Goal: Task Accomplishment & Management: Complete application form

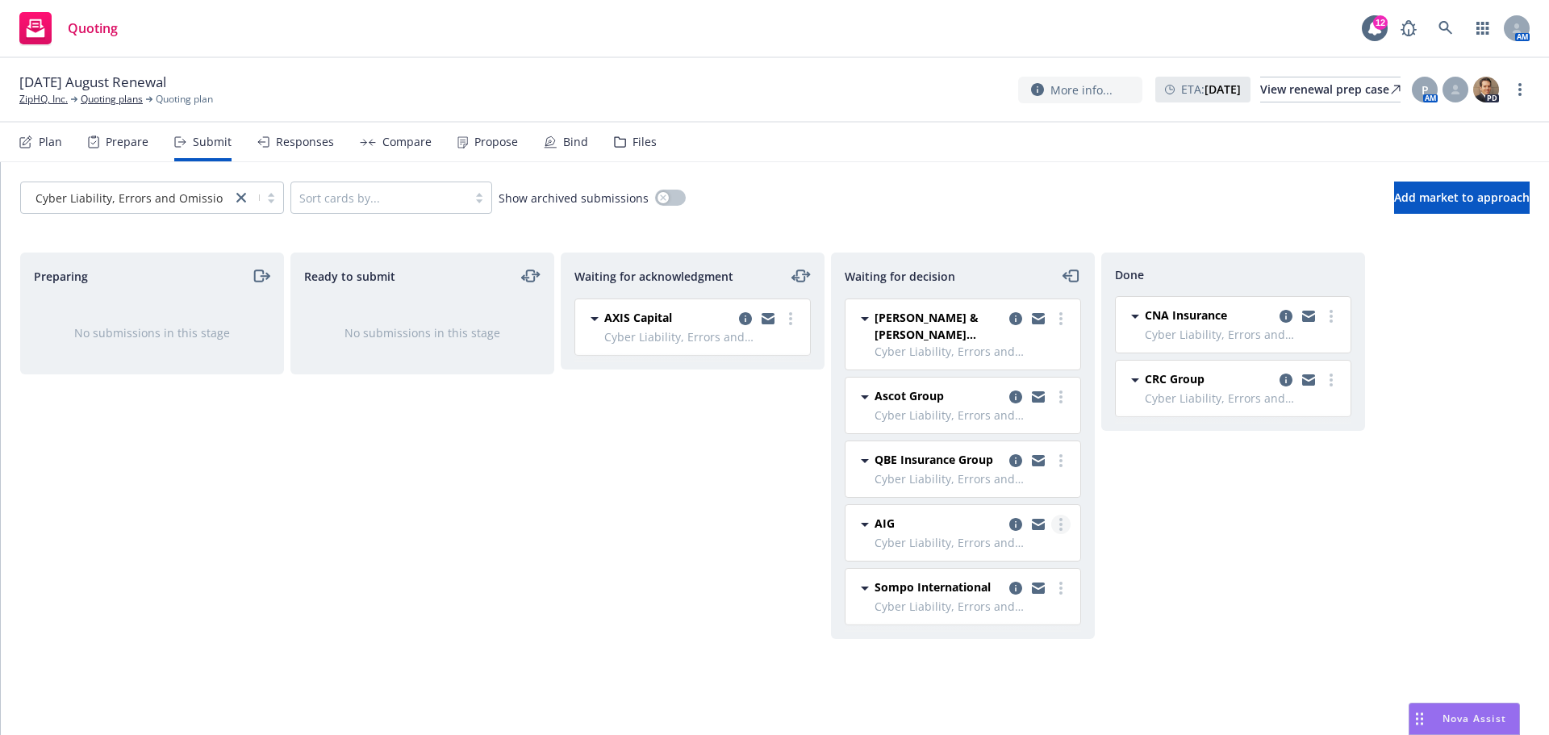
click at [1063, 523] on link "more" at bounding box center [1060, 524] width 19 height 19
click at [982, 398] on span "Add accepted decision" at bounding box center [988, 393] width 161 height 15
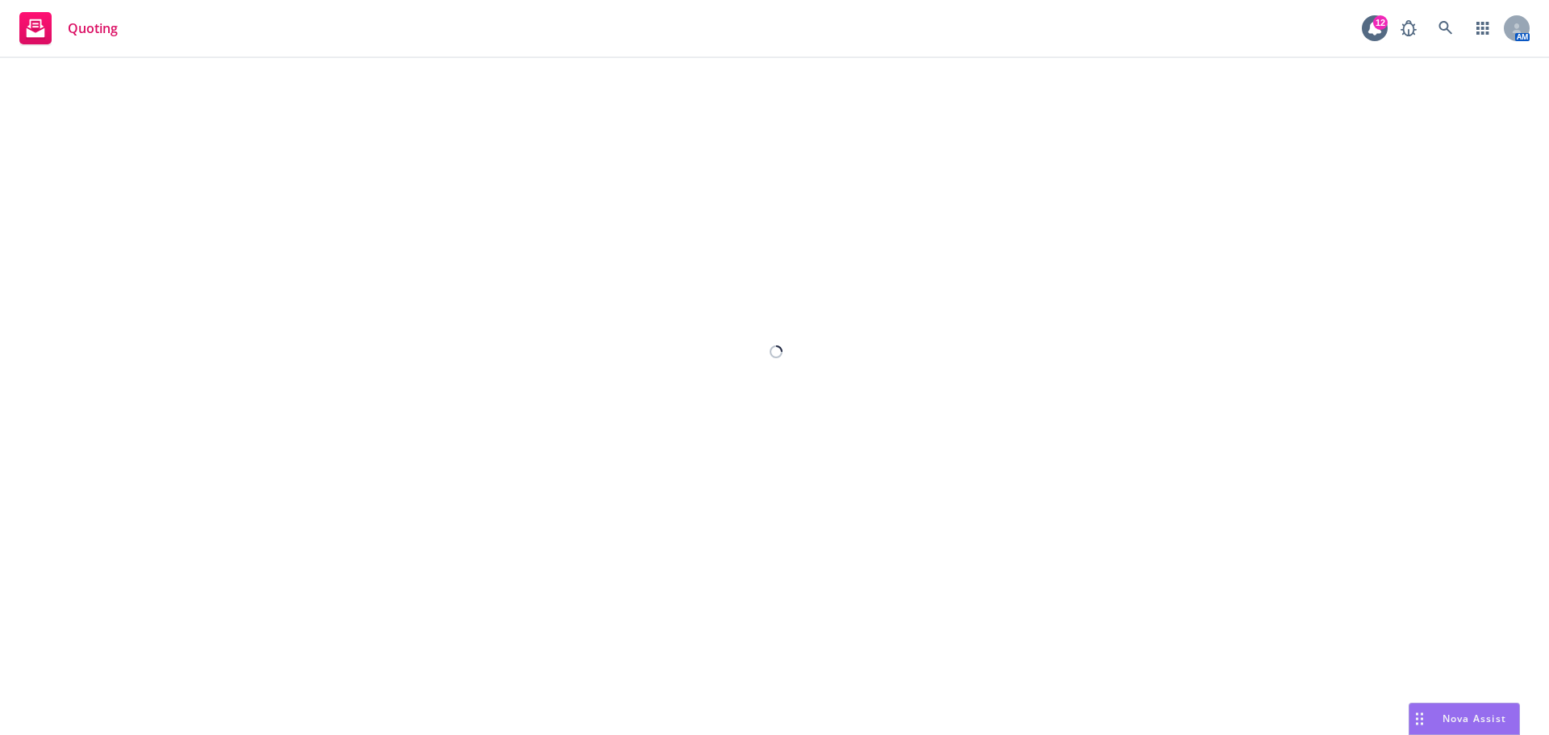
select select "12"
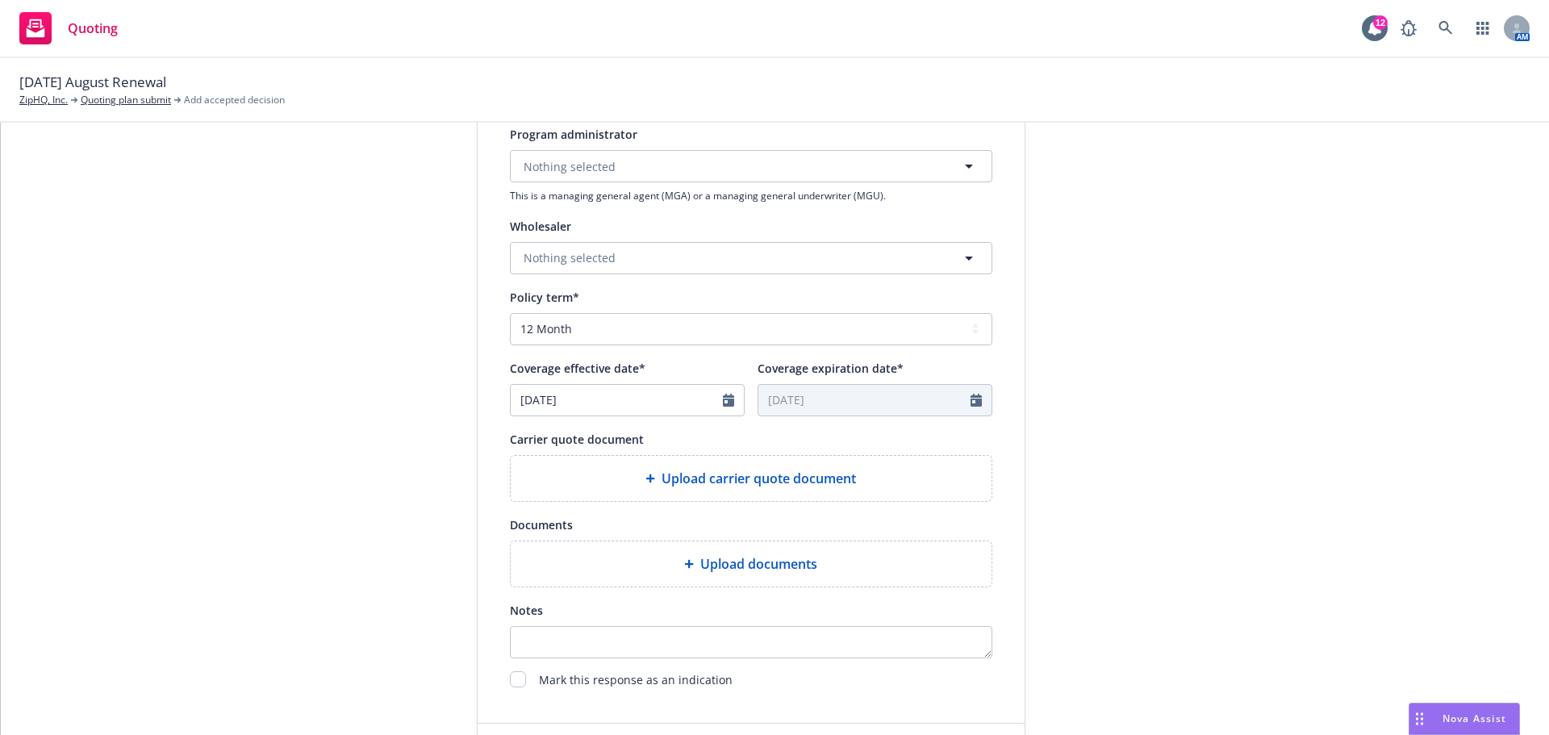
scroll to position [484, 0]
click at [512, 676] on input "checkbox" at bounding box center [518, 675] width 16 height 16
checkbox input "true"
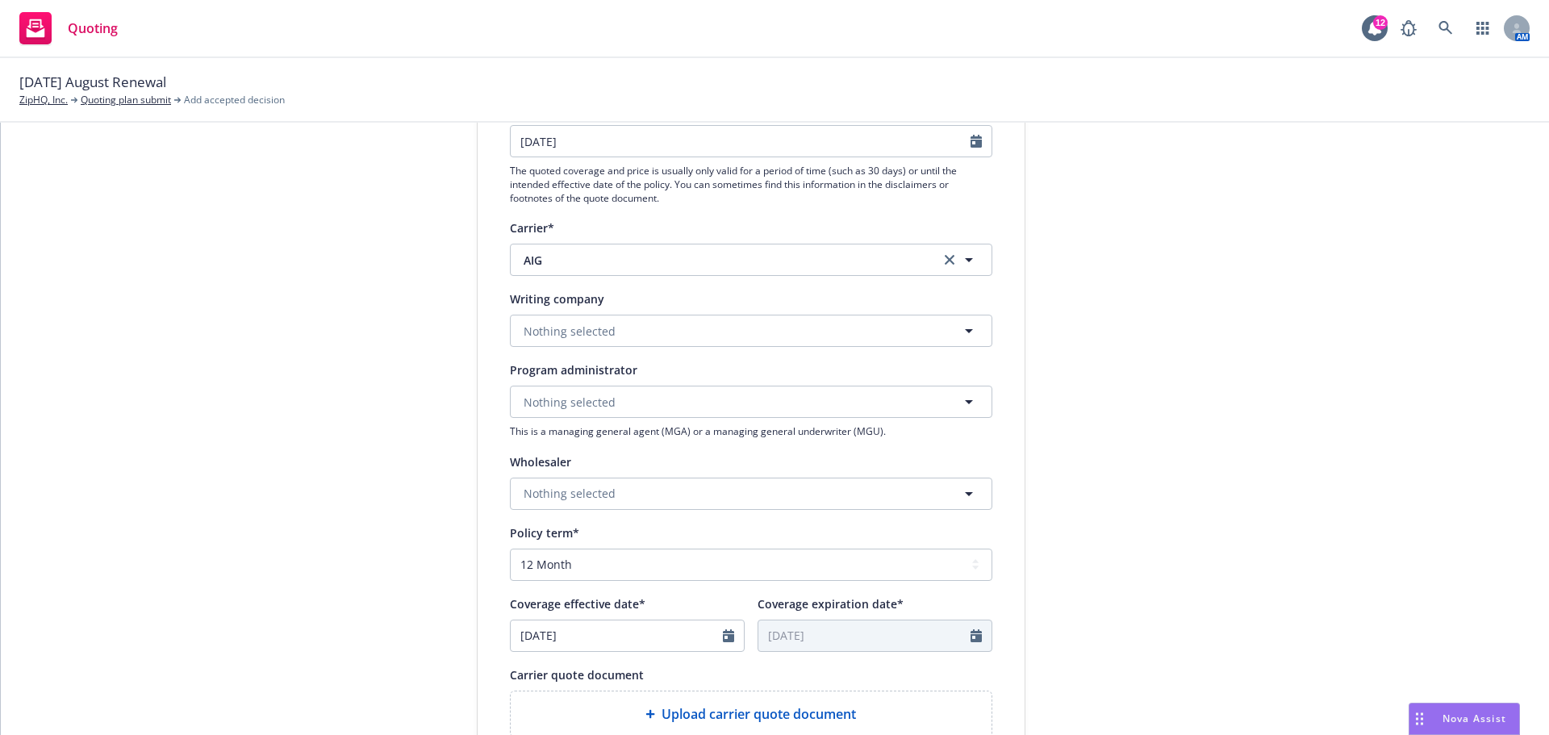
scroll to position [242, 0]
click at [549, 334] on span "Nothing selected" at bounding box center [569, 333] width 92 height 17
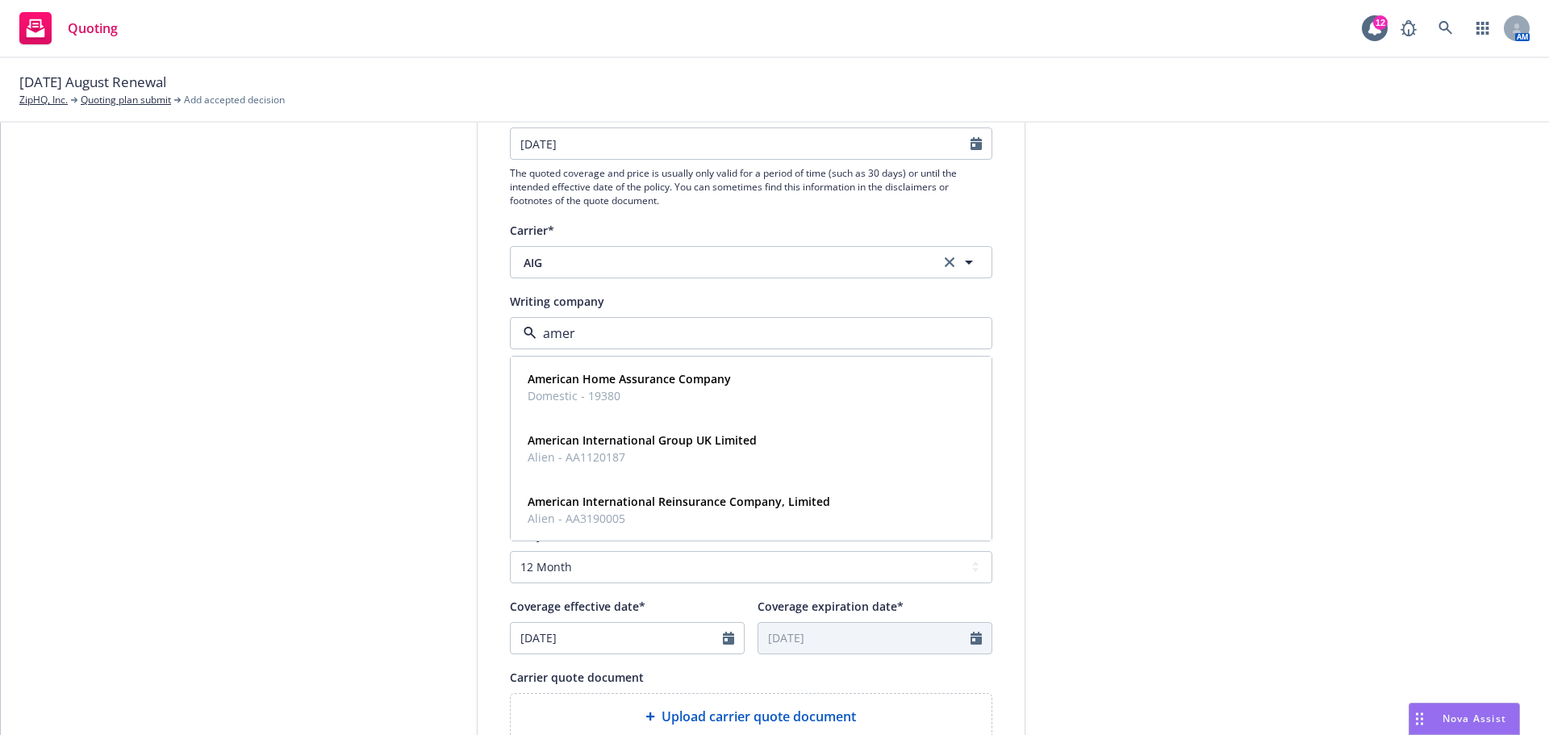
type input "ameri"
drag, startPoint x: 580, startPoint y: 330, endPoint x: 547, endPoint y: 330, distance: 33.1
click at [547, 330] on input "ameri" at bounding box center [747, 332] width 423 height 19
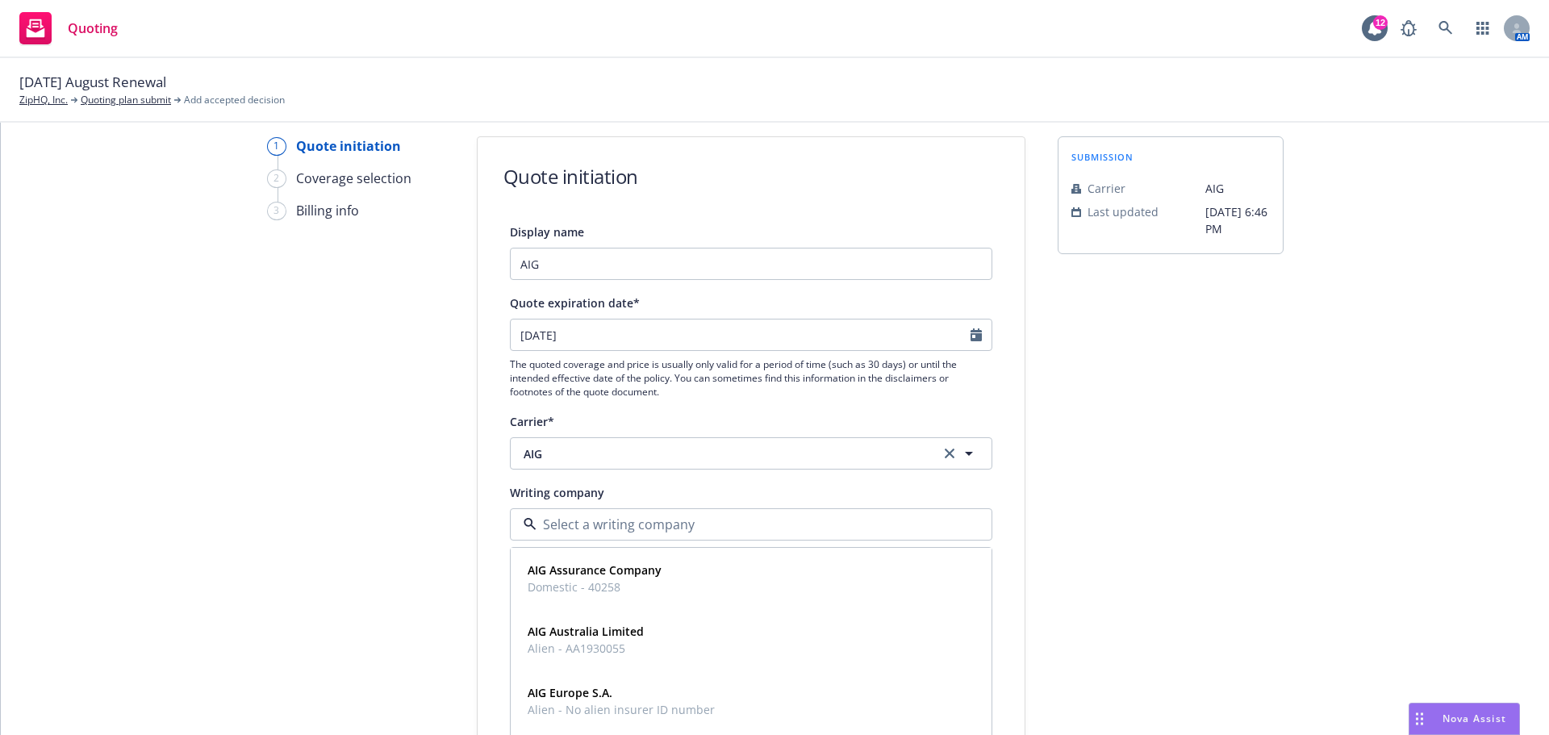
scroll to position [0, 0]
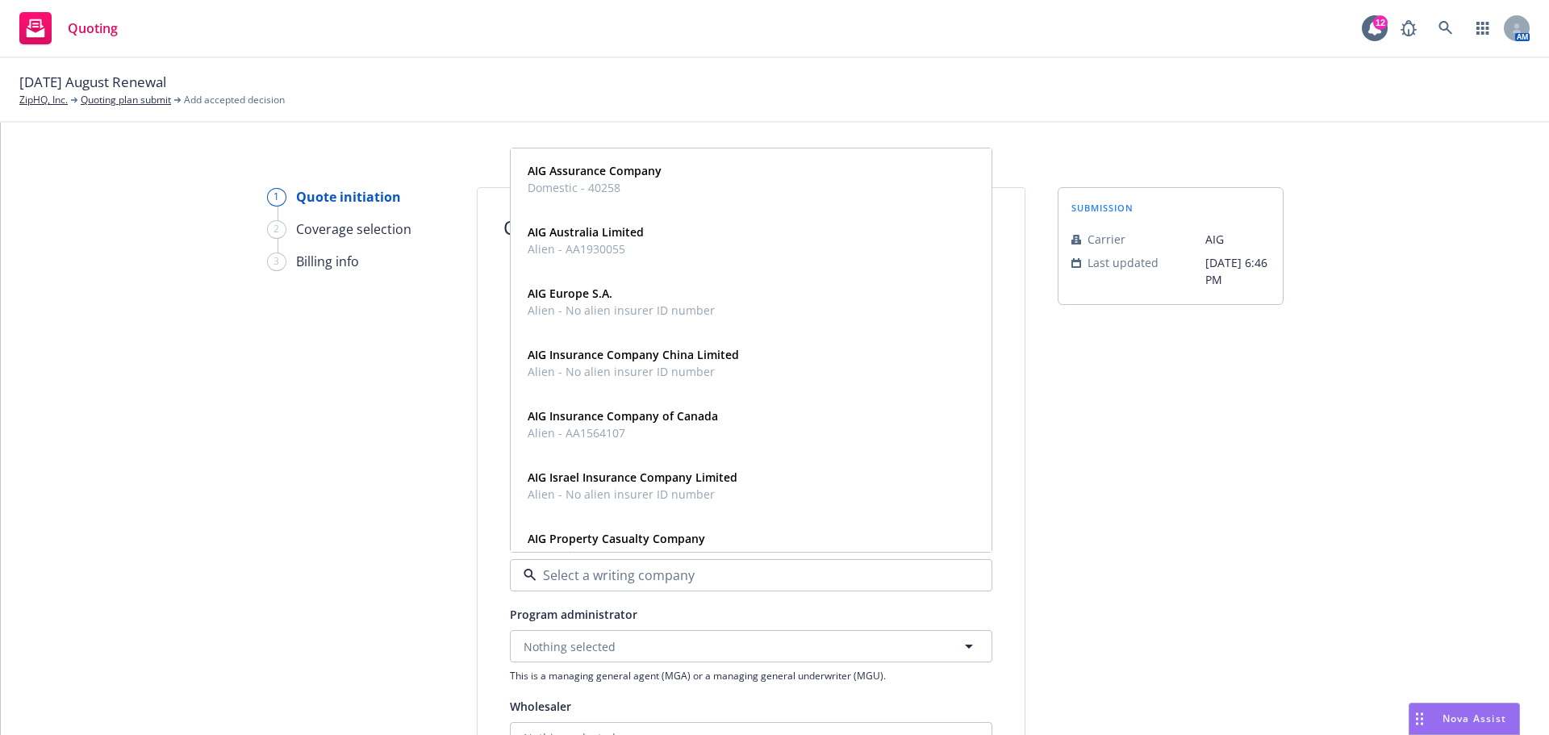
click at [342, 395] on div "1 Quote initiation 2 Coverage selection 3 Billing info" at bounding box center [355, 728] width 177 height 1082
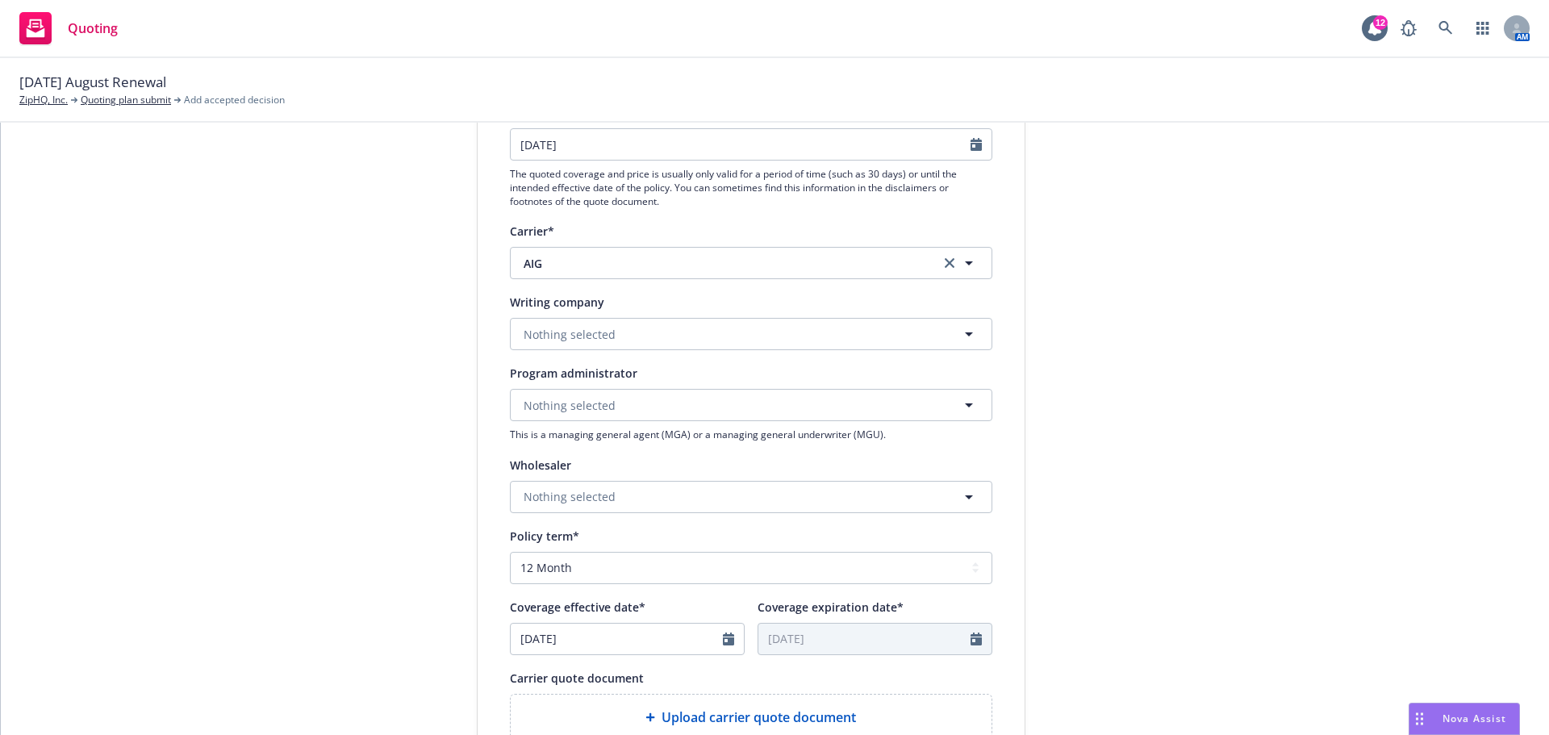
scroll to position [242, 0]
click at [536, 337] on span "Nothing selected" at bounding box center [569, 333] width 92 height 17
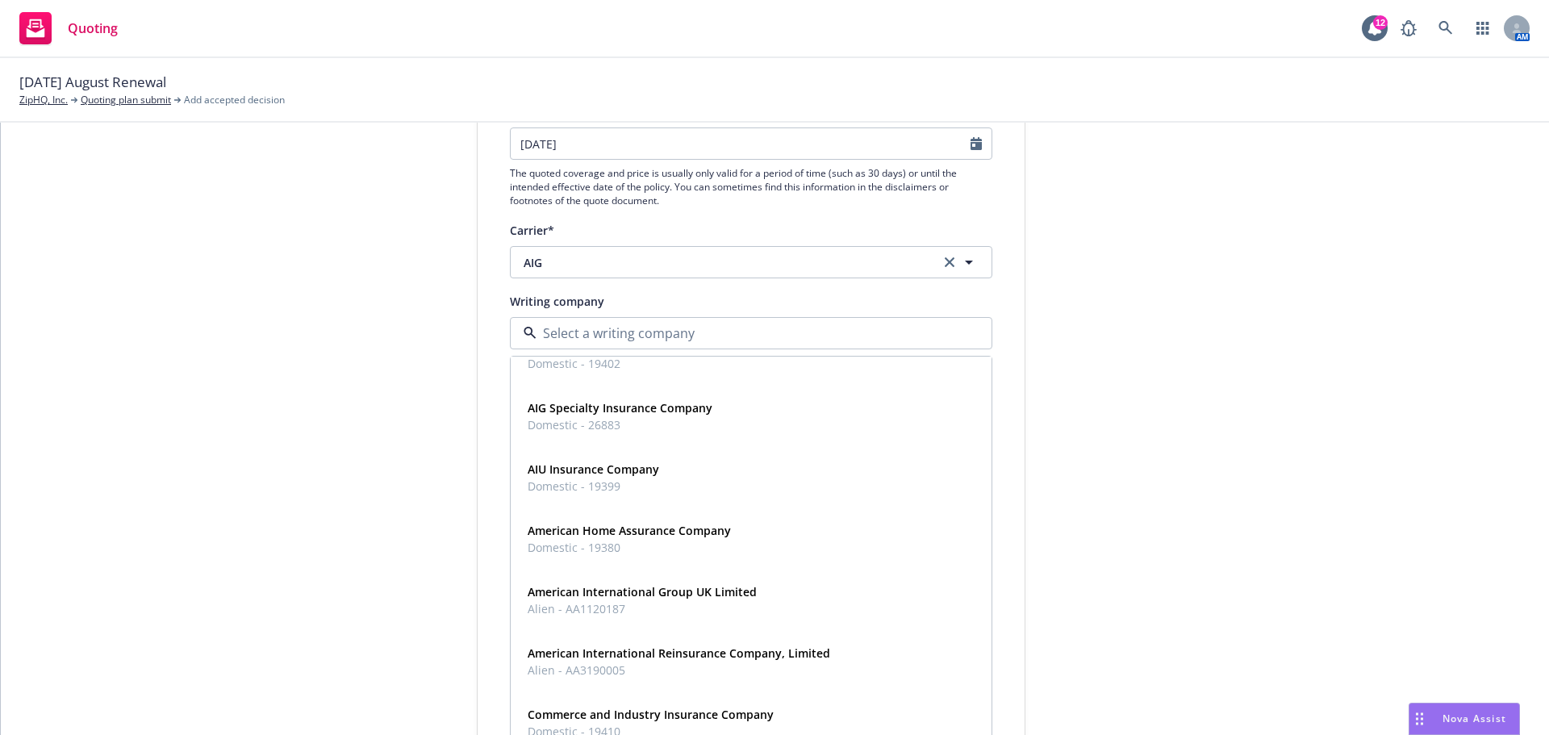
scroll to position [319, 0]
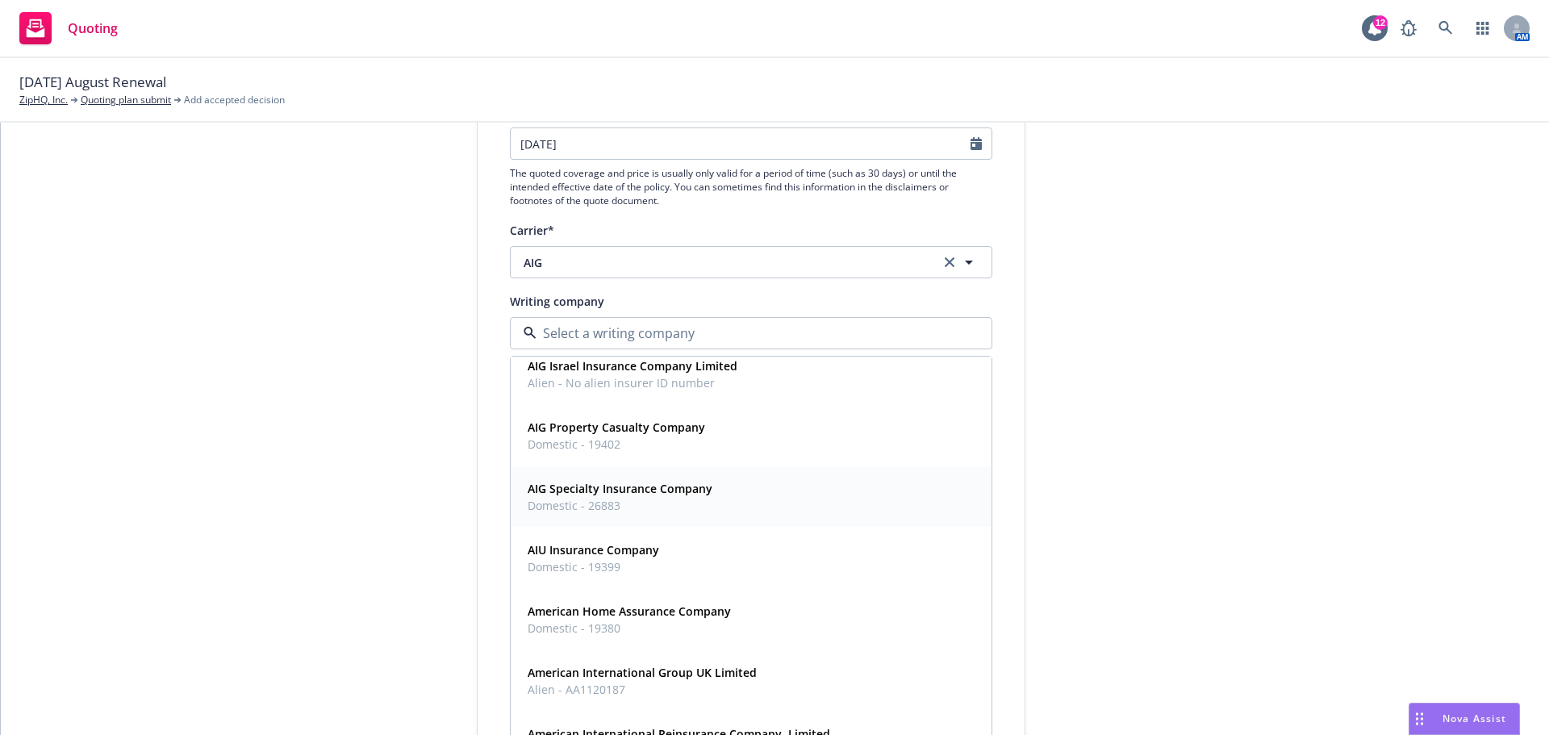
click at [671, 487] on strong "AIG Specialty Insurance Company" at bounding box center [619, 488] width 185 height 15
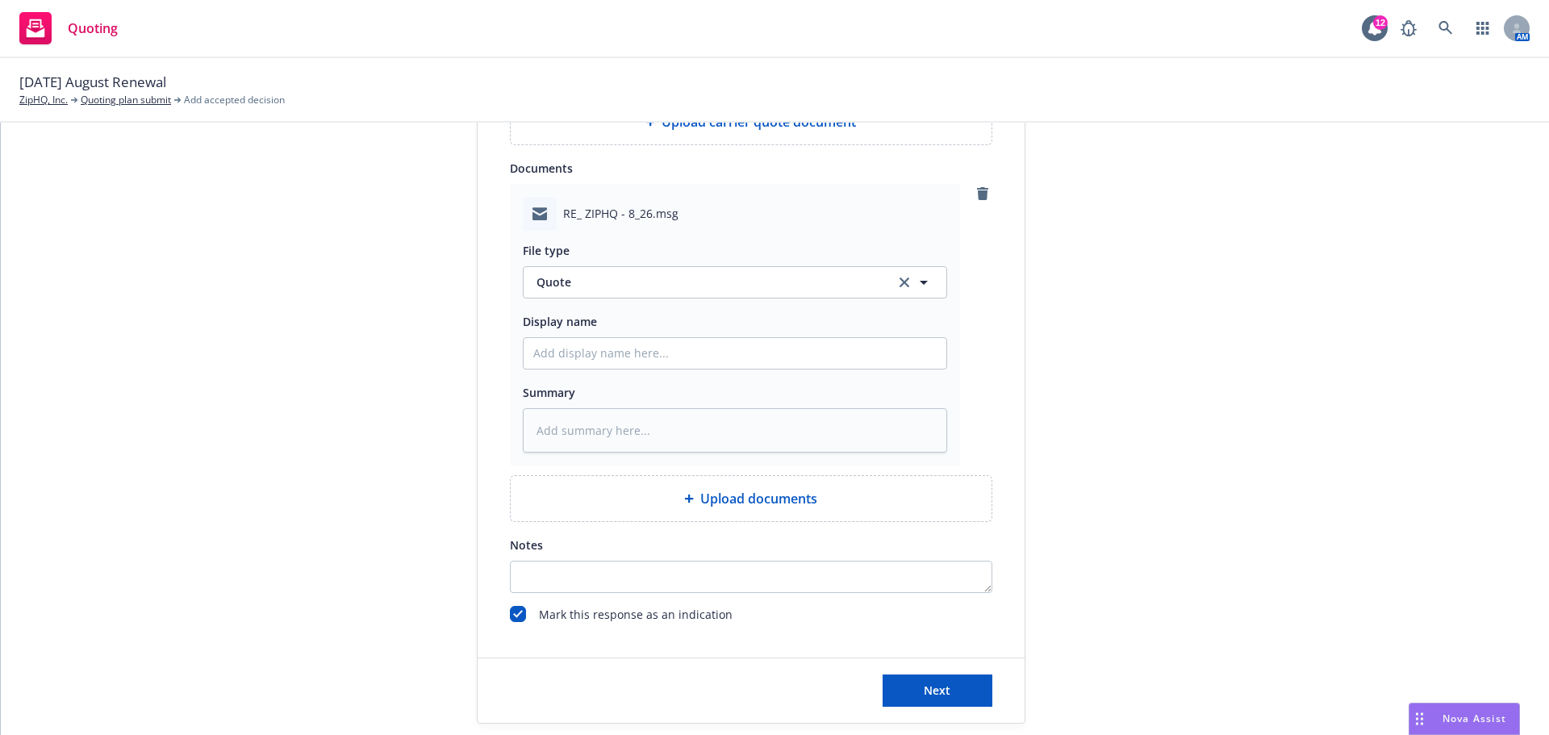
scroll to position [840, 0]
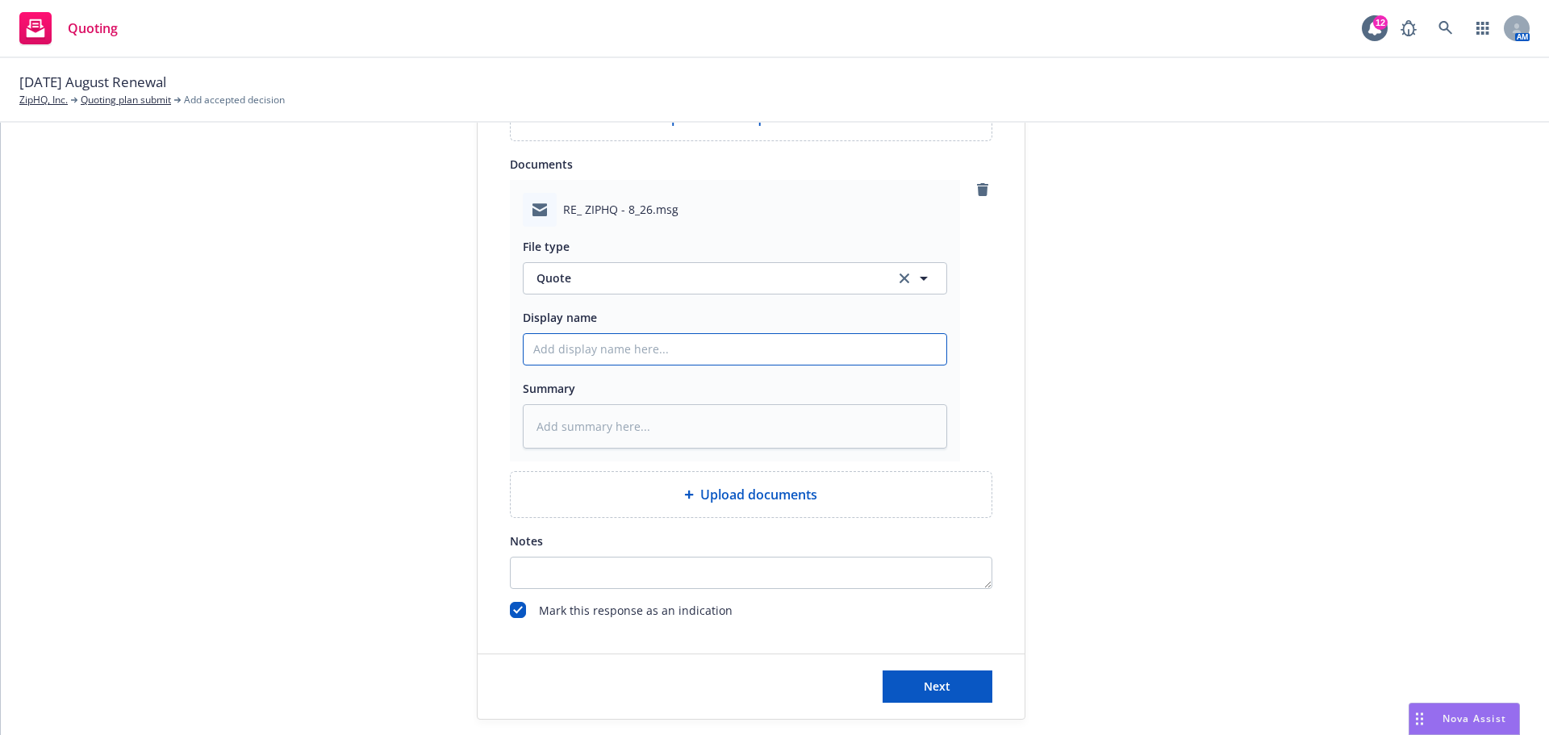
click at [565, 350] on input "Display name" at bounding box center [734, 349] width 423 height 31
type textarea "x"
type input "2"
type textarea "x"
type input "25"
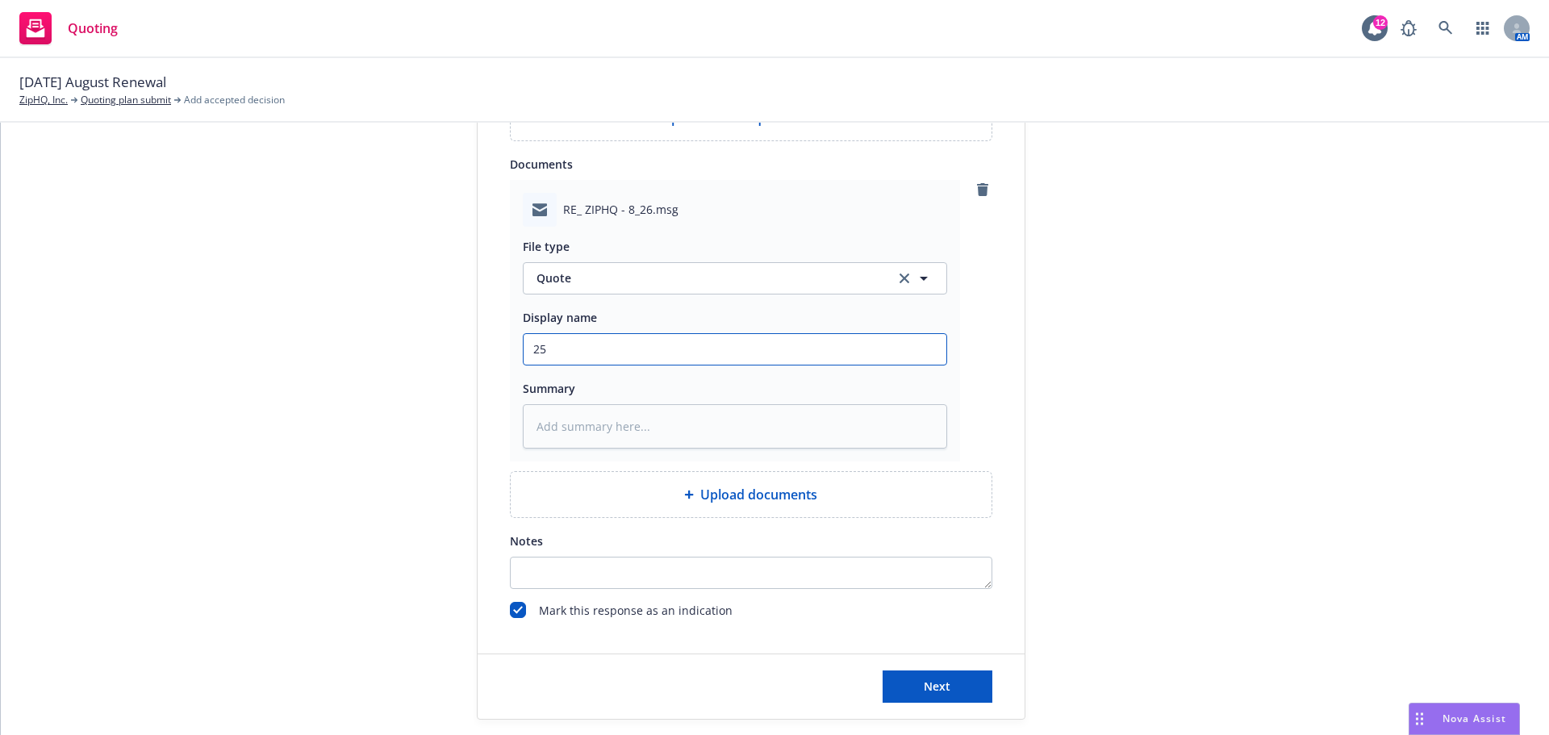
type textarea "x"
type input "25-"
type textarea "x"
type input "25-2"
type textarea "x"
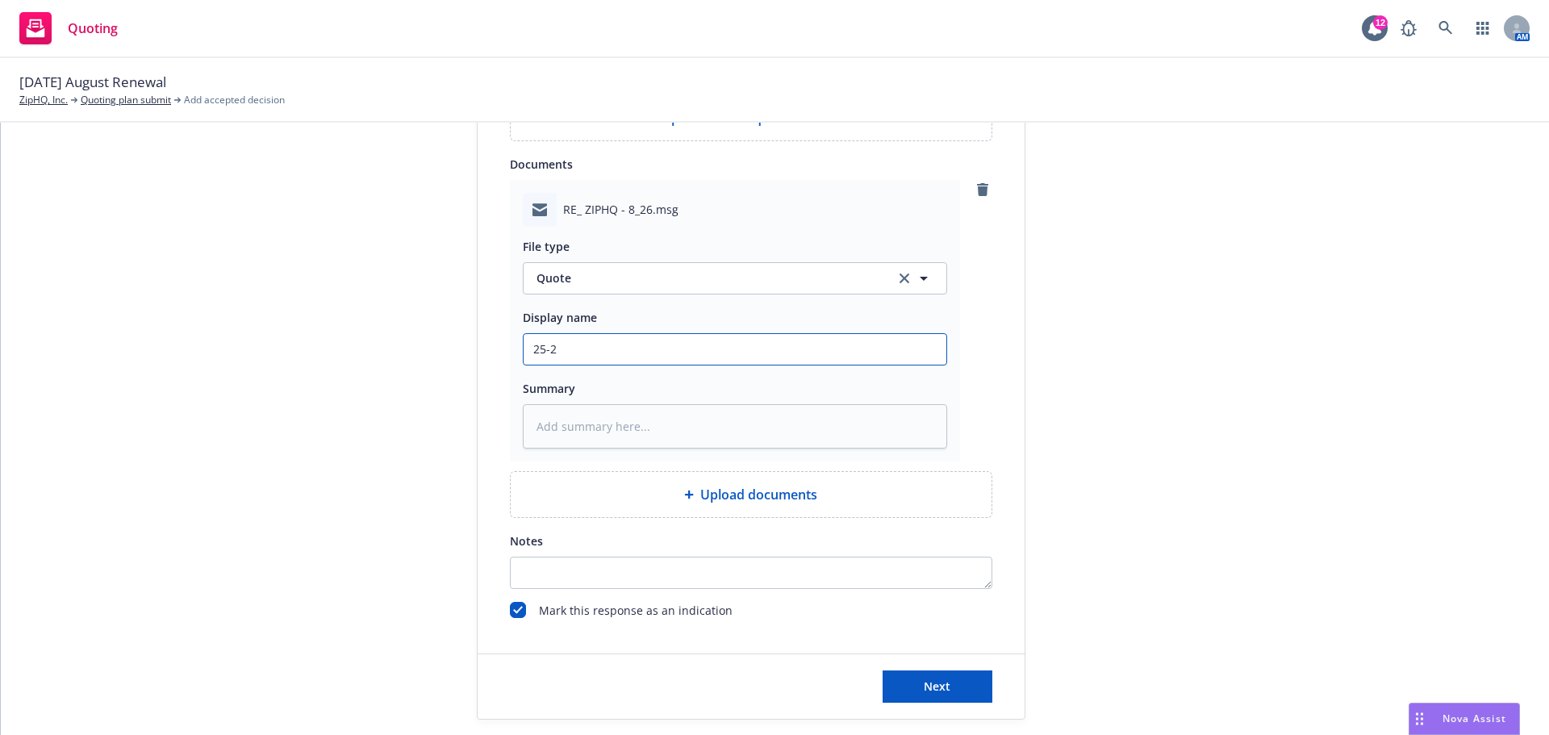
type input "25-26"
type textarea "x"
type input "25-26"
type textarea "x"
type input "25-26 A"
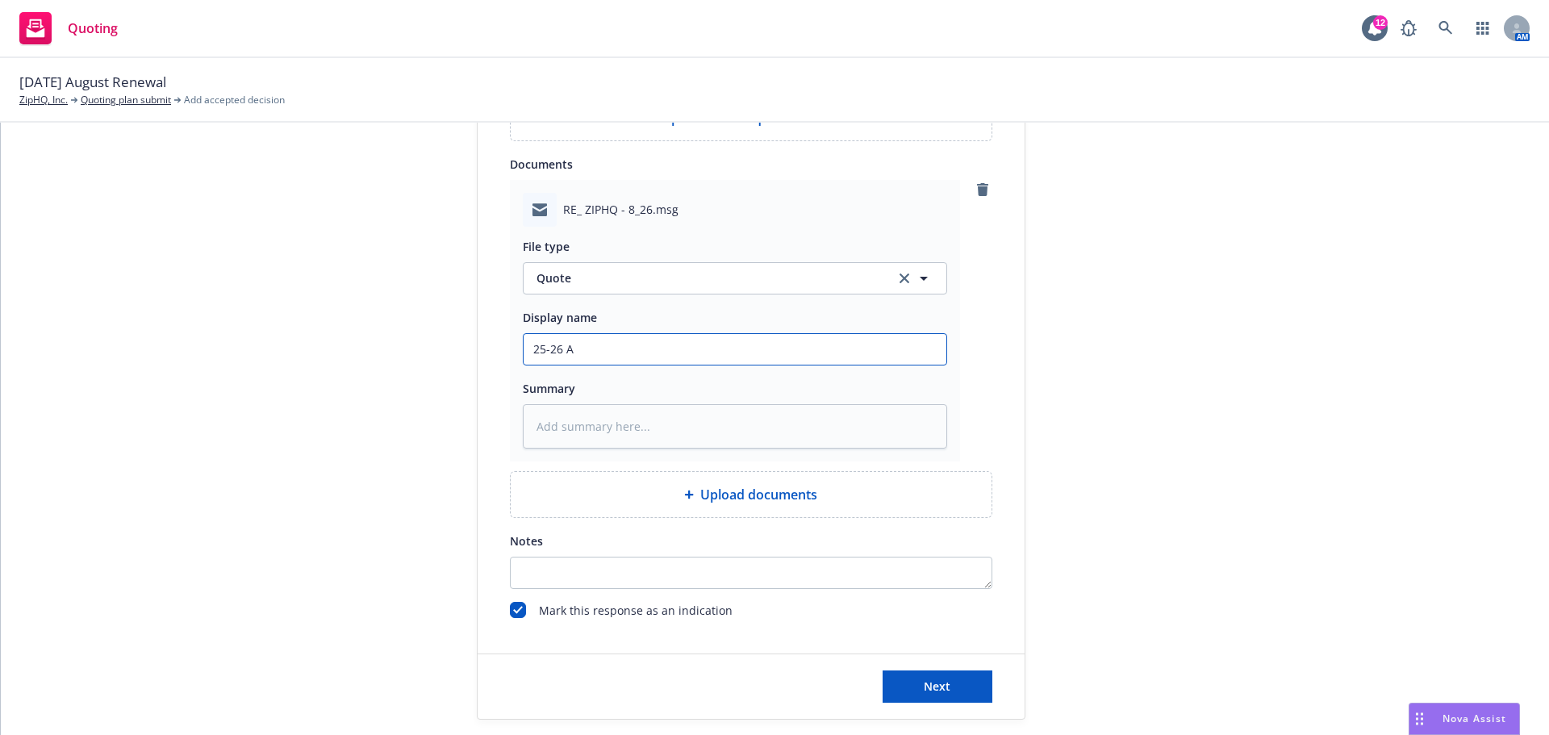
type textarea "x"
type input "25-26"
type textarea "x"
type input "25-26"
type textarea "x"
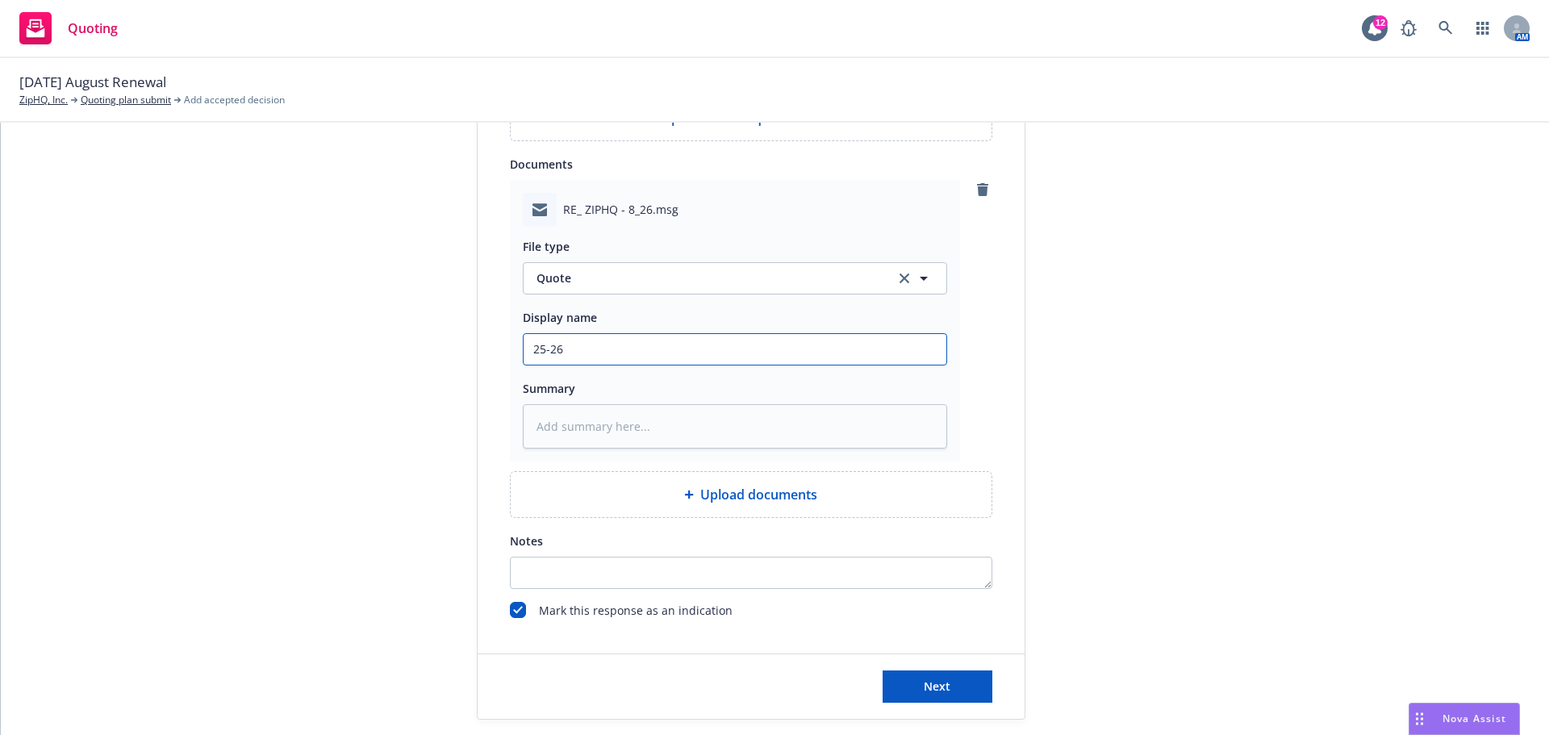
type input "25-26"
type textarea "x"
type input "25-26 C"
type textarea "x"
type input "25-26 Cy"
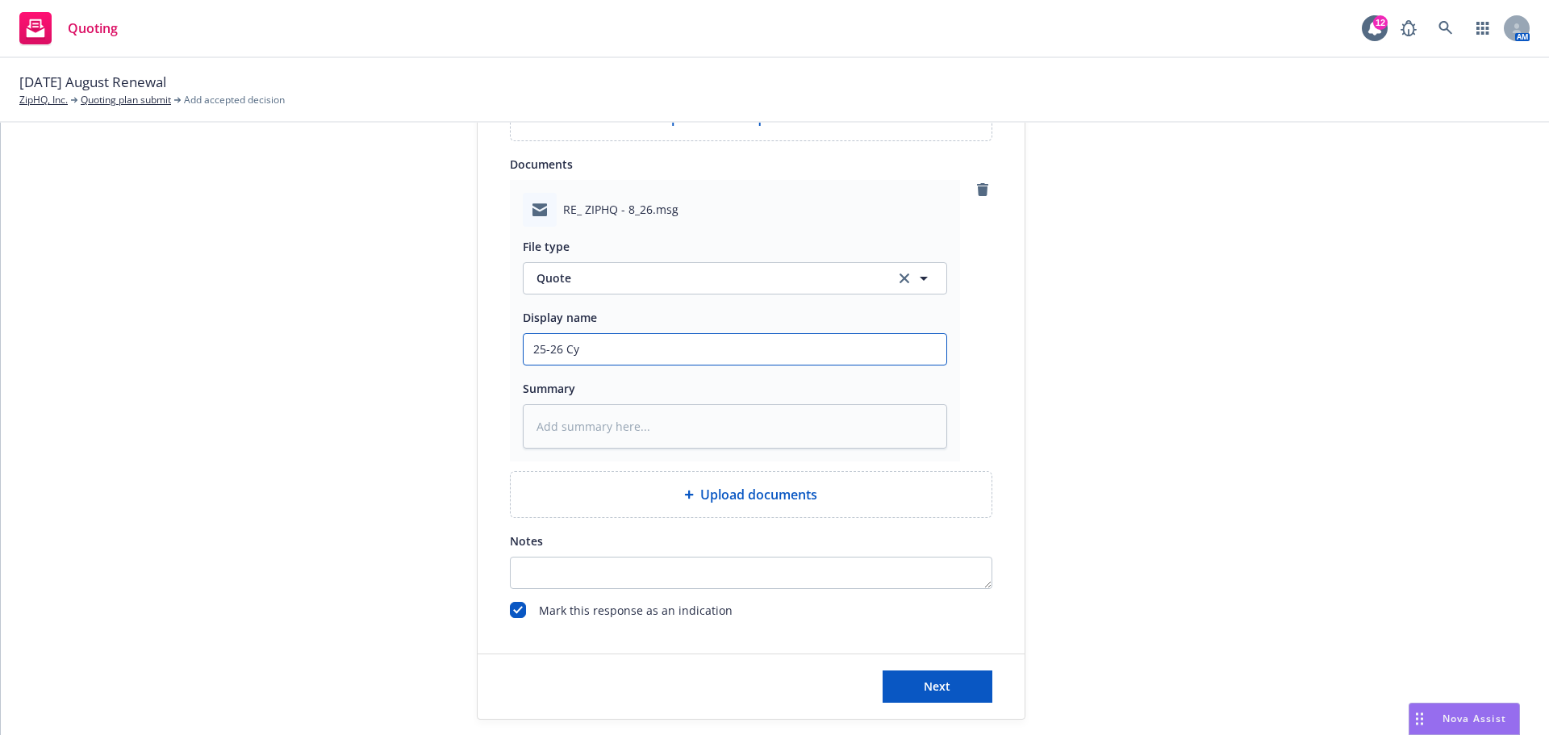
type textarea "x"
type input "25-26 Cyb"
type textarea "x"
type input "25-26 Cybe"
type textarea "x"
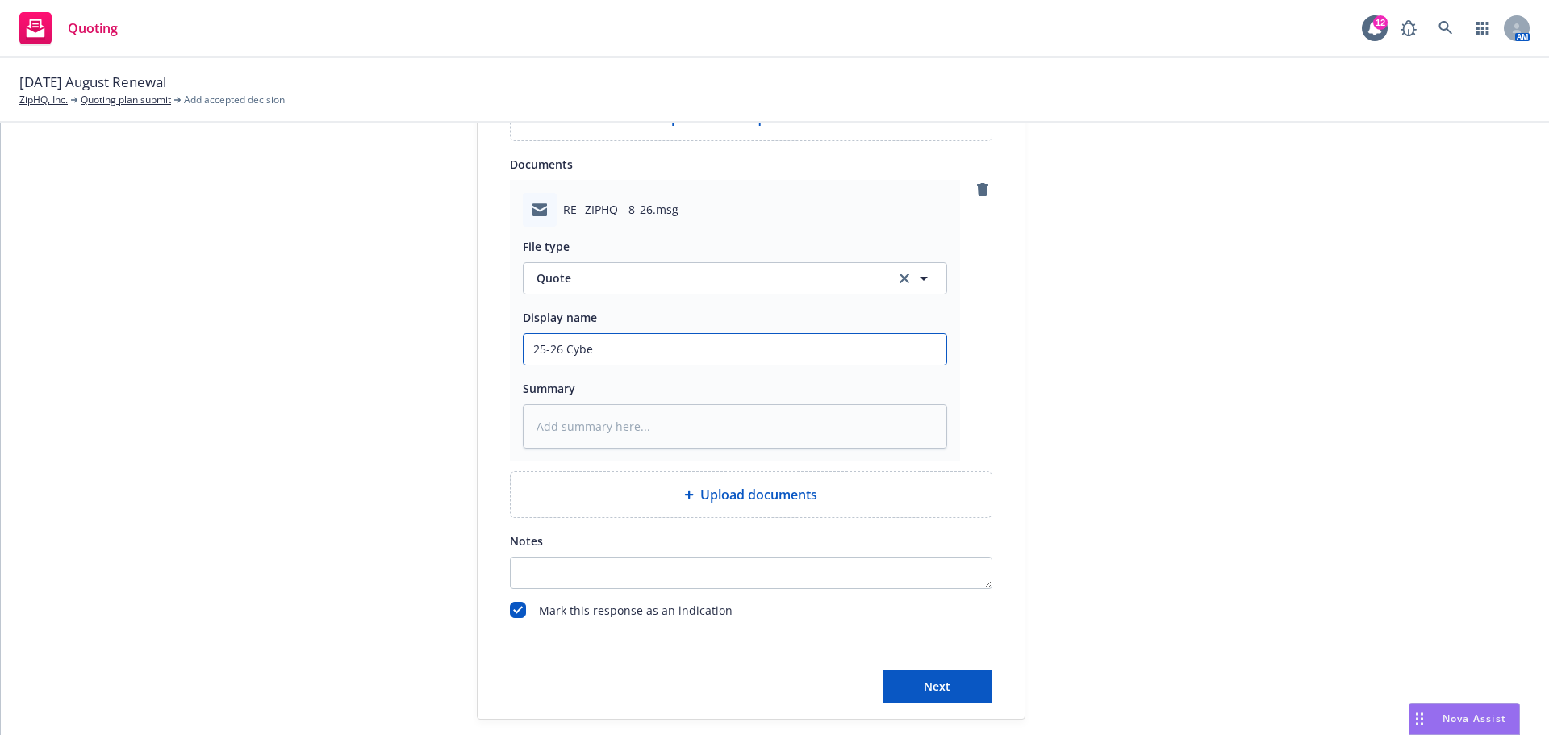
type input "25-26 Cyber"
type textarea "x"
type input "25-26 Cyber"
type textarea "x"
type input "25-26 Cyber -"
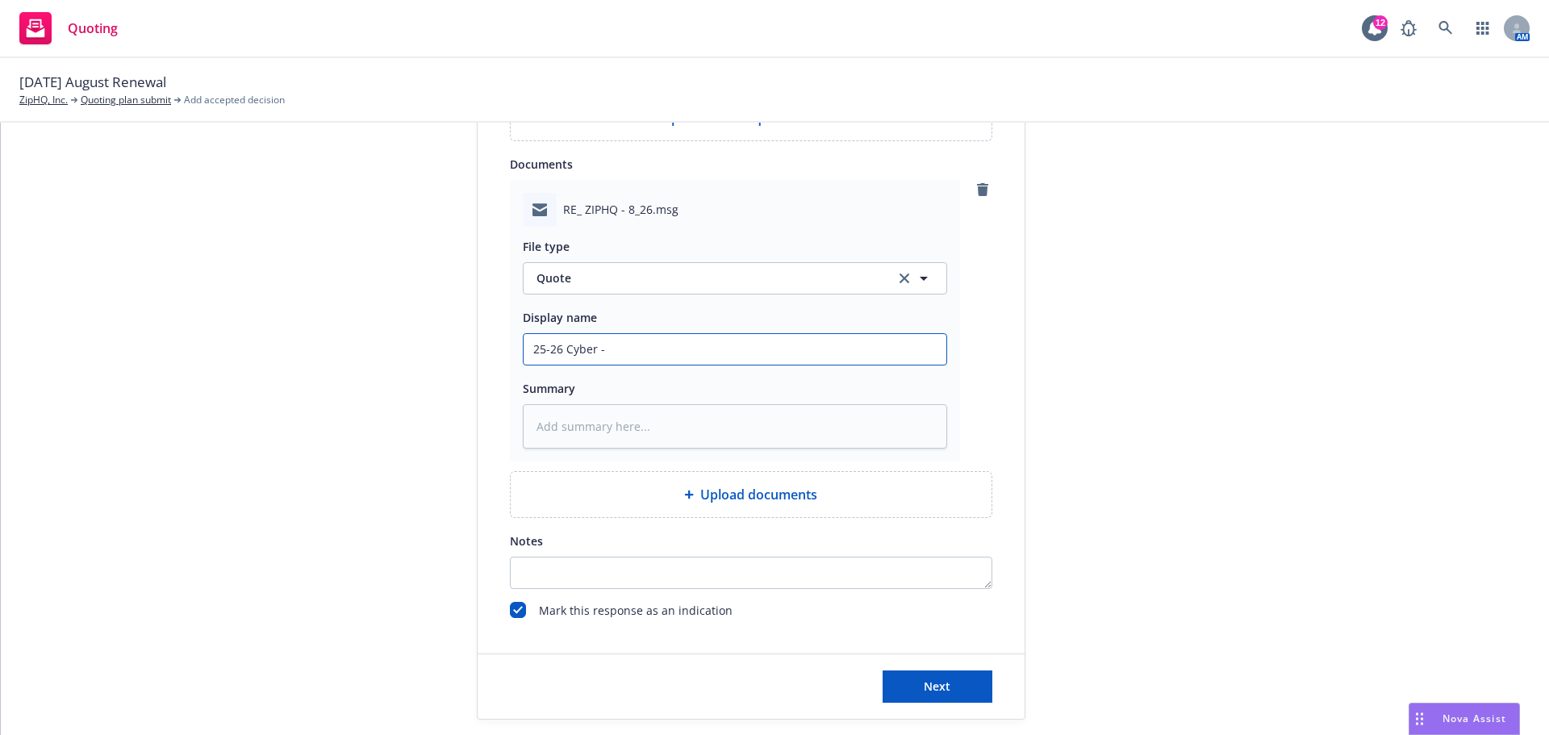
type textarea "x"
type input "25-26 Cyber - S"
type textarea "x"
type input "25-26 Cyber - SA"
type textarea "x"
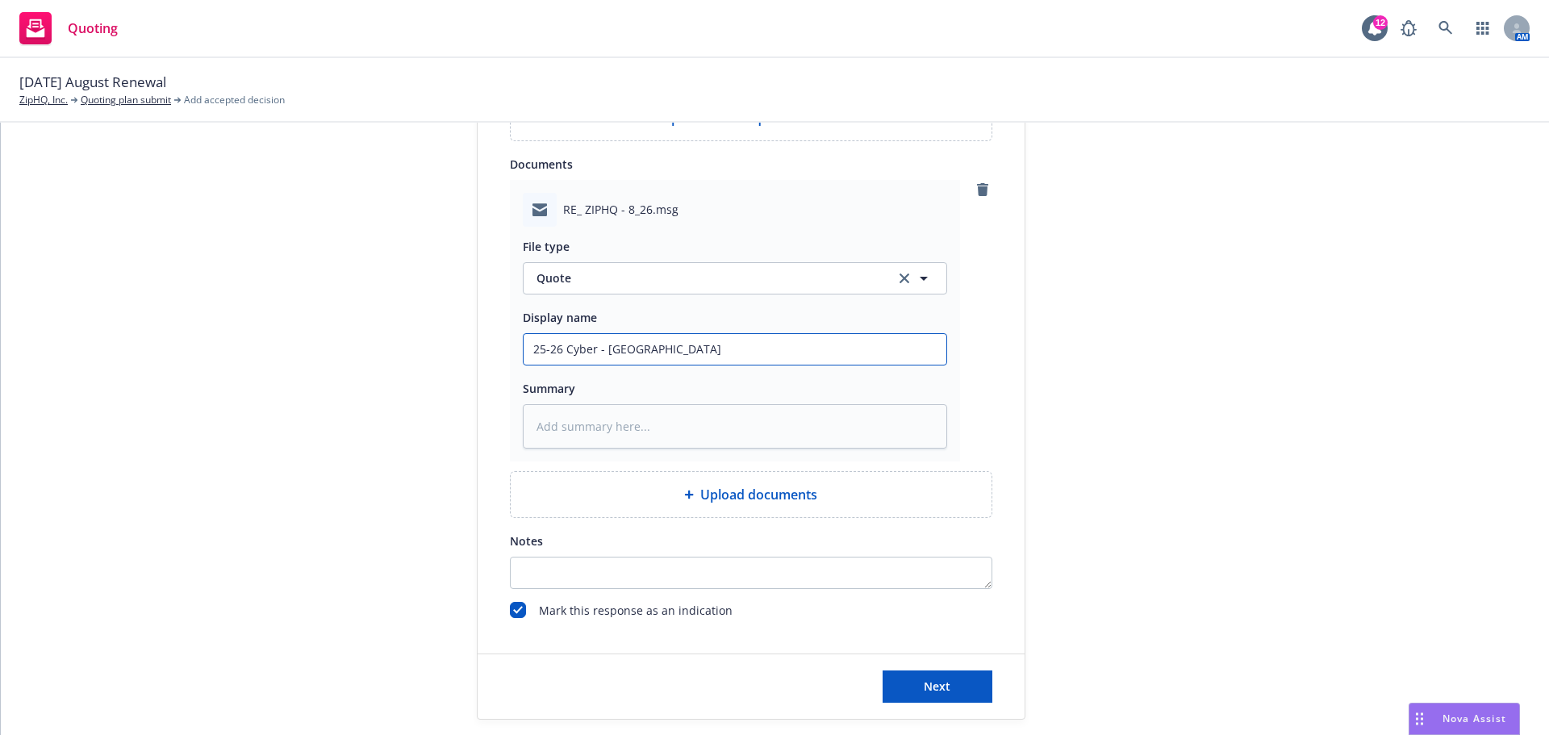
type input "25-26 Cyber - SAI"
type textarea "x"
type input "25-26 Cyber - SAIG"
type textarea "x"
type input "25-26 Cyber - SAIG P"
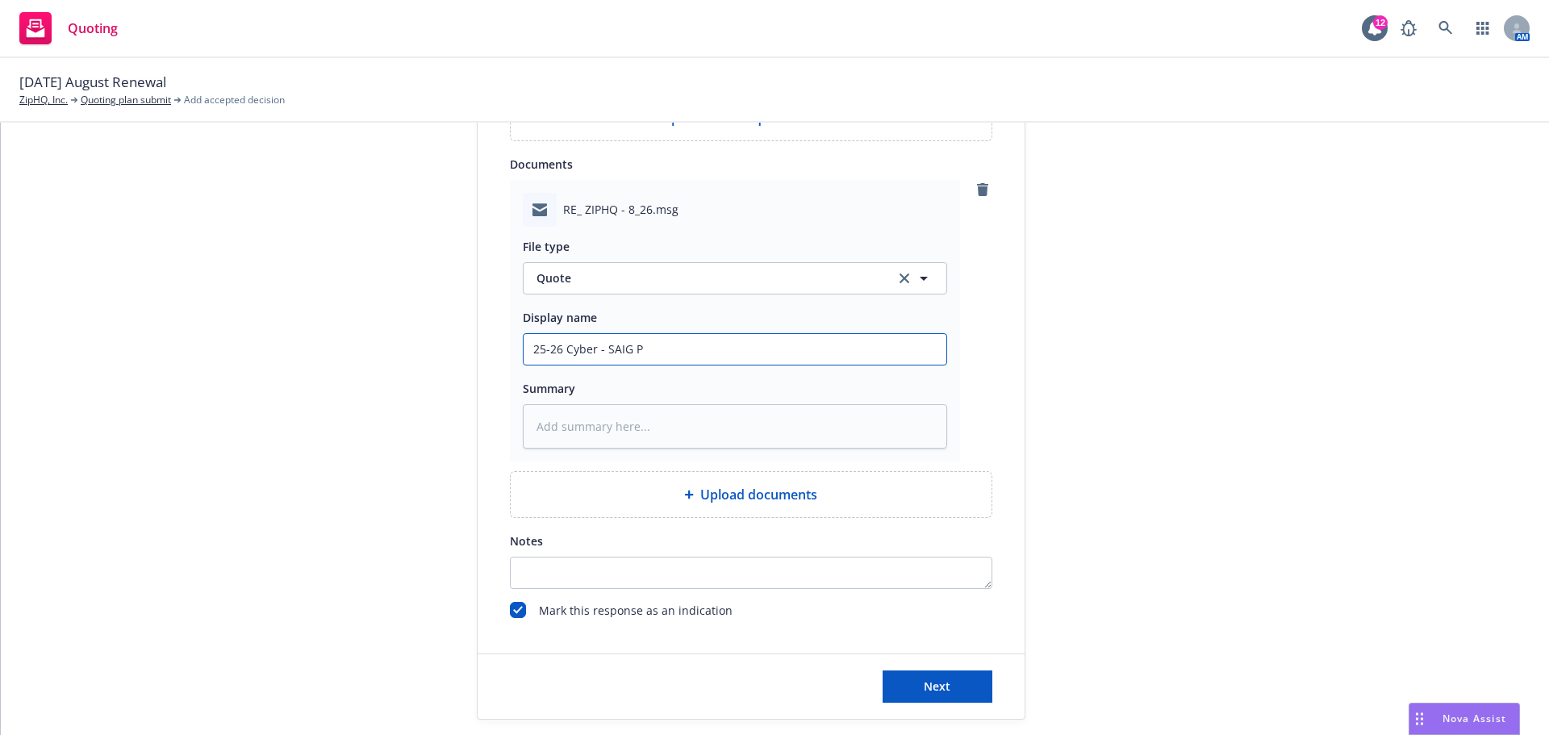
type textarea "x"
type input "25-26 Cyber - SAIG Pr"
type textarea "x"
type input "25-26 Cyber - SAIG Prm"
type textarea "x"
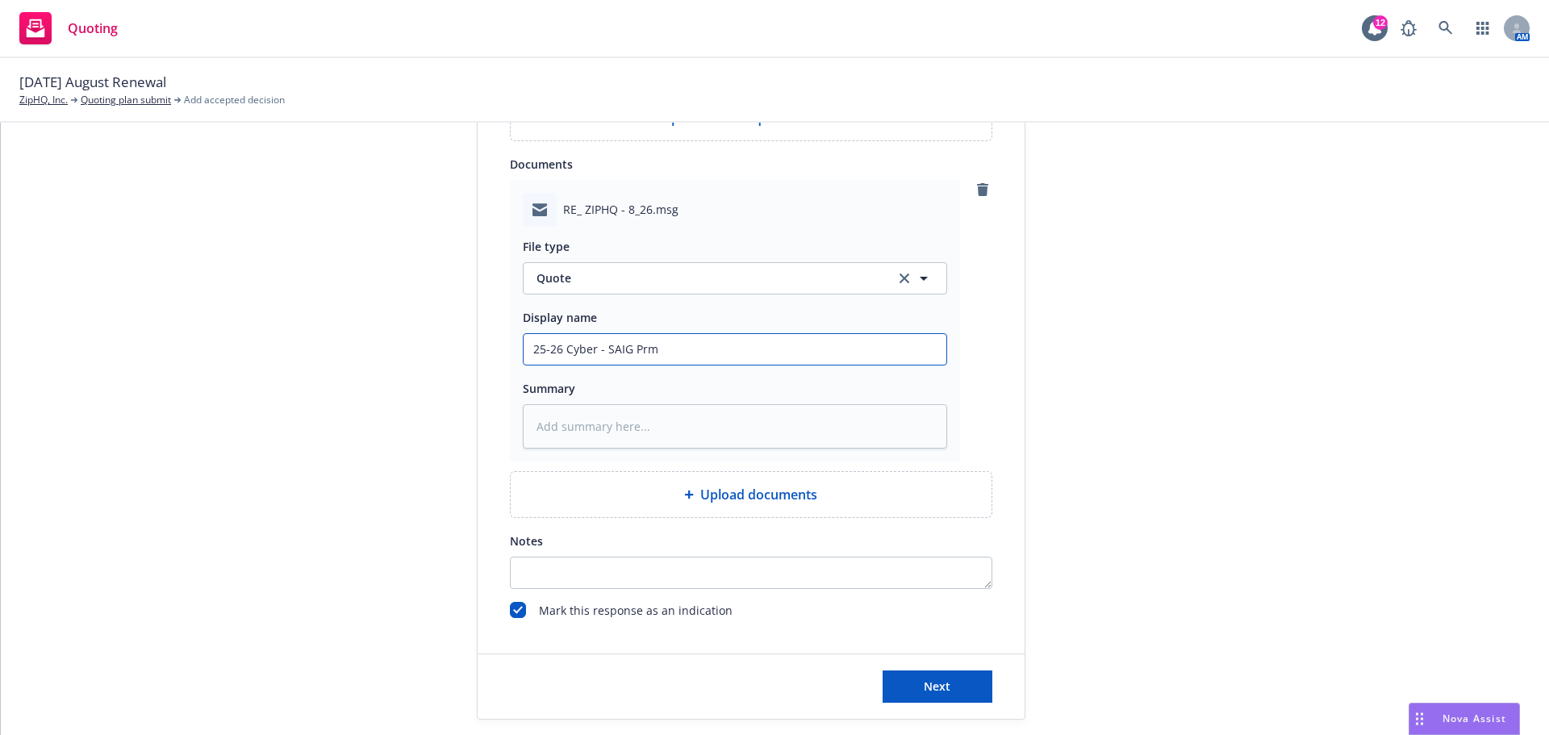
type input "25-26 Cyber - SAIG Prma"
type textarea "x"
type input "25-26 Cyber - SAIG Prmar"
type textarea "x"
type input "25-26 Cyber - SAIG Prmary"
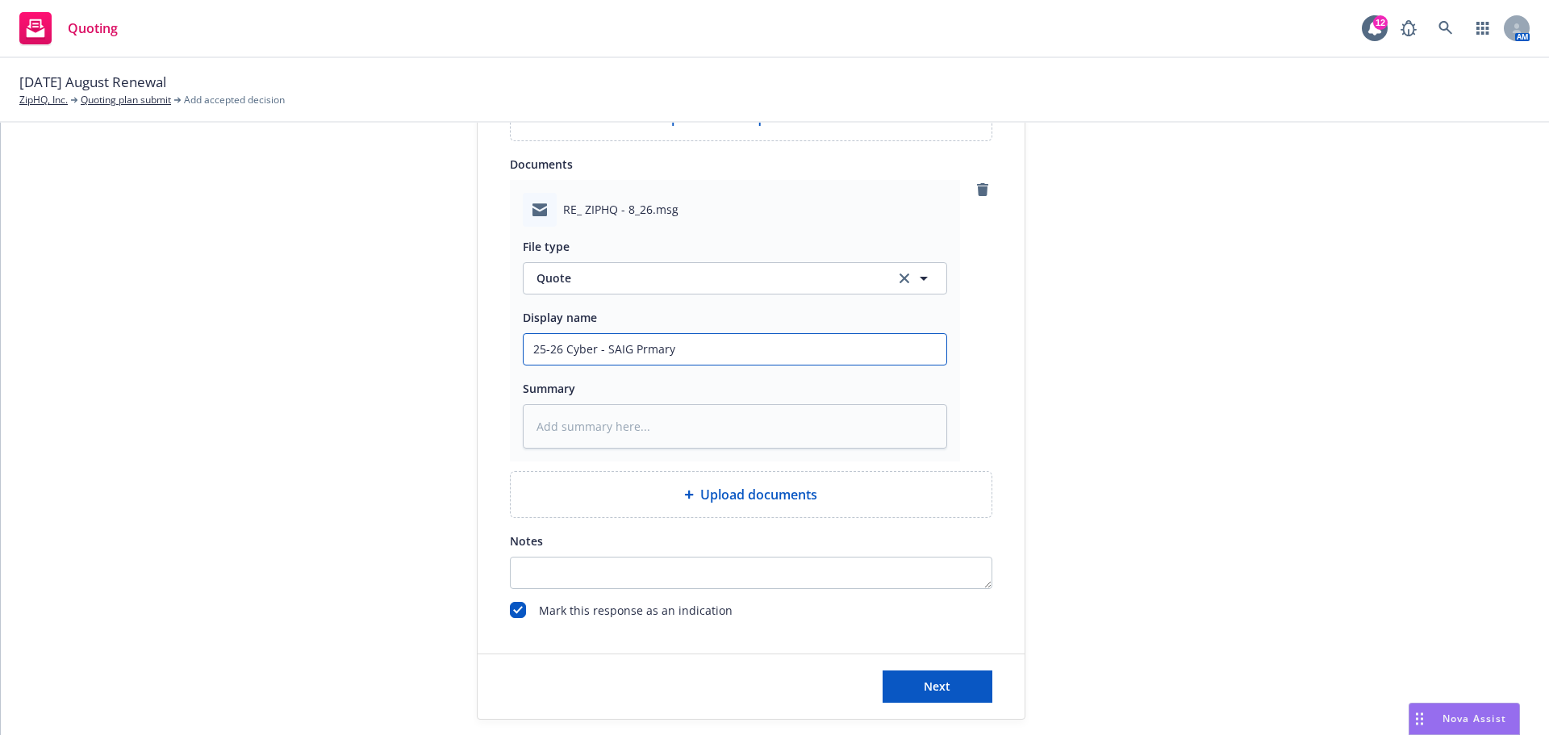
type textarea "x"
type input "25-26 Cyber - SAIG Prmary"
type textarea "x"
type input "25-26 Cyber - SAIG Prmary I"
type textarea "x"
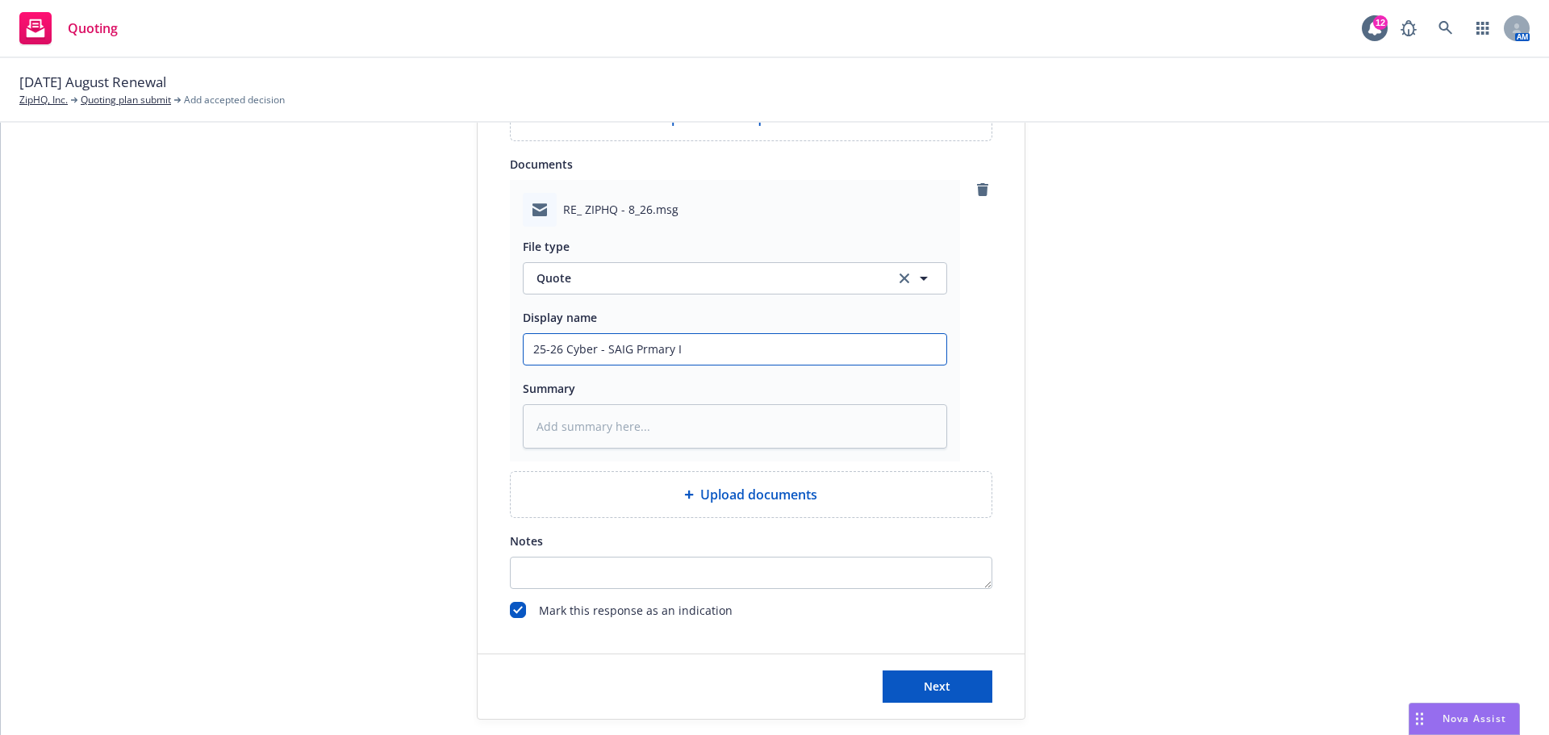
type input "25-26 Cyber - SAIG Prmary IN"
type textarea "x"
type input "25-26 Cyber - SAIG Prmary INd"
type textarea "x"
type input "25-26 Cyber - SAIG Prmary INdi"
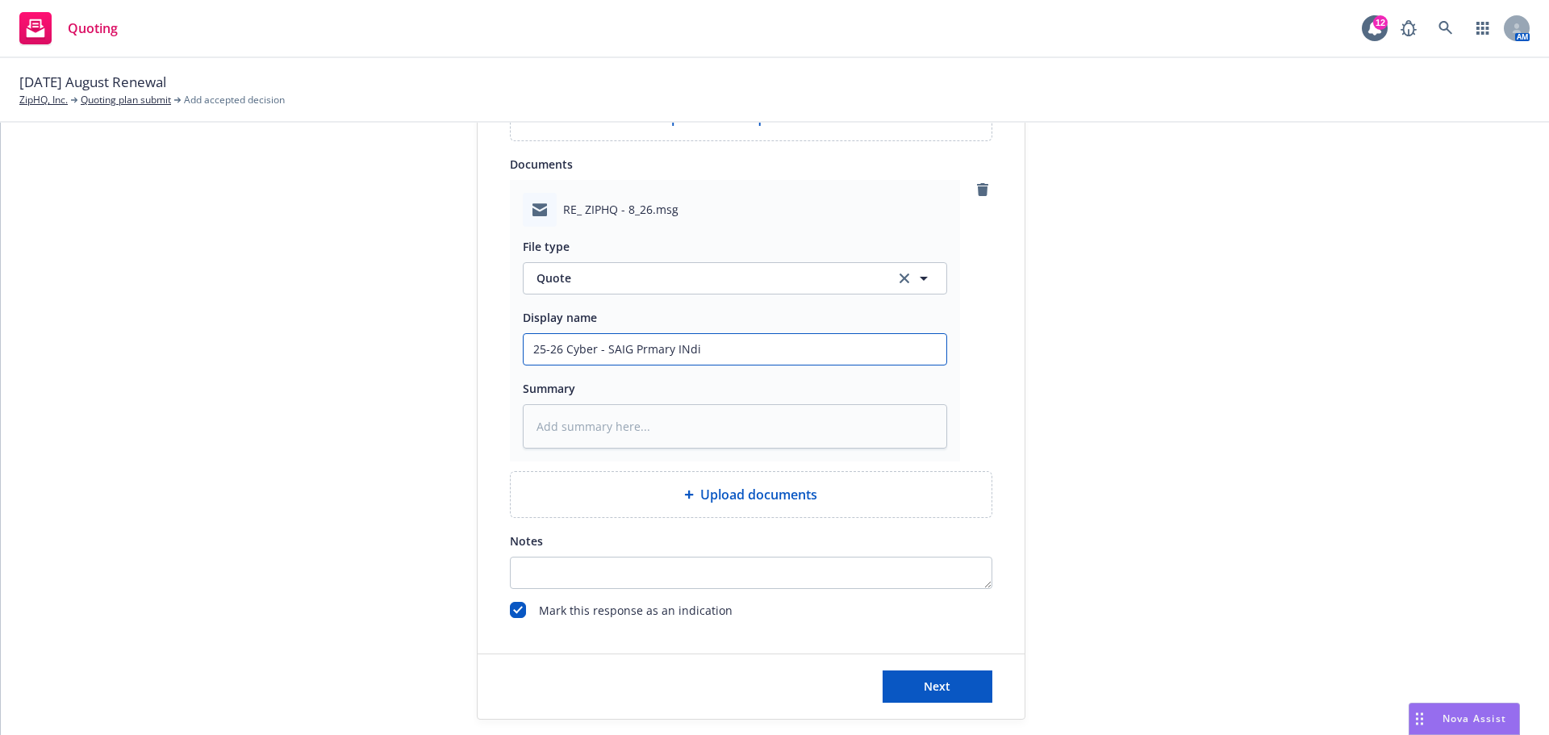
type textarea "x"
type input "25-26 Cyber - SAIG Prmary INdic"
type textarea "x"
type input "25-26 Cyber - SAIG Prmary INdica"
type textarea "x"
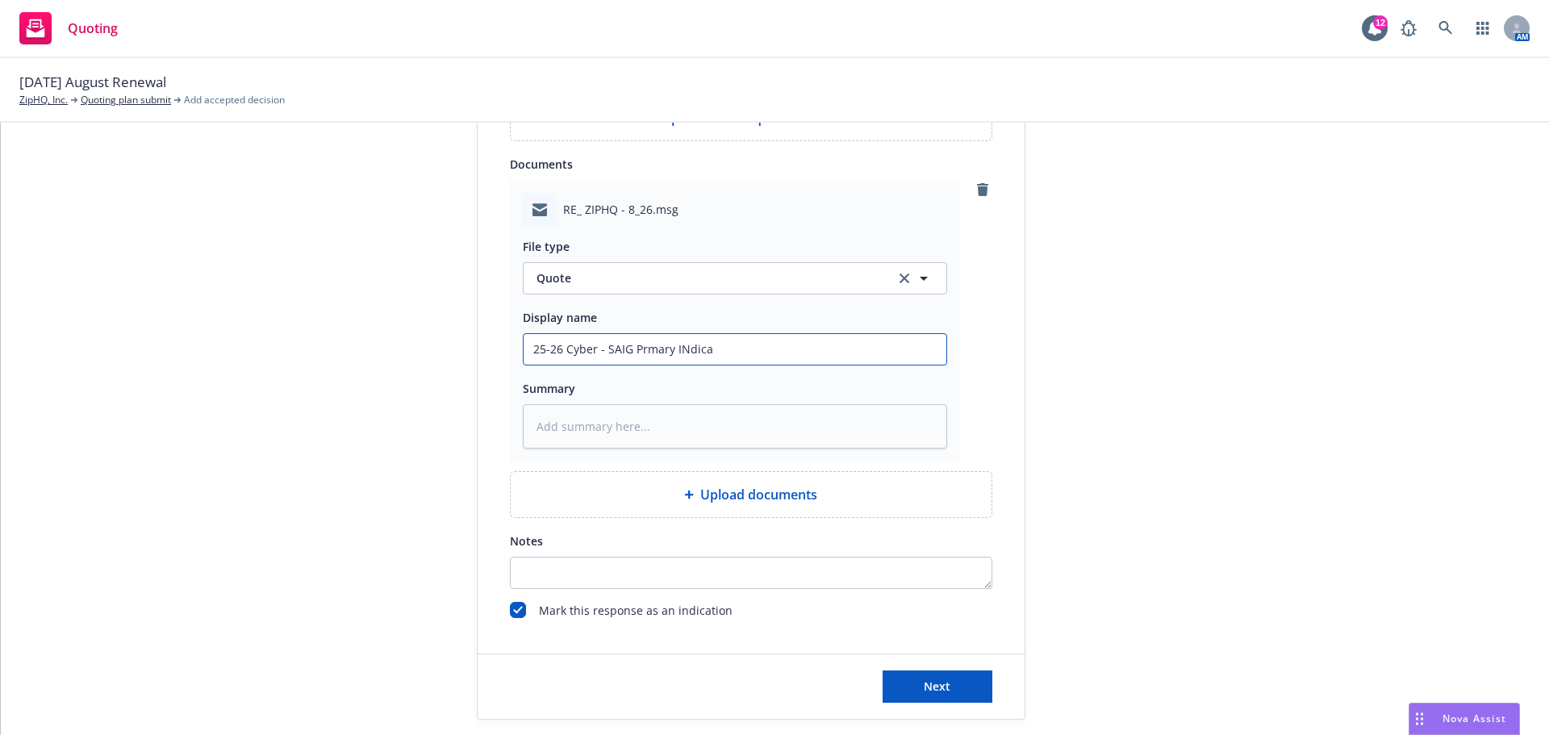
type input "25-26 Cyber - SAIG Prmary INdicat"
type textarea "x"
type input "25-26 Cyber - SAIG Prmary INdicati"
type textarea "x"
type input "25-26 Cyber - SAIG Prmary INdicatio"
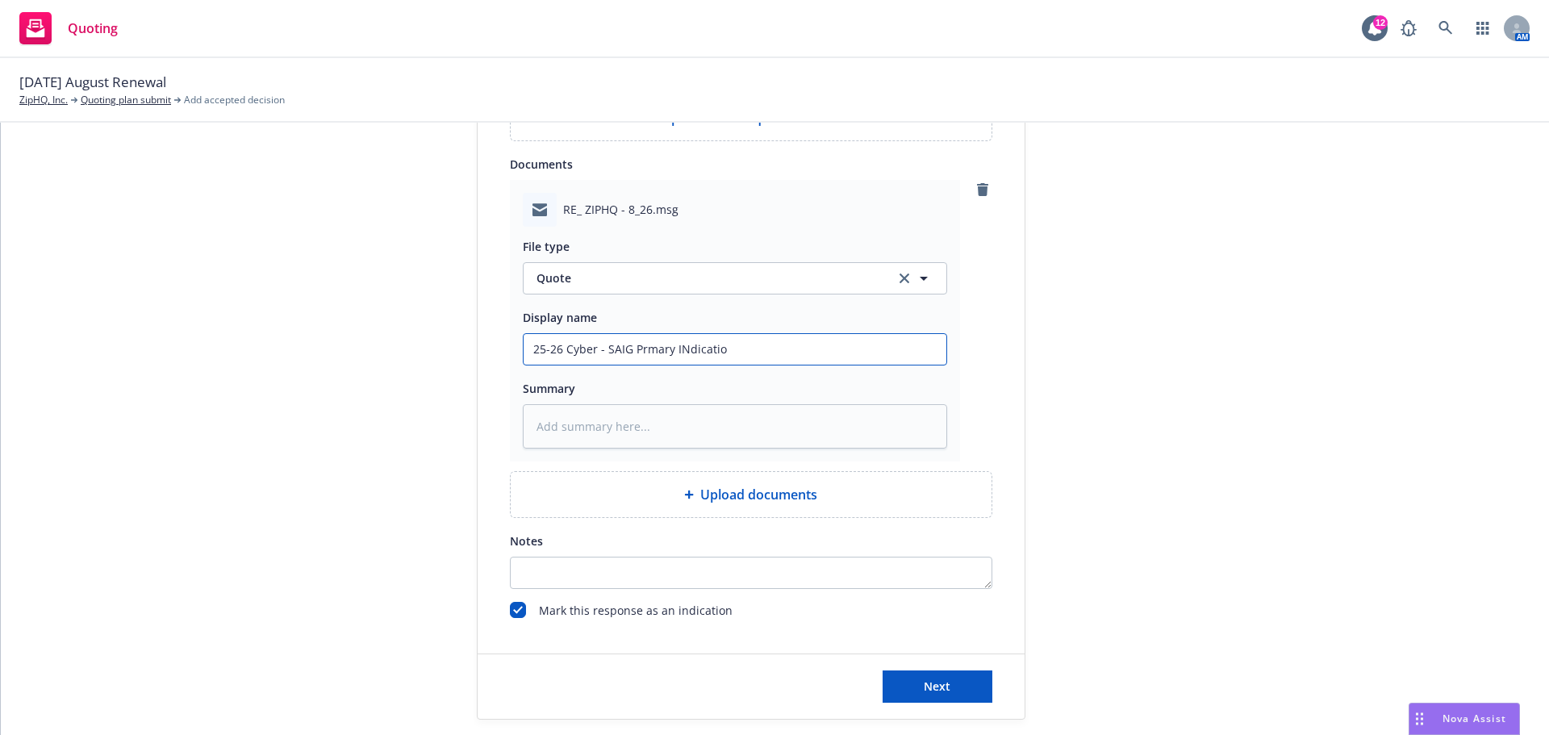
type textarea "x"
type input "25-26 Cyber - SAIG Prmary INdication"
click at [637, 347] on input "25-26 Cyber - SAIG Prmary INdication" at bounding box center [734, 349] width 423 height 31
type textarea "x"
type input "25-26 Cyber - SAIG Primary INdication"
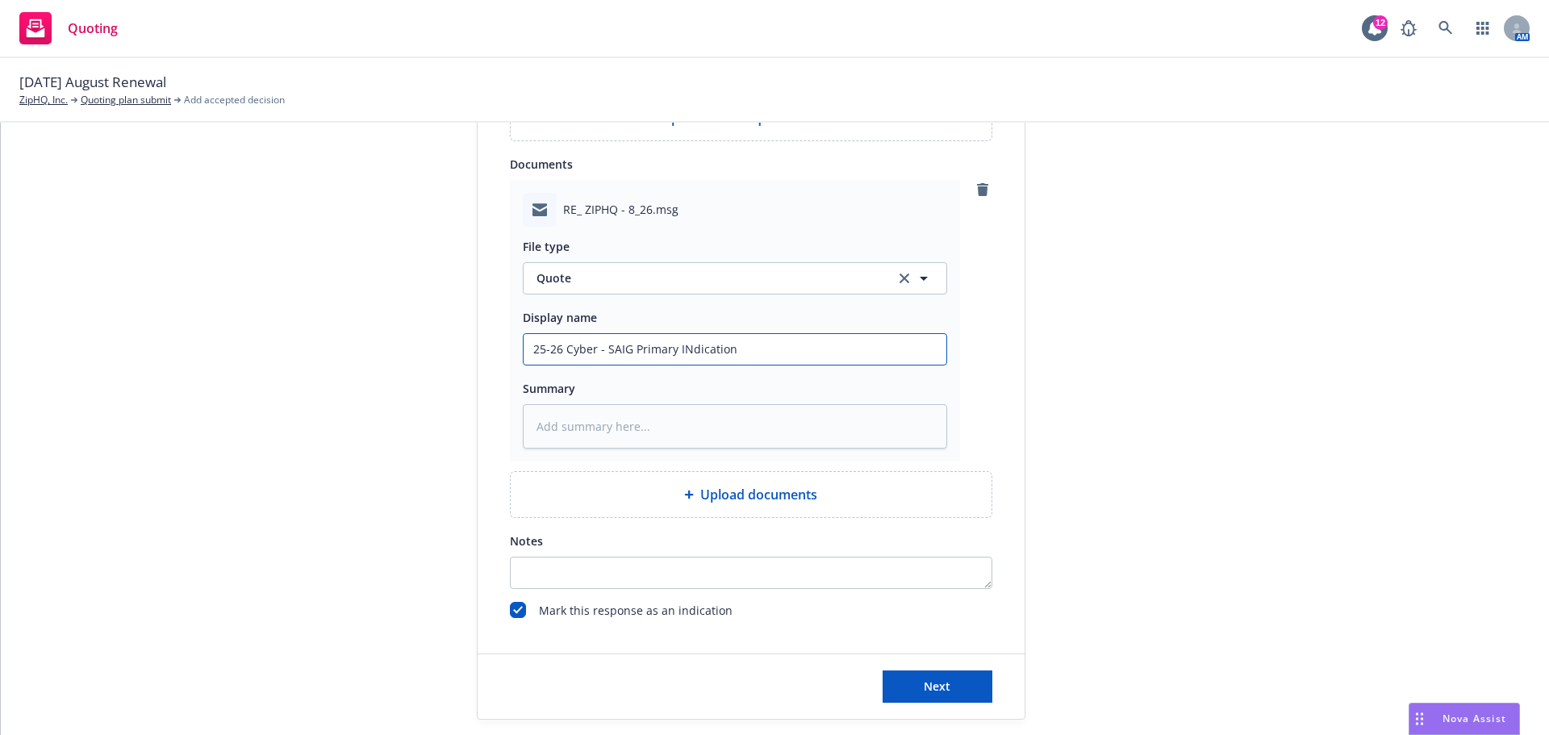
click at [603, 348] on input "25-26 Cyber - SAIG Primary INdication" at bounding box center [734, 349] width 423 height 31
type textarea "x"
type input "25-26 Cyber - AIG Primary INdication"
click at [675, 352] on input "25-26 Cyber - AIG Primary INdication" at bounding box center [734, 349] width 423 height 31
type textarea "x"
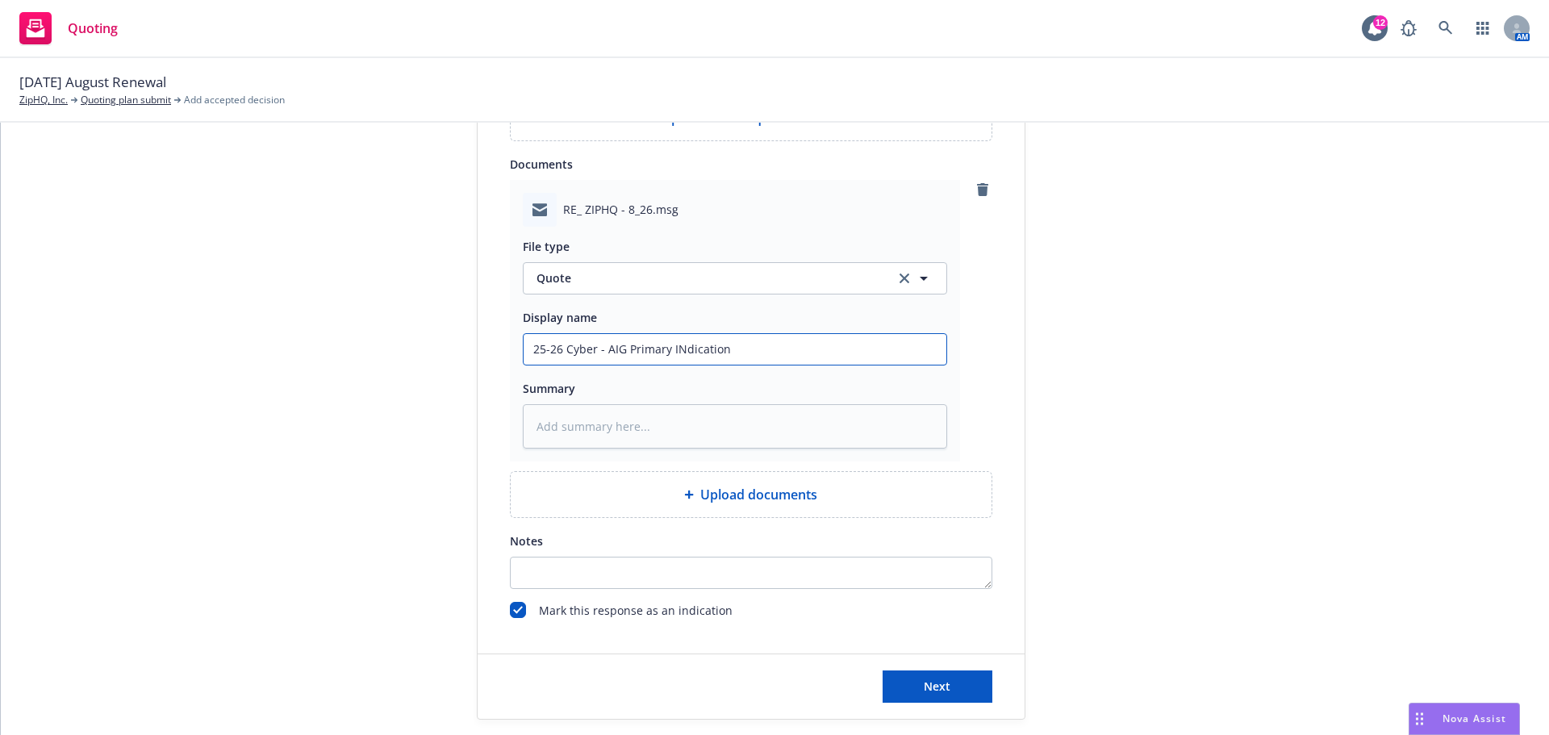
type input "25-26 Cyber - AIG Primary Idication"
type textarea "x"
click at [721, 351] on input "25-26 Cyber - AIG Primary Indication" at bounding box center [734, 349] width 423 height 31
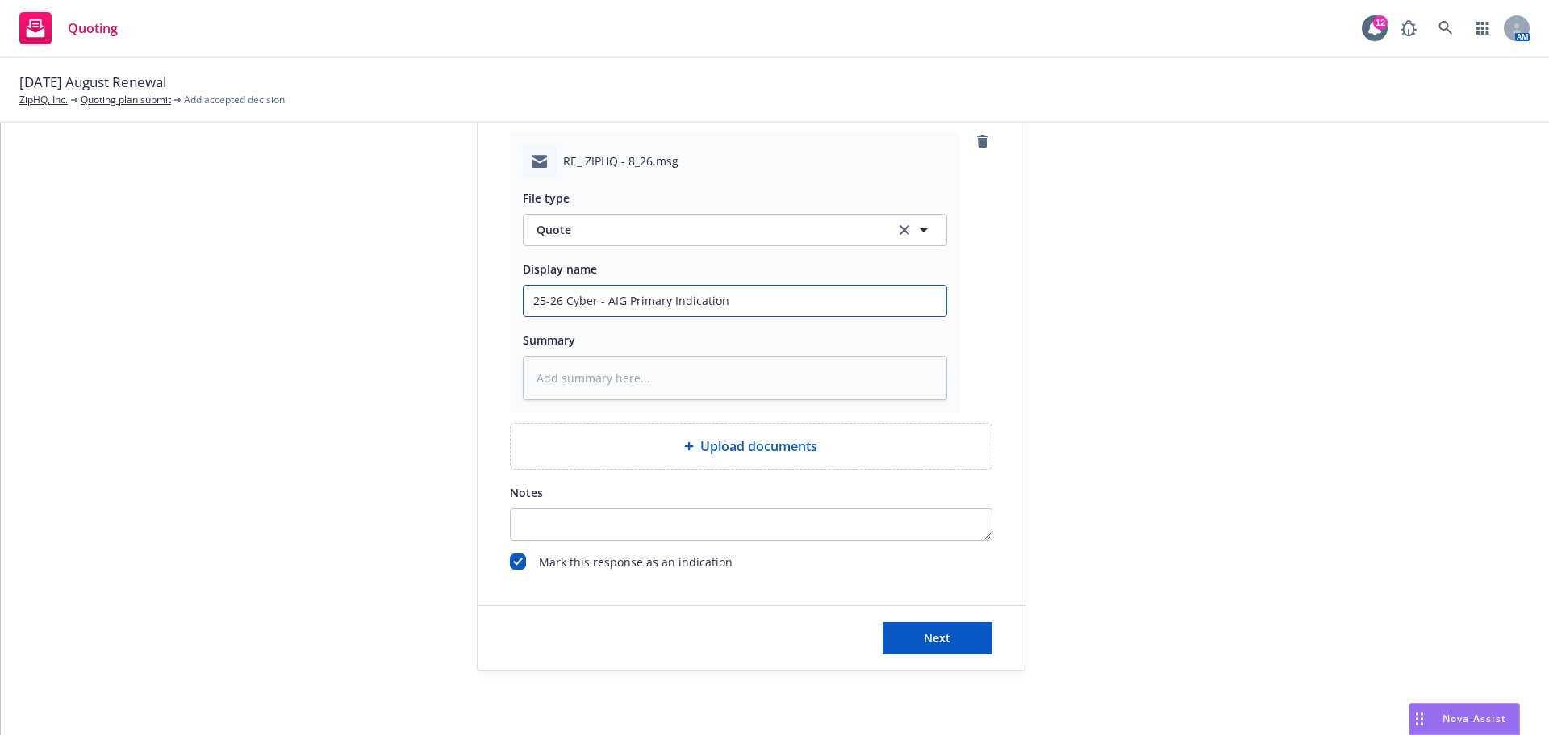
scroll to position [890, 0]
type input "25-26 Cyber - AIG Primary Indication"
click at [948, 631] on button "Next" at bounding box center [937, 637] width 110 height 32
type textarea "x"
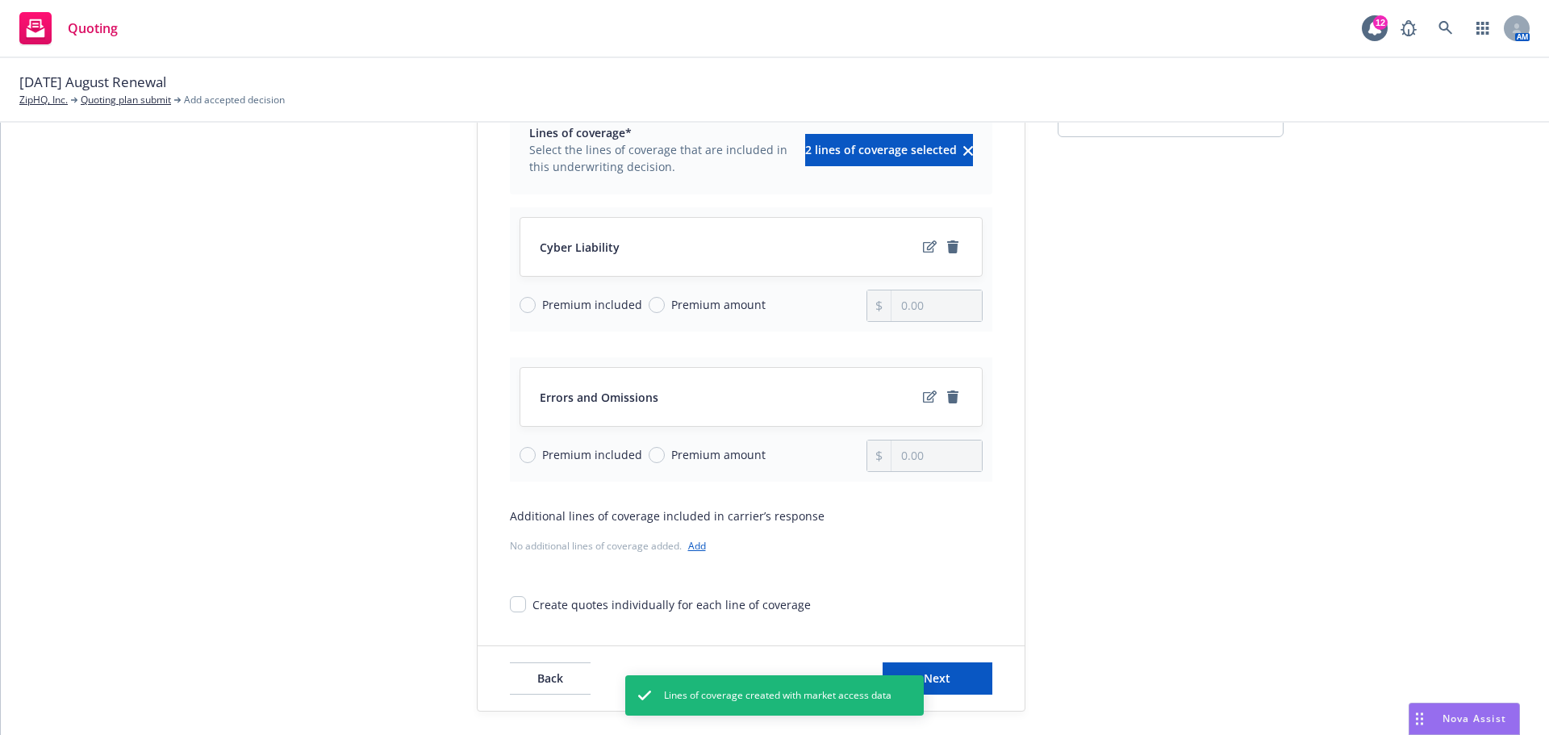
scroll to position [209, 0]
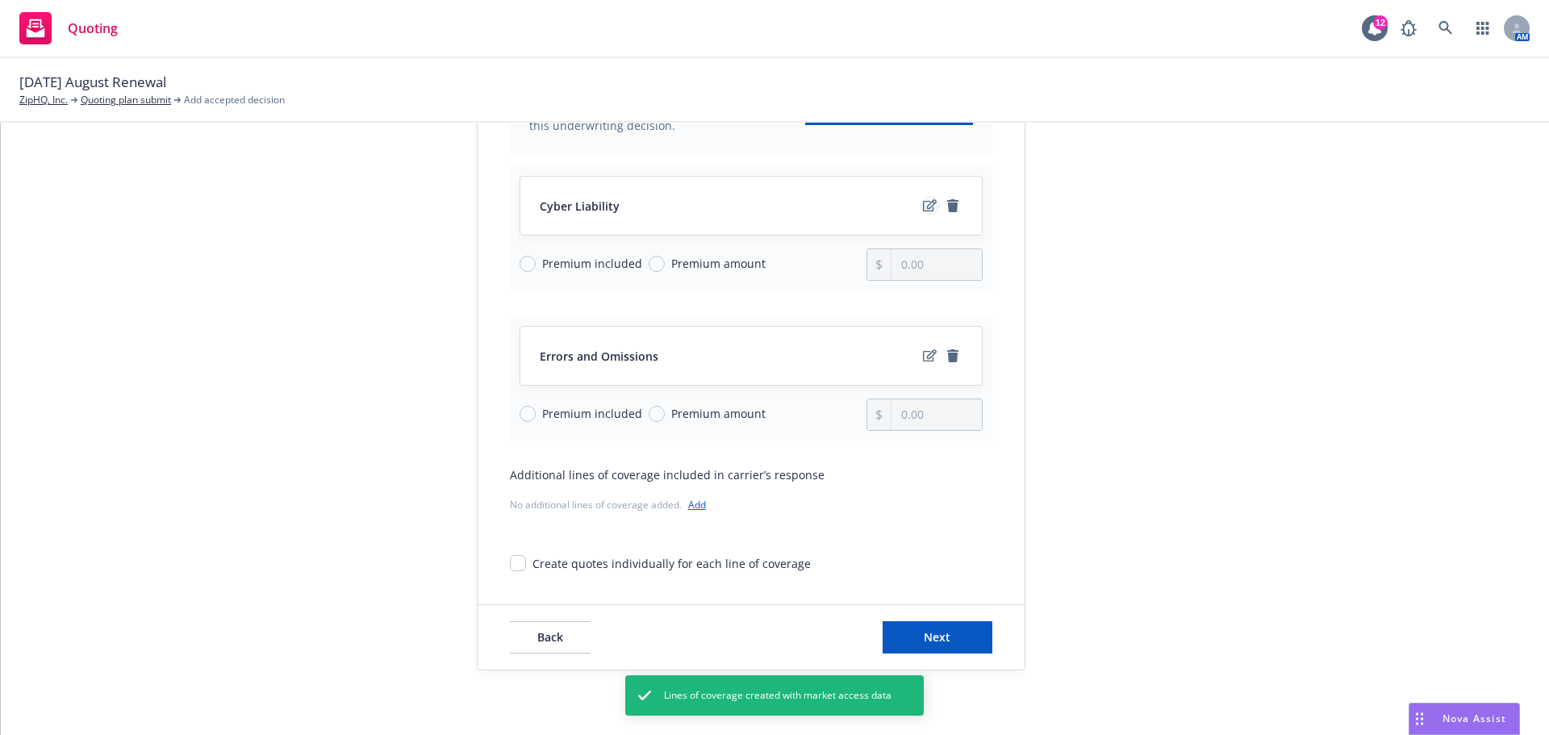
click at [924, 207] on icon "edit" at bounding box center [930, 205] width 14 height 13
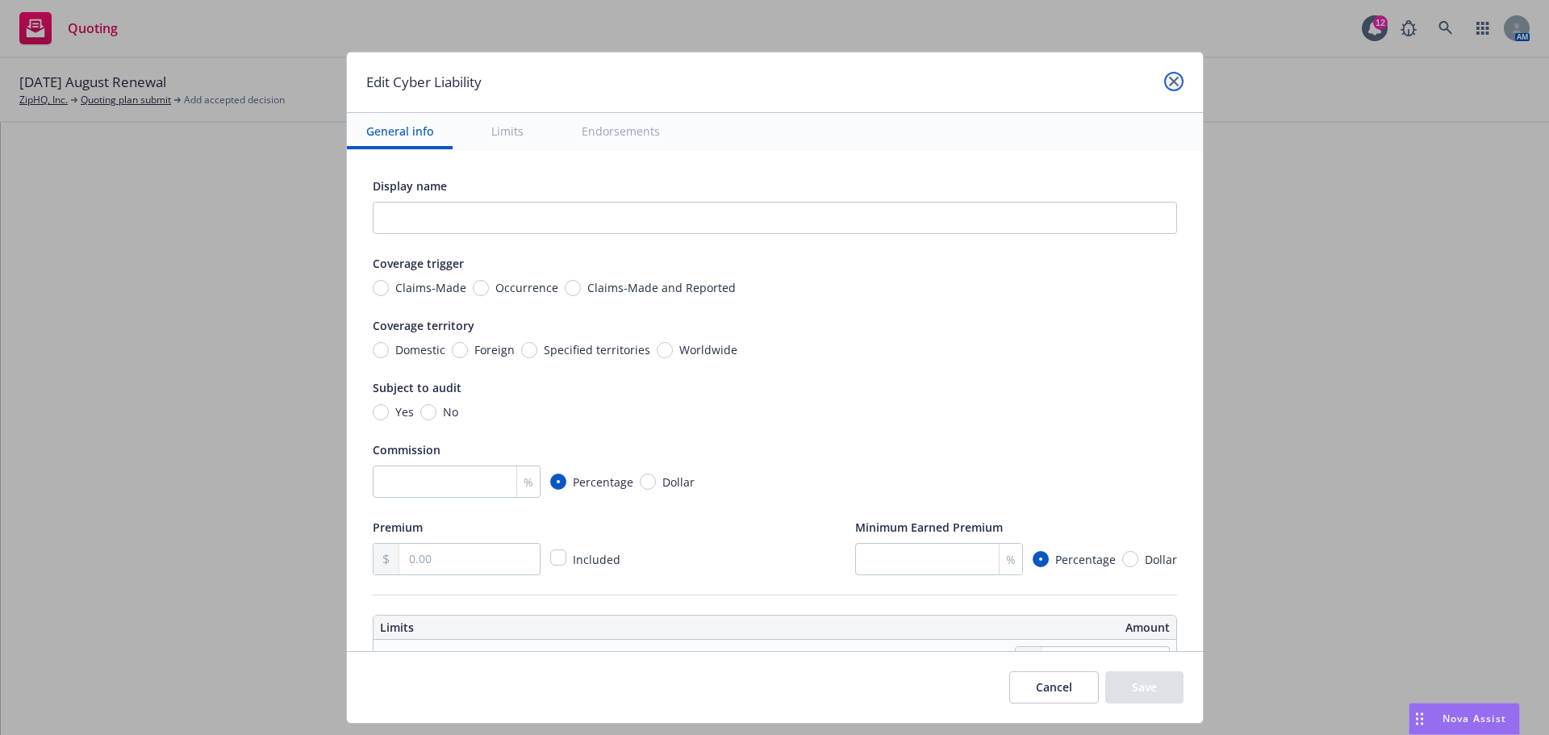
click at [1169, 80] on icon "close" at bounding box center [1174, 82] width 10 height 10
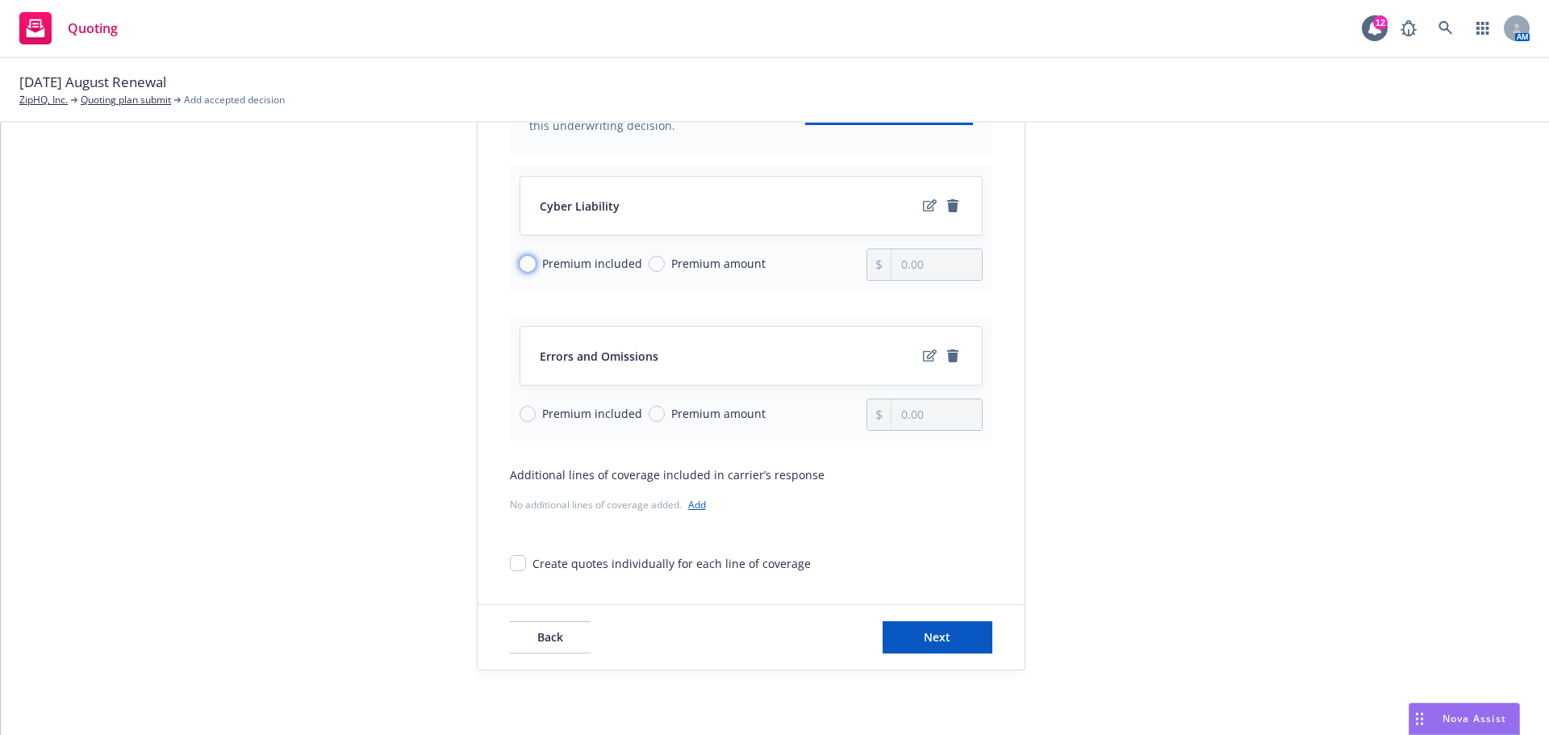
drag, startPoint x: 523, startPoint y: 267, endPoint x: 513, endPoint y: 331, distance: 64.6
click at [523, 267] on input "Premium included" at bounding box center [527, 264] width 16 height 16
radio input "true"
click at [519, 414] on input "Premium included" at bounding box center [527, 414] width 16 height 16
radio input "true"
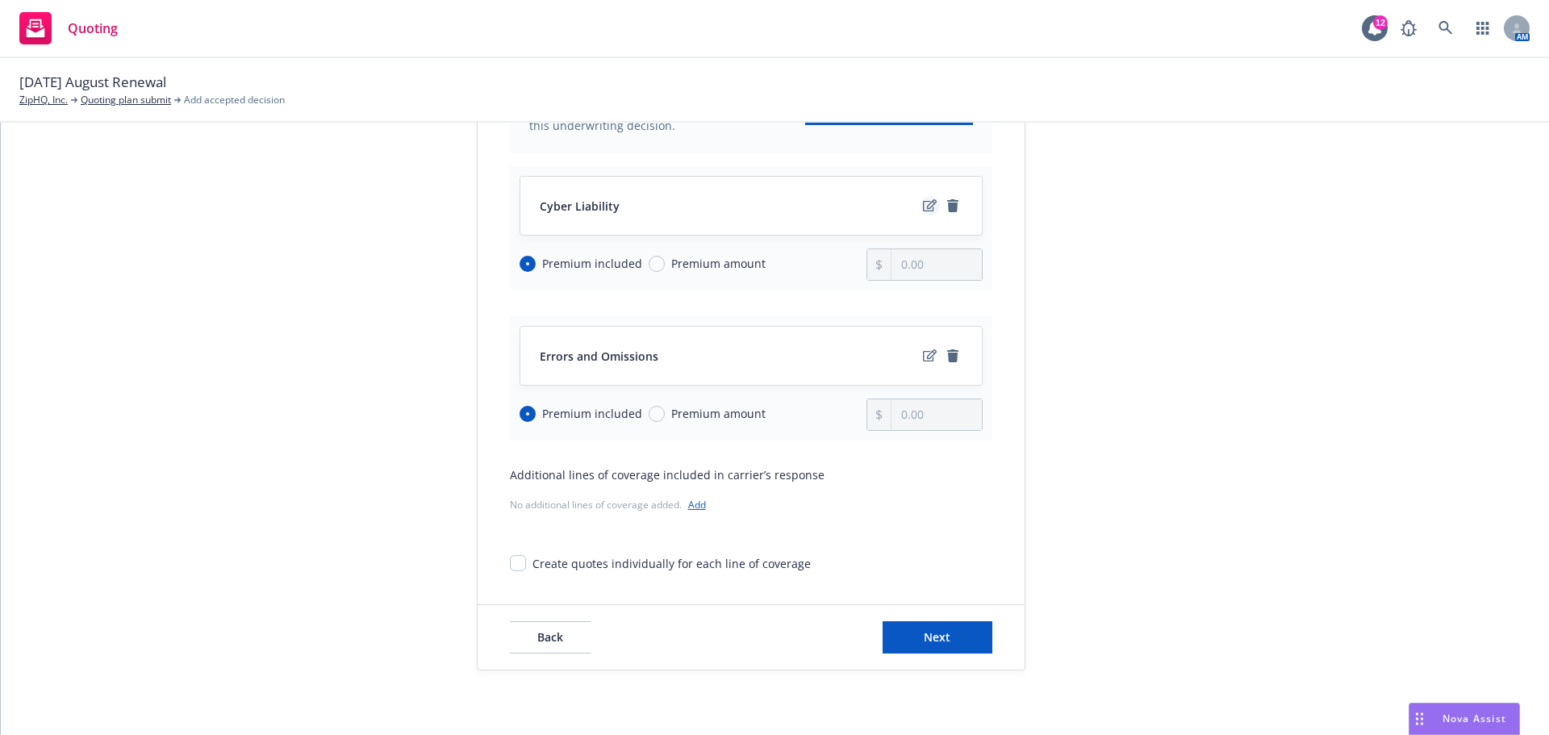
click at [925, 205] on icon "edit" at bounding box center [930, 205] width 14 height 13
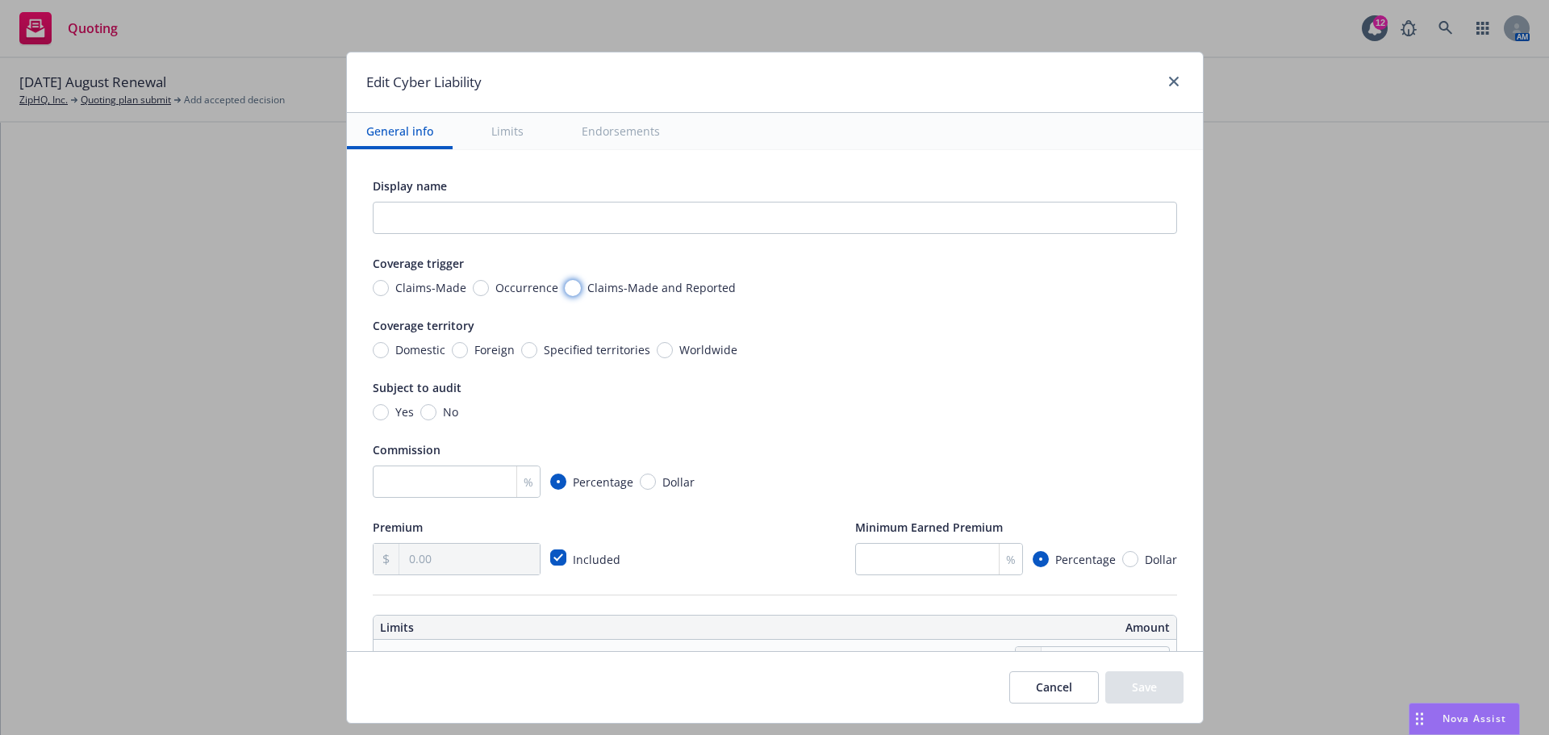
click at [565, 288] on input "Claims-Made and Reported" at bounding box center [573, 288] width 16 height 16
radio input "true"
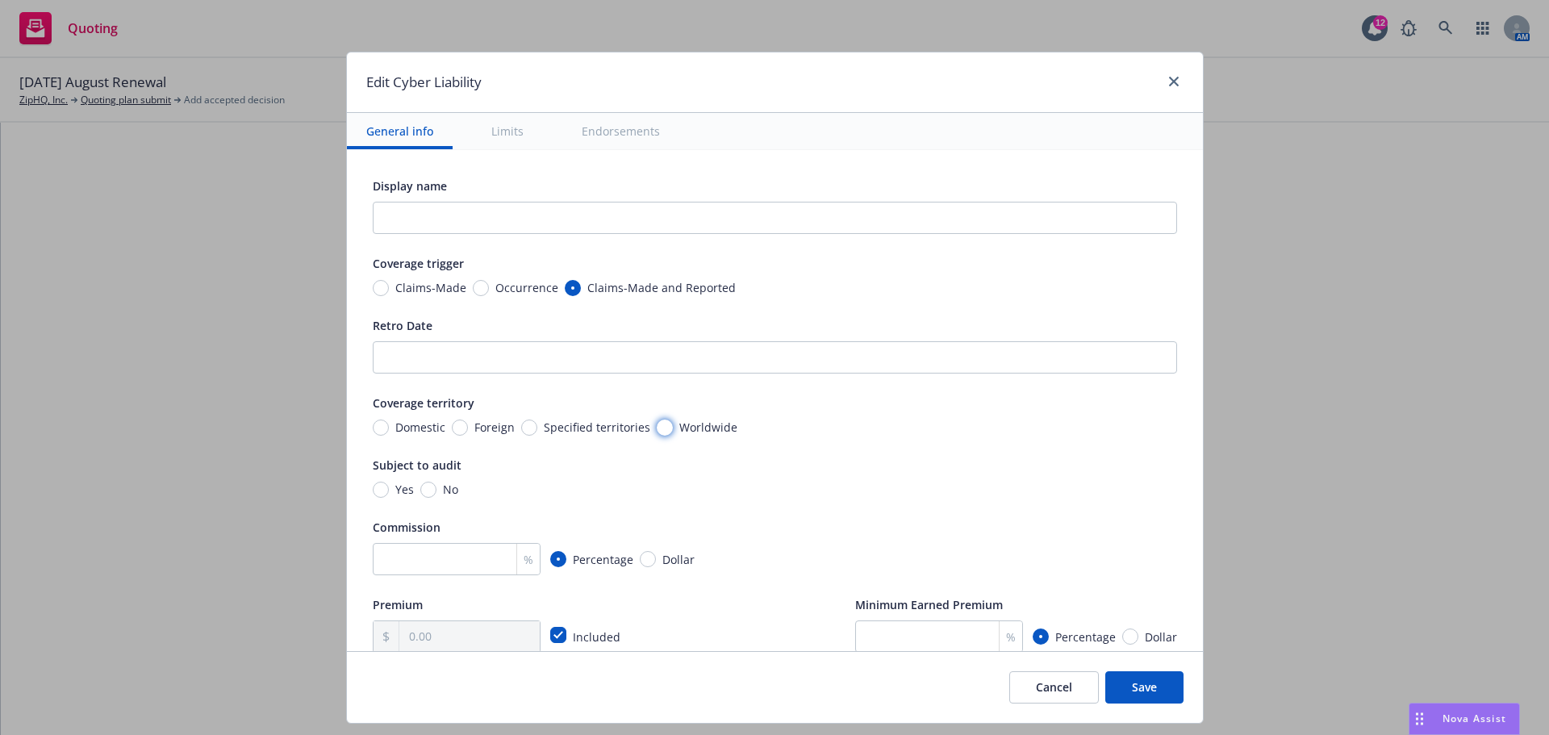
click at [657, 432] on input "Worldwide" at bounding box center [665, 427] width 16 height 16
radio input "true"
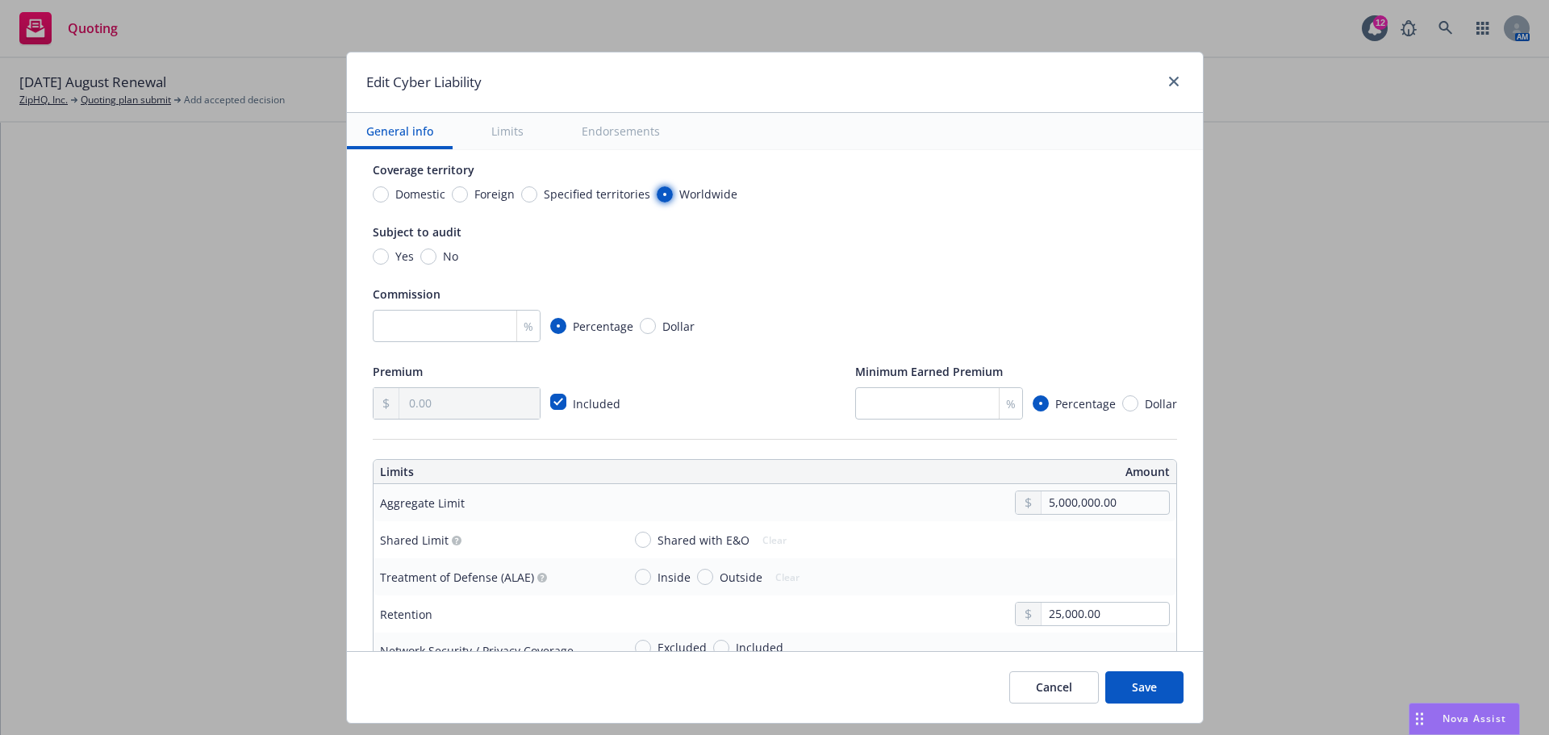
scroll to position [242, 0]
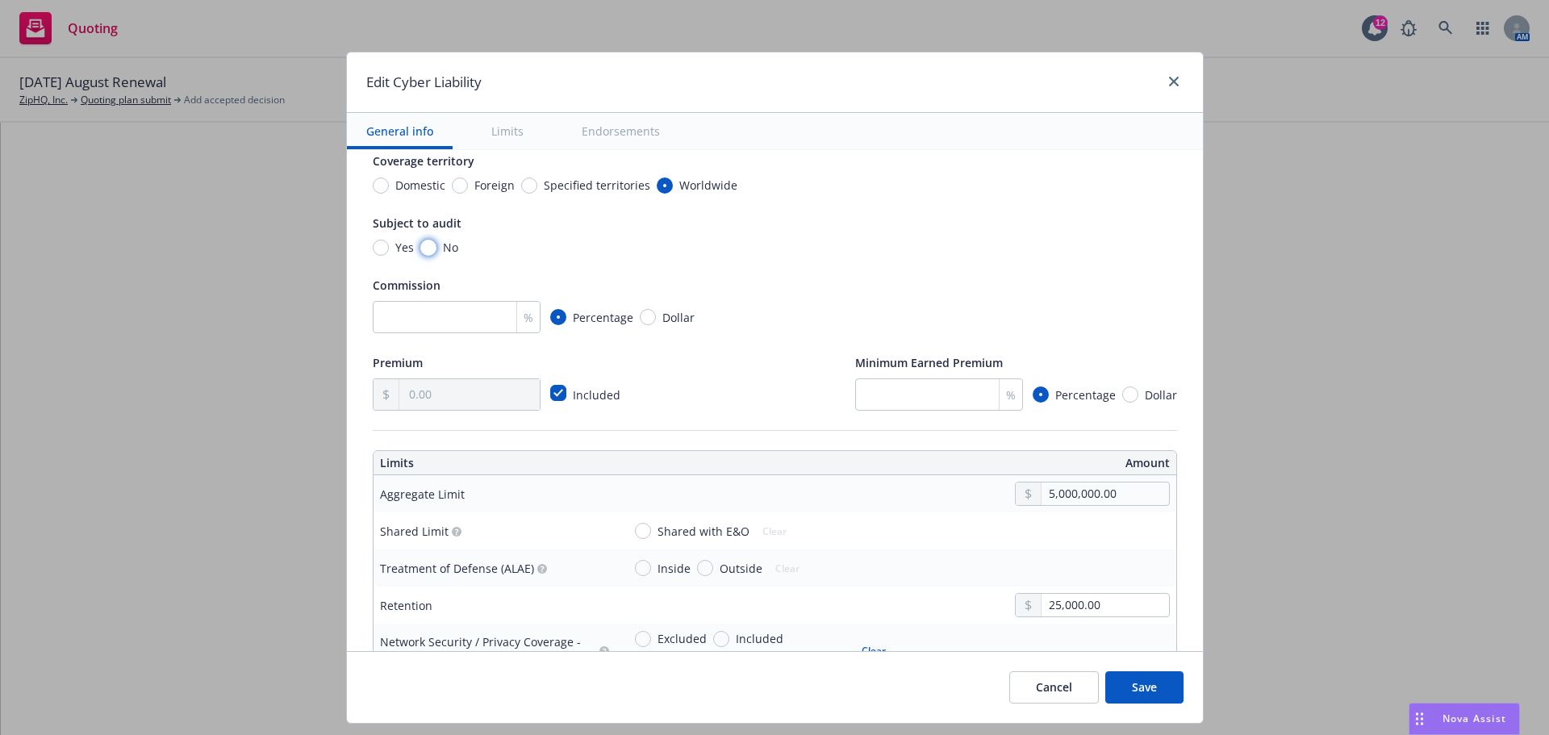
click at [420, 248] on input "No" at bounding box center [428, 248] width 16 height 16
radio input "true"
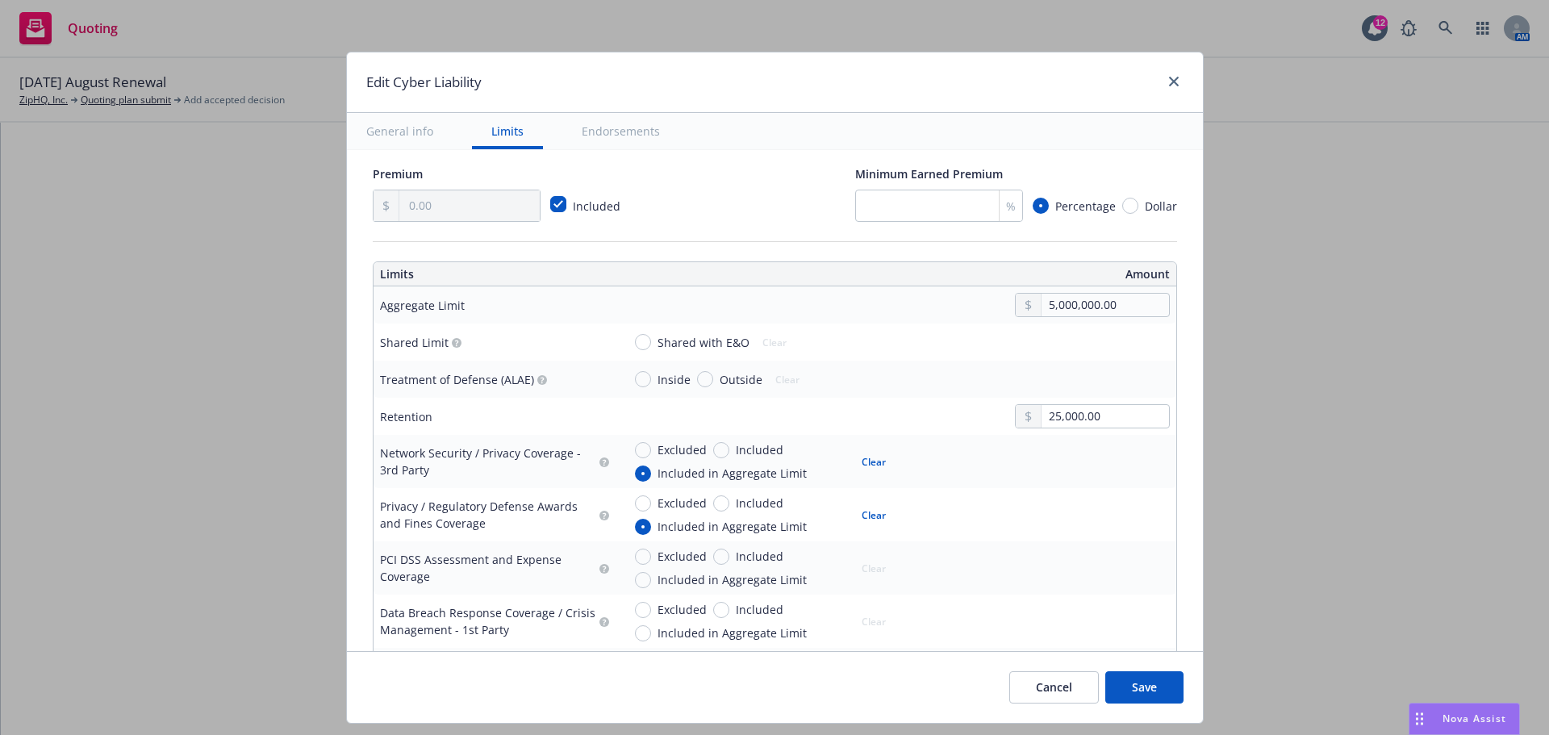
scroll to position [484, 0]
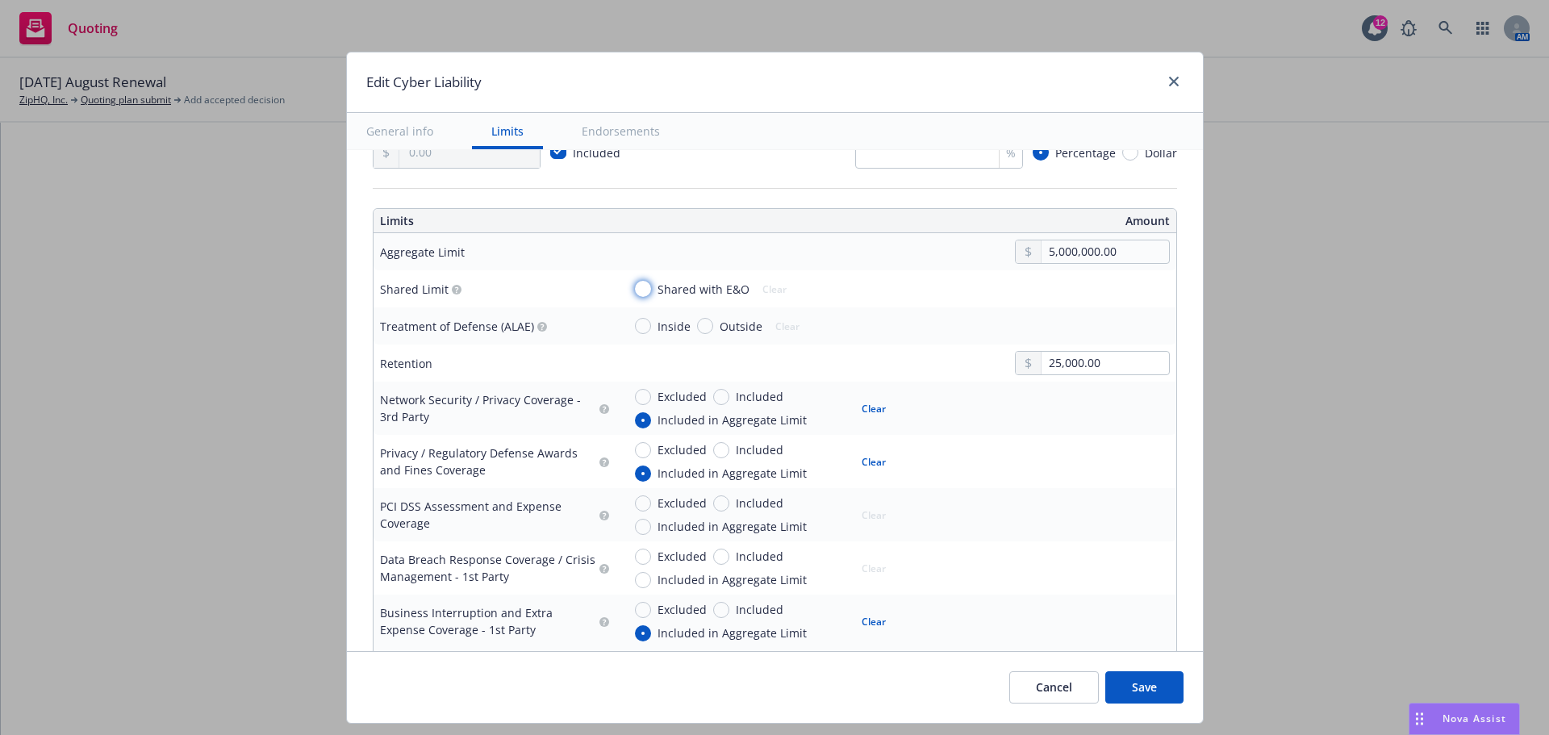
click at [636, 290] on input "Shared with E&O" at bounding box center [643, 289] width 16 height 16
radio input "true"
click at [636, 327] on input "Inside" at bounding box center [643, 326] width 16 height 16
radio input "true"
drag, startPoint x: 1099, startPoint y: 362, endPoint x: 959, endPoint y: 363, distance: 140.3
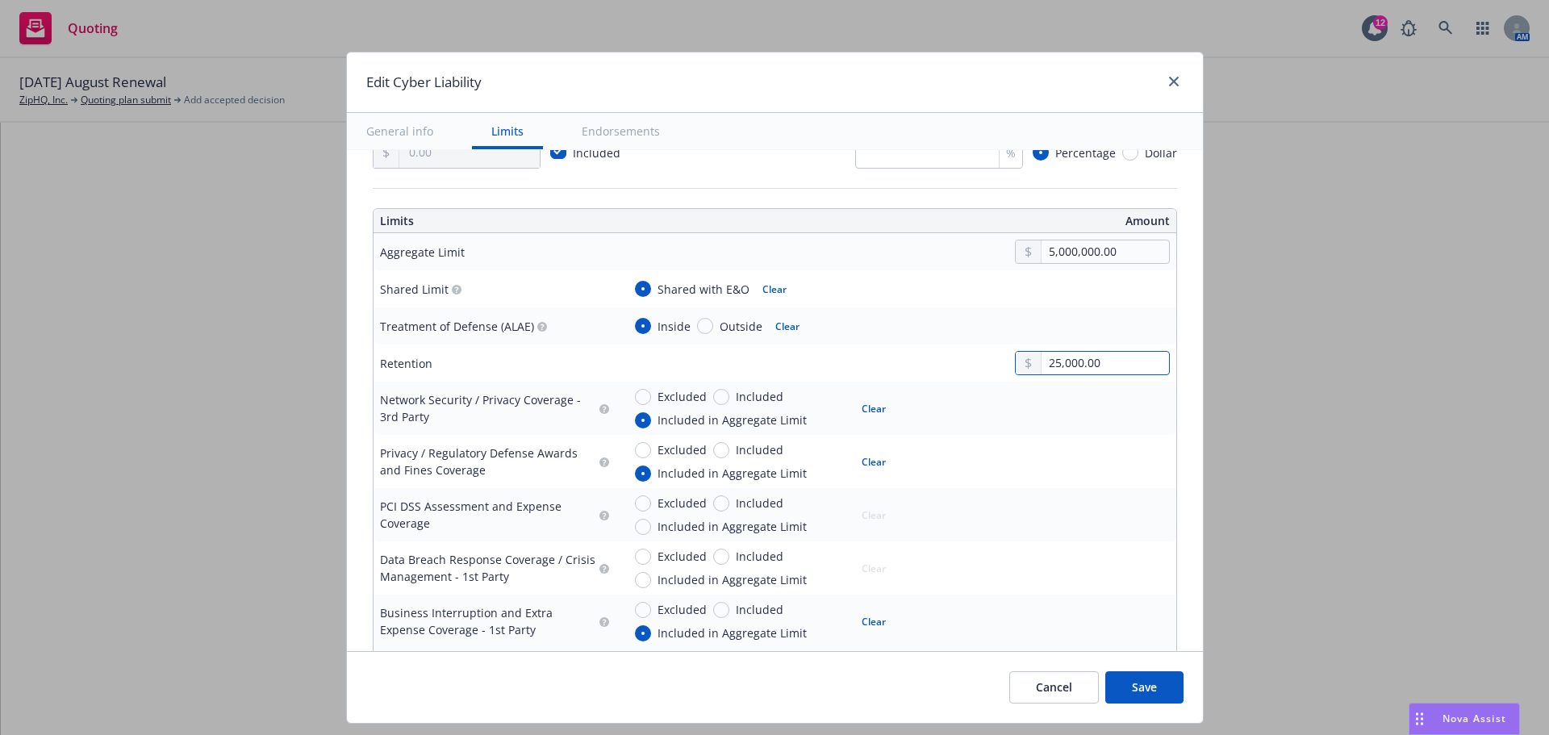
click at [959, 363] on div "25,000.00" at bounding box center [896, 363] width 548 height 24
type input "50,000.00"
click at [917, 352] on div "50,000.00" at bounding box center [896, 363] width 548 height 24
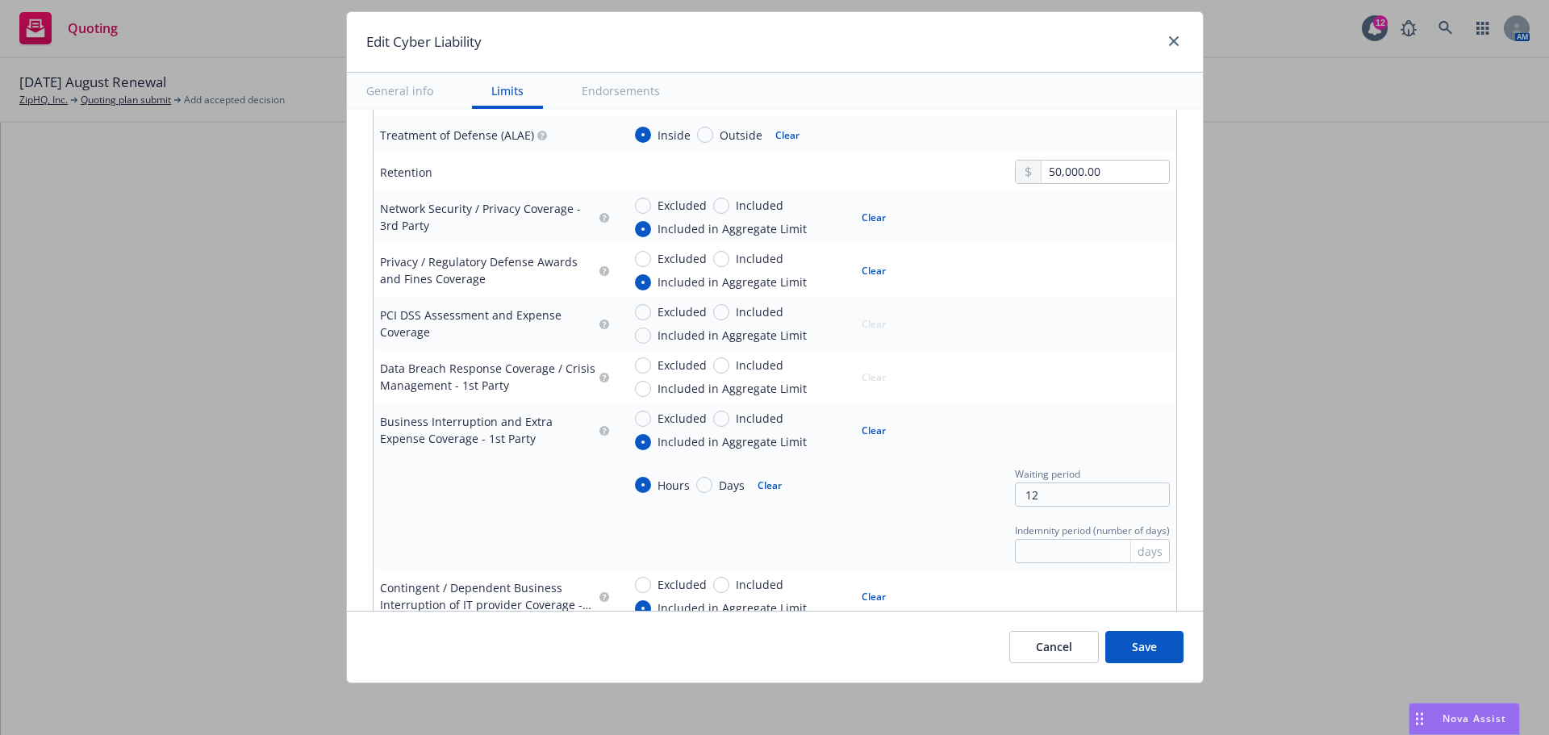
scroll to position [645, 0]
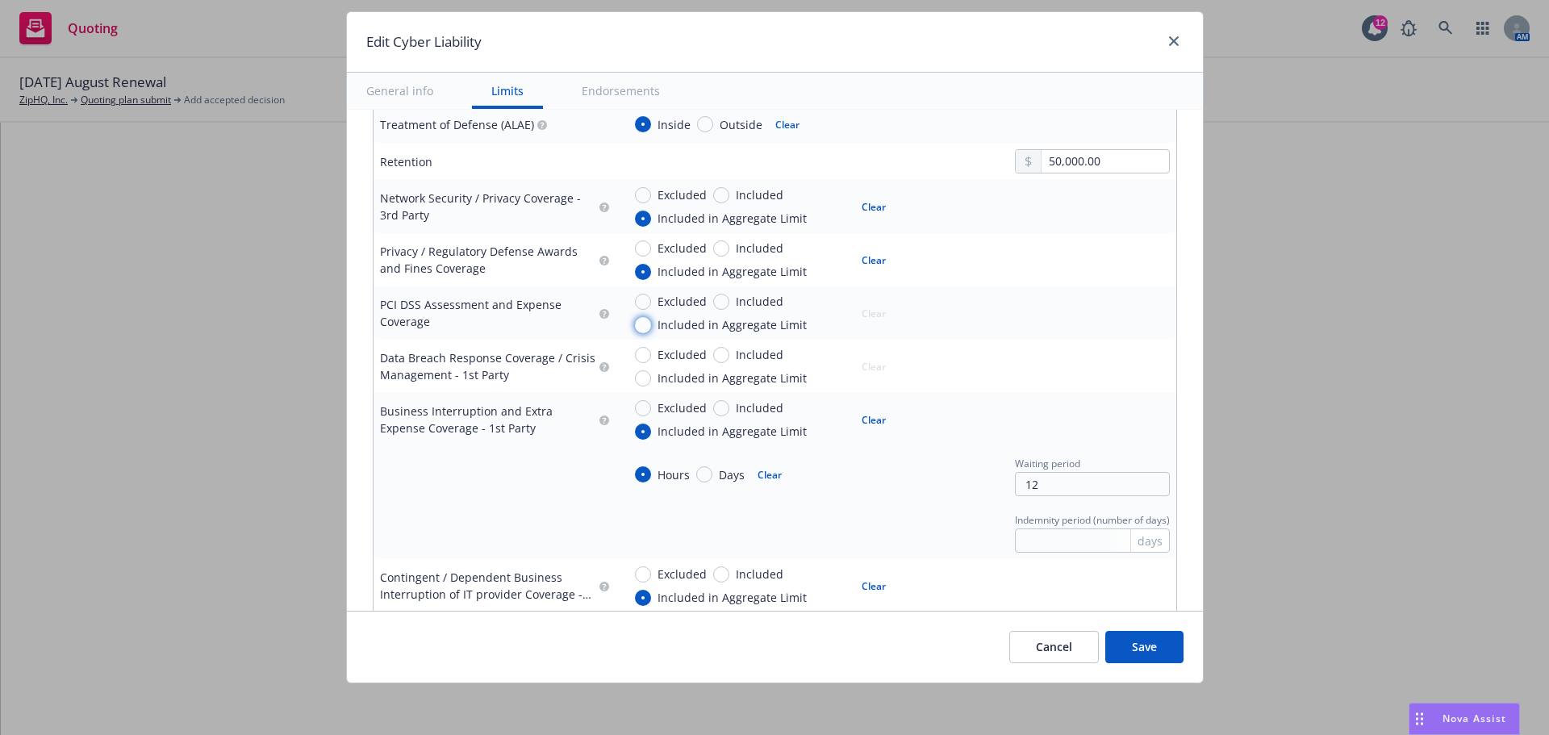
click at [635, 326] on input "Included in Aggregate Limit" at bounding box center [643, 325] width 16 height 16
radio input "true"
click at [635, 377] on input "Included in Aggregate Limit" at bounding box center [643, 378] width 16 height 16
radio input "true"
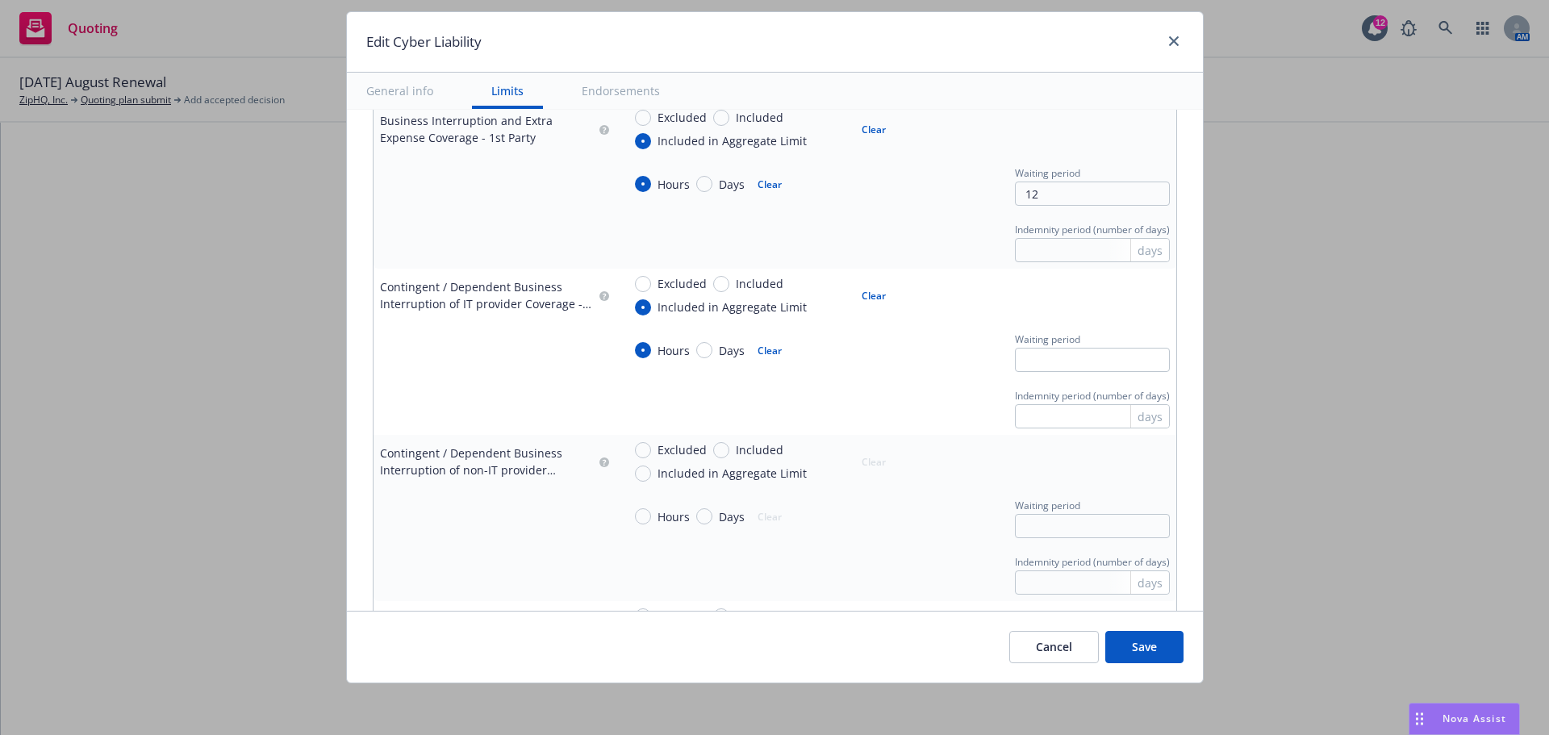
scroll to position [968, 0]
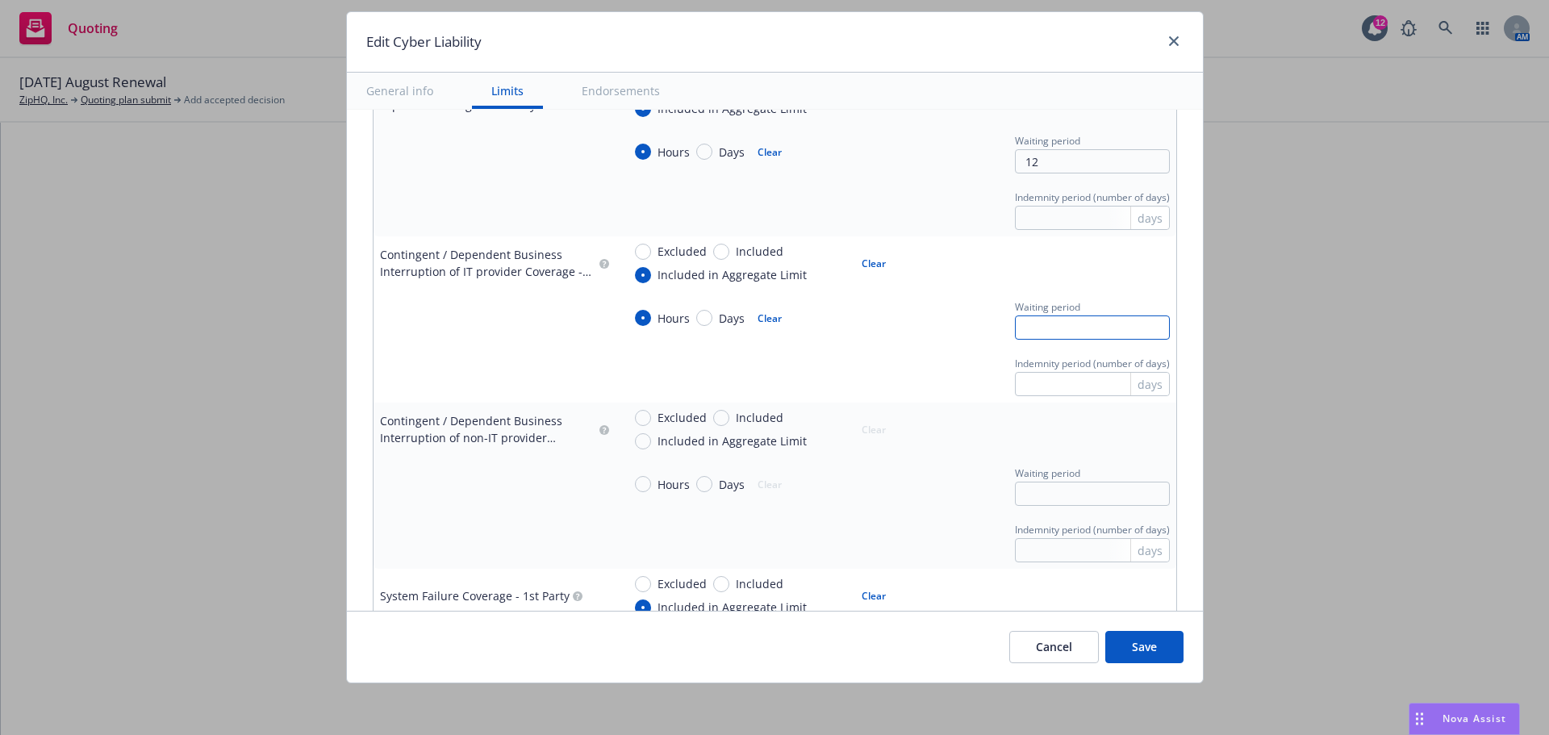
click at [1030, 330] on input "text" at bounding box center [1092, 327] width 155 height 24
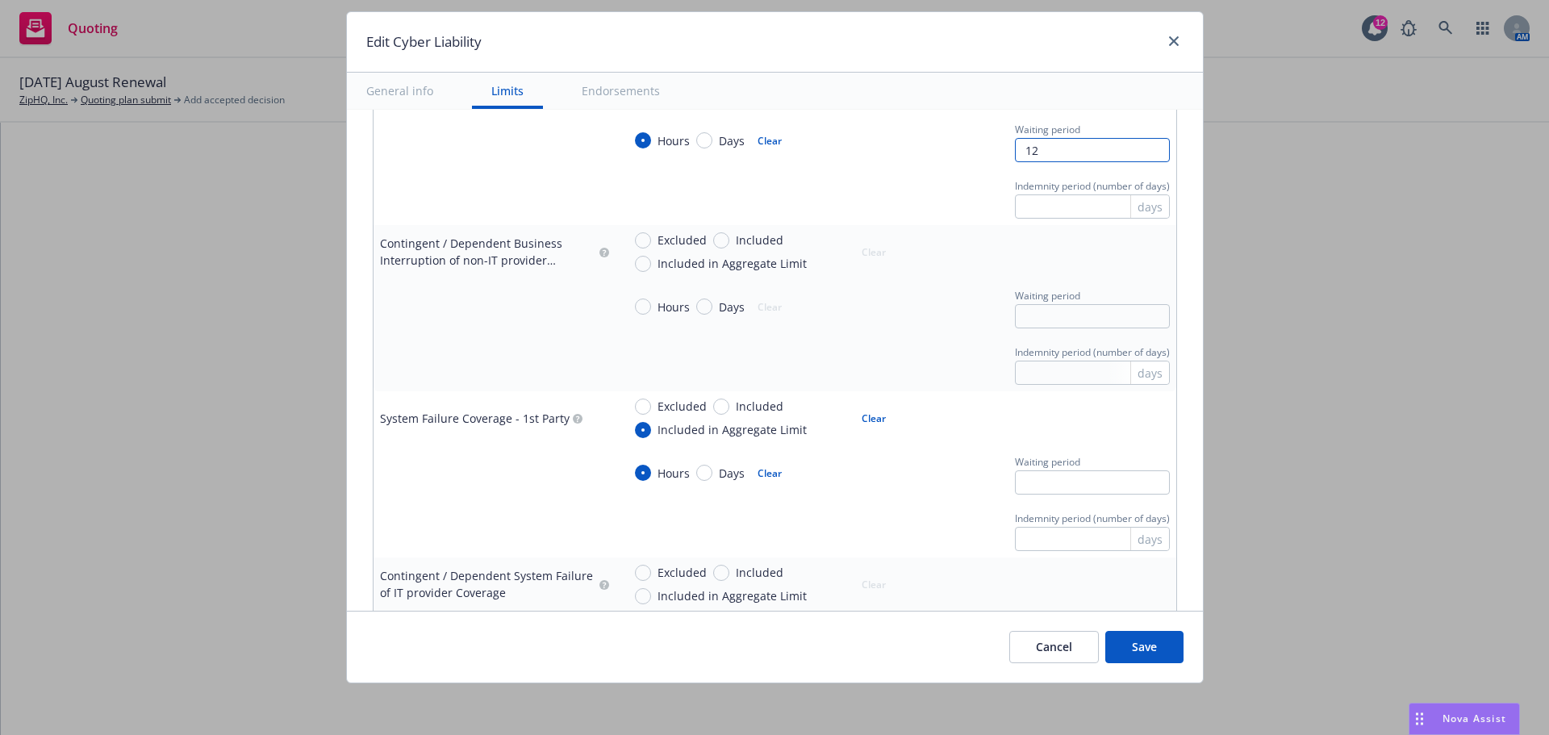
scroll to position [1210, 0]
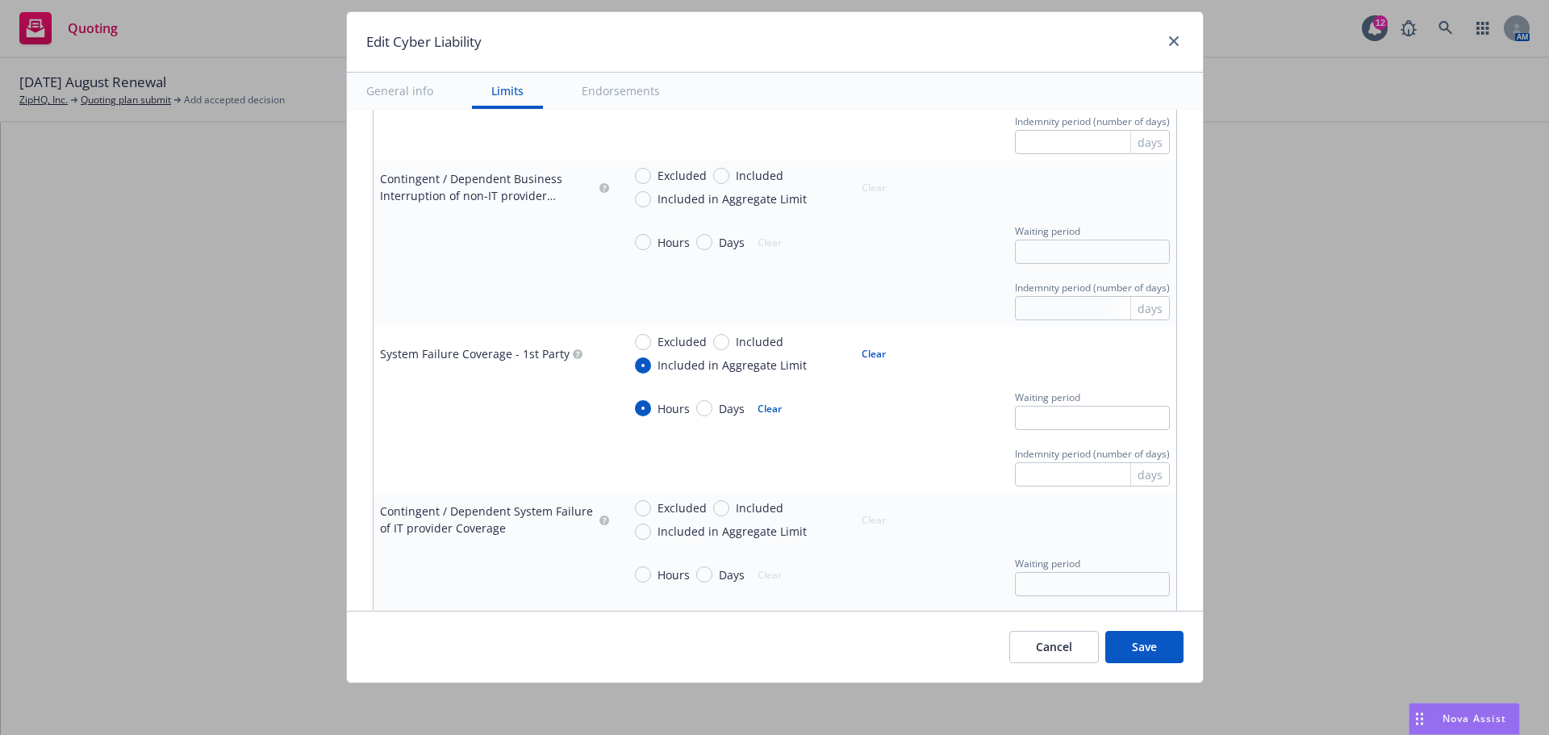
type input "12"
click at [635, 202] on input "Included in Aggregate Limit" at bounding box center [643, 199] width 16 height 16
radio input "true"
click at [1015, 301] on input "text" at bounding box center [1092, 308] width 155 height 24
click at [1015, 248] on input "text" at bounding box center [1092, 252] width 155 height 24
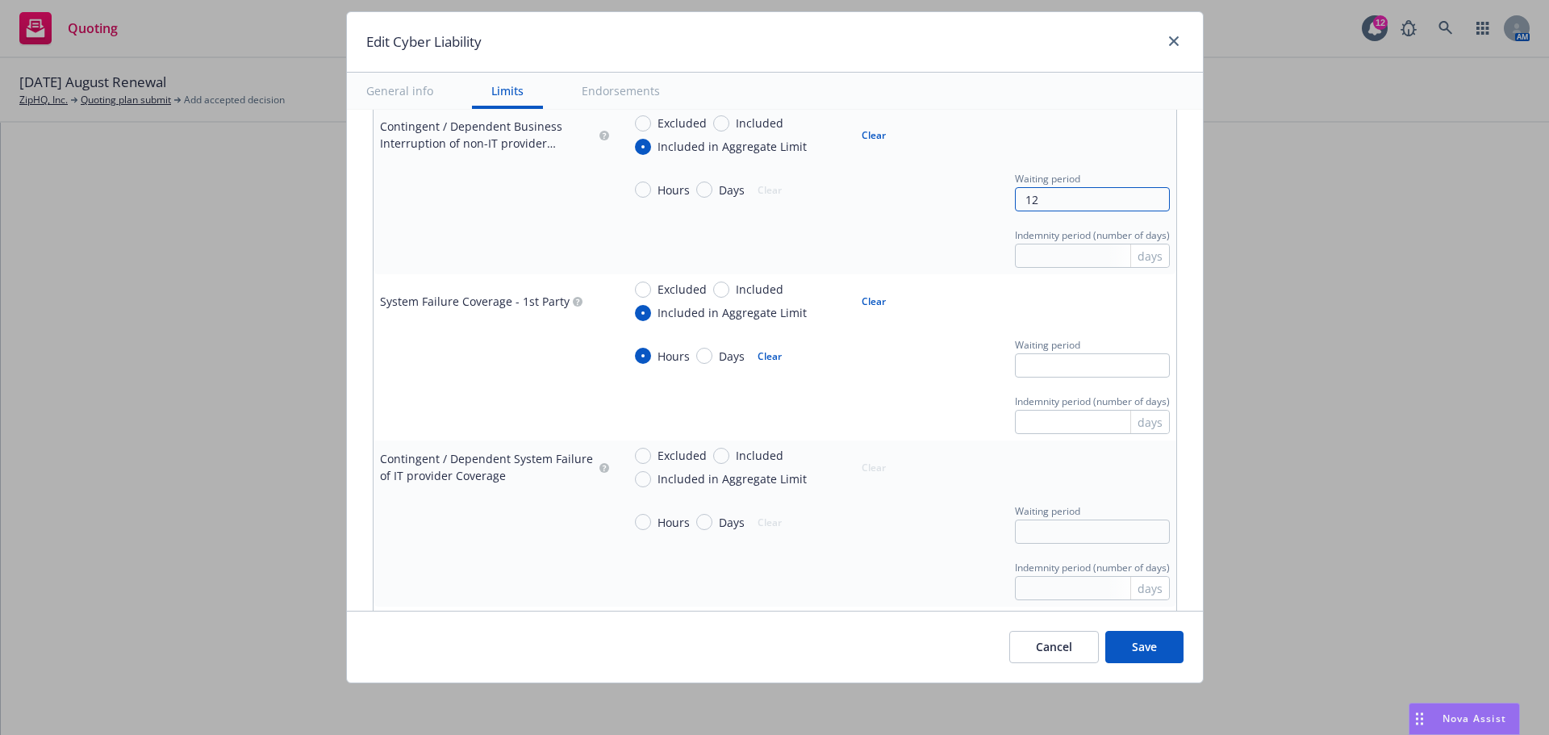
scroll to position [1291, 0]
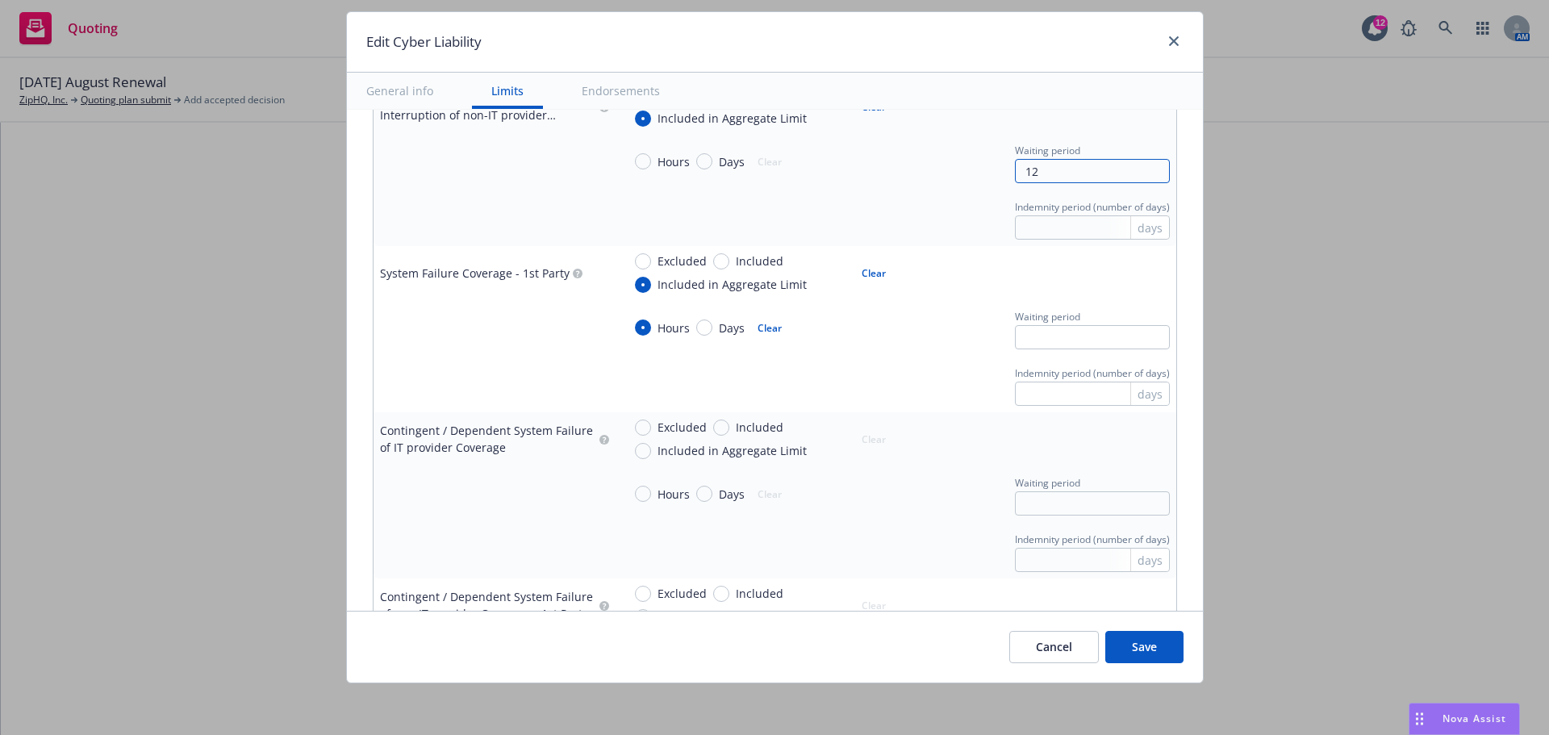
type input "12"
click at [1024, 336] on input "text" at bounding box center [1092, 337] width 155 height 24
type input "2"
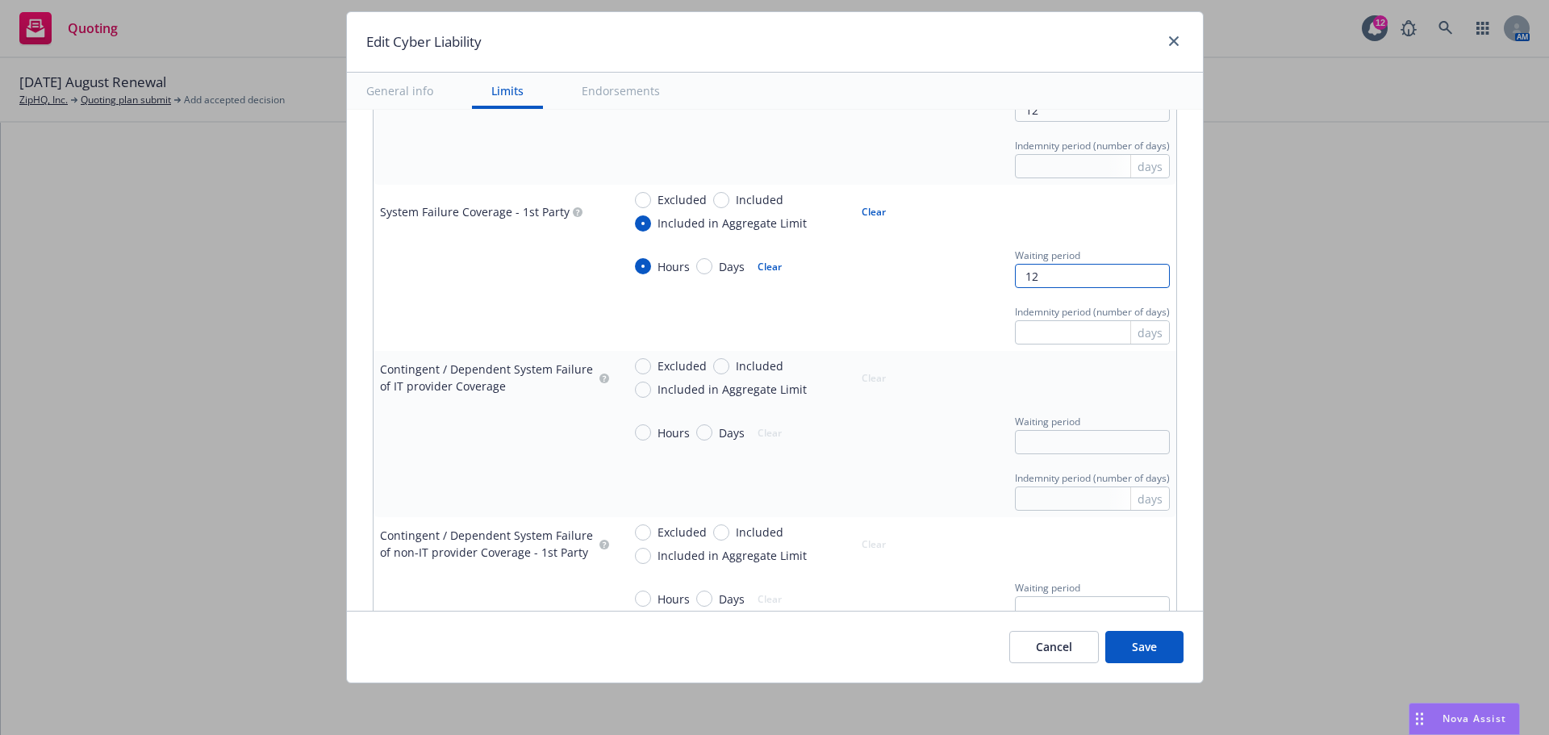
scroll to position [1452, 0]
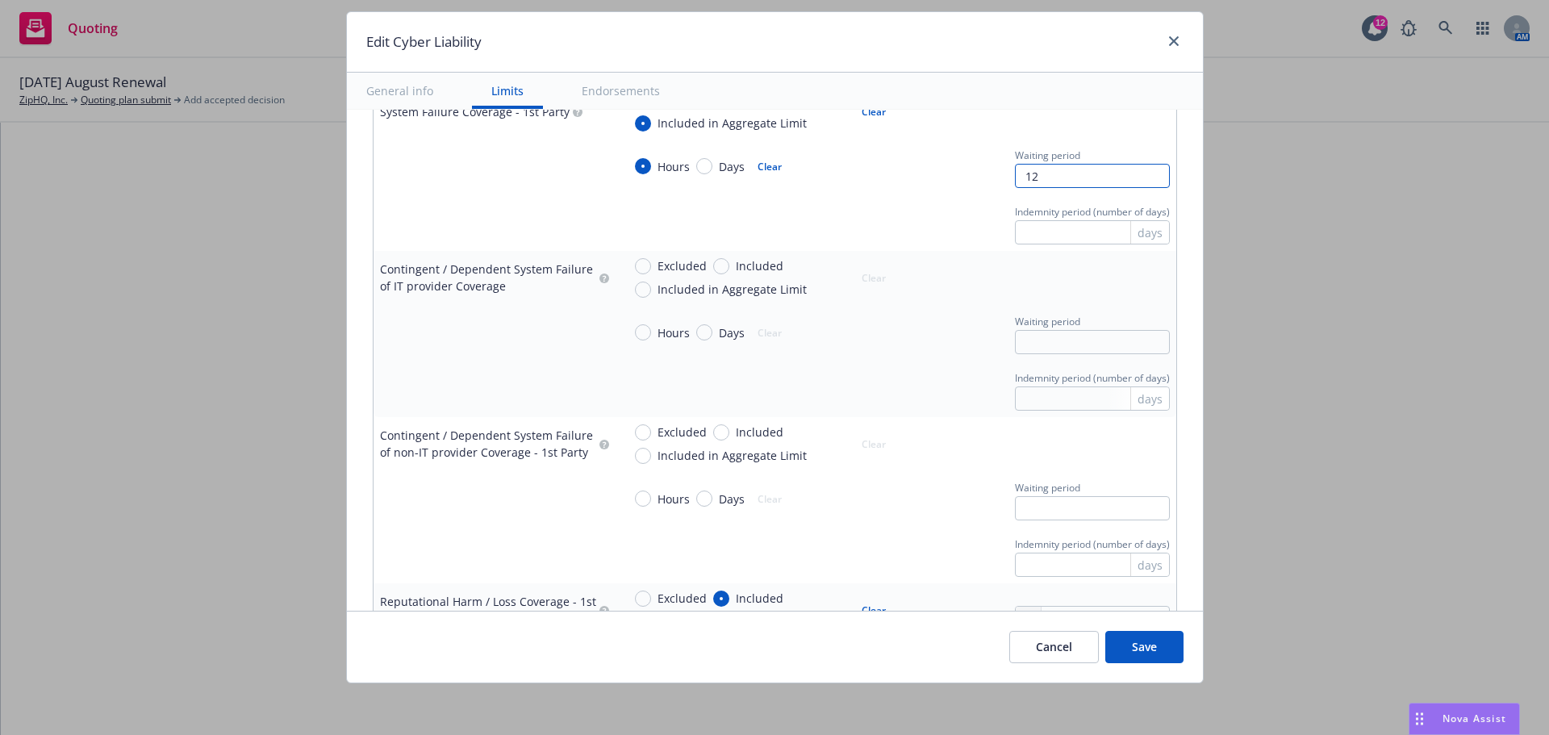
type input "12"
click at [636, 294] on input "Included in Aggregate Limit" at bounding box center [643, 289] width 16 height 16
radio input "true"
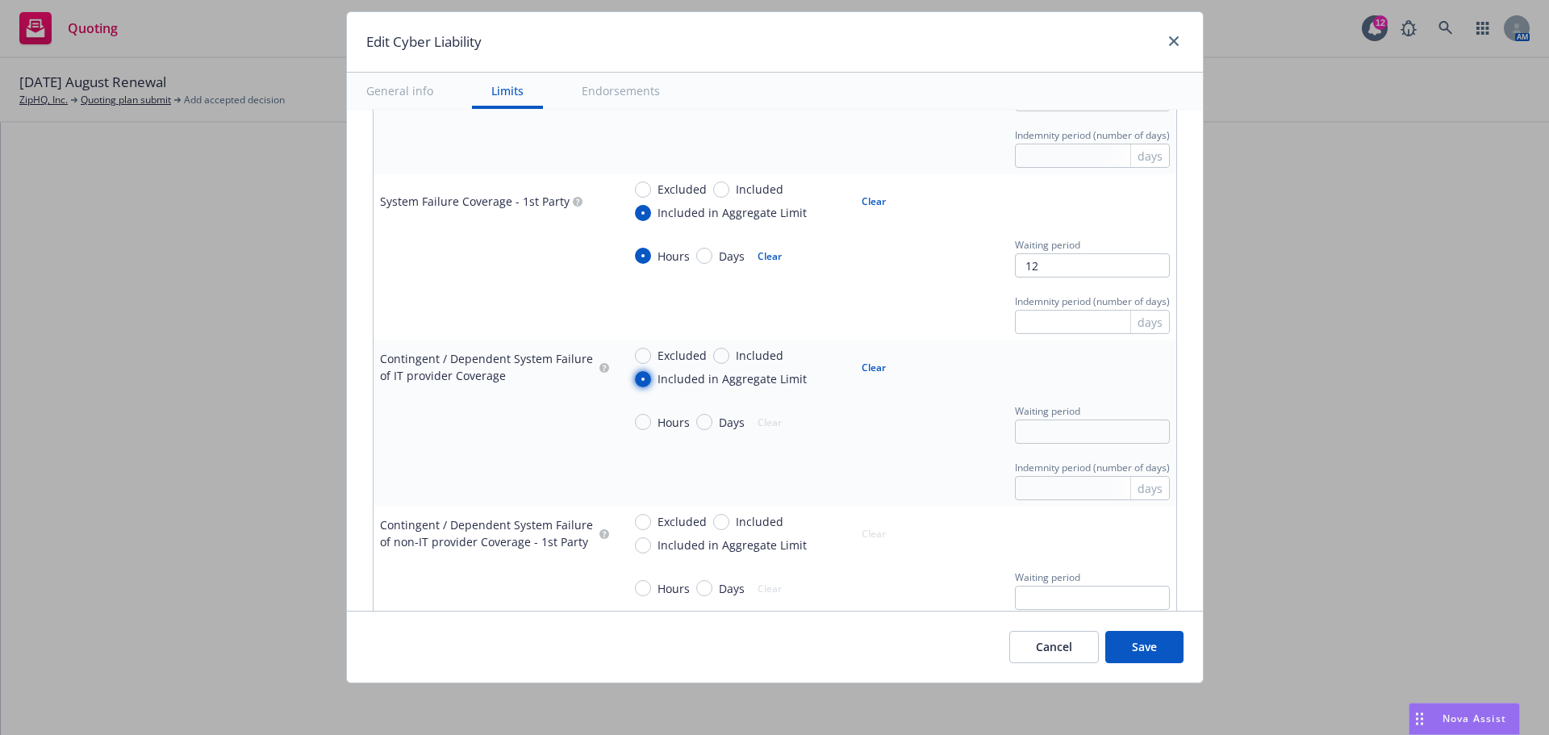
scroll to position [1532, 0]
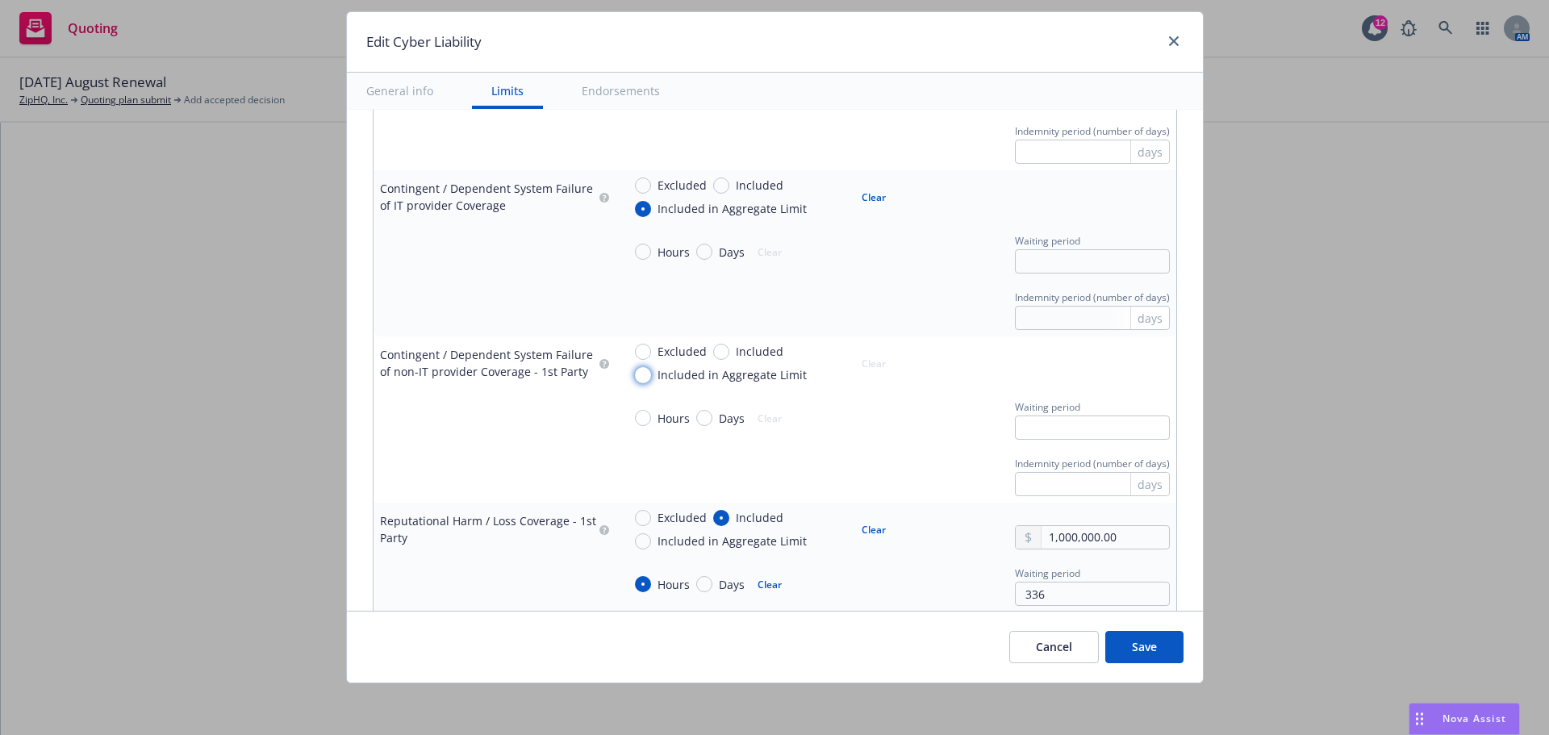
click at [637, 376] on input "Included in Aggregate Limit" at bounding box center [643, 375] width 16 height 16
radio input "true"
click at [635, 412] on input "Hours" at bounding box center [643, 418] width 16 height 16
radio input "true"
click at [635, 540] on input "Included in Aggregate Limit" at bounding box center [643, 541] width 16 height 16
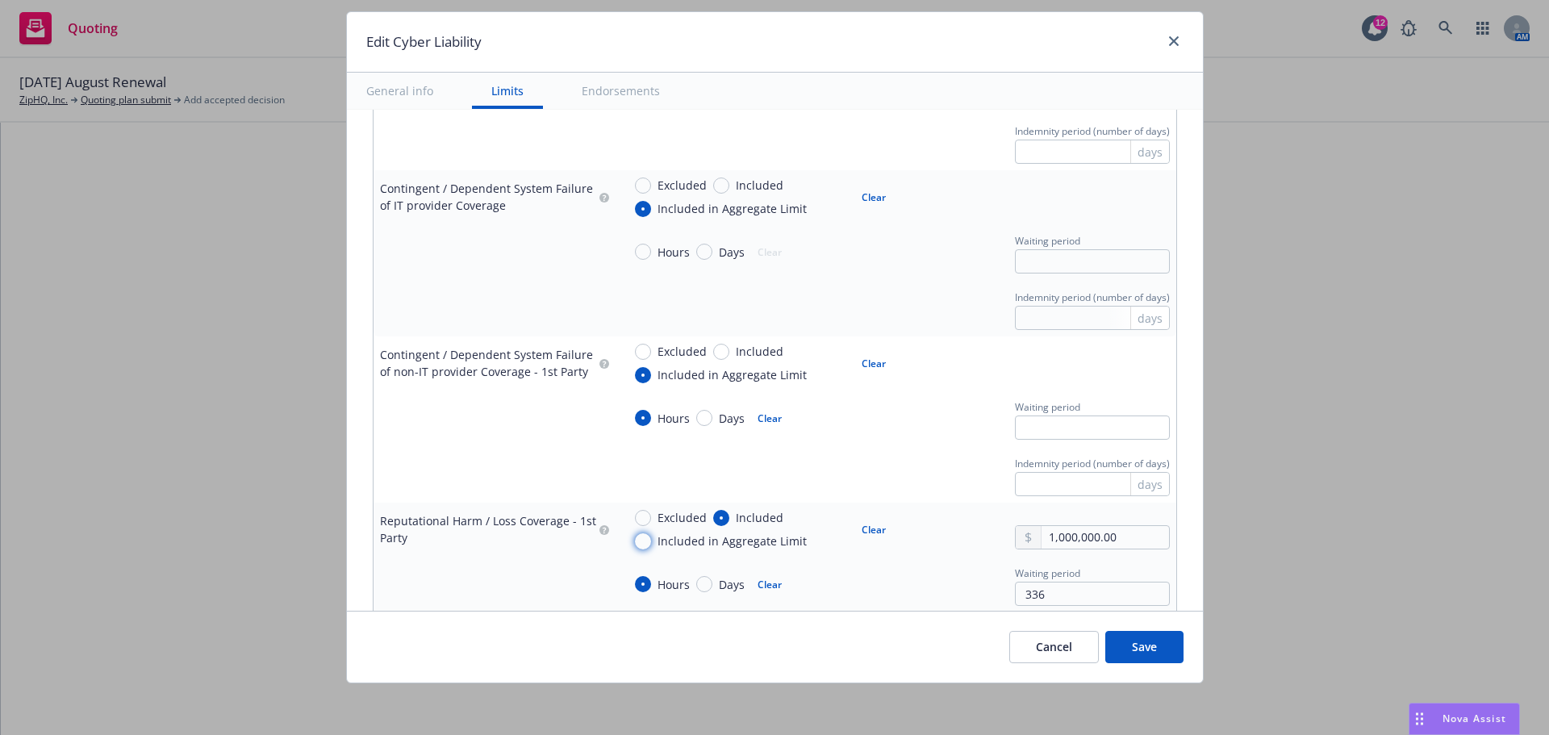
radio input "true"
click at [1045, 260] on input "text" at bounding box center [1092, 261] width 155 height 24
click at [636, 252] on input "Hours" at bounding box center [643, 252] width 16 height 16
radio input "true"
click at [1087, 261] on input "text" at bounding box center [1092, 261] width 155 height 24
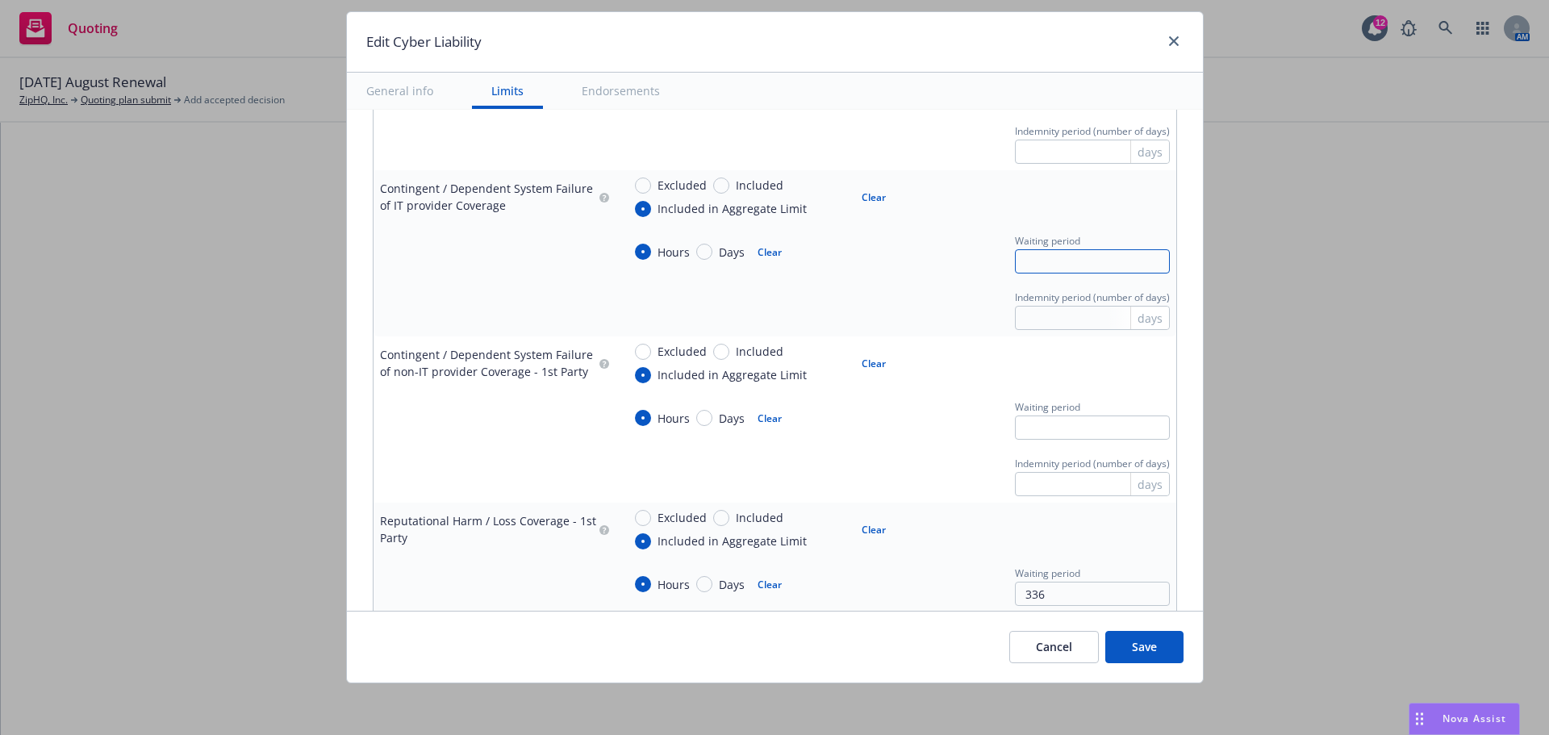
click at [1083, 265] on input "text" at bounding box center [1092, 261] width 155 height 24
type input "12"
click at [1024, 424] on input "text" at bounding box center [1092, 427] width 155 height 24
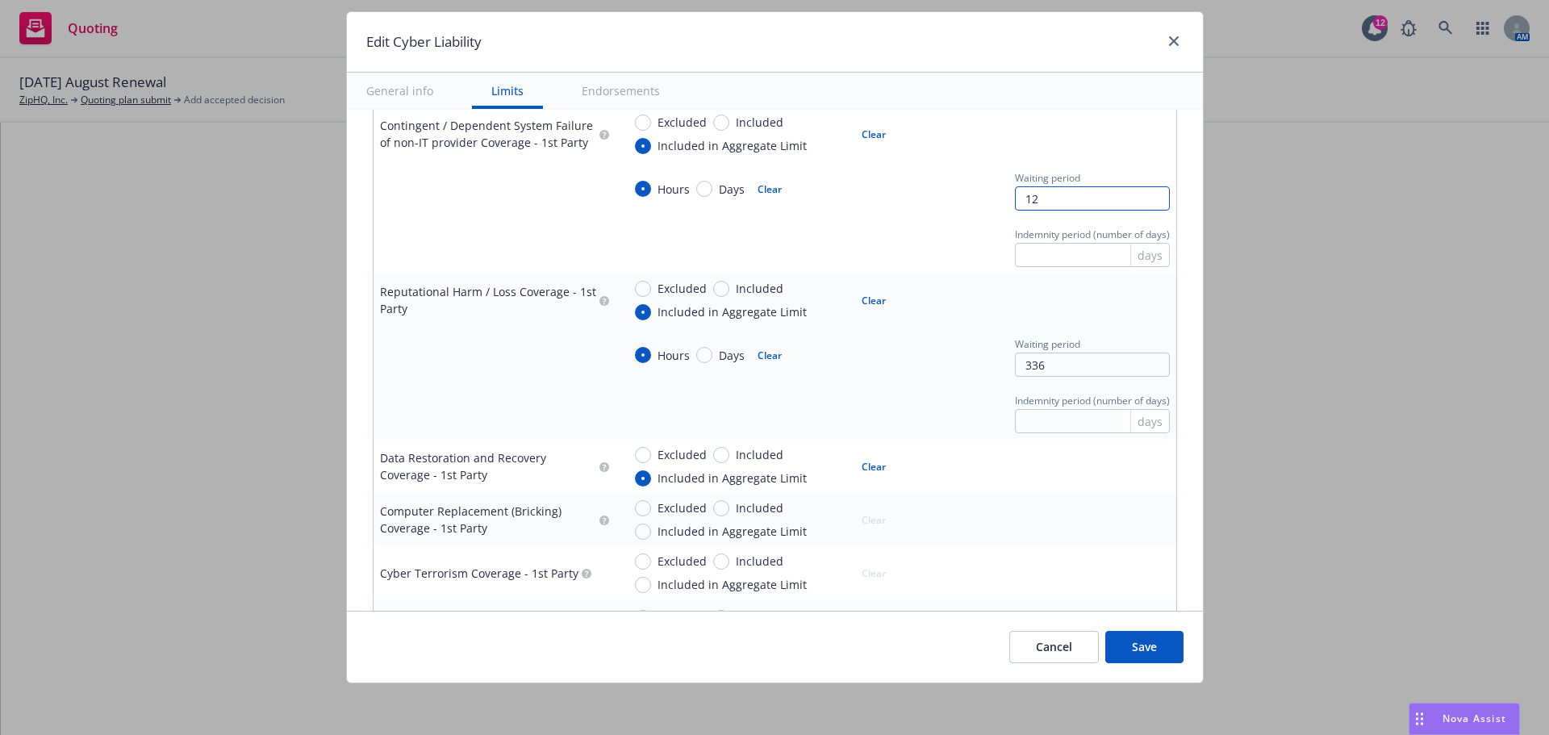
scroll to position [1774, 0]
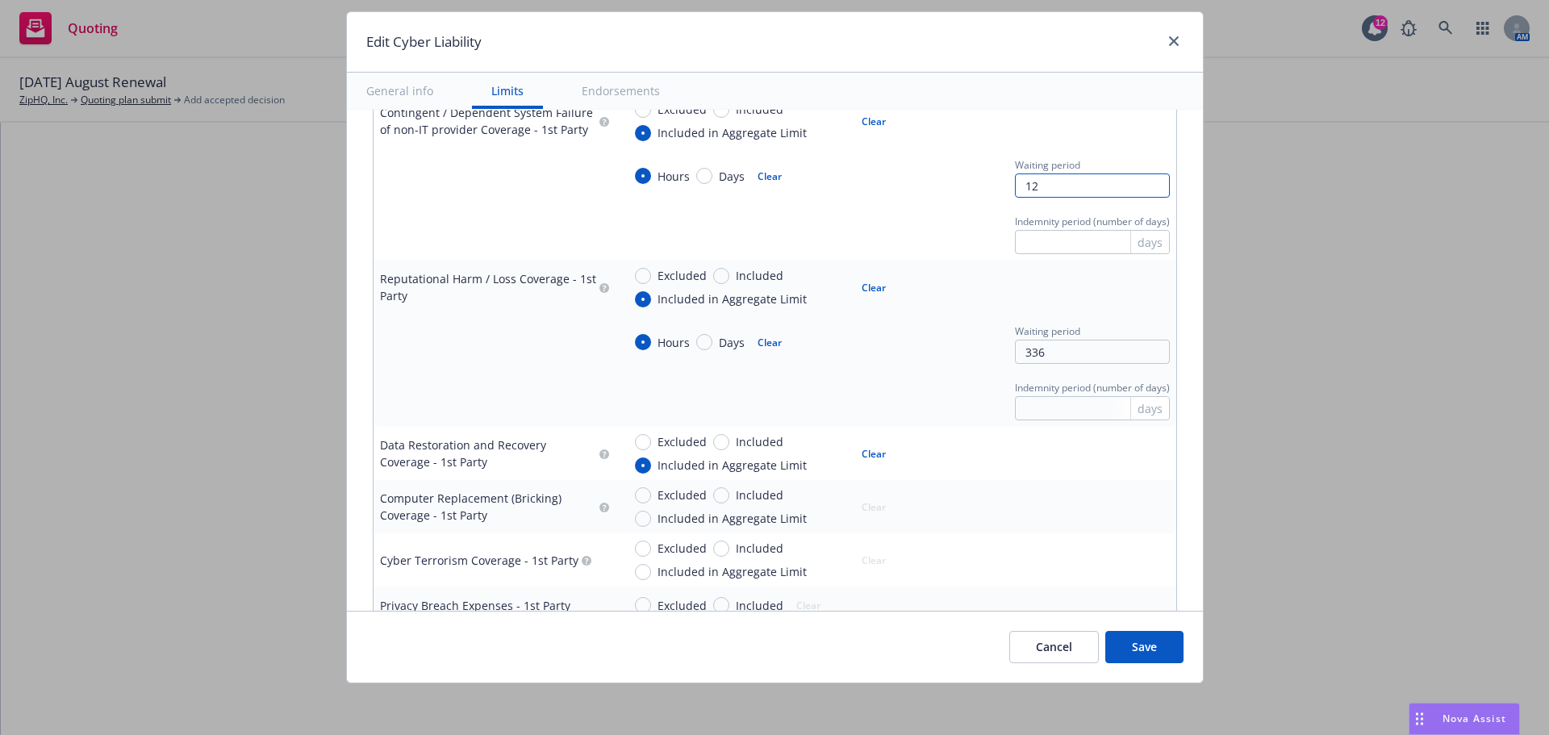
type input "12"
click at [894, 357] on div "Hours Days Clear Waiting period 336" at bounding box center [896, 342] width 548 height 44
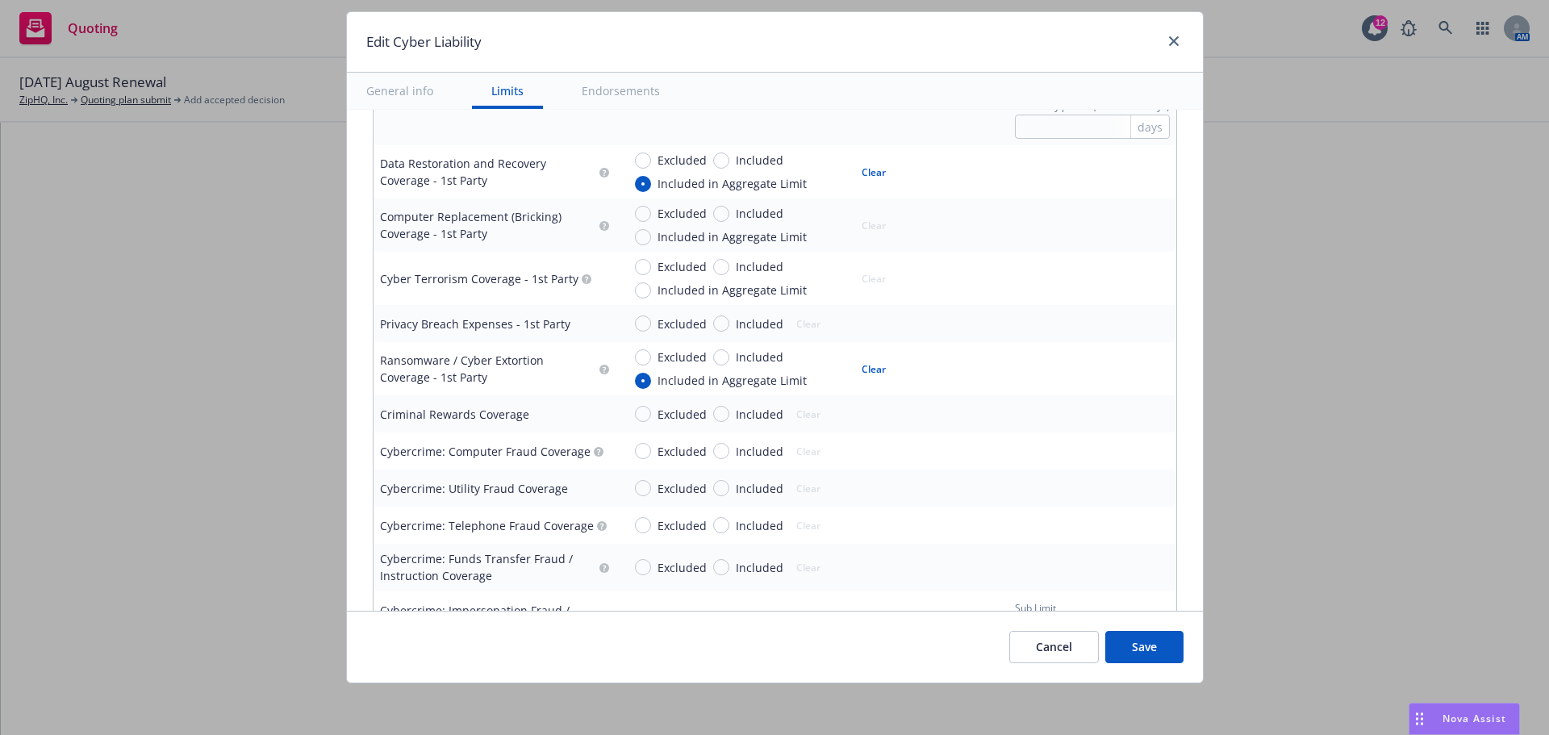
scroll to position [2097, 0]
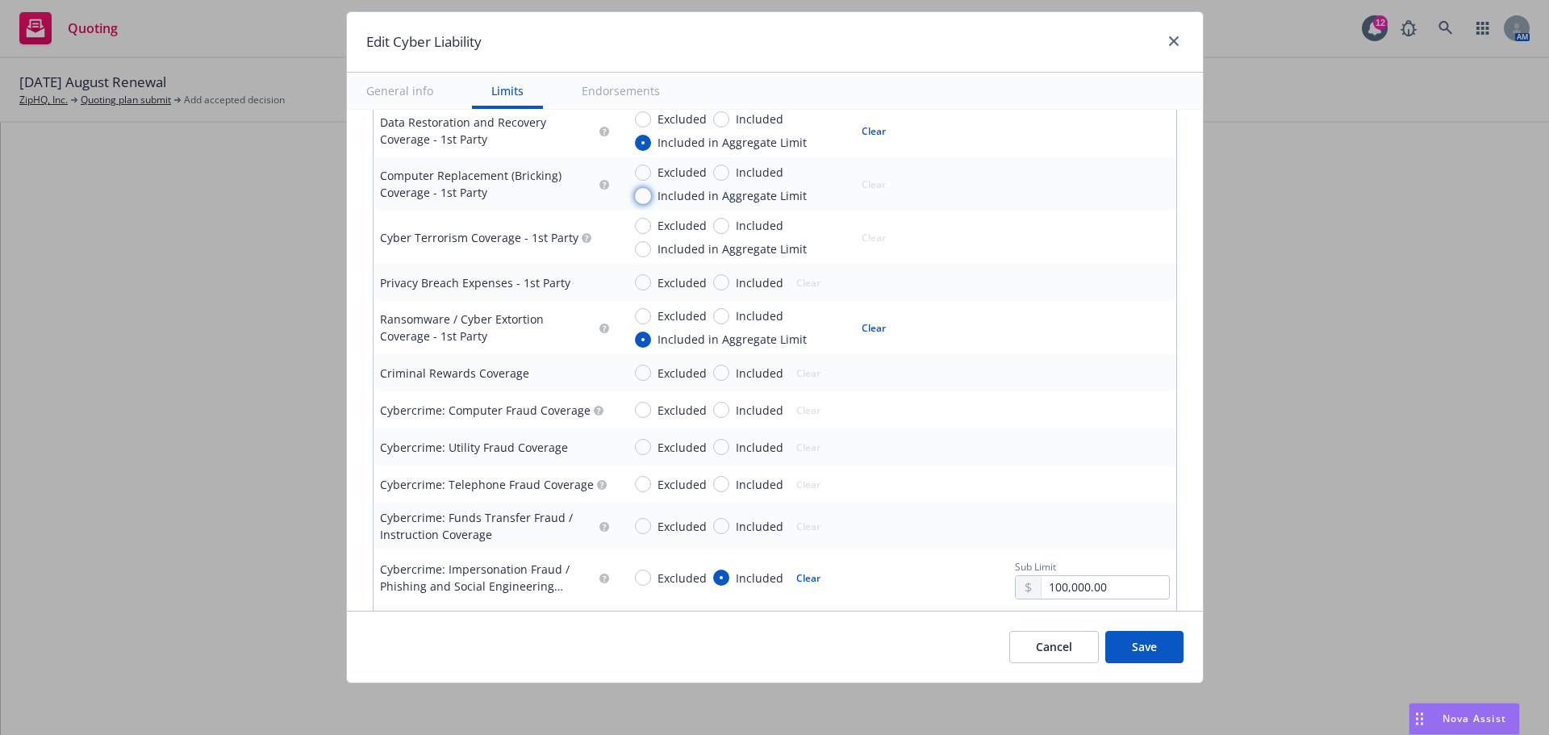
click at [641, 195] on input "Included in Aggregate Limit" at bounding box center [643, 196] width 16 height 16
radio input "true"
click at [637, 252] on input "Included in Aggregate Limit" at bounding box center [643, 249] width 16 height 16
radio input "true"
click at [715, 283] on input "Included" at bounding box center [721, 282] width 16 height 16
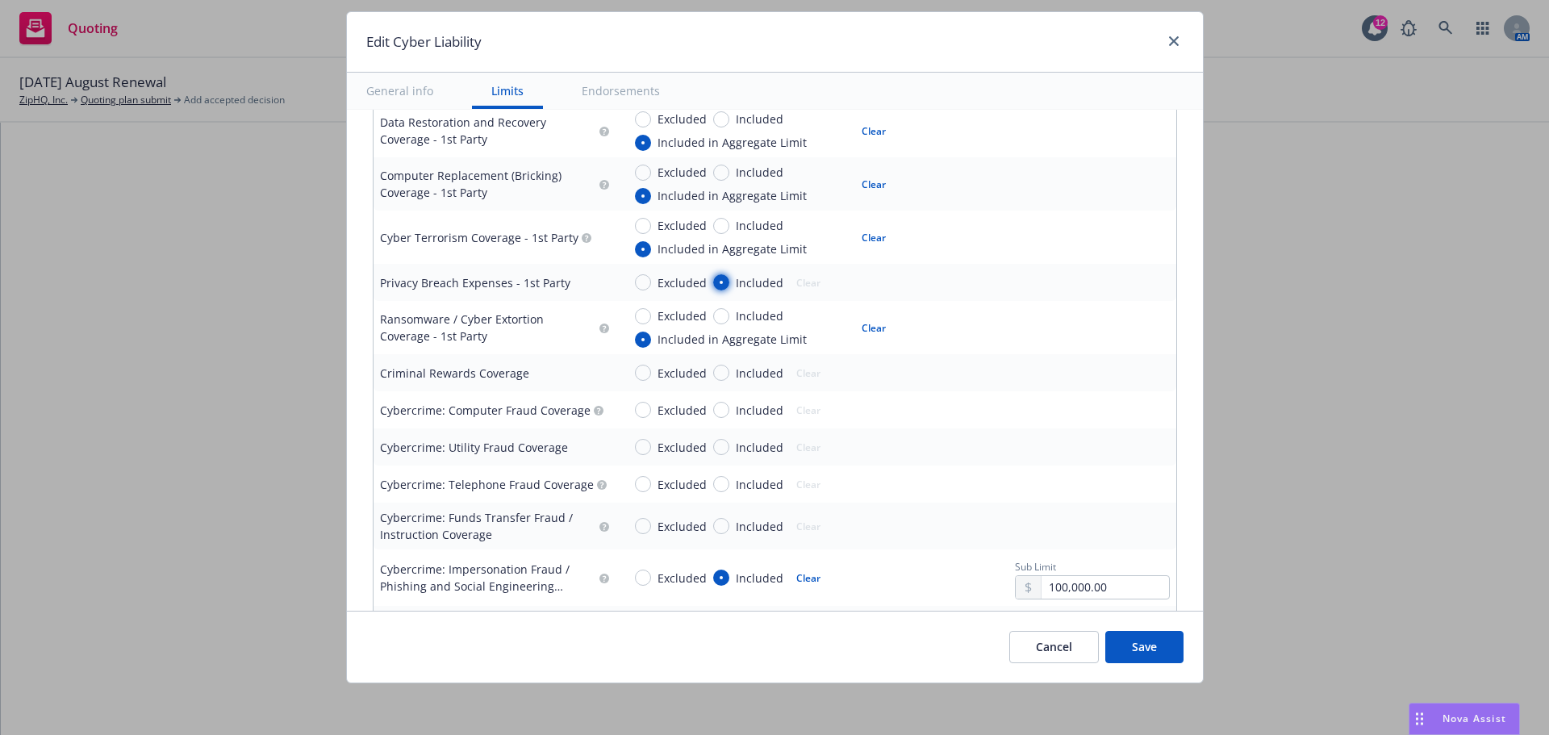
radio input "true"
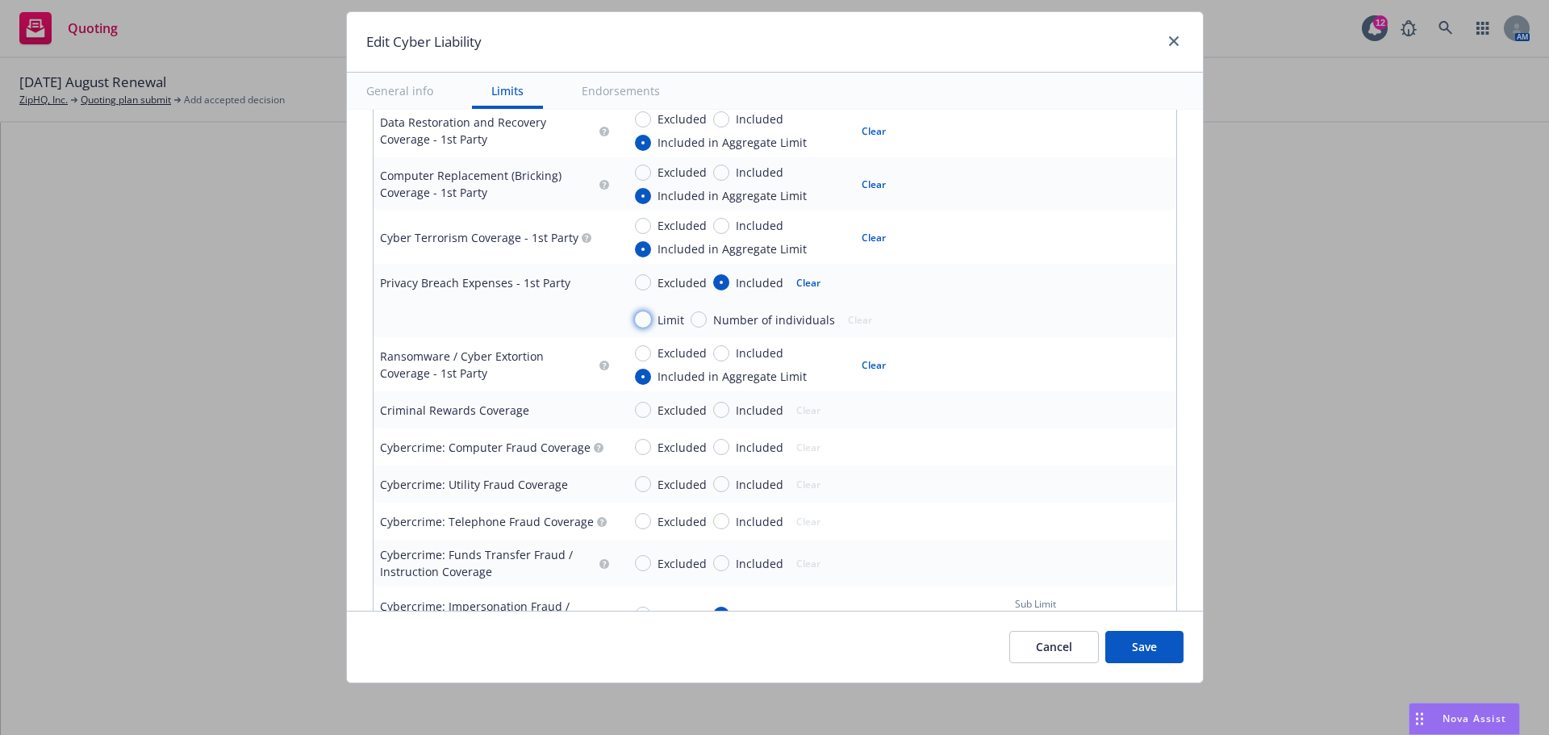
click at [635, 319] on input "Limit" at bounding box center [643, 319] width 16 height 16
radio input "true"
click at [1062, 319] on input "text" at bounding box center [1104, 319] width 127 height 23
click at [1061, 446] on button "$5,000,000.00" at bounding box center [1081, 450] width 139 height 30
type input "5,000,000.00"
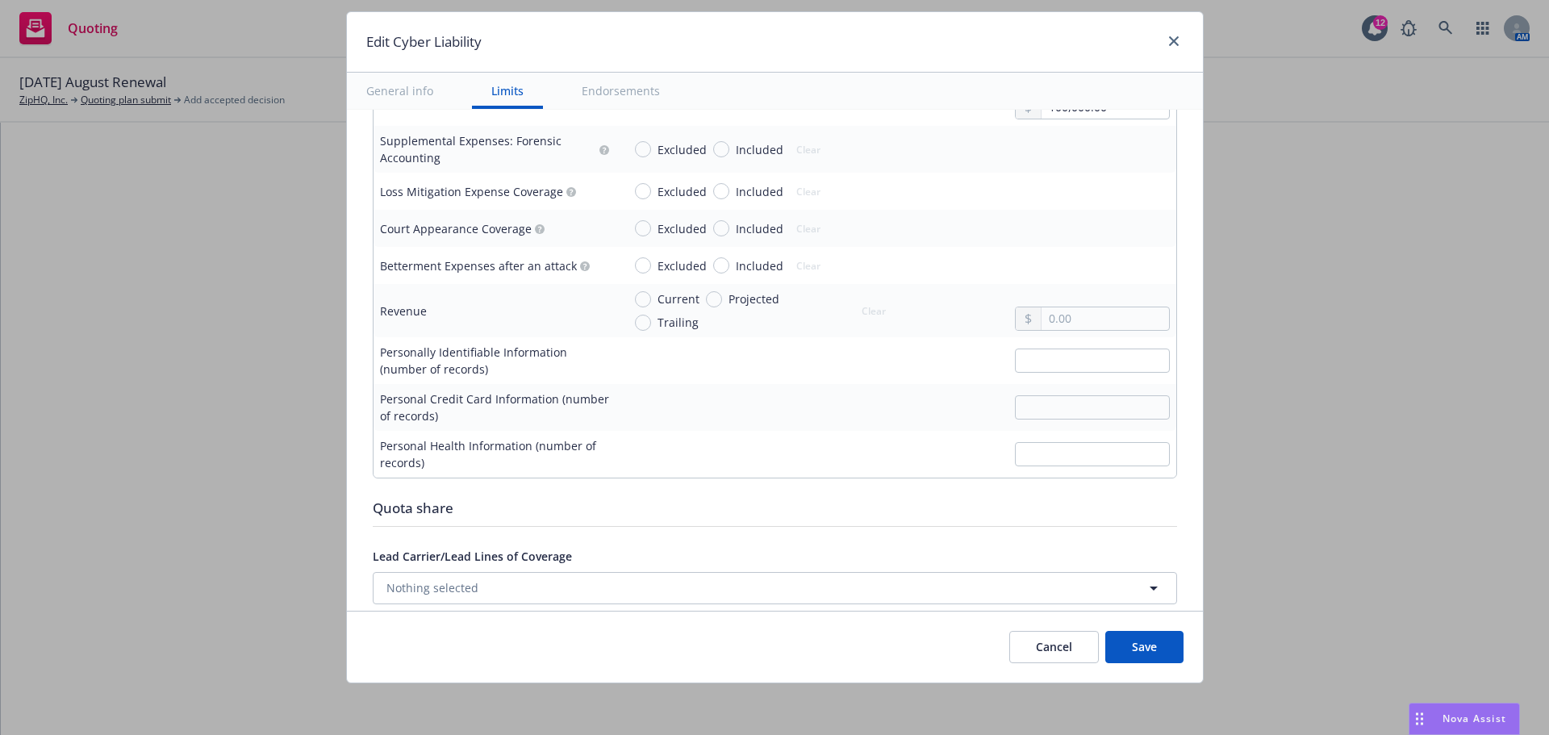
scroll to position [2742, 0]
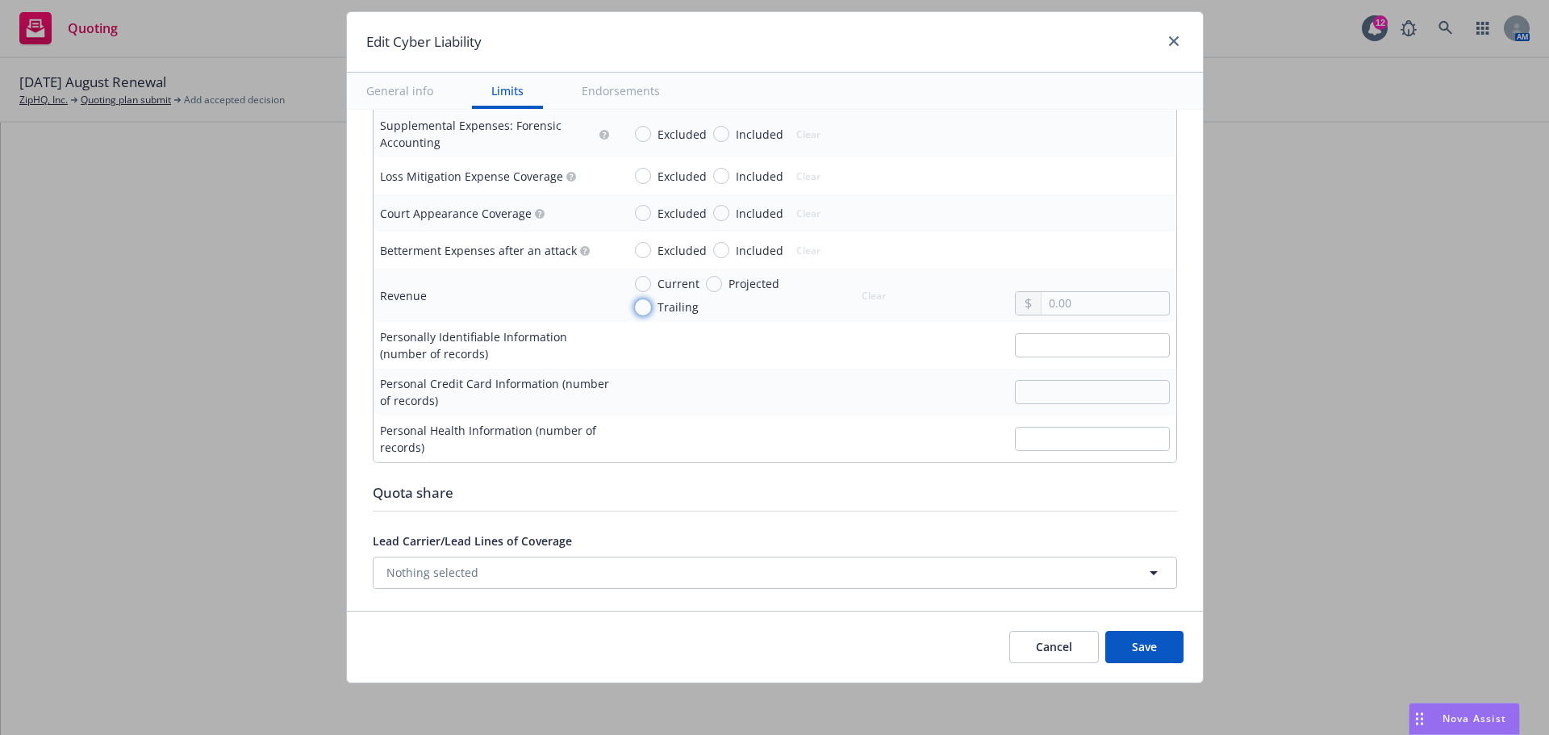
click at [636, 306] on input "Trailing" at bounding box center [643, 307] width 16 height 16
radio input "true"
click at [1080, 306] on input "text" at bounding box center [1104, 303] width 127 height 23
type input "53,000,000.00"
click at [1146, 646] on button "Save" at bounding box center [1144, 647] width 78 height 32
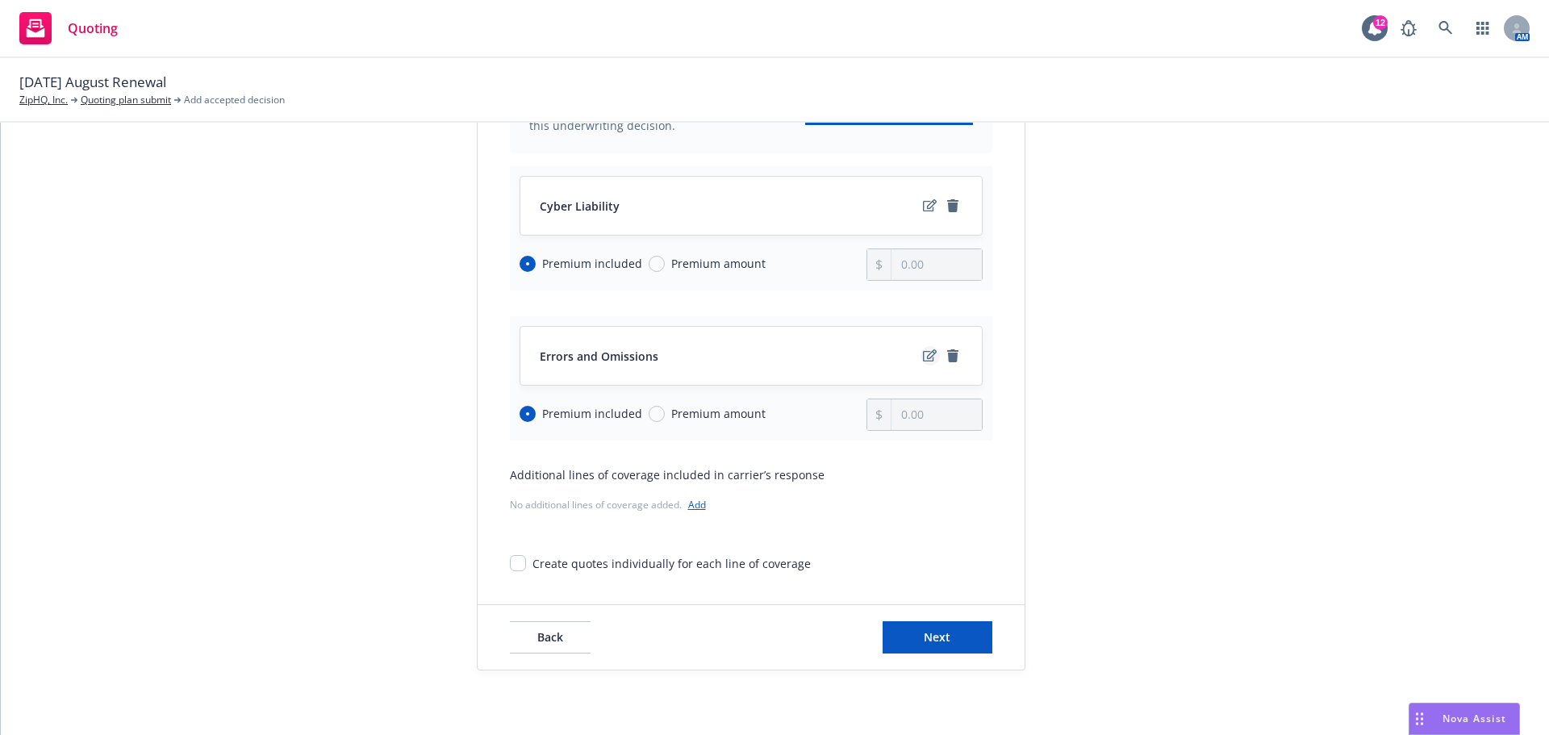
click at [924, 356] on icon "edit" at bounding box center [930, 355] width 14 height 13
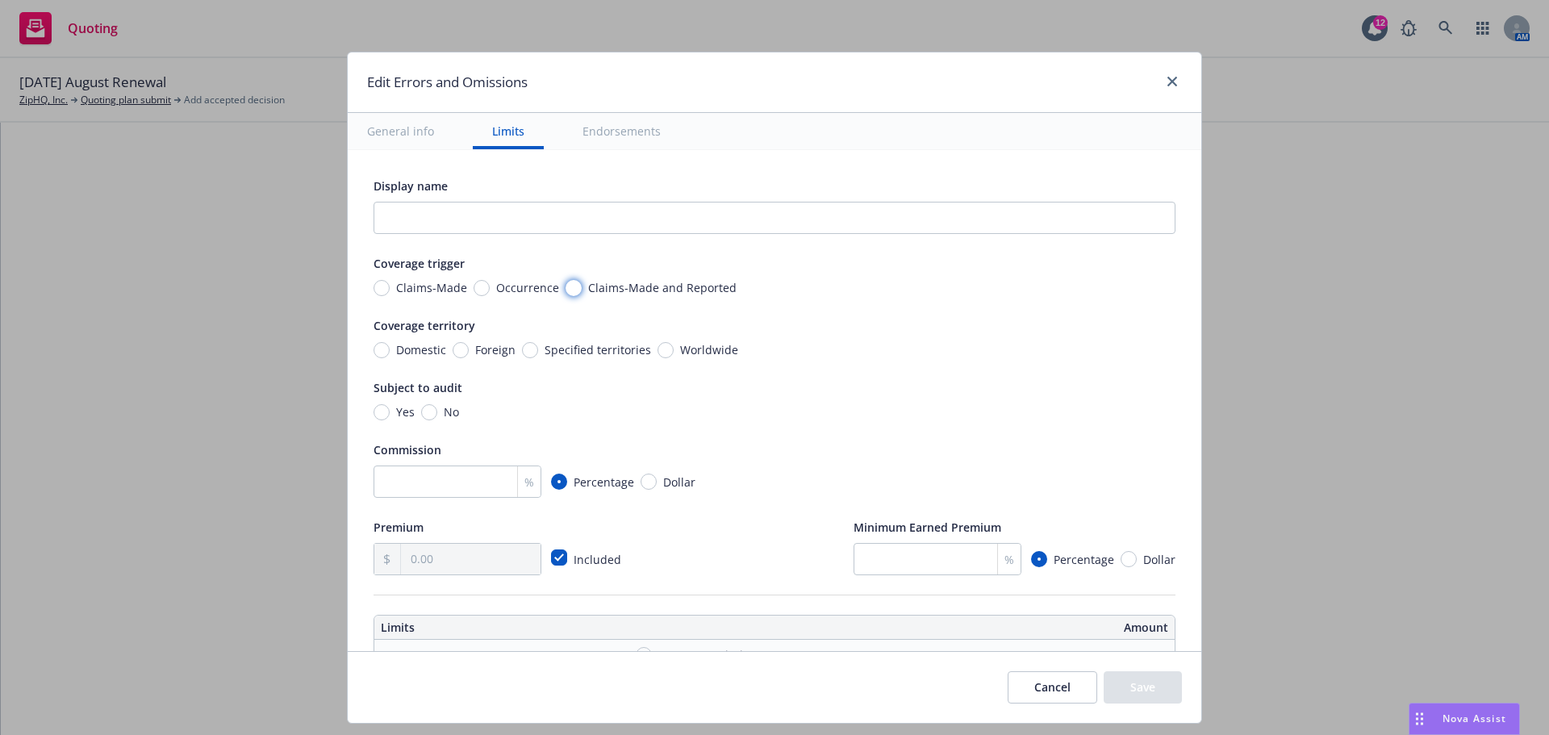
click at [565, 289] on input "Claims-Made and Reported" at bounding box center [573, 288] width 16 height 16
radio input "true"
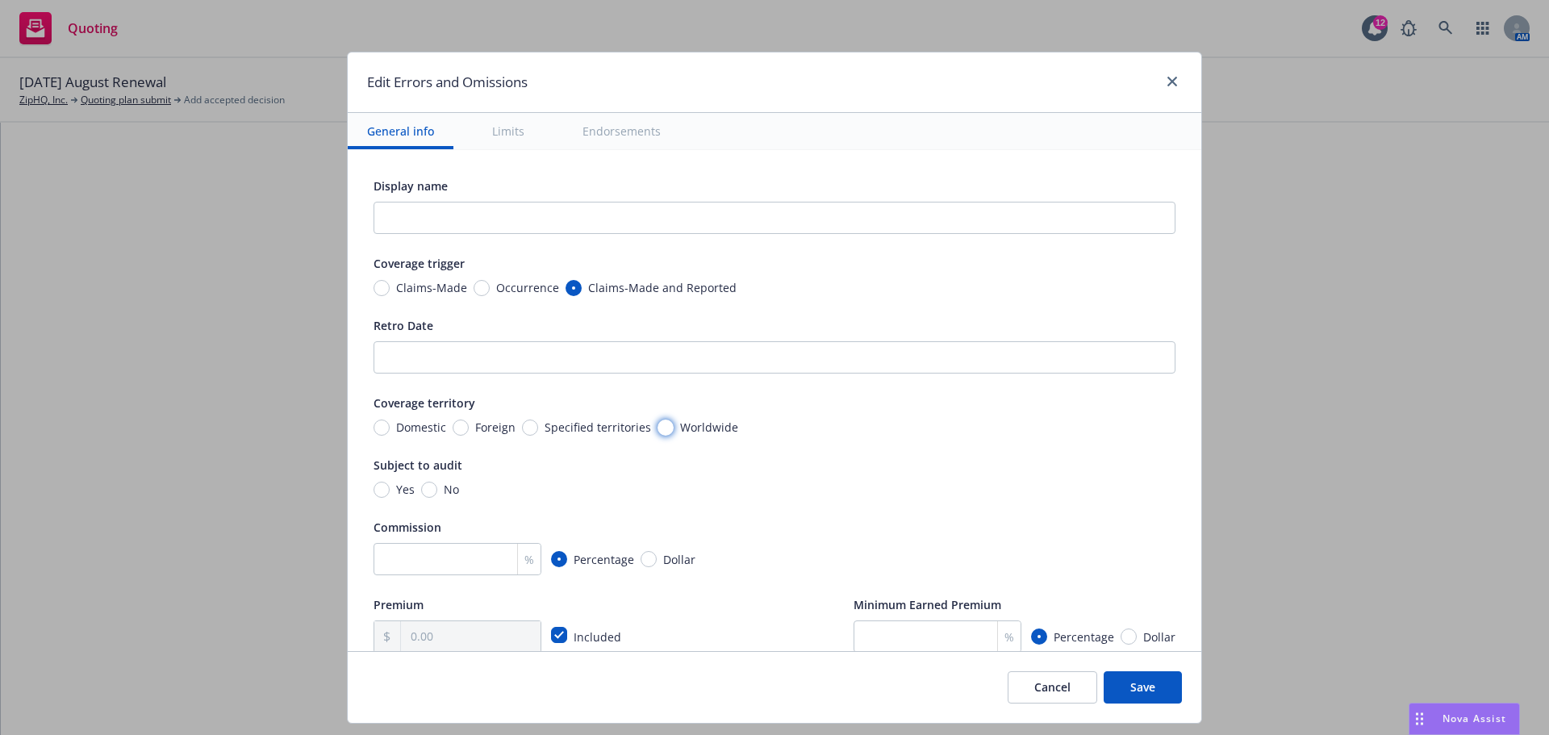
click at [657, 427] on input "Worldwide" at bounding box center [665, 427] width 16 height 16
radio input "true"
drag, startPoint x: 420, startPoint y: 493, endPoint x: 438, endPoint y: 482, distance: 20.6
click at [421, 492] on input "No" at bounding box center [429, 490] width 16 height 16
radio input "true"
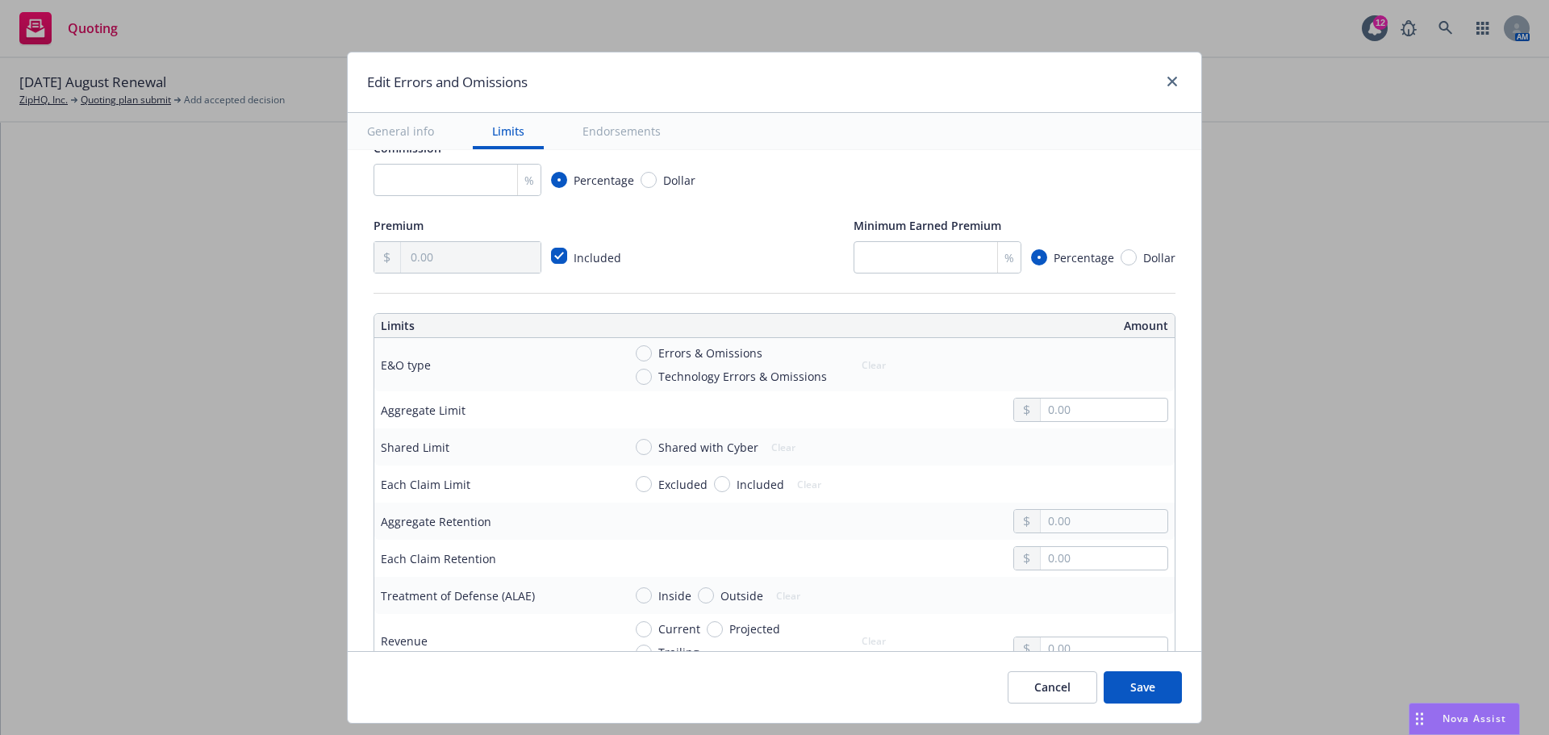
scroll to position [403, 0]
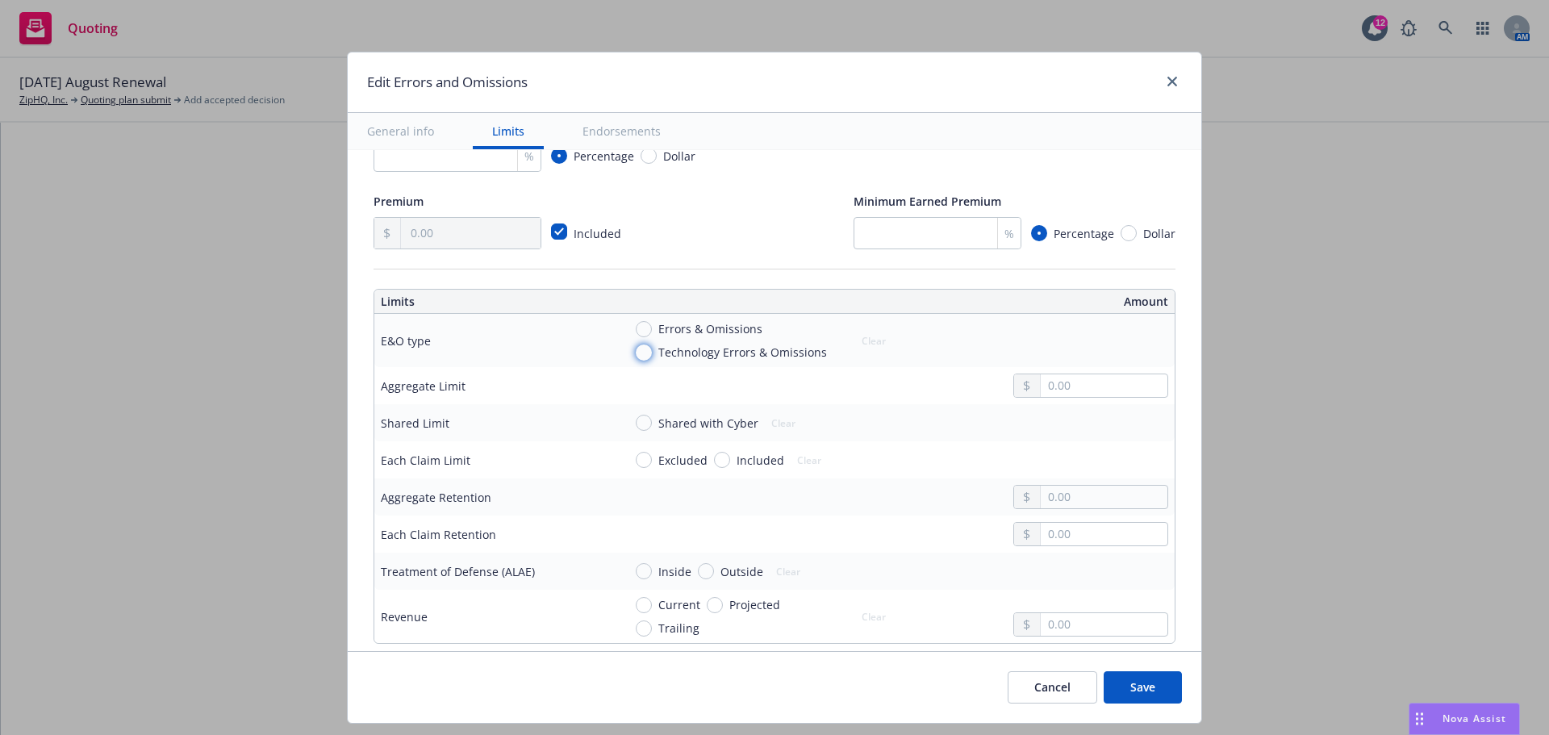
click at [636, 354] on input "Technology Errors & Omissions" at bounding box center [644, 352] width 16 height 16
radio input "true"
click at [637, 423] on input "Shared with Cyber" at bounding box center [644, 423] width 16 height 16
radio input "true"
click at [1080, 389] on input "text" at bounding box center [1103, 385] width 127 height 23
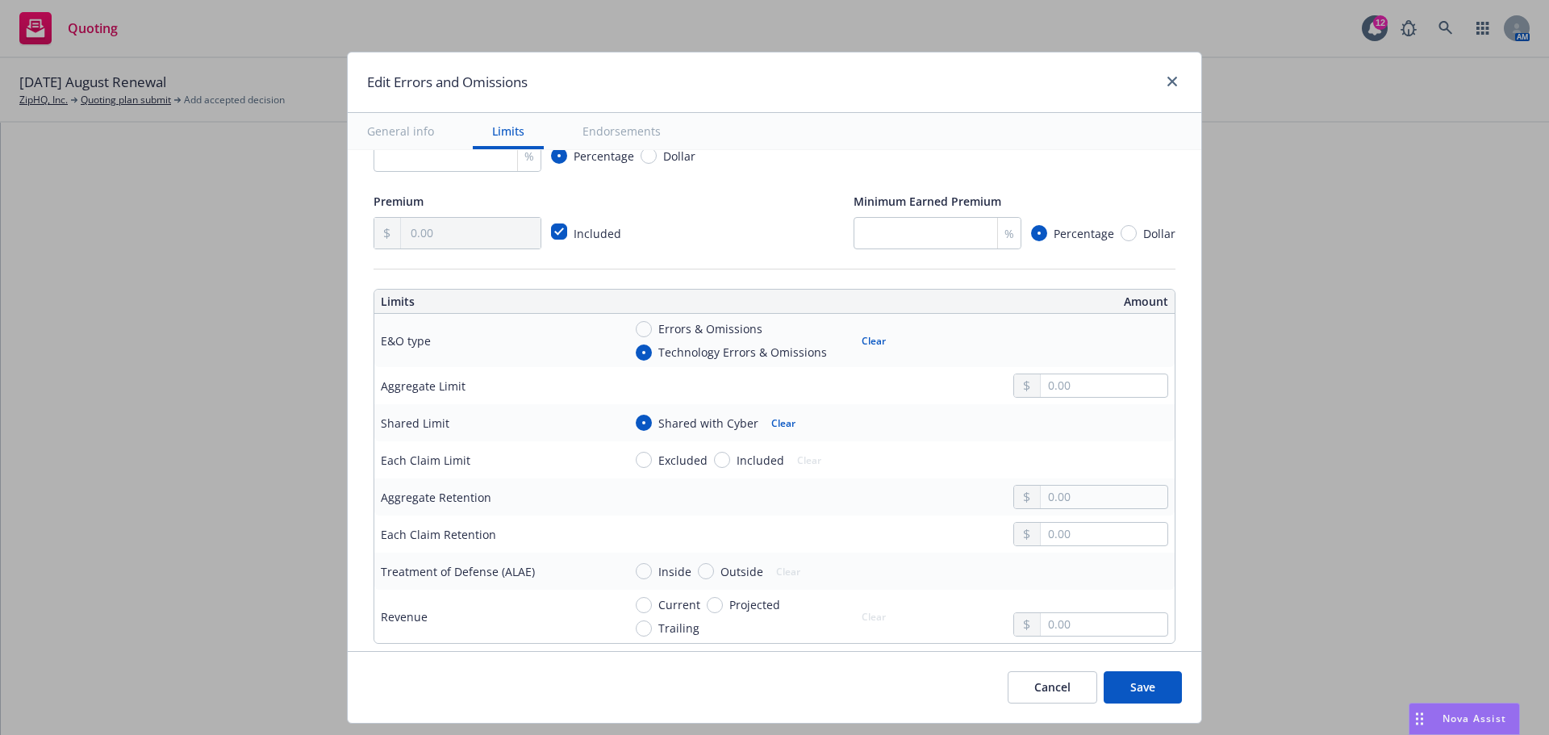
type input "5,000,000.00"
click at [1063, 510] on button "$5,000,000.00" at bounding box center [1082, 516] width 139 height 30
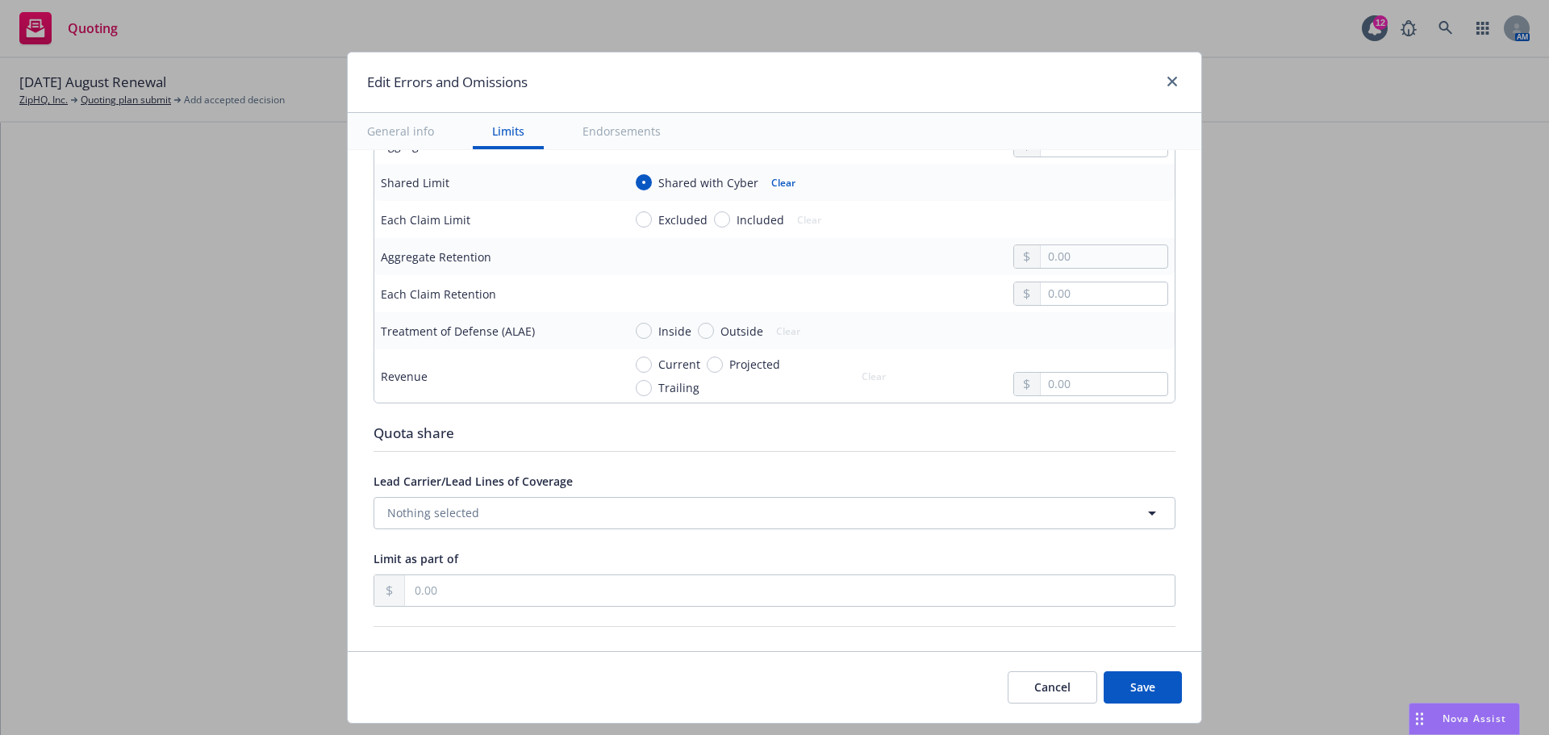
scroll to position [645, 0]
click at [1059, 296] on input "text" at bounding box center [1103, 292] width 127 height 23
type input "50,000.00"
click at [636, 335] on input "Inside" at bounding box center [644, 329] width 16 height 16
radio input "true"
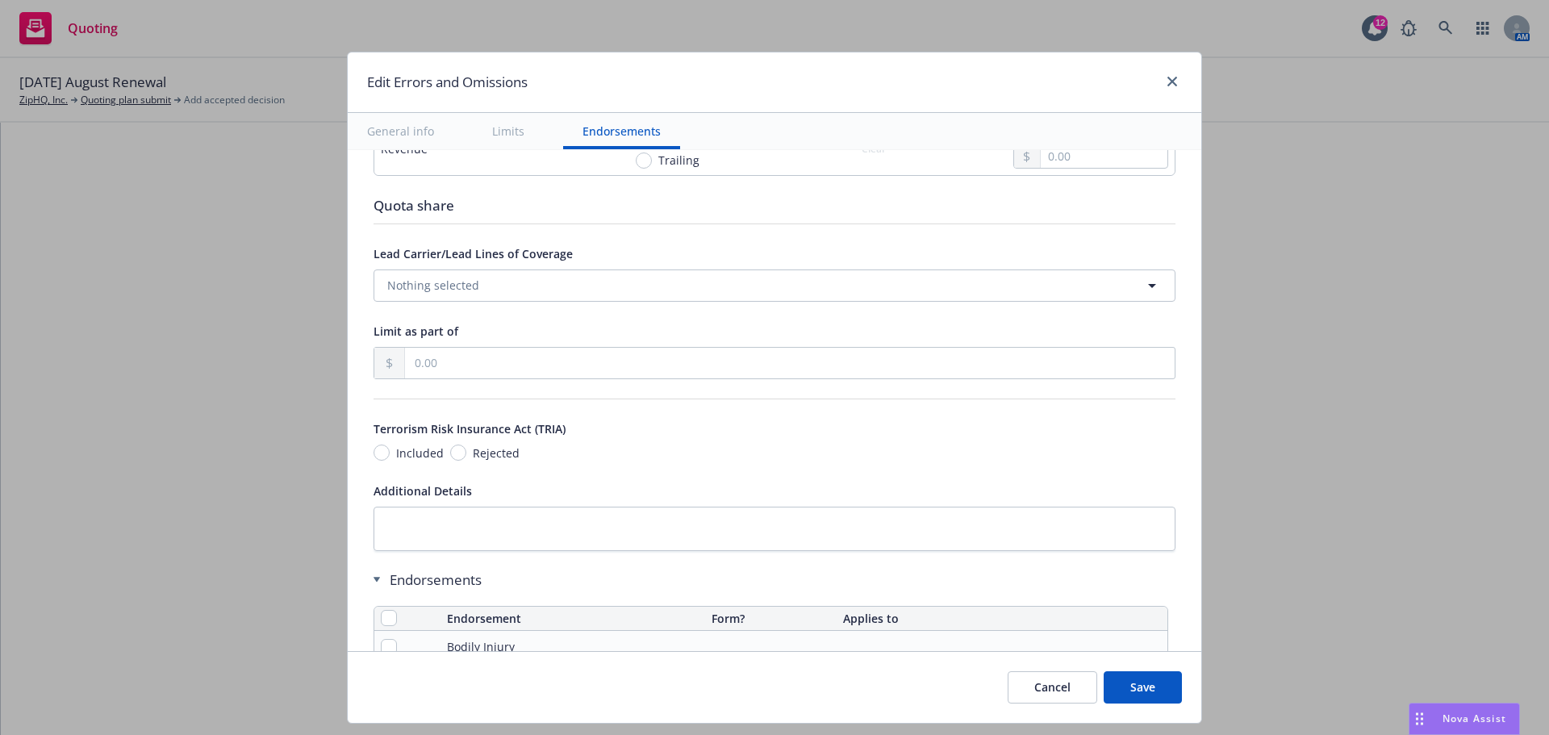
scroll to position [887, 0]
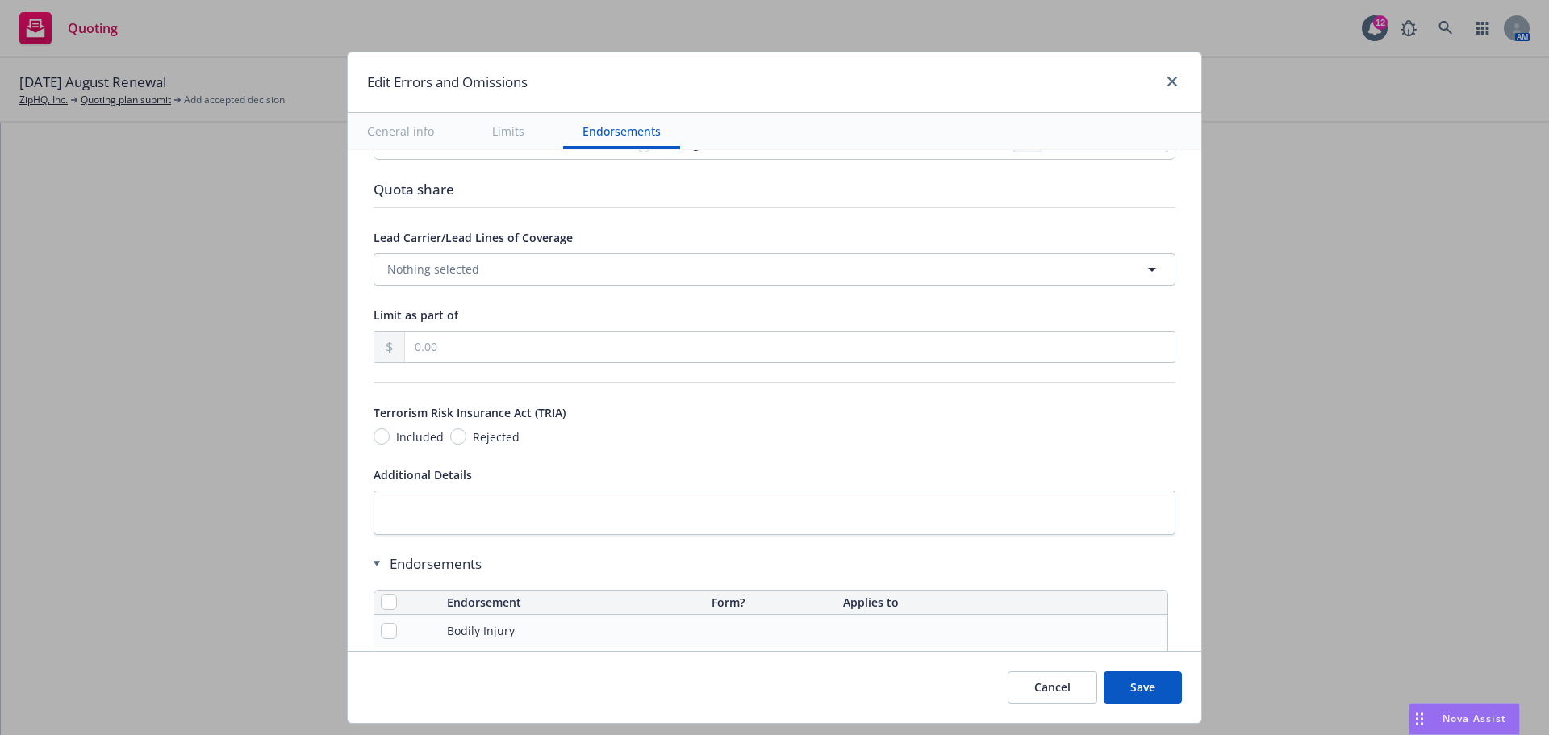
click at [1134, 687] on button "Save" at bounding box center [1142, 687] width 78 height 32
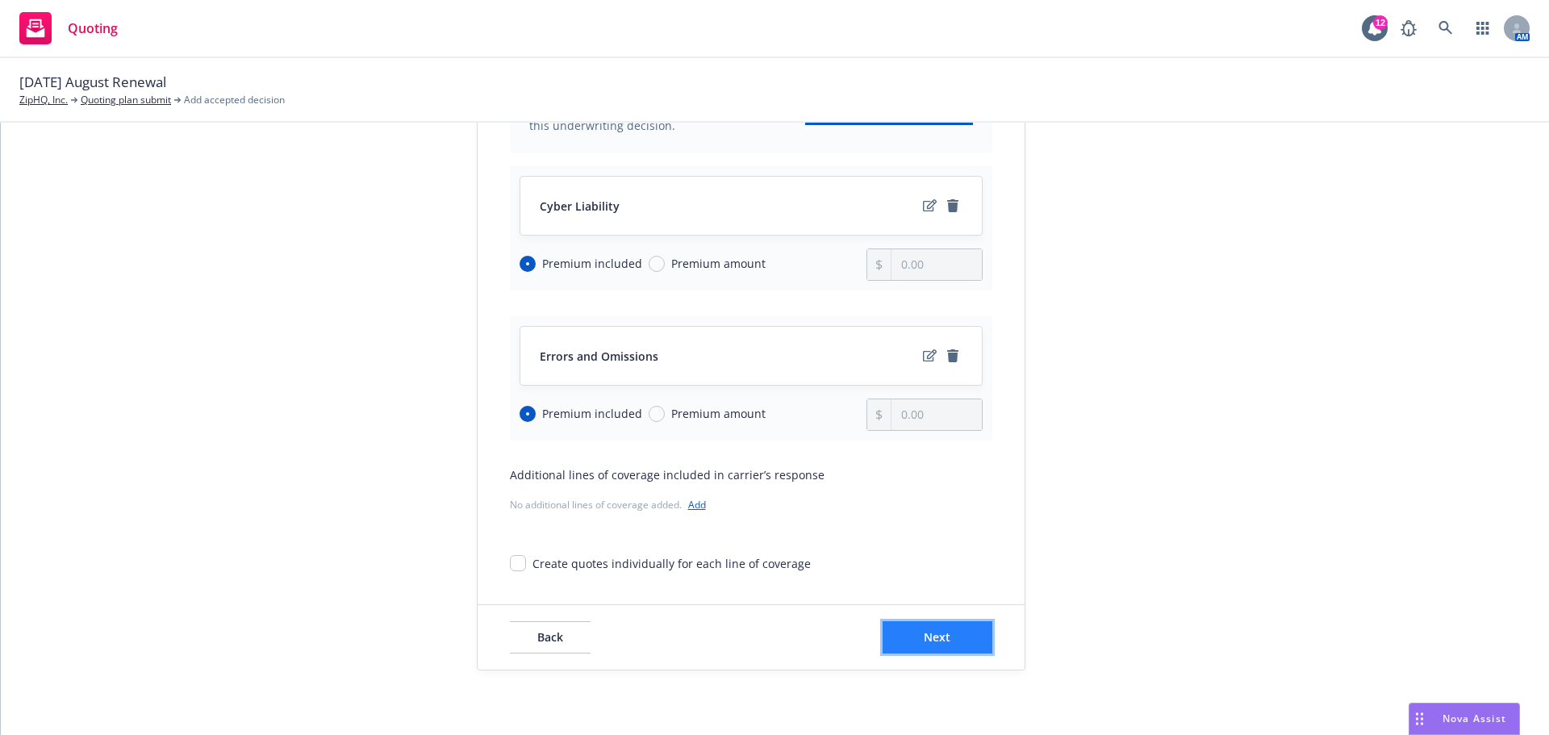
click at [940, 634] on span "Next" at bounding box center [937, 636] width 27 height 15
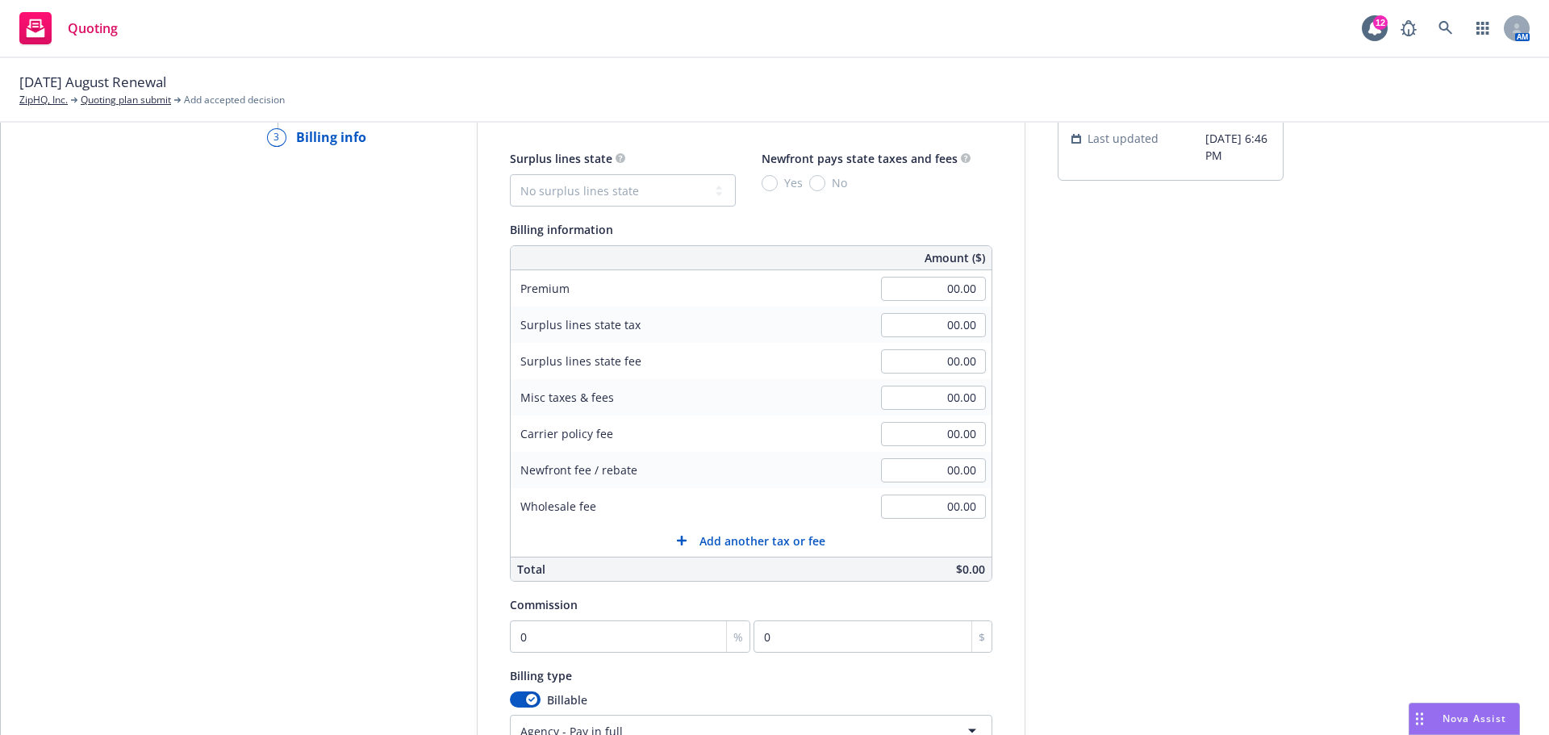
scroll to position [0, 0]
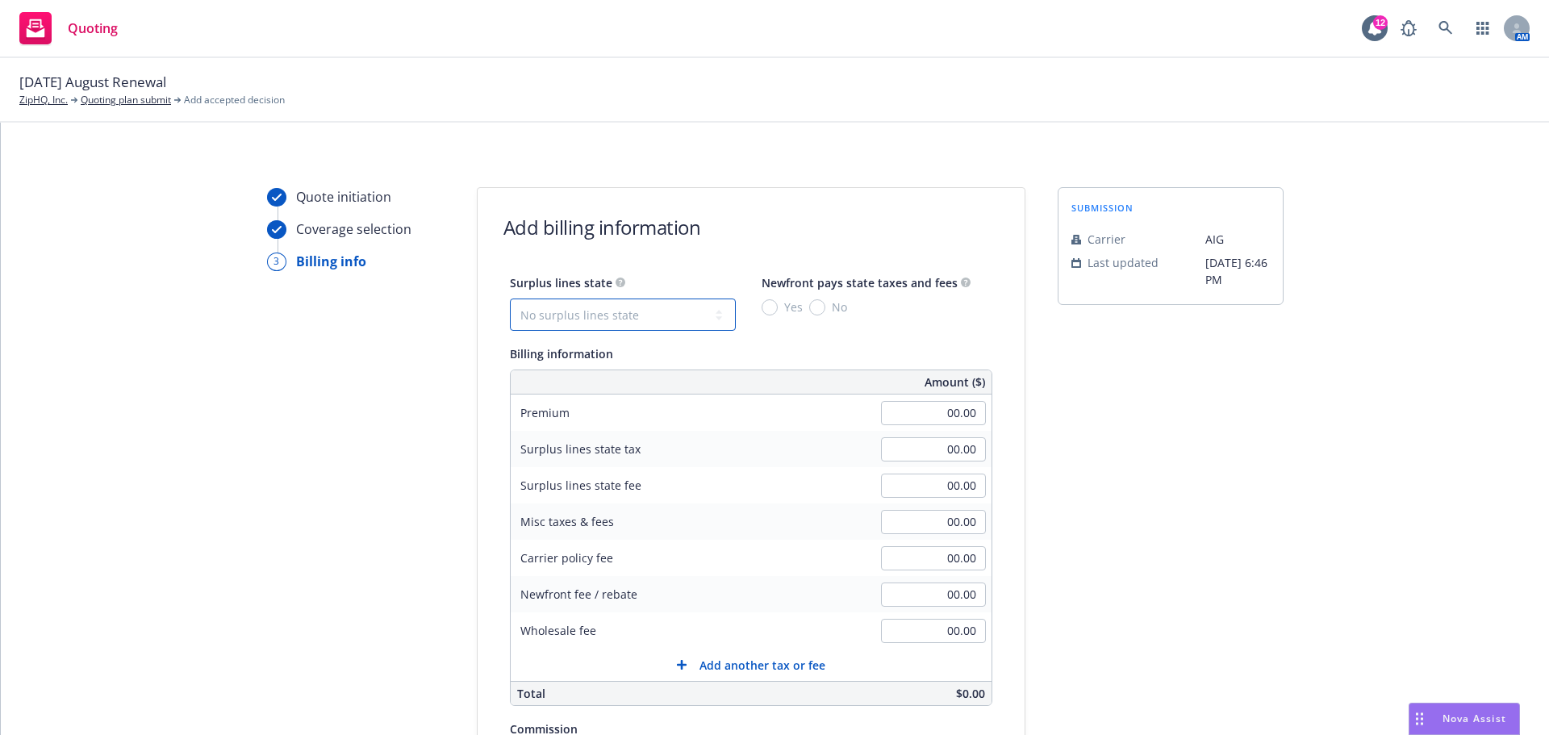
click at [576, 315] on select "No surplus lines state [US_STATE] [US_STATE] [US_STATE] [US_STATE] [US_STATE] […" at bounding box center [623, 314] width 226 height 32
select select "CA"
click at [510, 298] on select "No surplus lines state [US_STATE] [US_STATE] [US_STATE] [US_STATE] [US_STATE] […" at bounding box center [623, 314] width 226 height 32
click at [762, 303] on input "Yes" at bounding box center [769, 307] width 16 height 16
radio input "true"
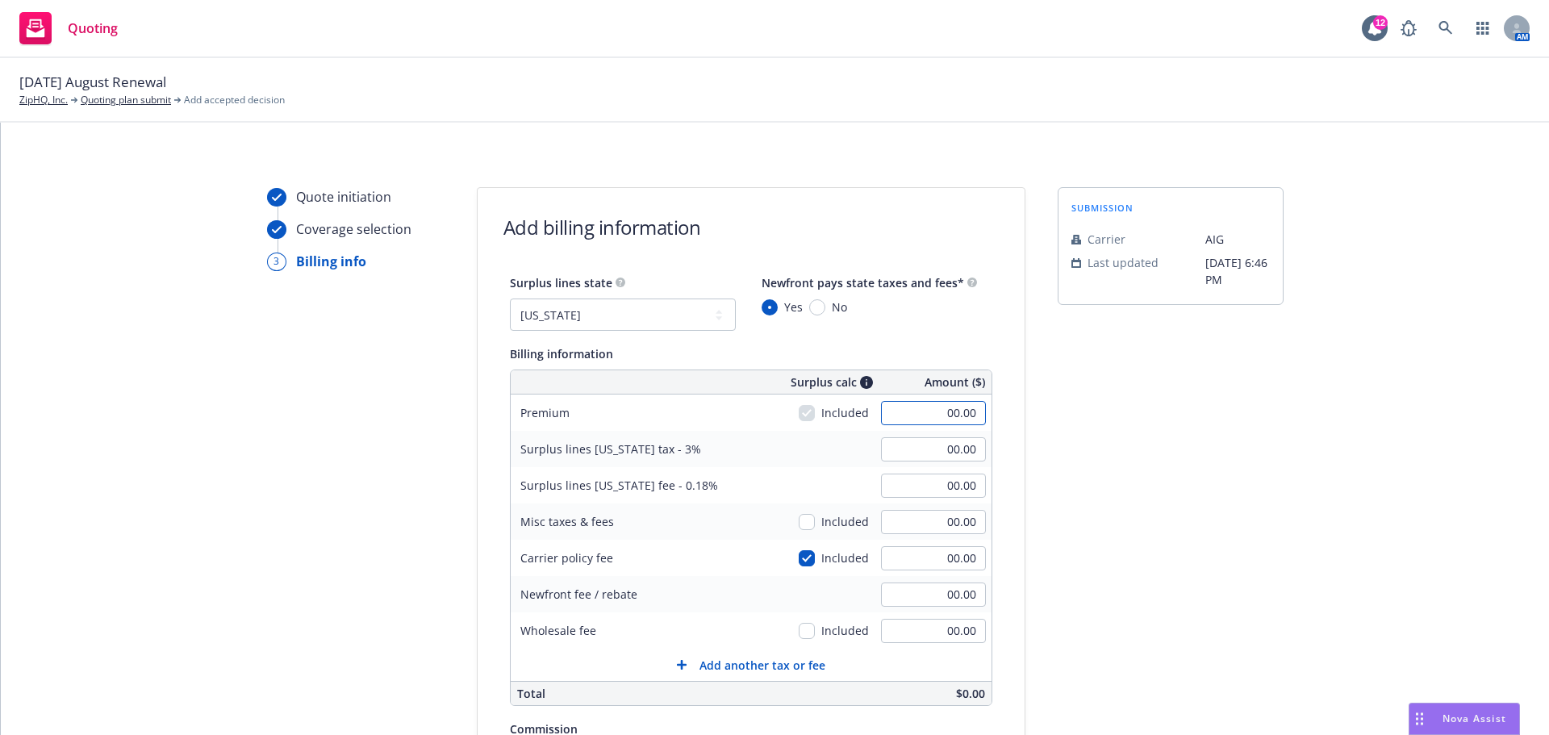
click at [922, 415] on input "00.00" at bounding box center [933, 413] width 105 height 24
type input "67,500.00"
type input "2,025.00"
type input "121.50"
drag, startPoint x: 197, startPoint y: 450, endPoint x: 221, endPoint y: 440, distance: 26.4
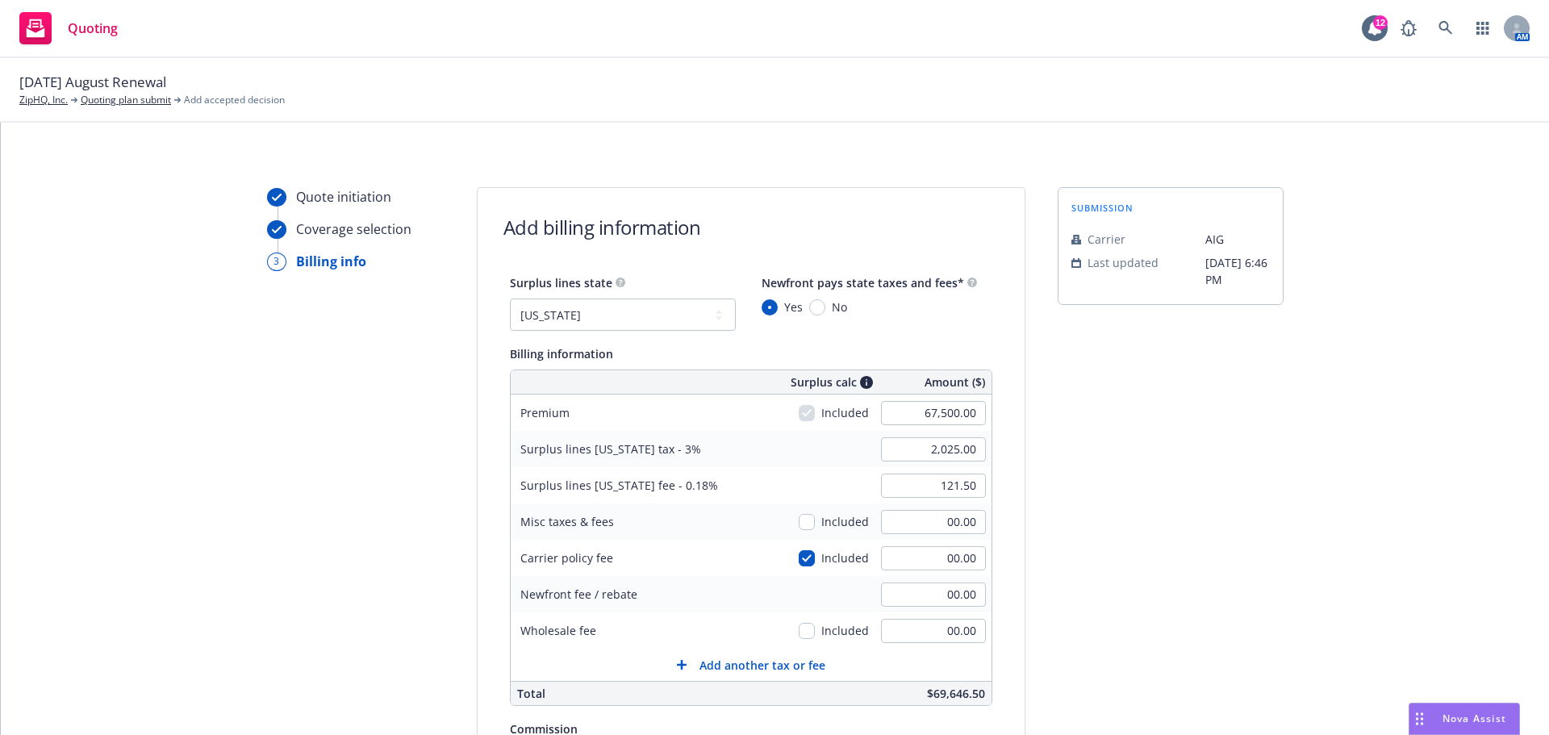
click at [202, 450] on div "Quote initiation Coverage selection 3 Billing info Add billing information Surp…" at bounding box center [774, 599] width 1509 height 825
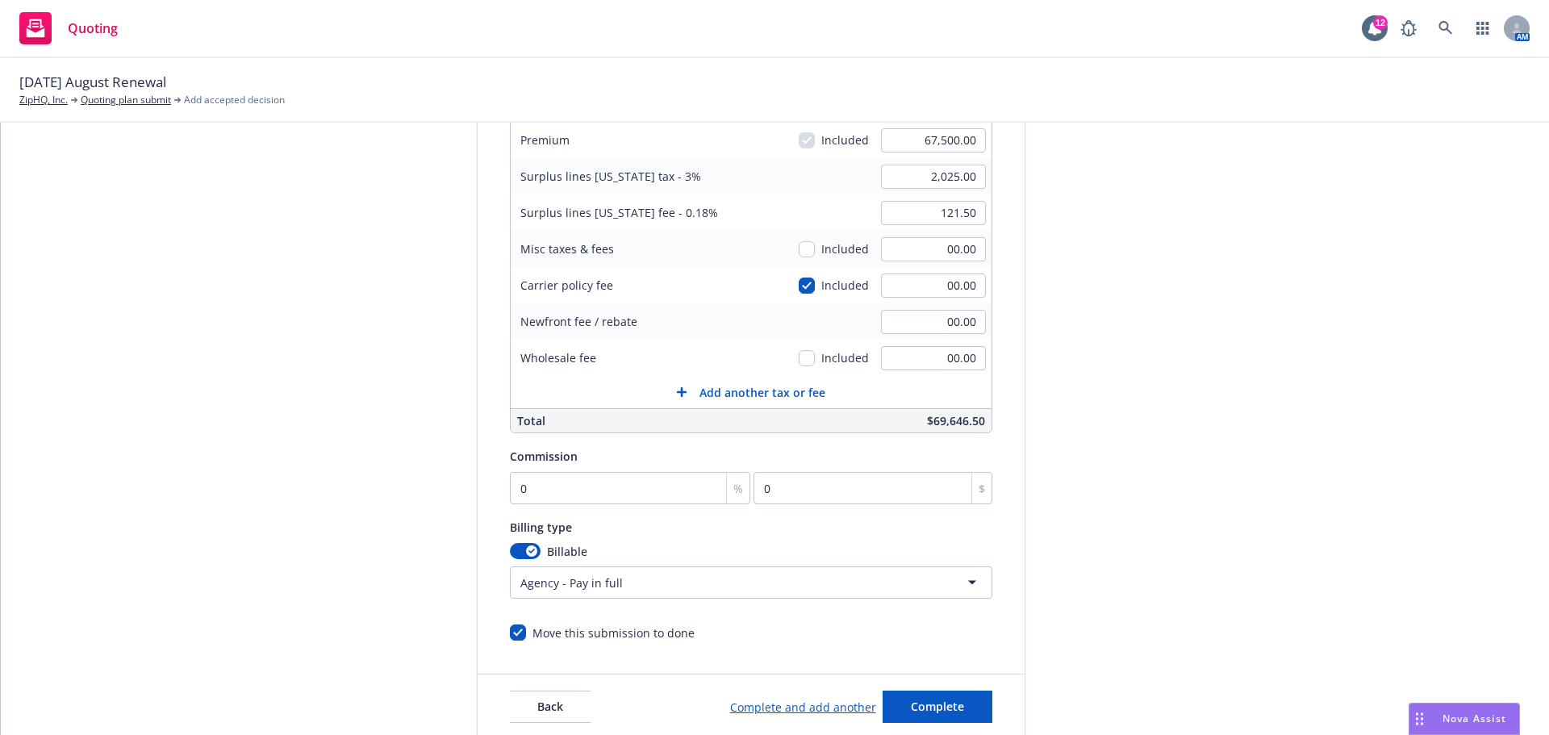
scroll to position [342, 0]
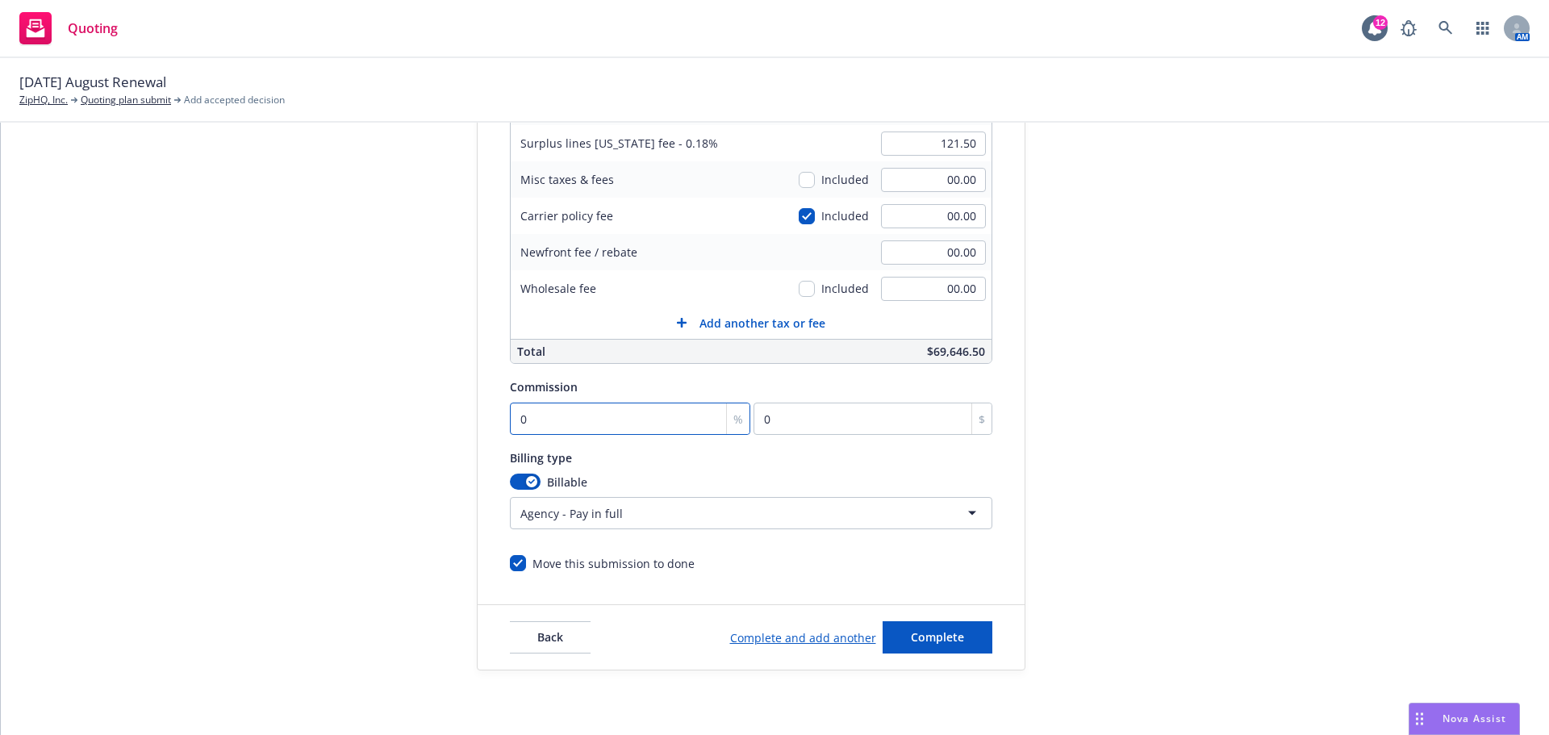
click at [538, 420] on input "0" at bounding box center [630, 418] width 241 height 32
type input "1"
type input "675"
type input "17"
type input "11475"
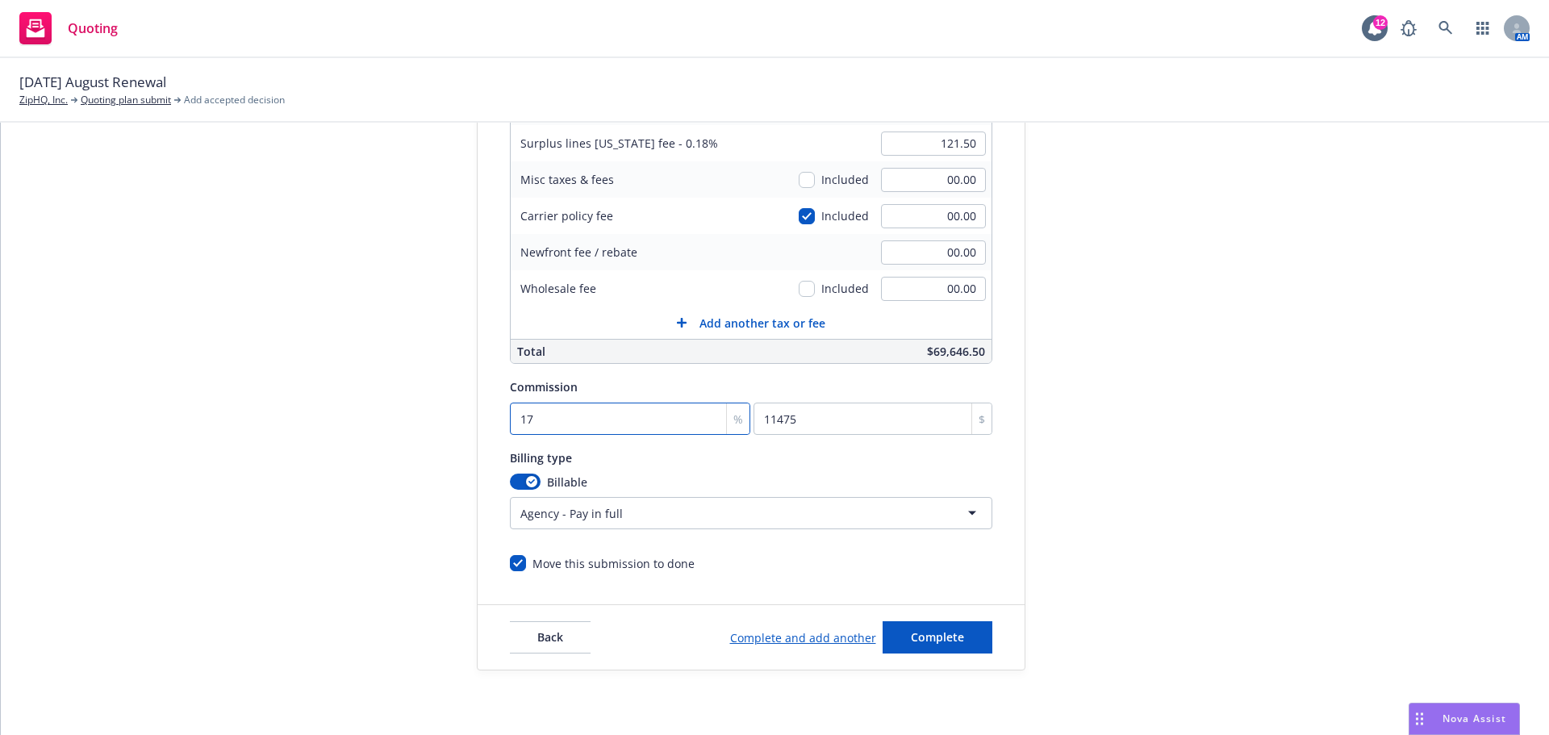
type input "17.5"
type input "11812.5"
type input "17.5"
click at [267, 356] on div "Quote initiation Coverage selection 3 Billing info" at bounding box center [355, 257] width 177 height 825
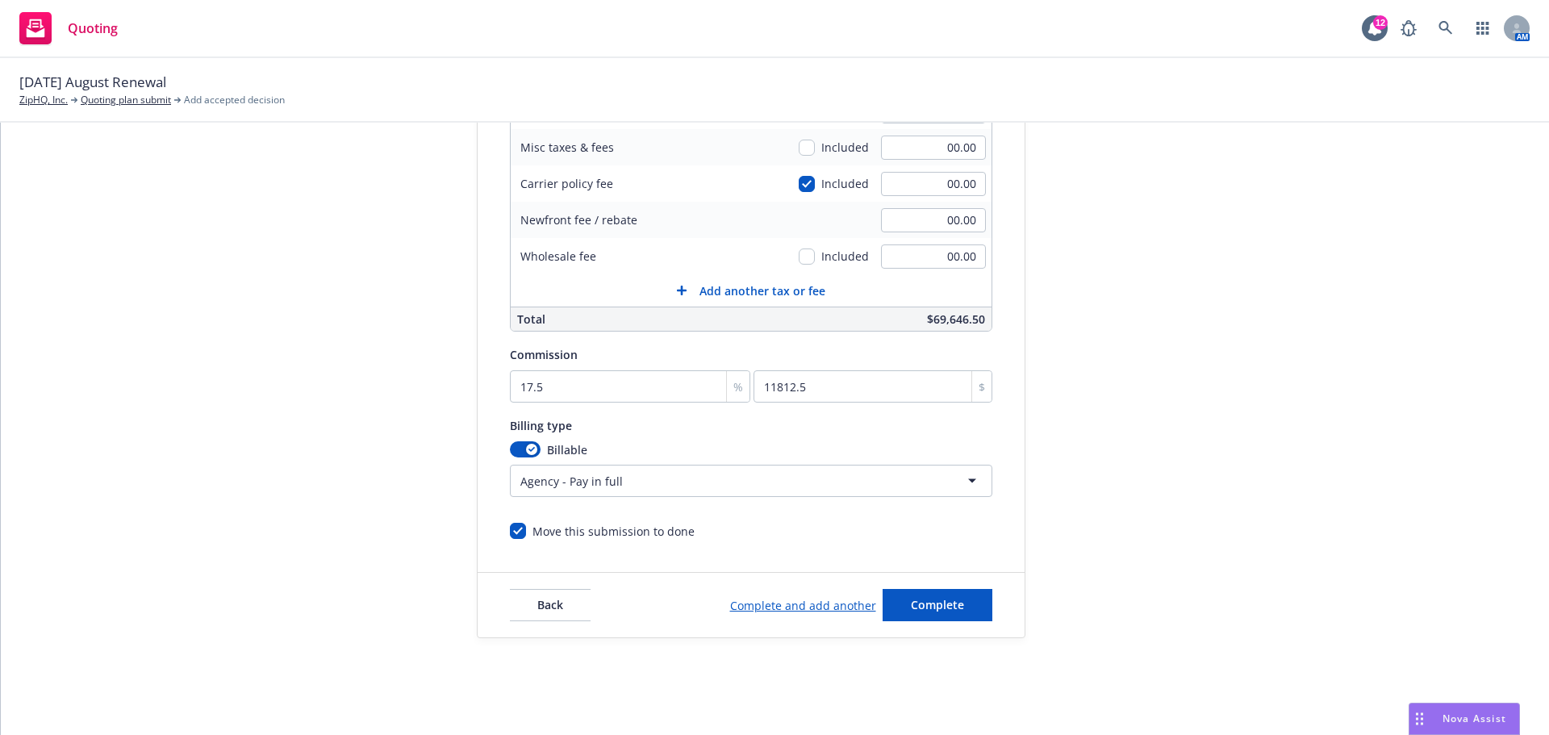
scroll to position [81, 0]
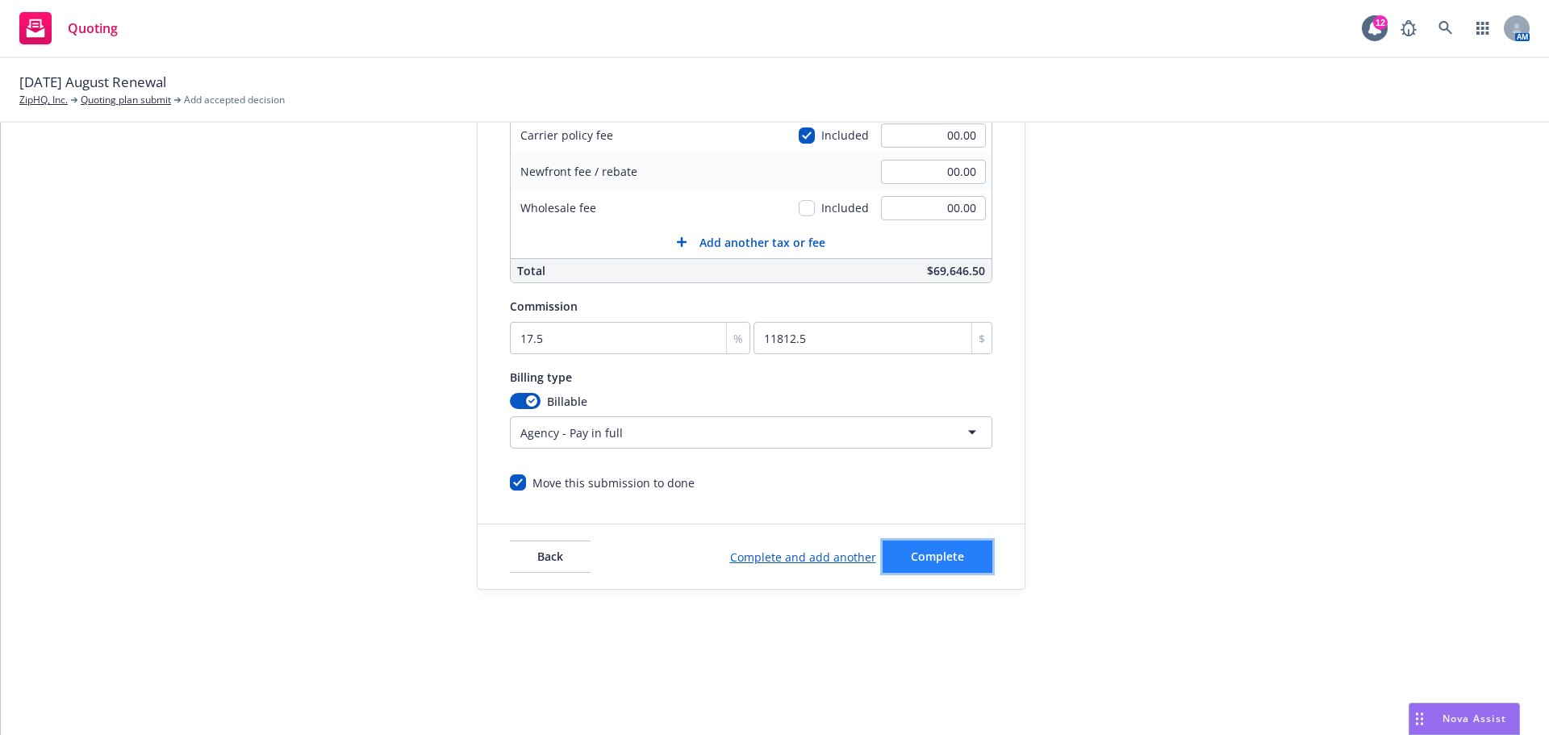
click at [930, 554] on span "Complete" at bounding box center [937, 555] width 53 height 15
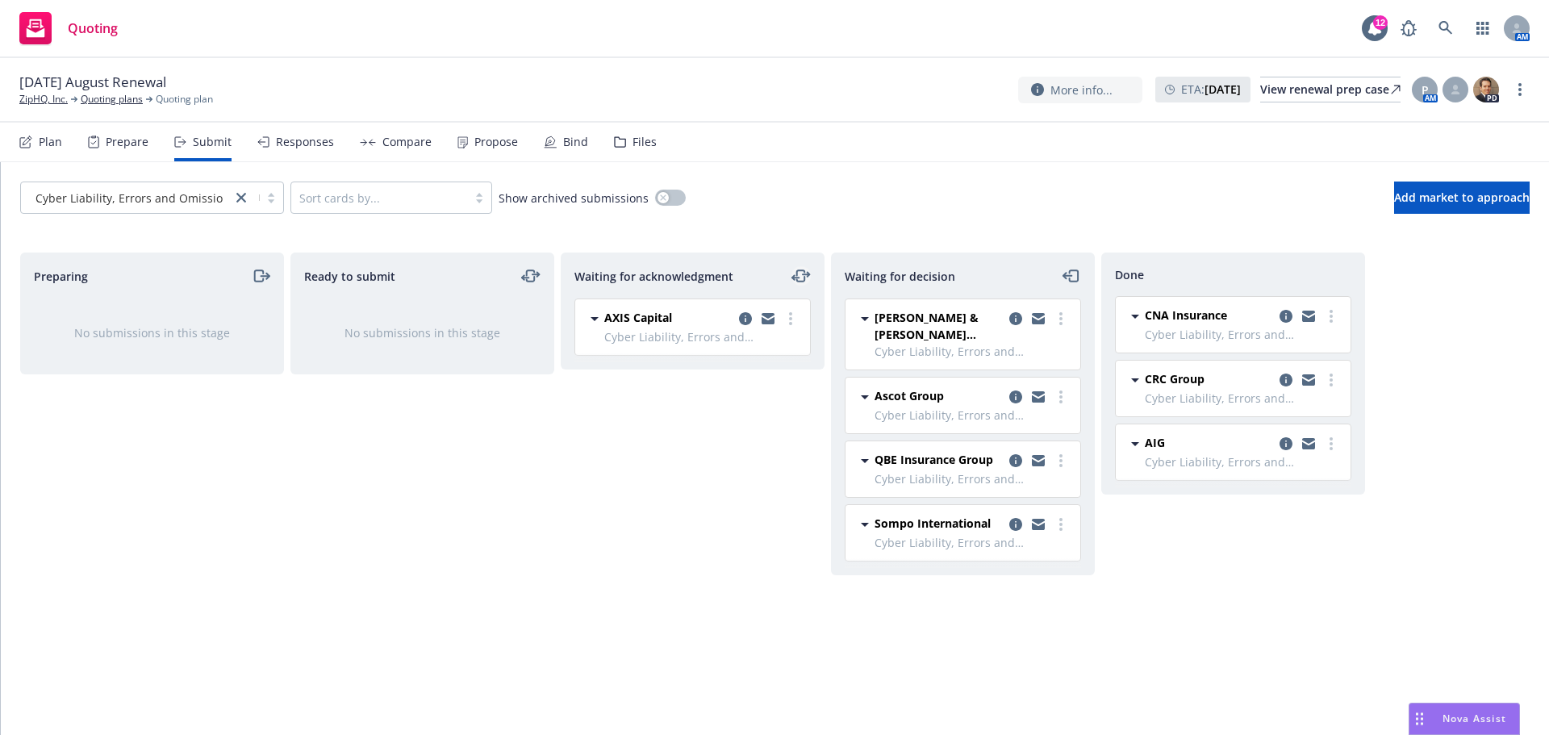
click at [799, 280] on icon "moveLeftRight" at bounding box center [800, 275] width 19 height 19
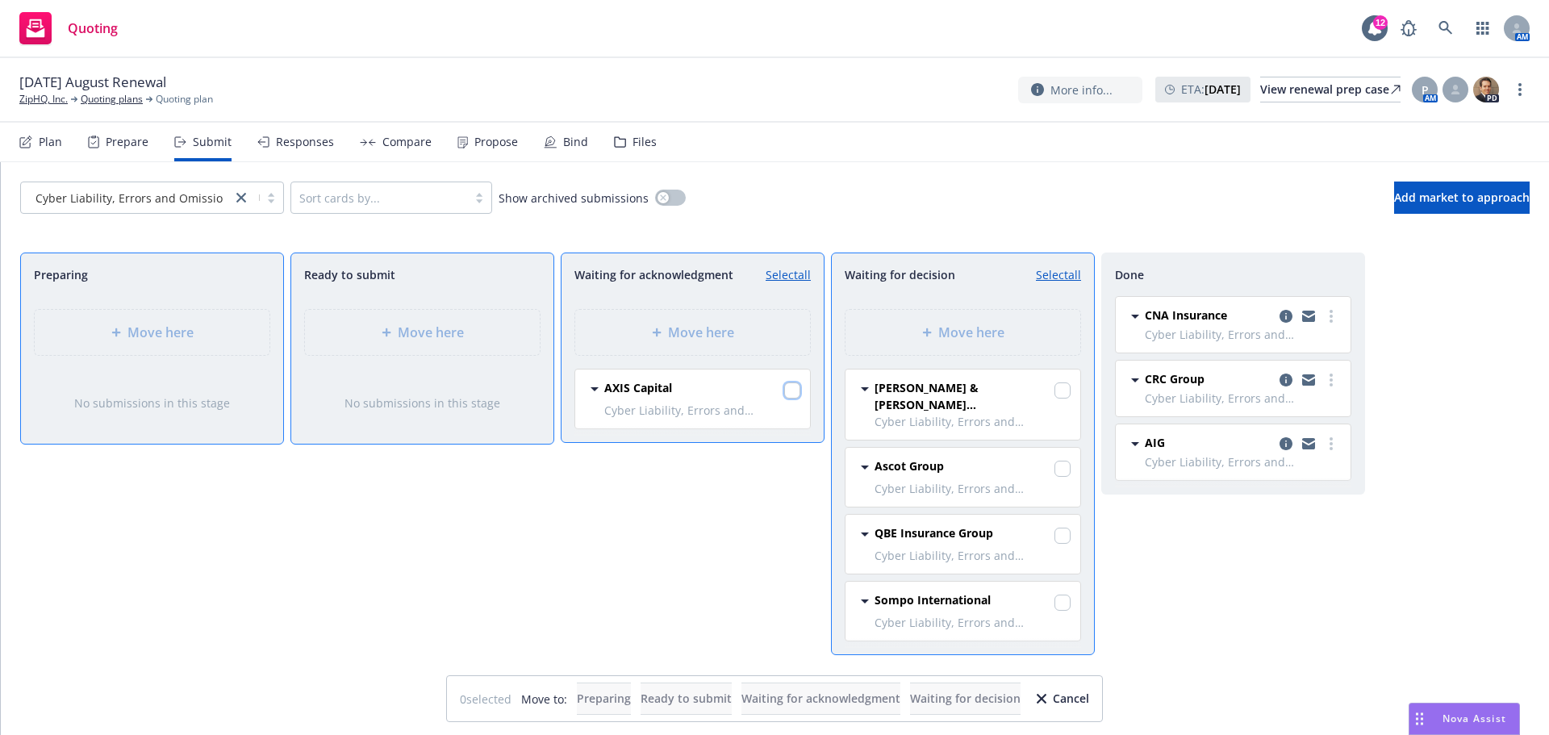
click at [792, 390] on input "checkbox" at bounding box center [792, 390] width 16 height 16
checkbox input "true"
click at [966, 333] on span "Move here" at bounding box center [971, 332] width 66 height 19
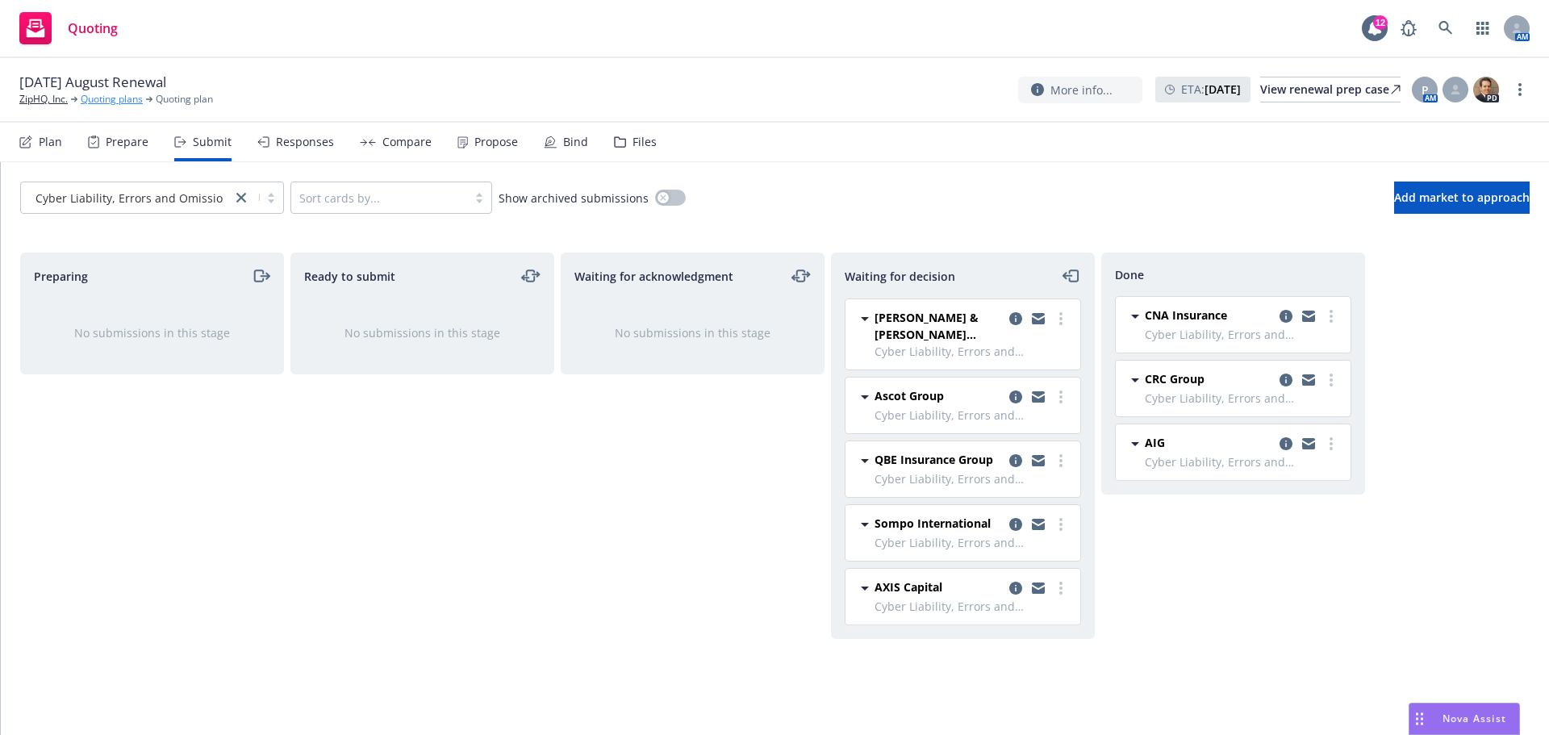
click at [107, 94] on link "Quoting plans" at bounding box center [112, 99] width 62 height 15
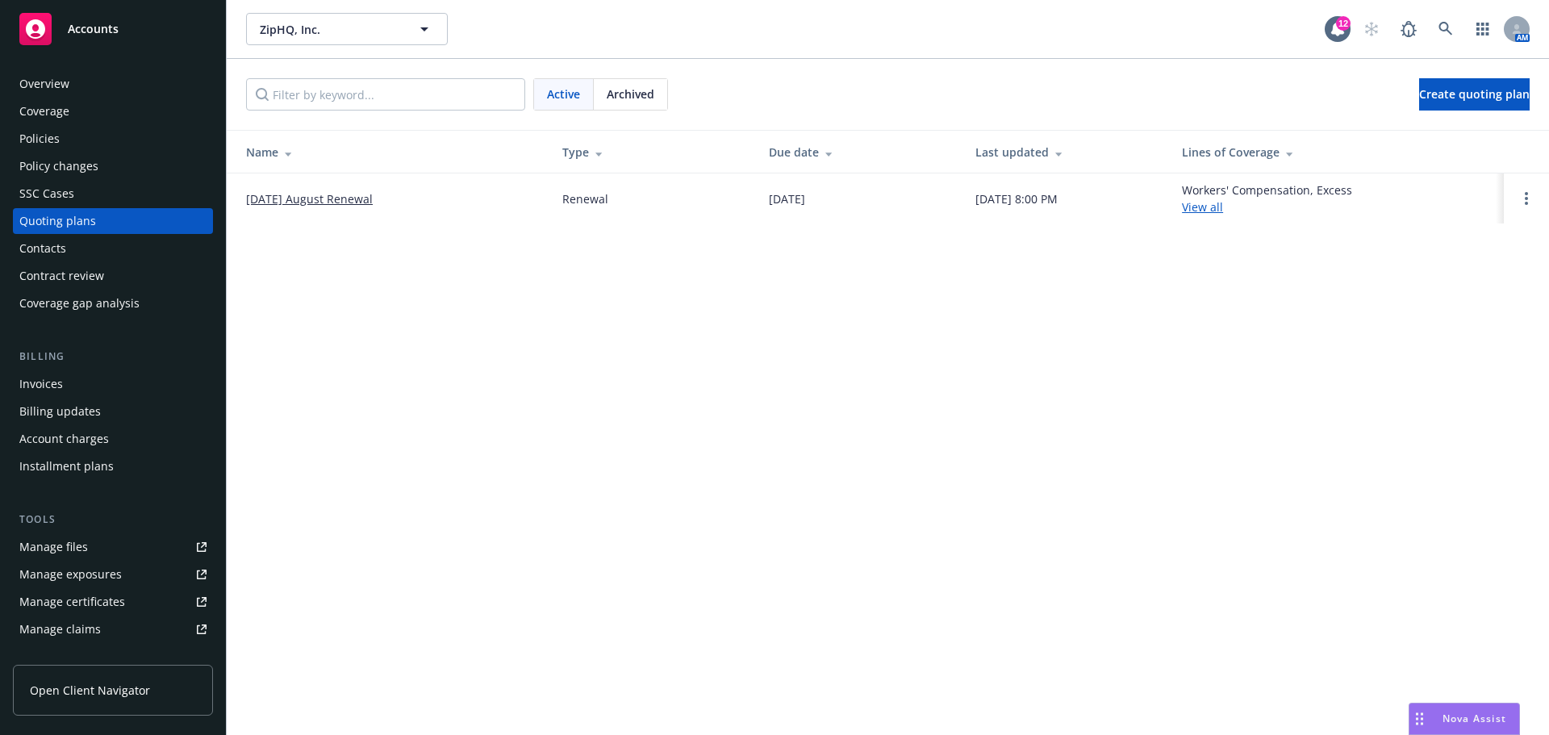
click at [348, 198] on link "[DATE] August Renewal" at bounding box center [309, 198] width 127 height 17
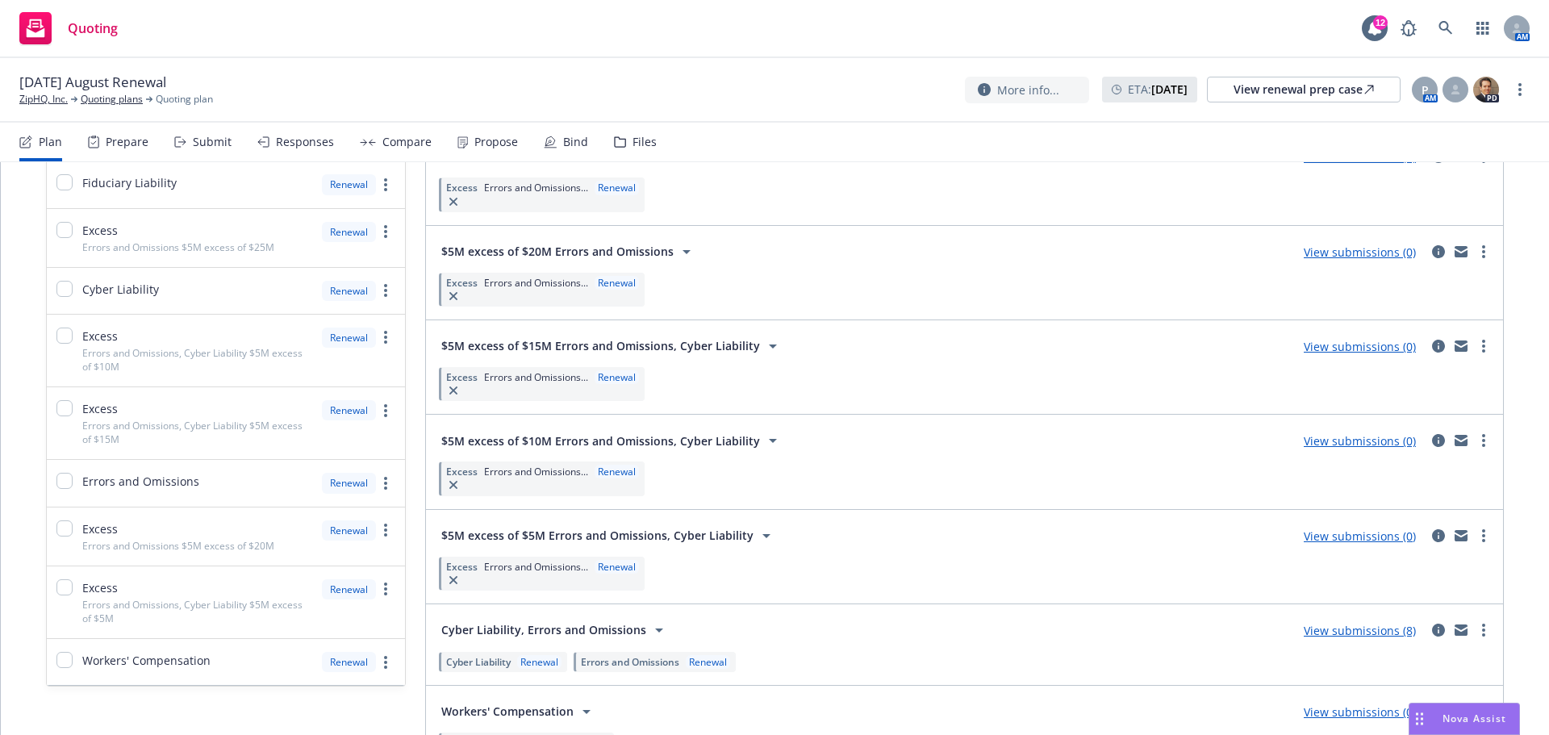
scroll to position [403, 0]
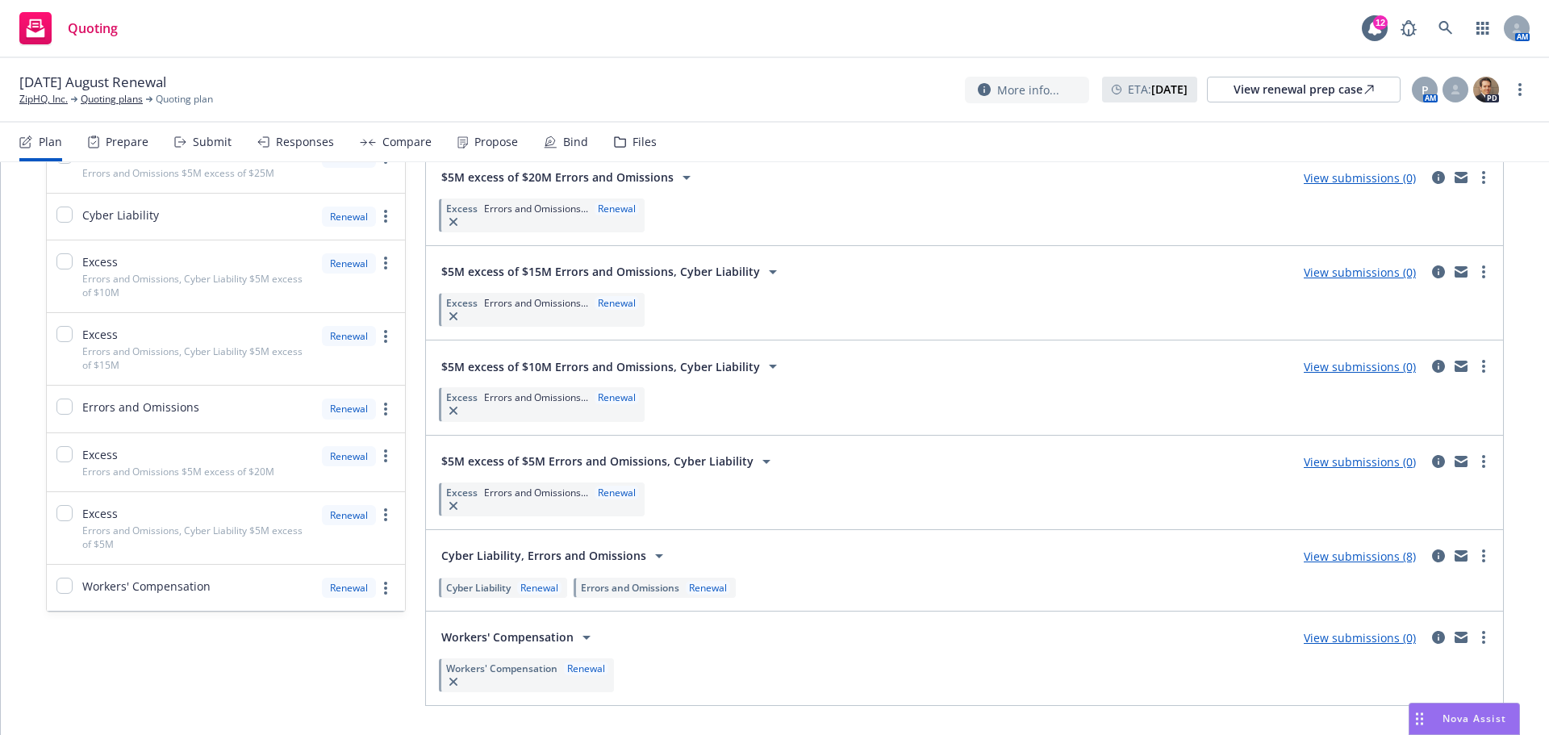
click at [1340, 465] on link "View submissions (0)" at bounding box center [1359, 461] width 112 height 15
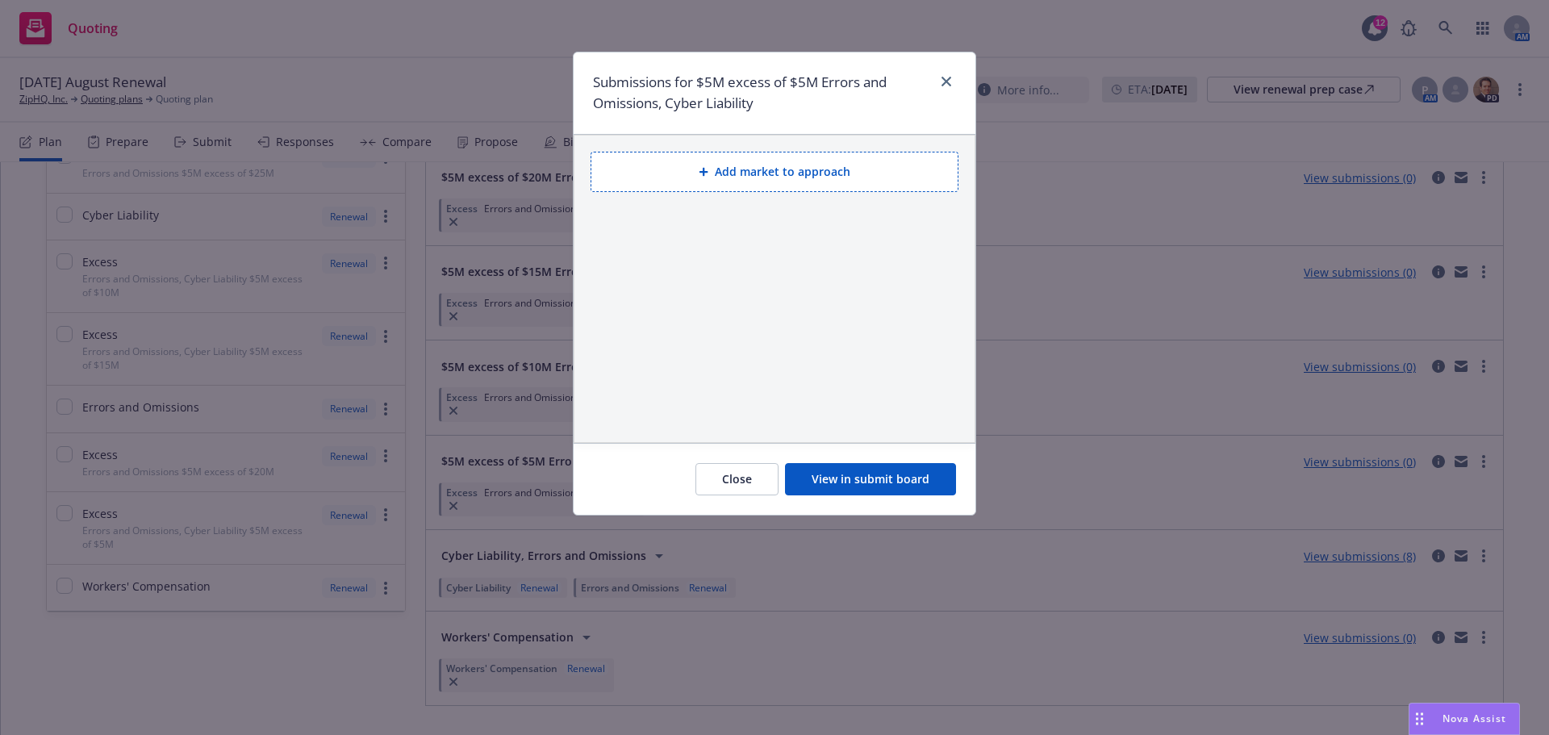
click at [708, 171] on icon at bounding box center [703, 172] width 9 height 9
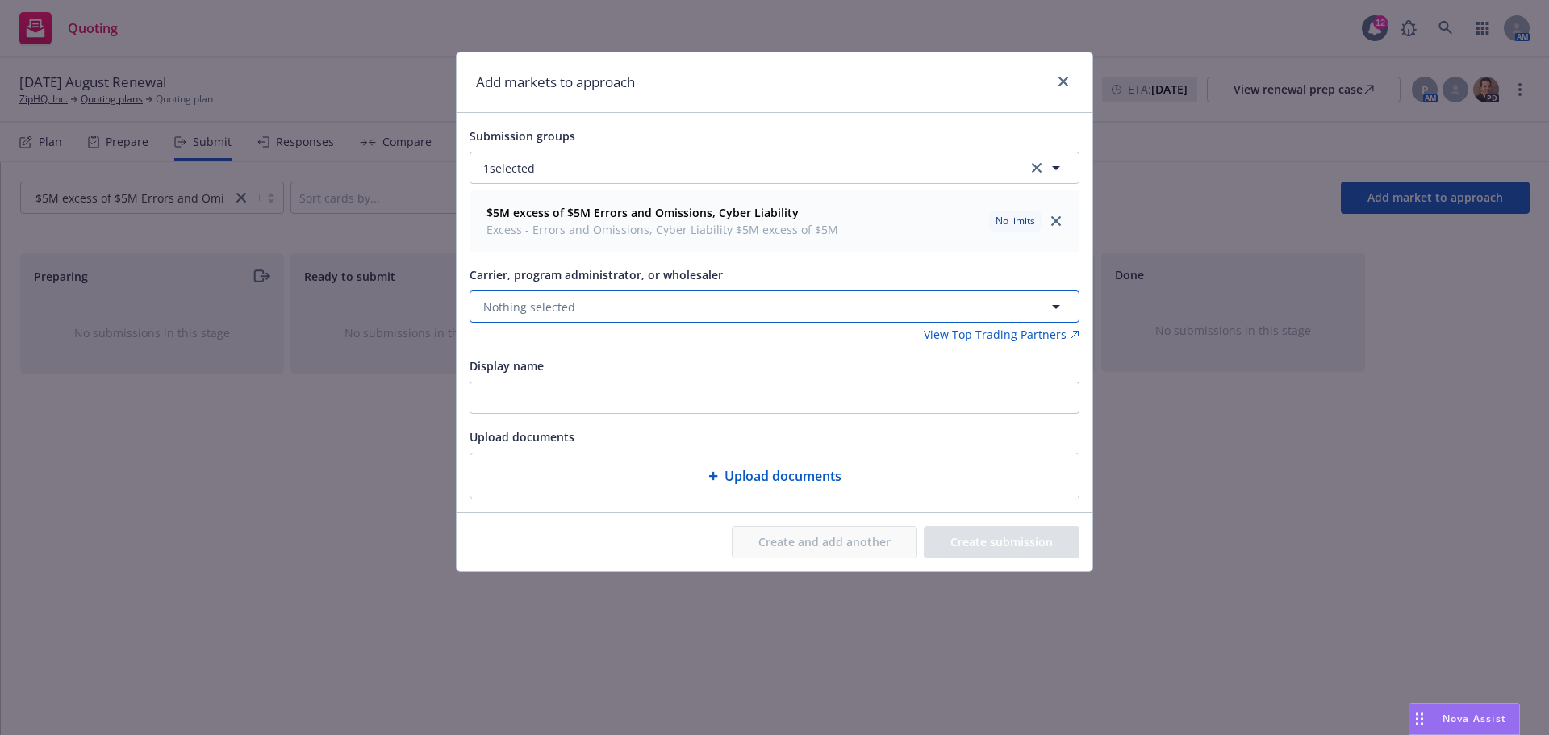
click at [573, 299] on button "Nothing selected" at bounding box center [774, 306] width 610 height 32
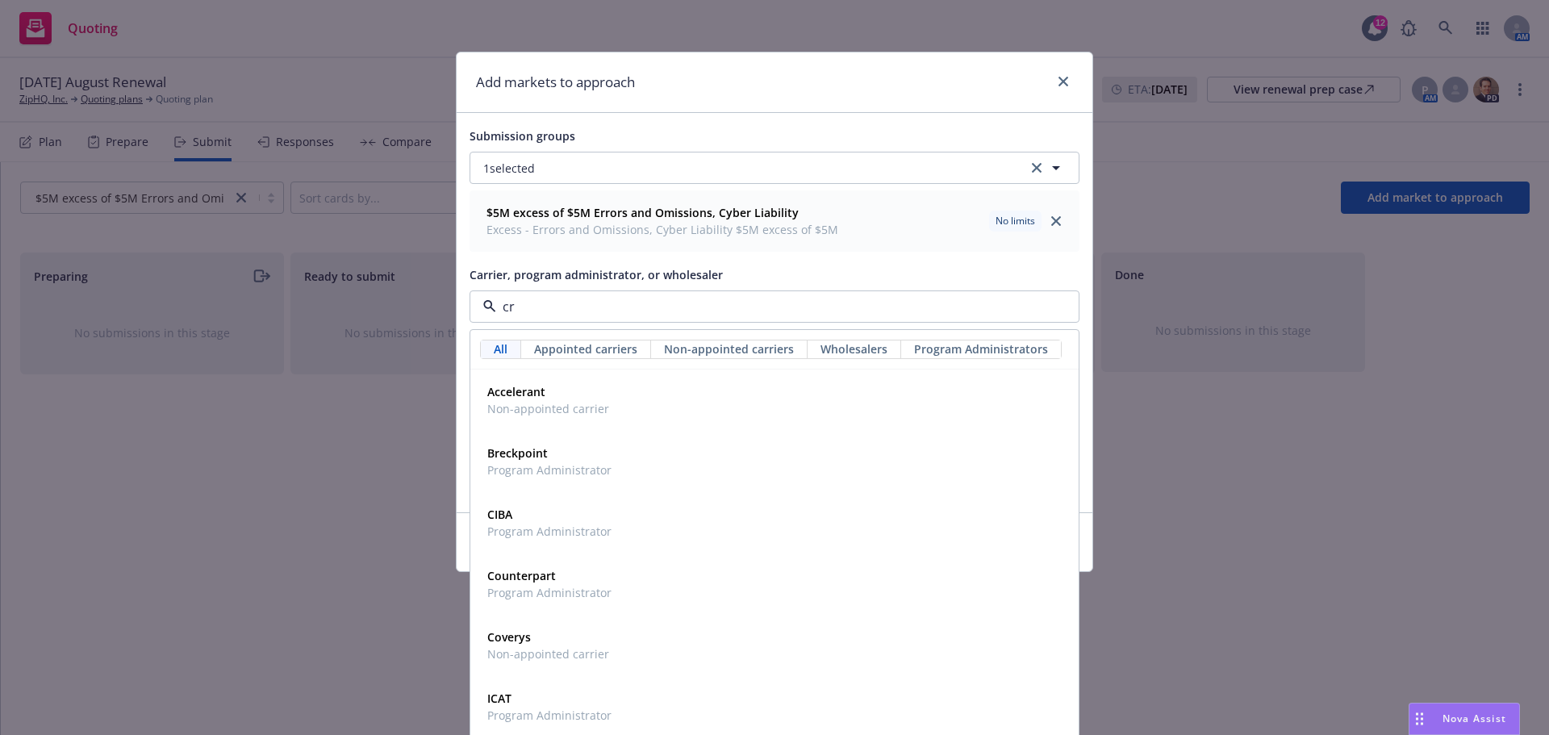
type input "crc"
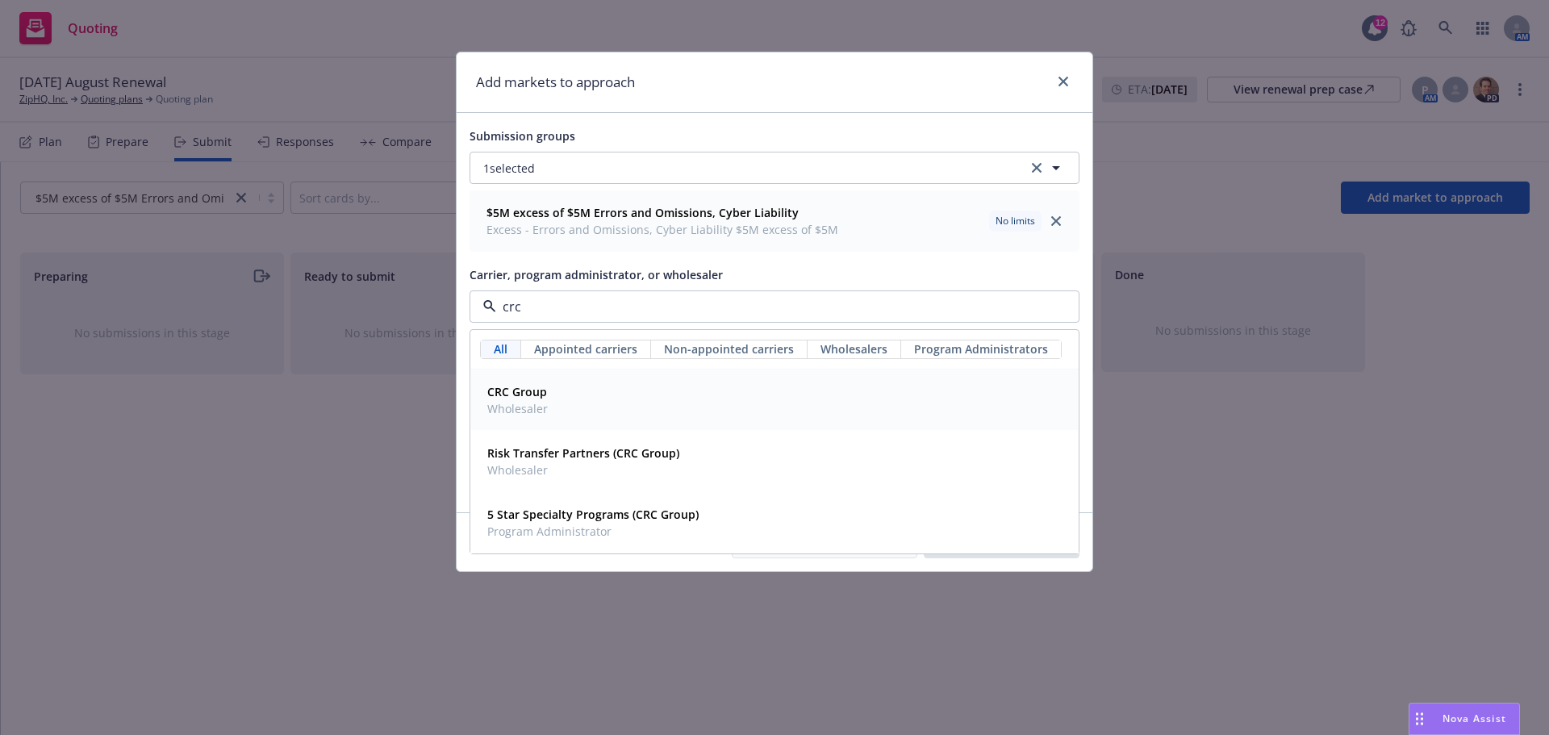
click at [513, 395] on strong "CRC Group" at bounding box center [517, 391] width 60 height 15
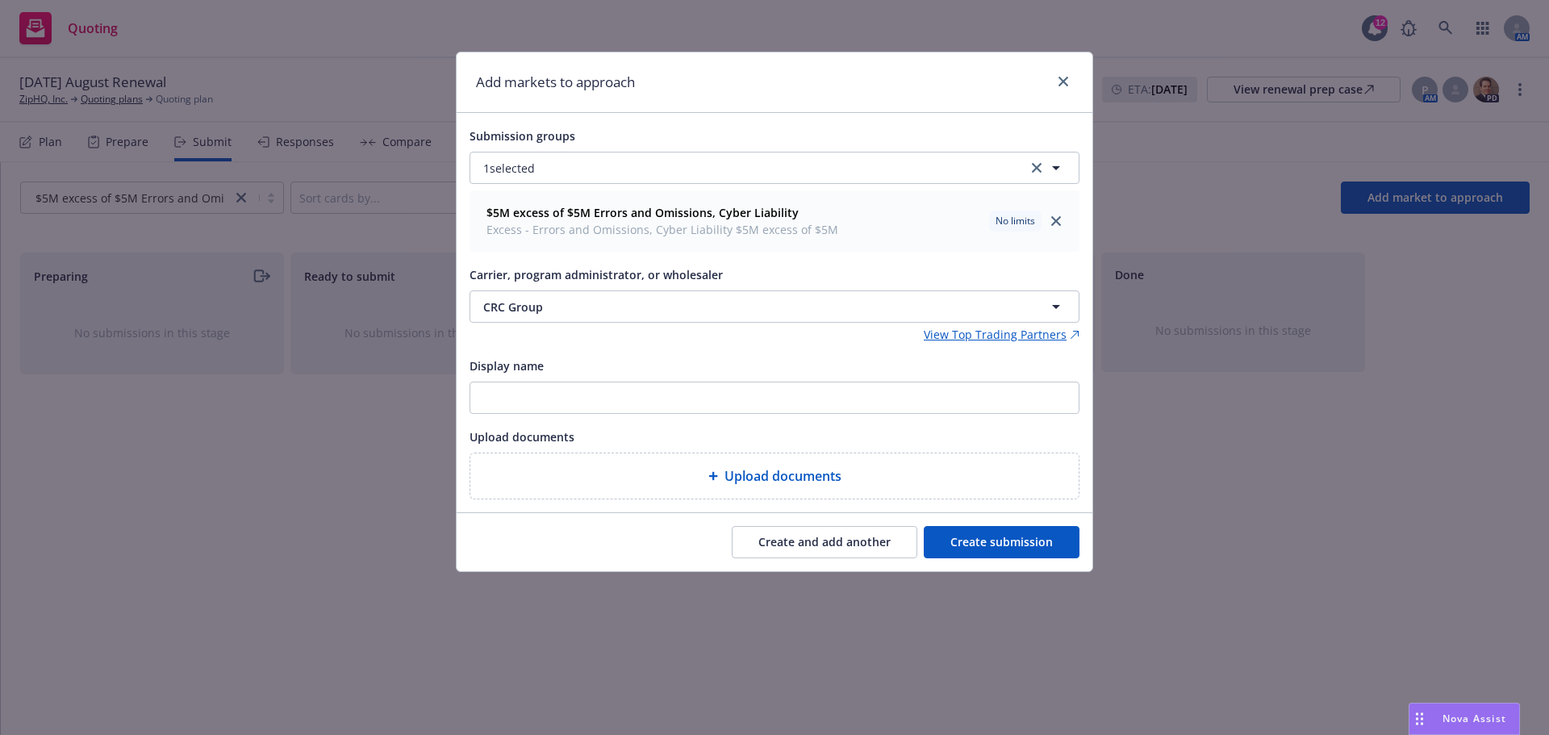
click at [1016, 537] on button "Create submission" at bounding box center [1002, 542] width 156 height 32
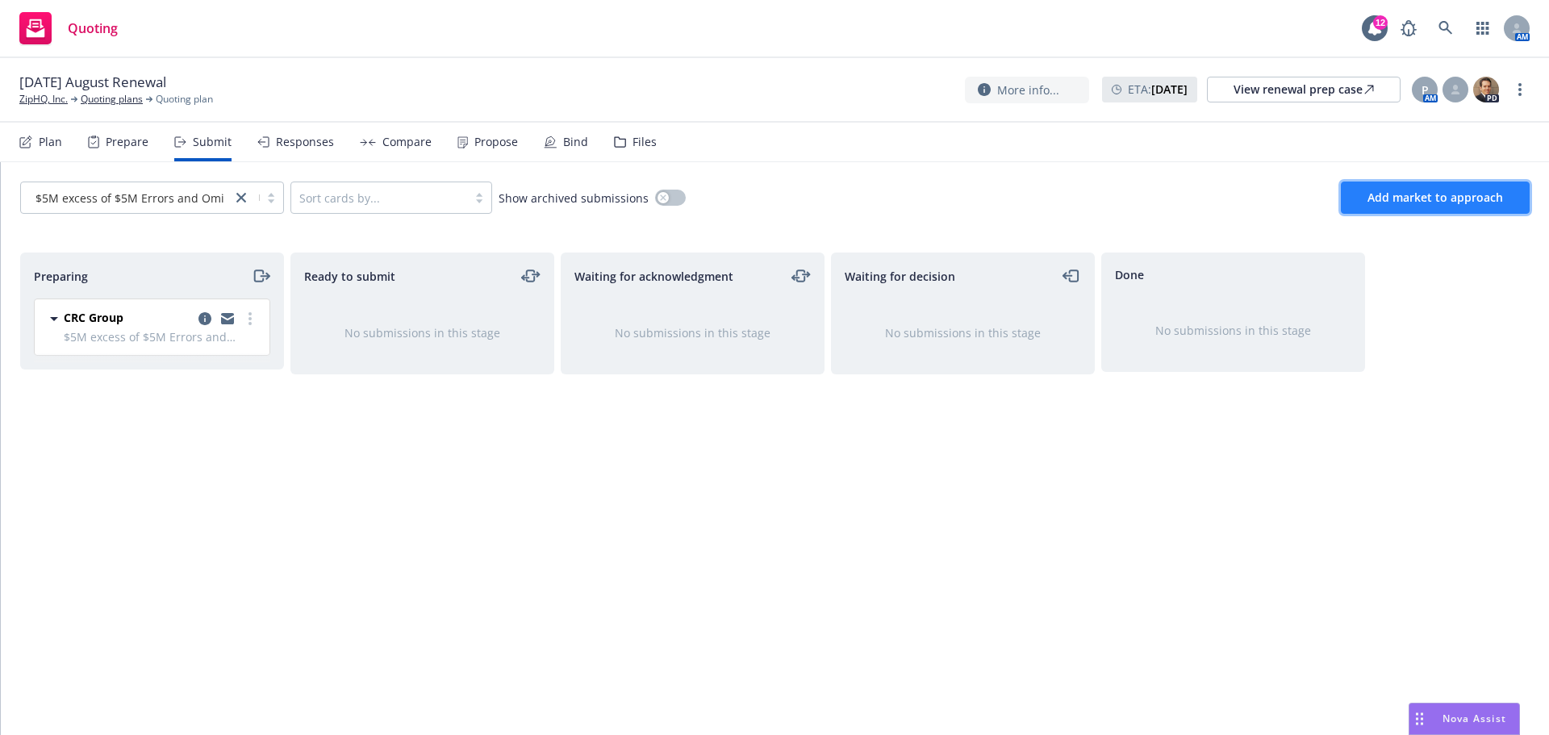
click at [1395, 191] on span "Add market to approach" at bounding box center [1435, 197] width 136 height 15
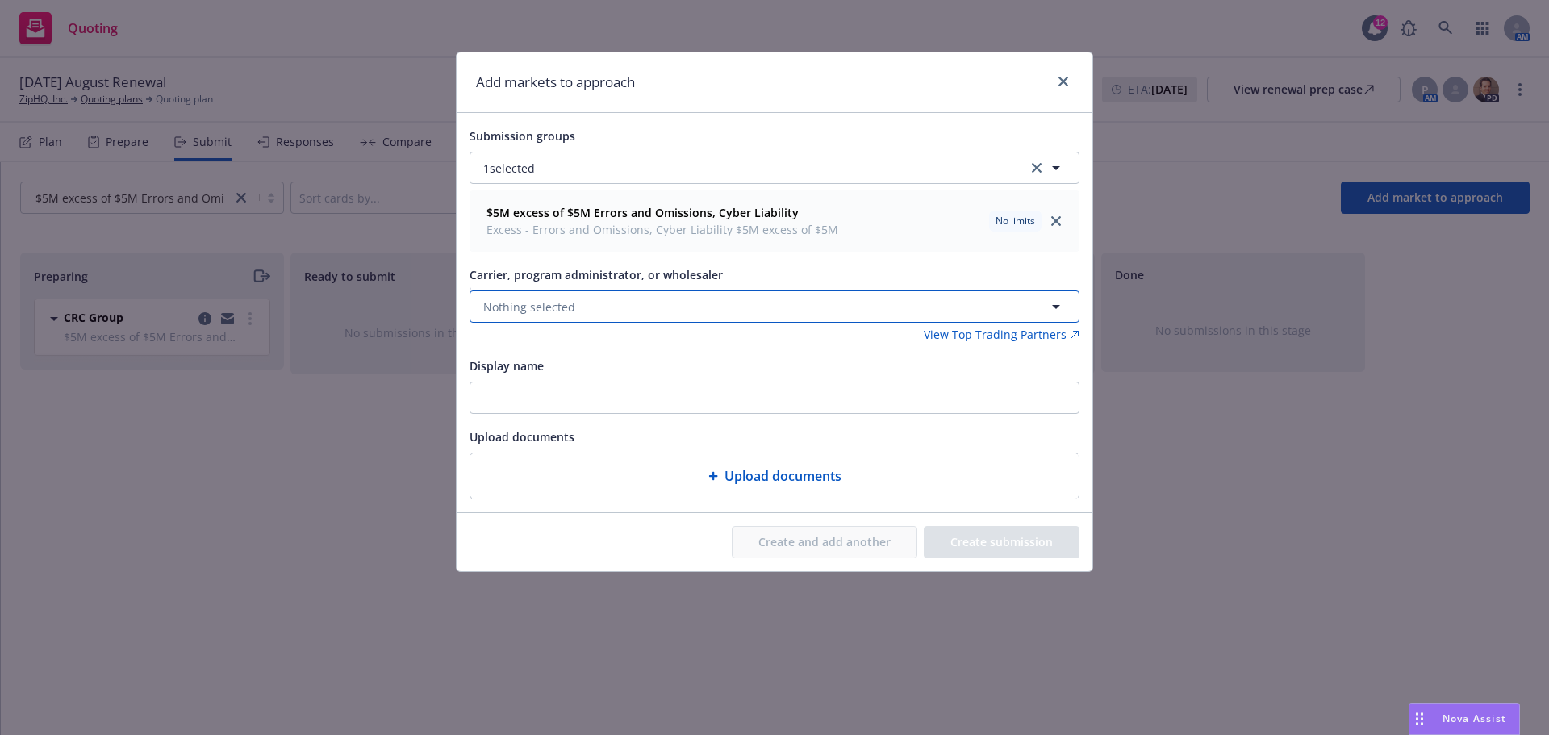
click at [578, 306] on button "Nothing selected" at bounding box center [774, 306] width 610 height 32
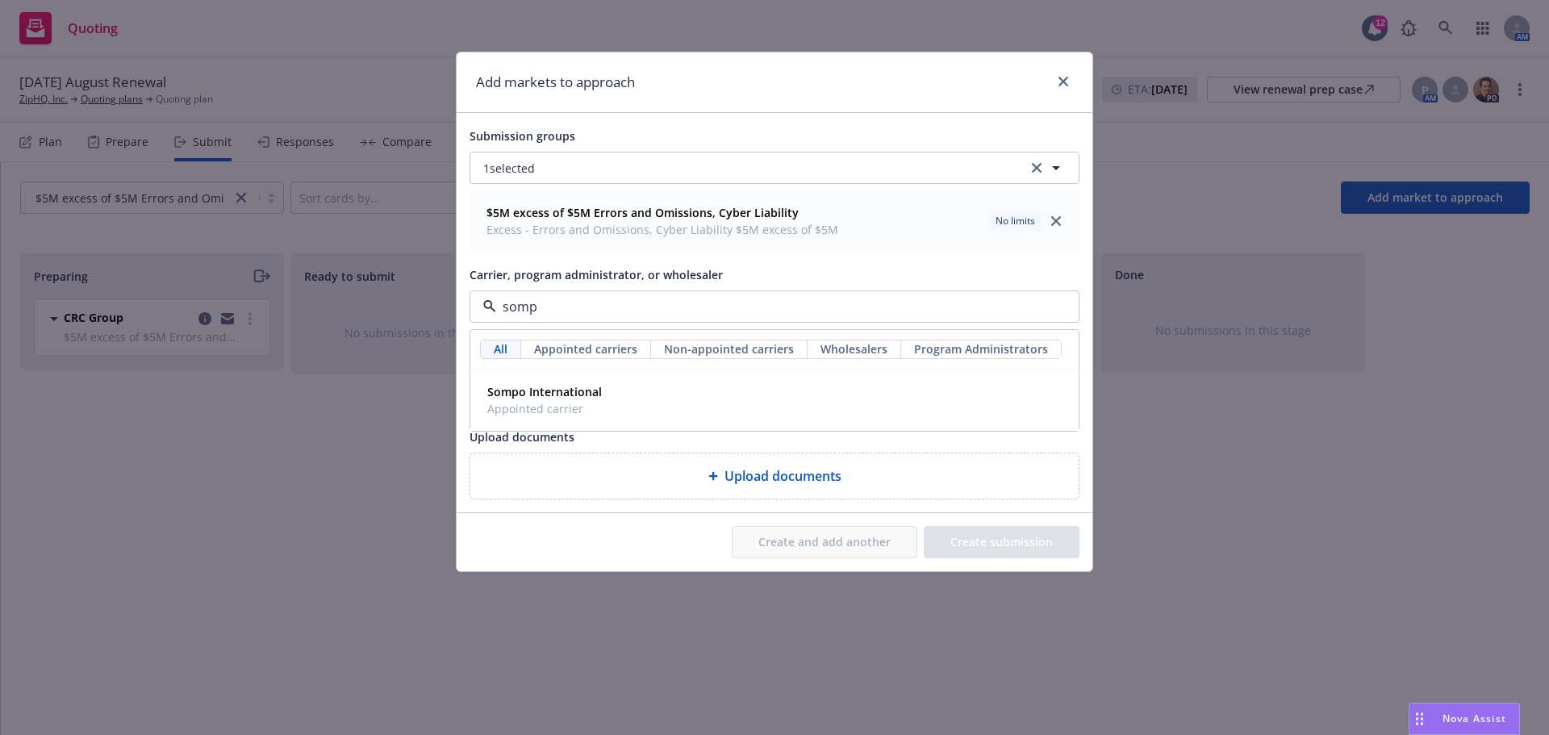
type input "sompo"
click at [507, 390] on strong "Sompo International" at bounding box center [544, 391] width 115 height 15
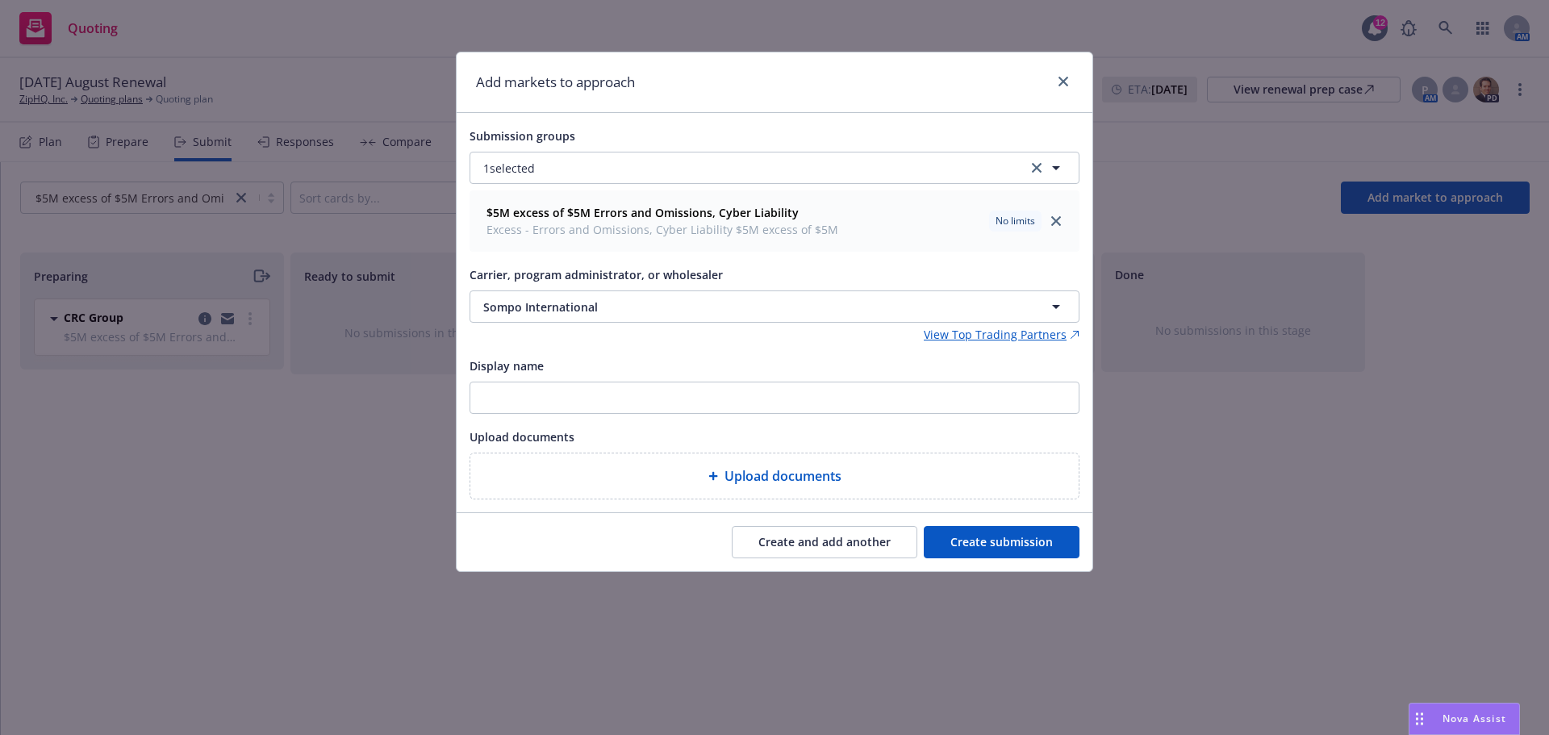
click at [1029, 548] on button "Create submission" at bounding box center [1002, 542] width 156 height 32
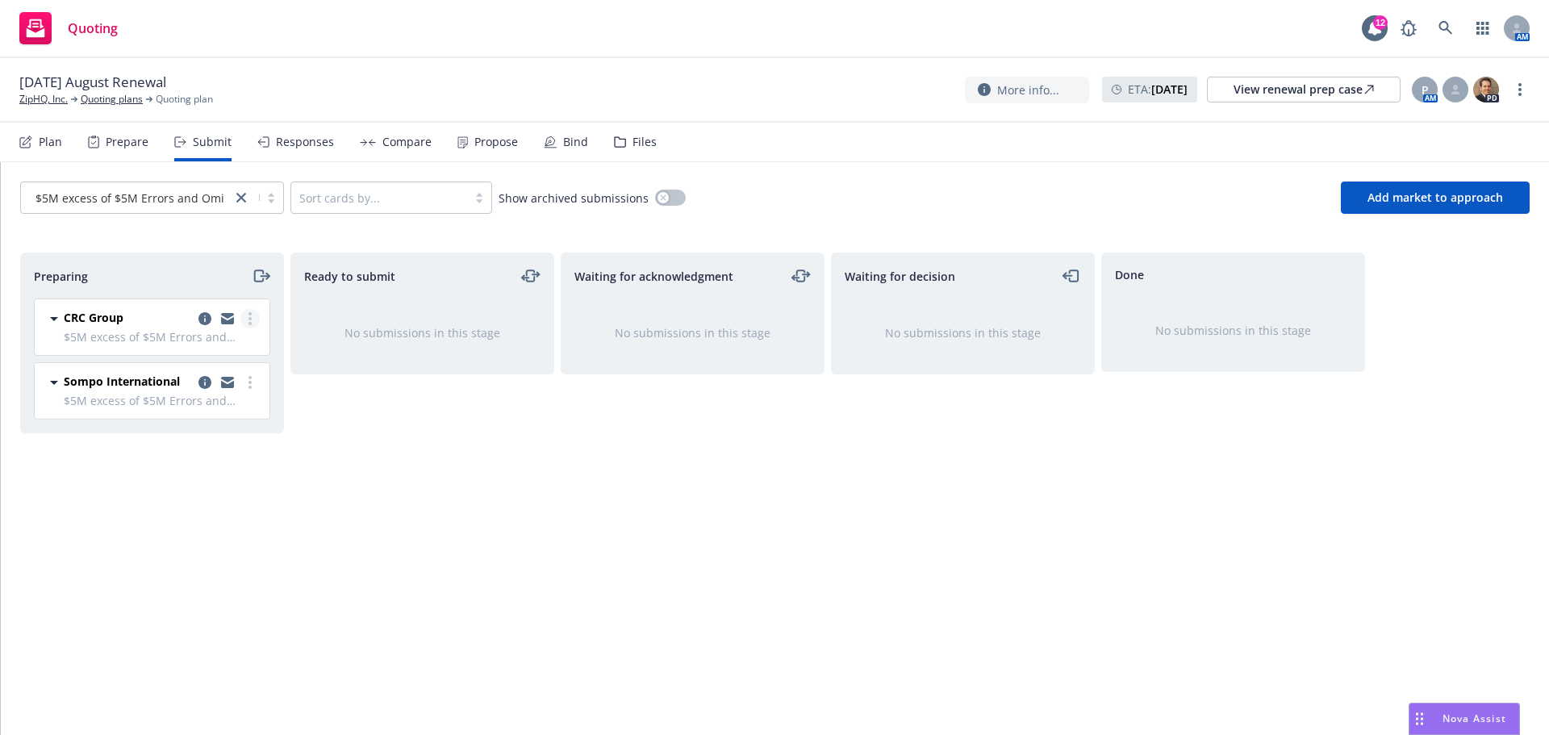
click at [253, 319] on link "more" at bounding box center [249, 318] width 19 height 19
click at [255, 275] on icon "moveRight" at bounding box center [258, 275] width 9 height 11
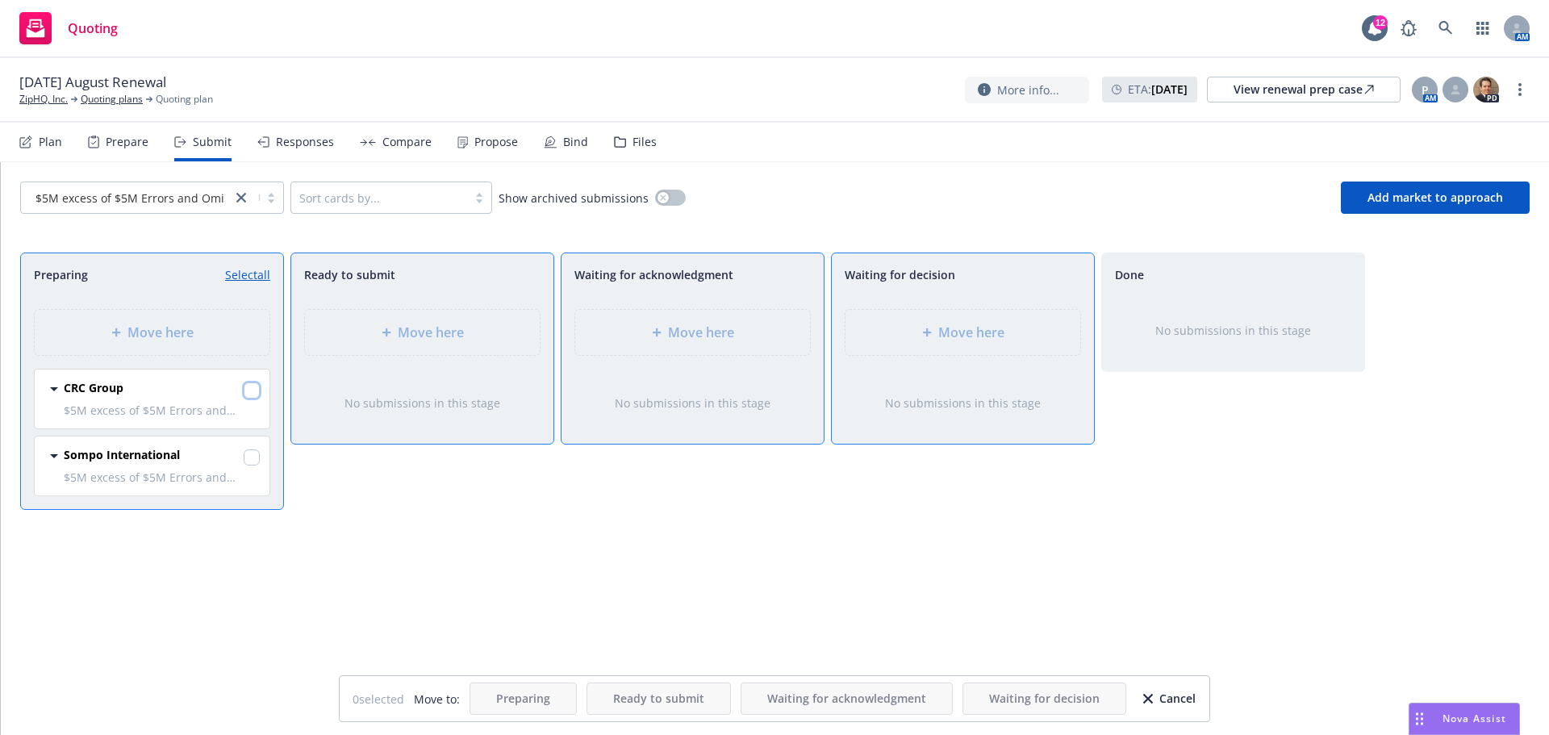
click at [254, 394] on input "checkbox" at bounding box center [252, 390] width 16 height 16
checkbox input "true"
click at [252, 461] on input "checkbox" at bounding box center [252, 457] width 16 height 16
checkbox input "true"
click at [928, 340] on div "Move here" at bounding box center [962, 332] width 209 height 19
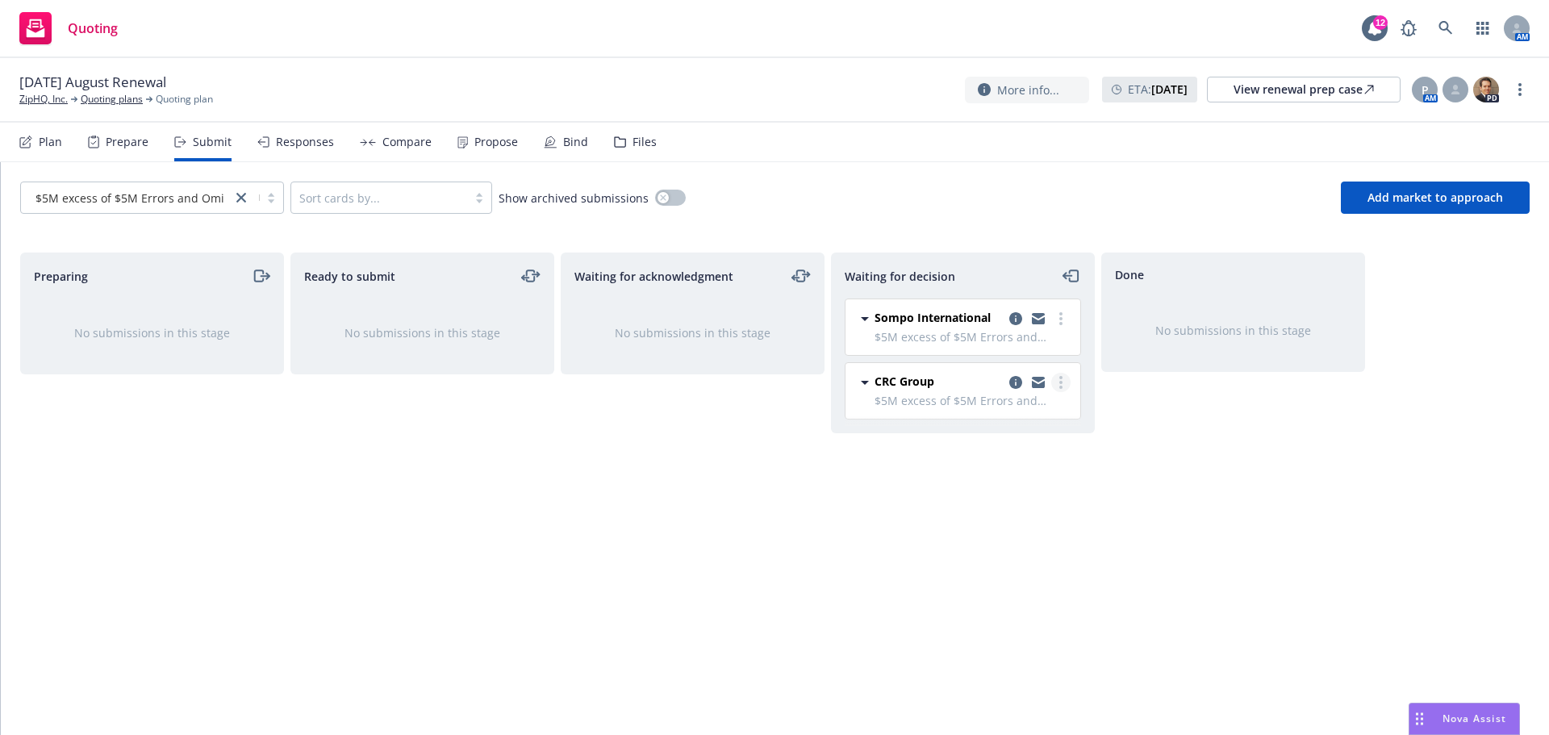
click at [1060, 385] on icon "more" at bounding box center [1060, 382] width 3 height 13
click at [997, 481] on span "Add accepted decision" at bounding box center [988, 479] width 161 height 15
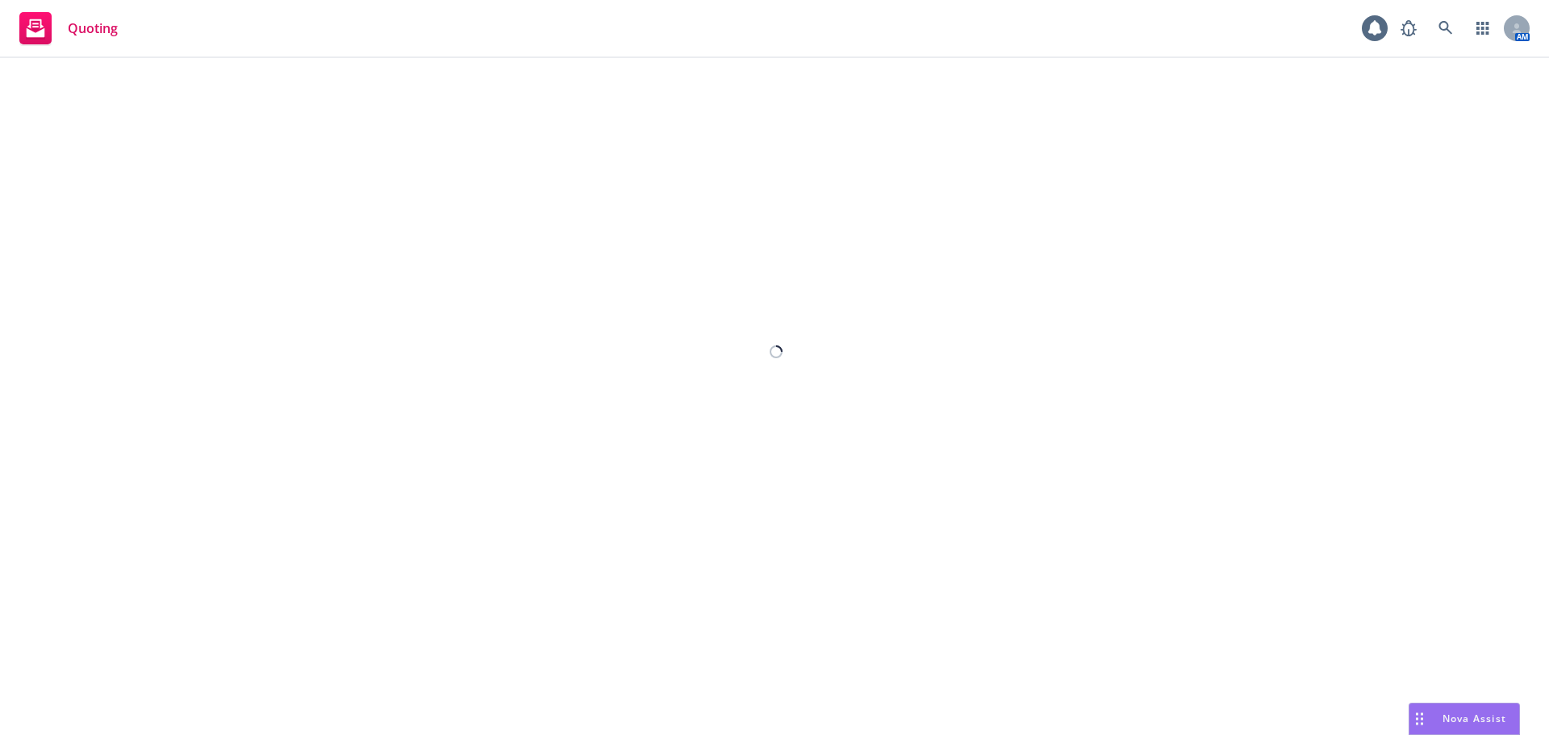
select select "12"
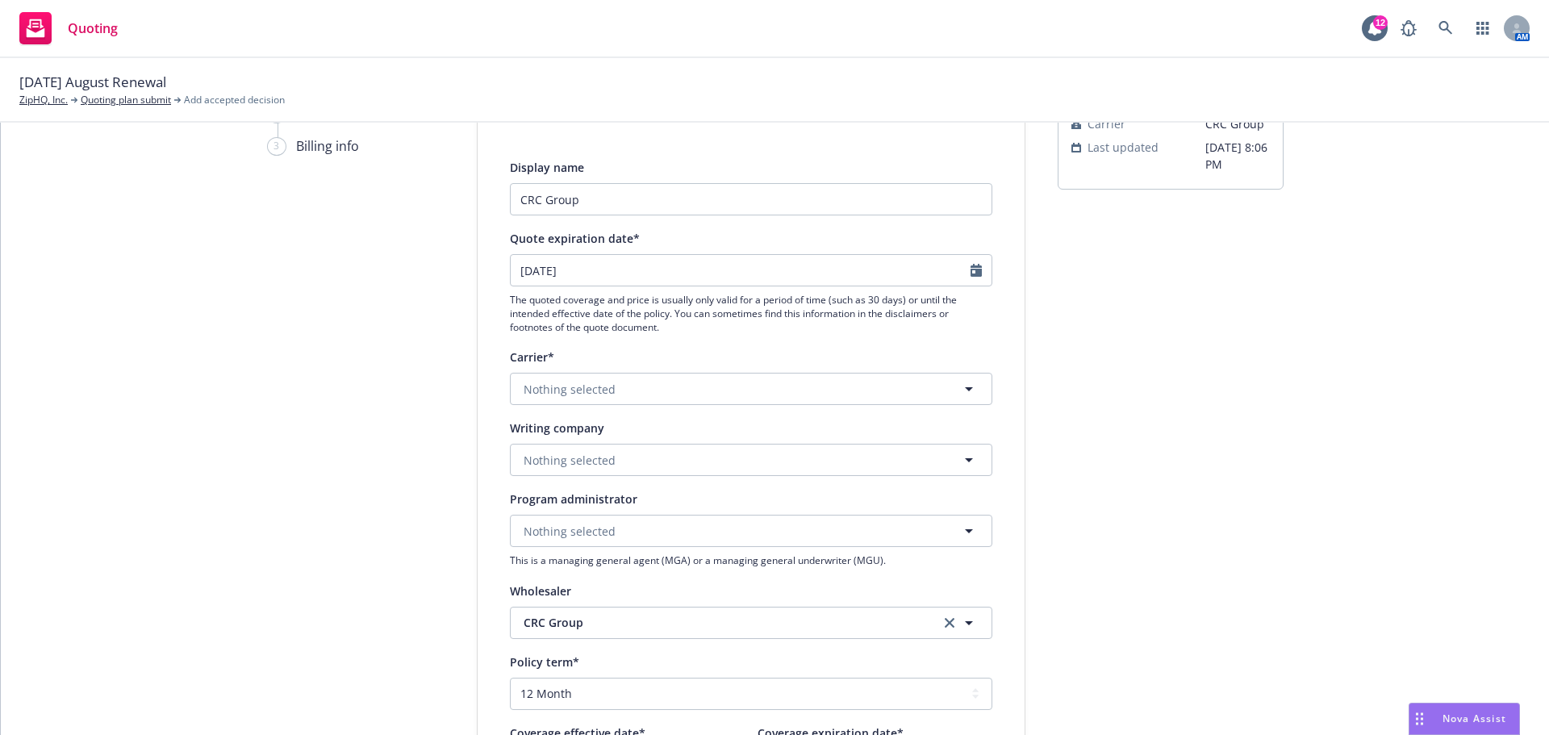
scroll to position [161, 0]
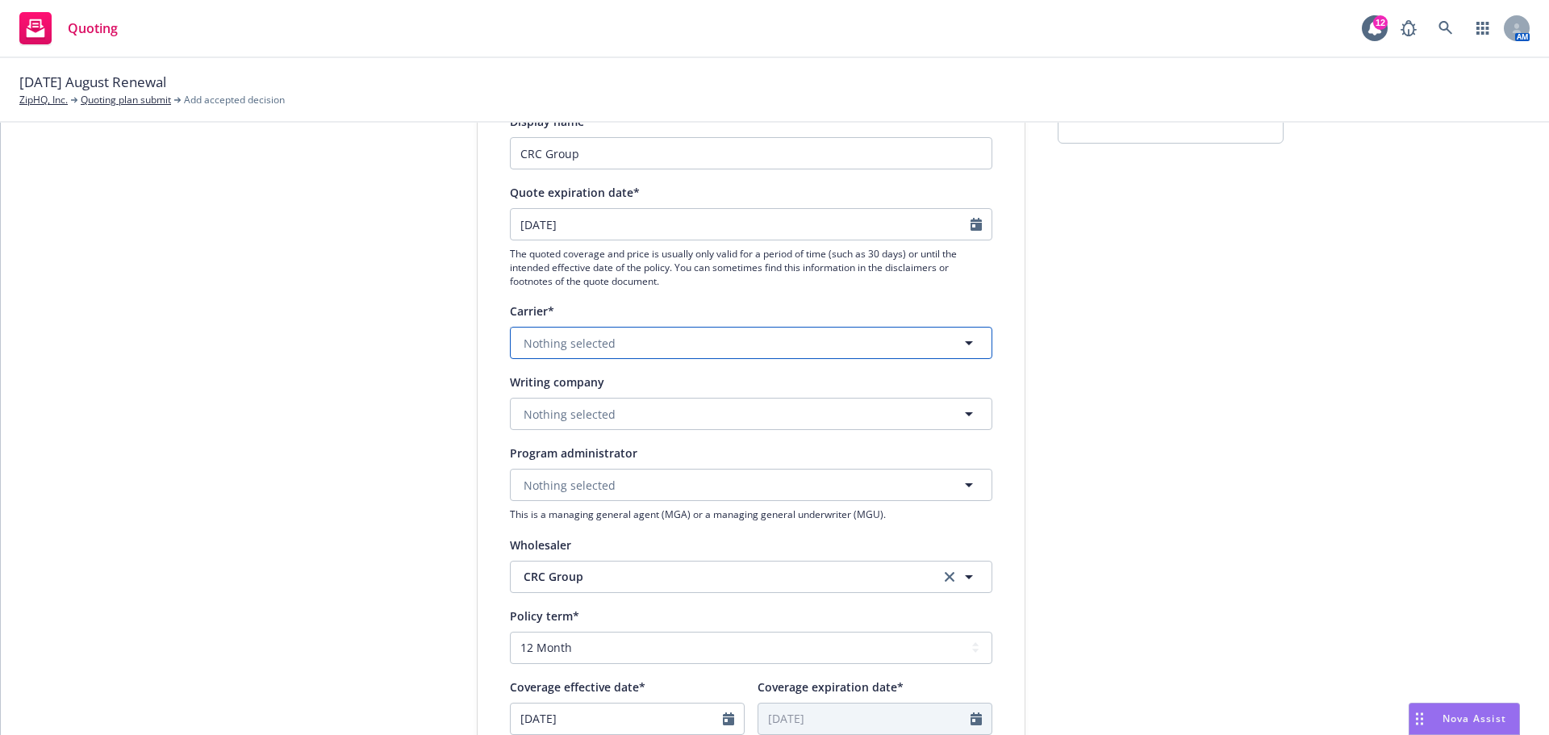
click at [539, 344] on span "Nothing selected" at bounding box center [569, 343] width 92 height 17
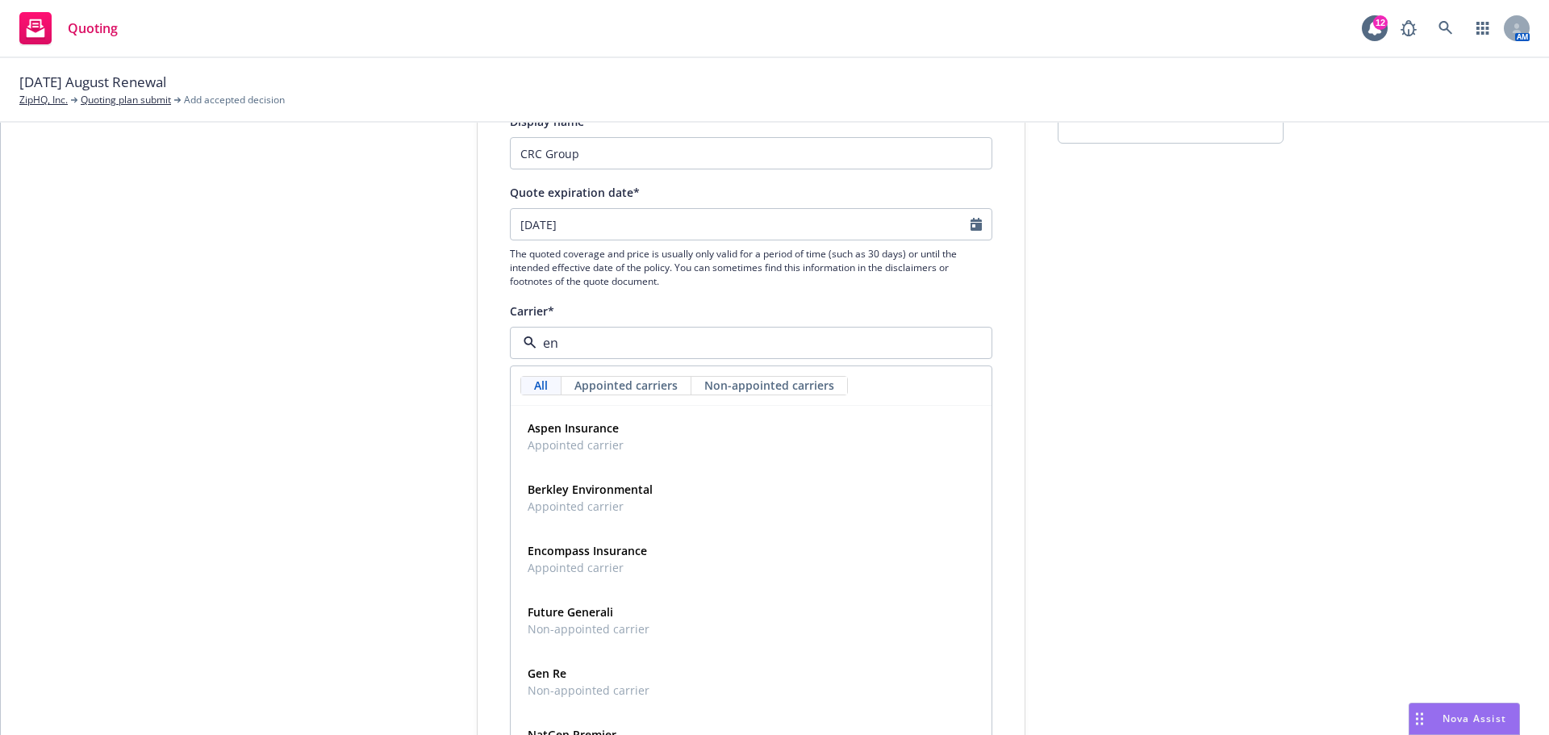
type input "e"
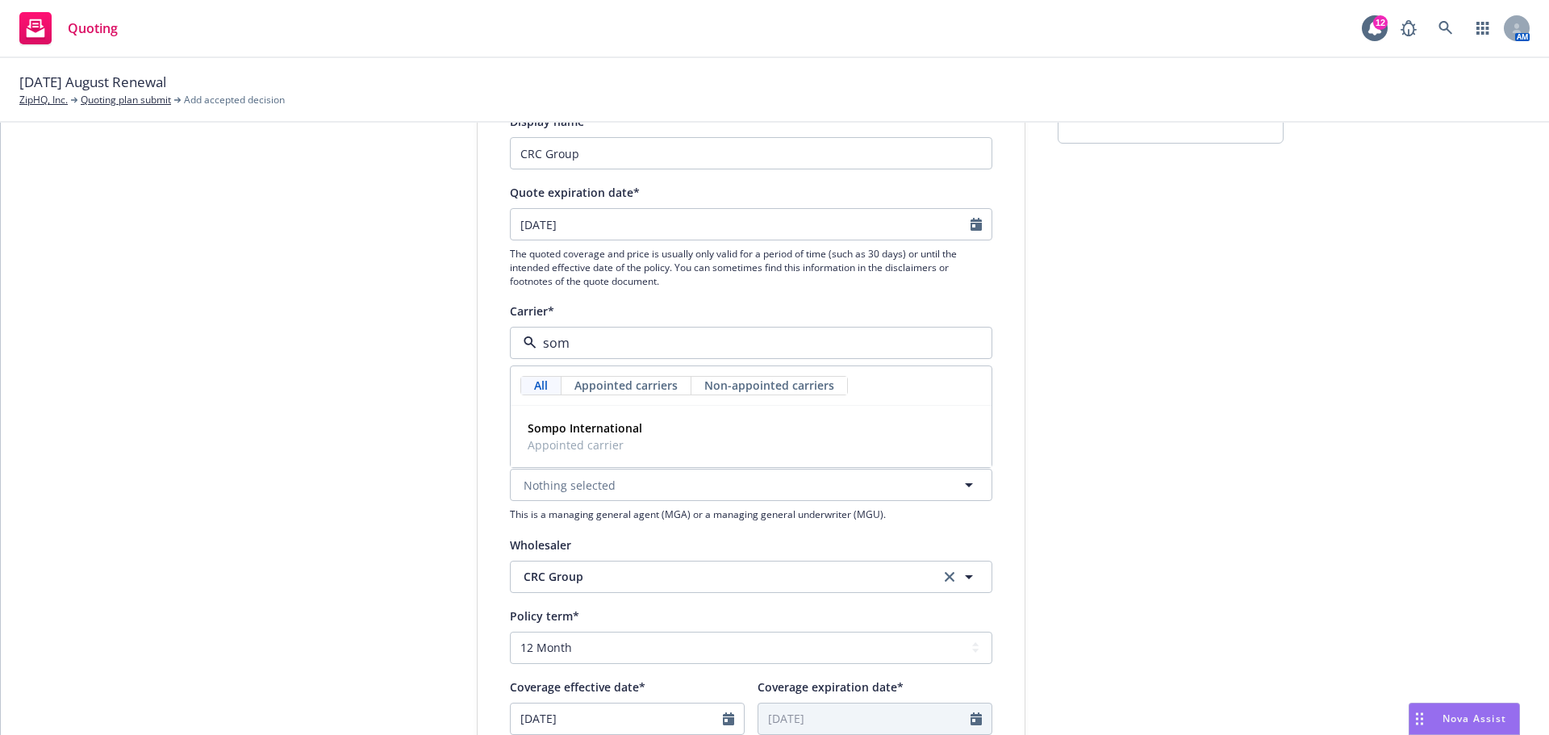
type input "somp"
click at [566, 435] on strong "Sompo International" at bounding box center [584, 427] width 115 height 15
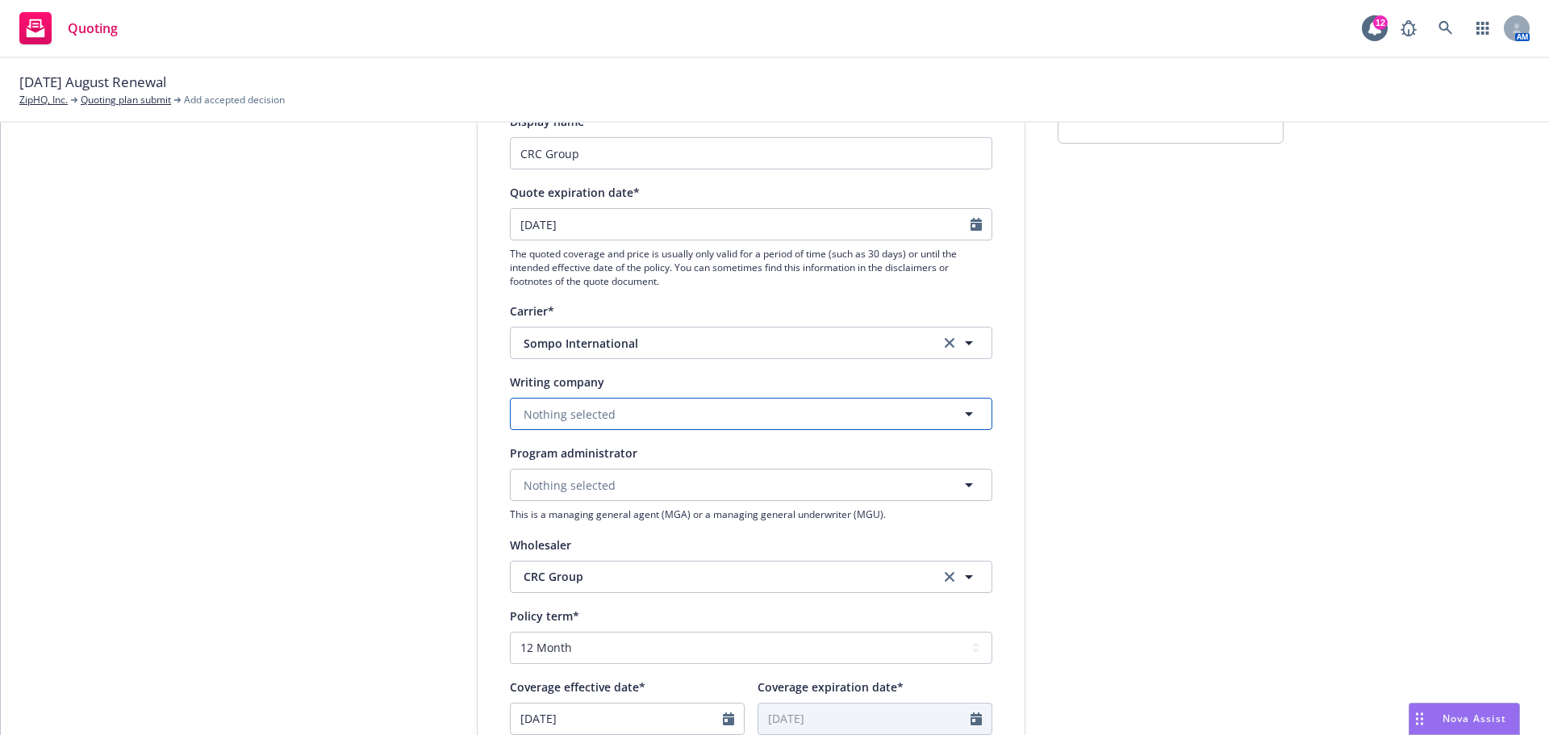
click at [549, 416] on span "Nothing selected" at bounding box center [569, 414] width 92 height 17
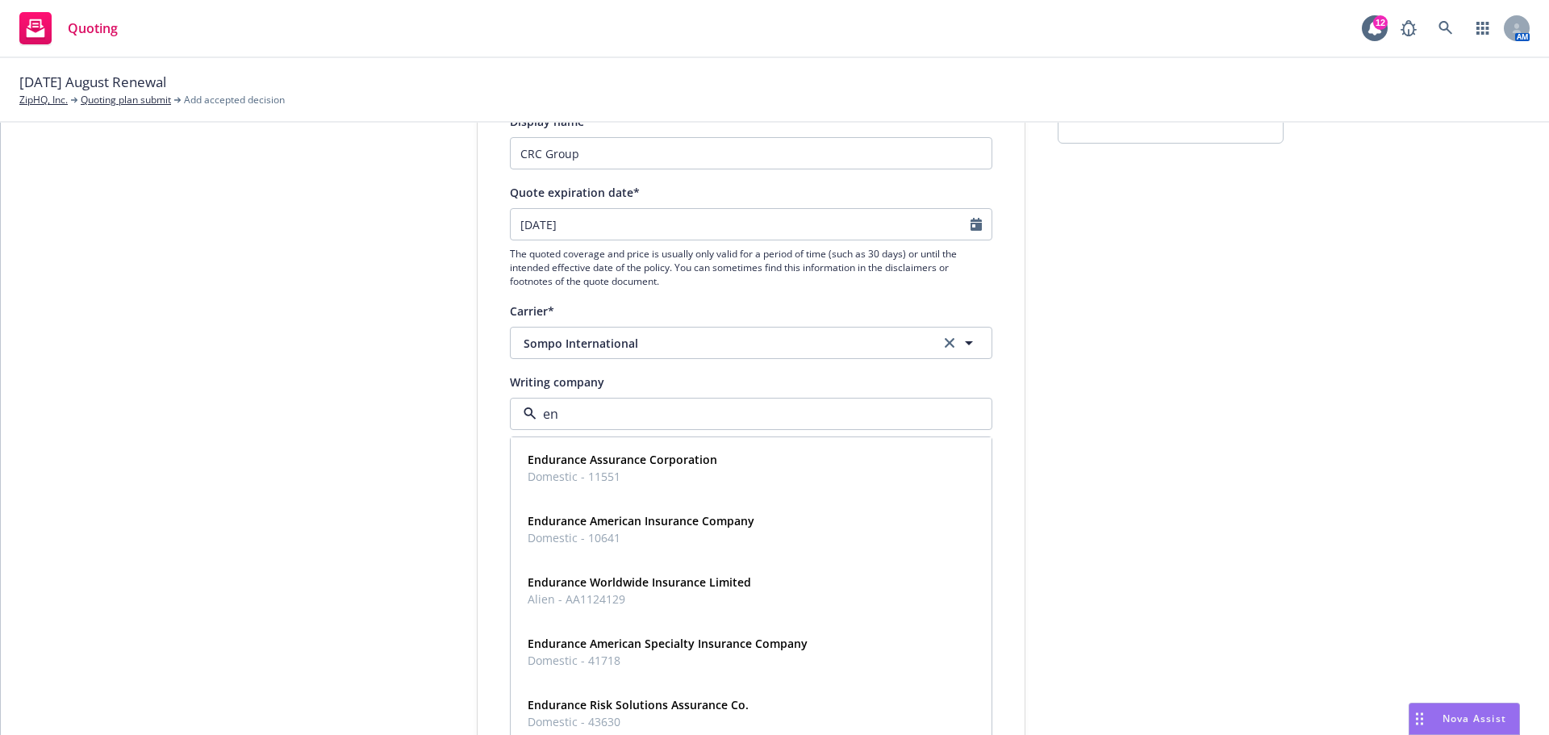
type input "end"
click at [598, 529] on span "Endurance American Insurance Company" at bounding box center [640, 520] width 227 height 17
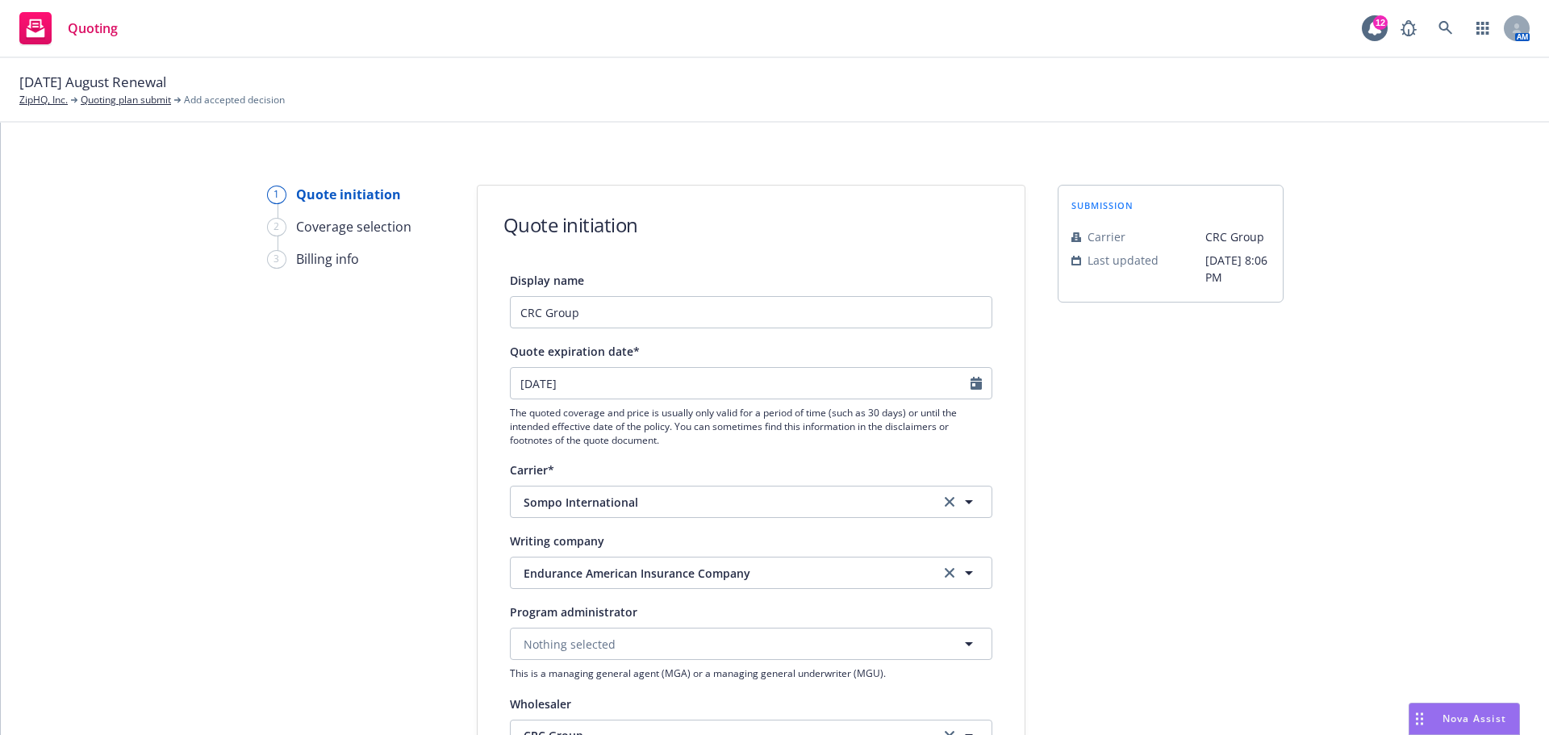
scroll to position [0, 0]
click at [144, 103] on link "Quoting plan submit" at bounding box center [126, 100] width 90 height 15
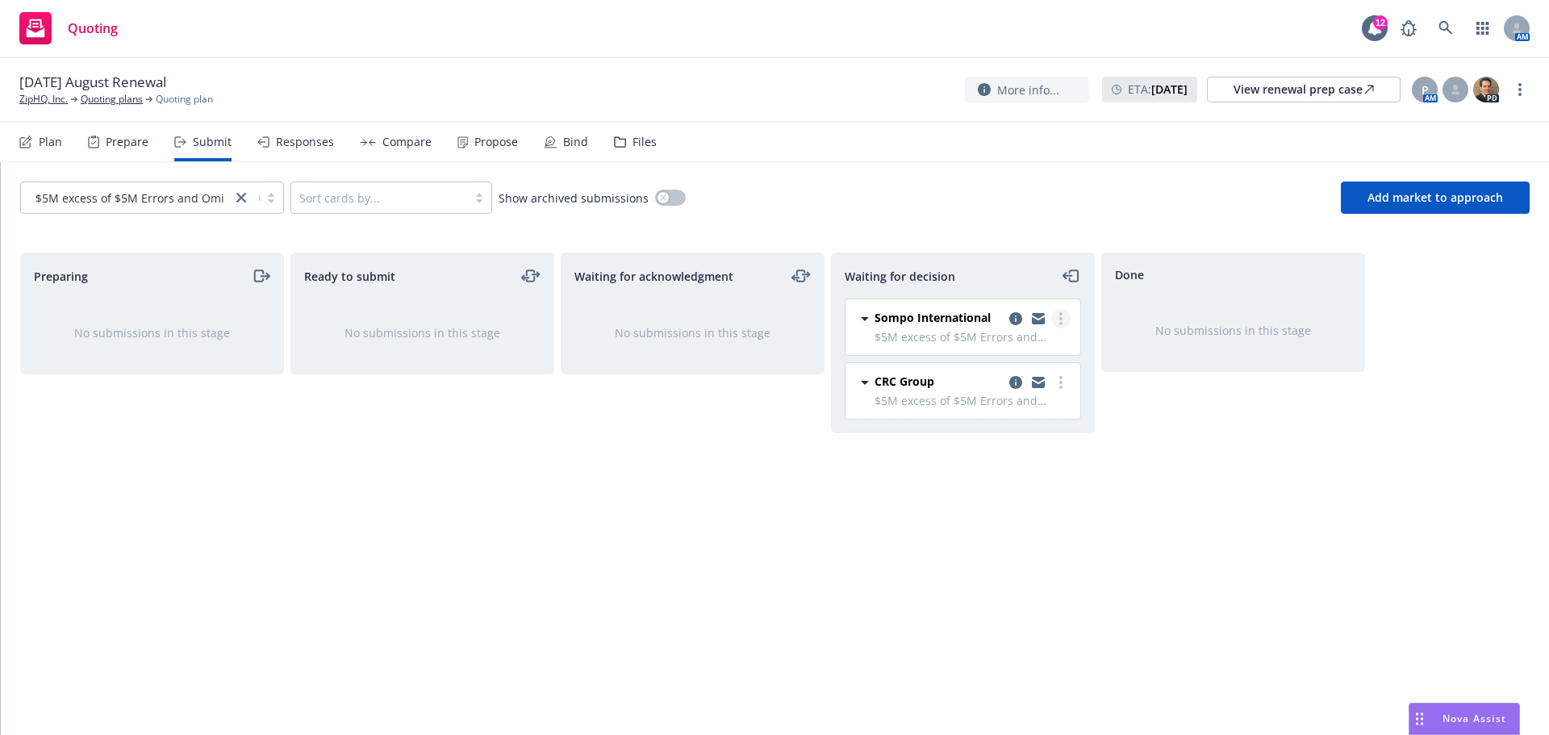
click at [1061, 320] on icon "more" at bounding box center [1060, 318] width 3 height 13
click at [1000, 417] on span "Add accepted decision" at bounding box center [988, 415] width 161 height 15
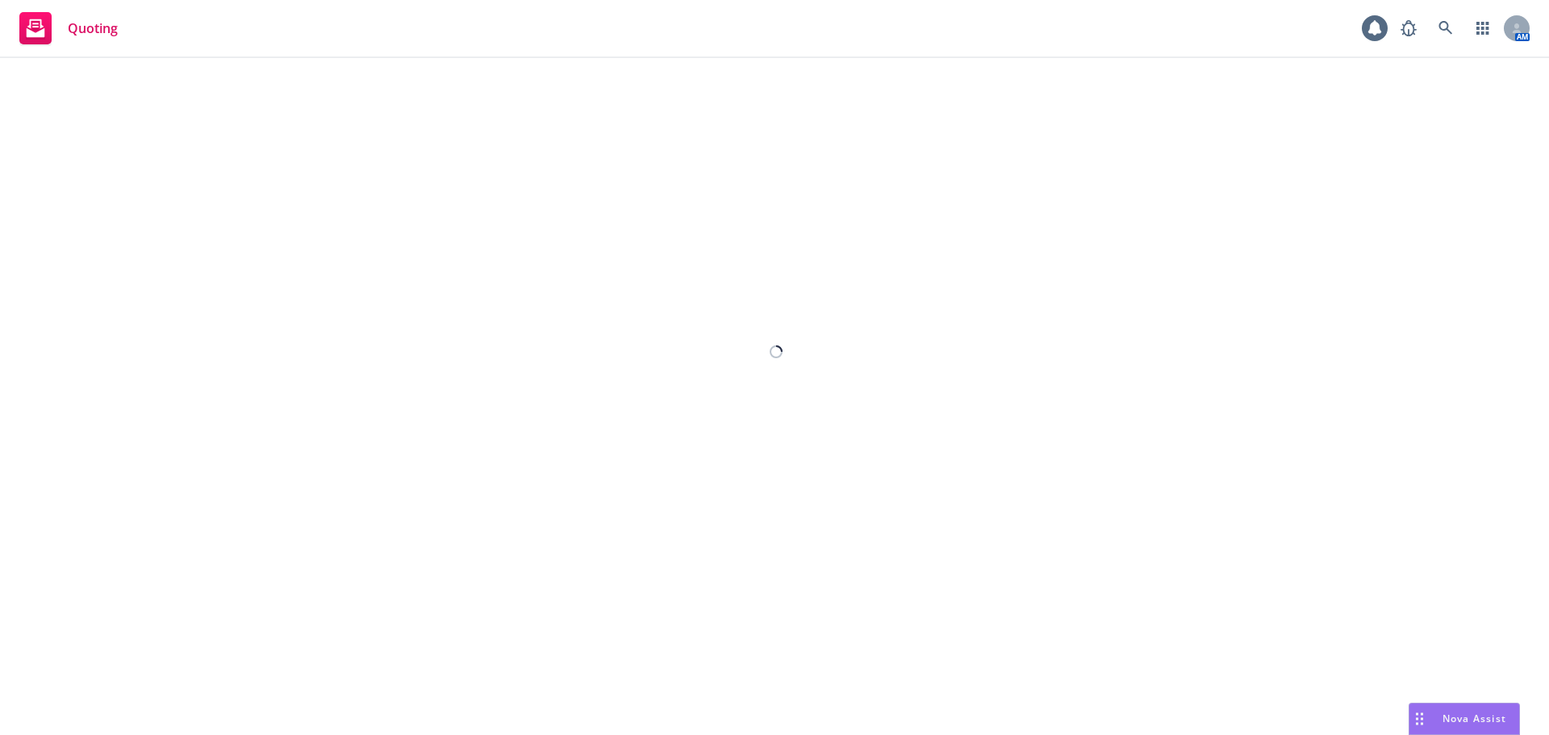
select select "12"
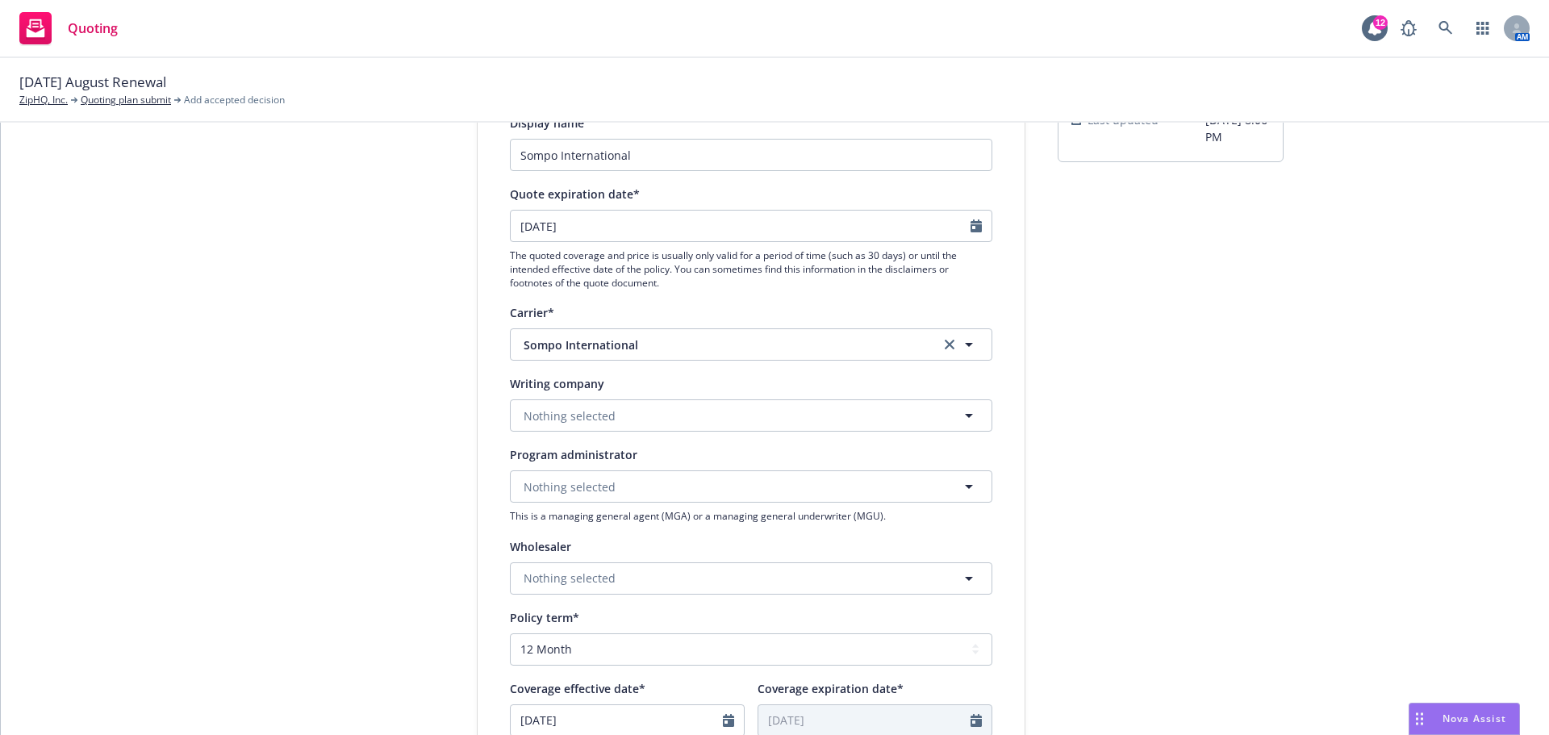
scroll to position [161, 0]
click at [566, 415] on span "Nothing selected" at bounding box center [569, 414] width 92 height 17
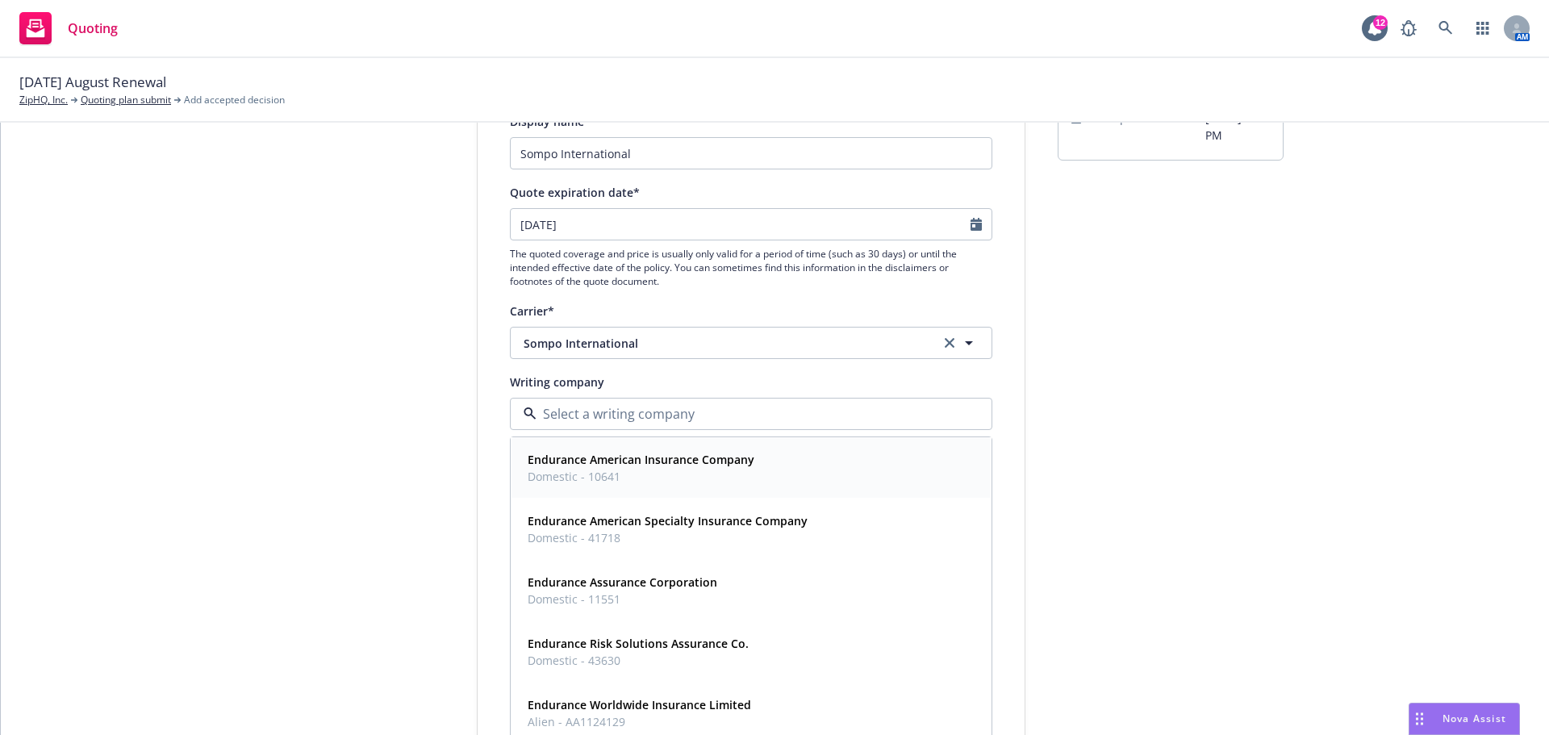
click at [571, 465] on strong "Endurance American Insurance Company" at bounding box center [640, 459] width 227 height 15
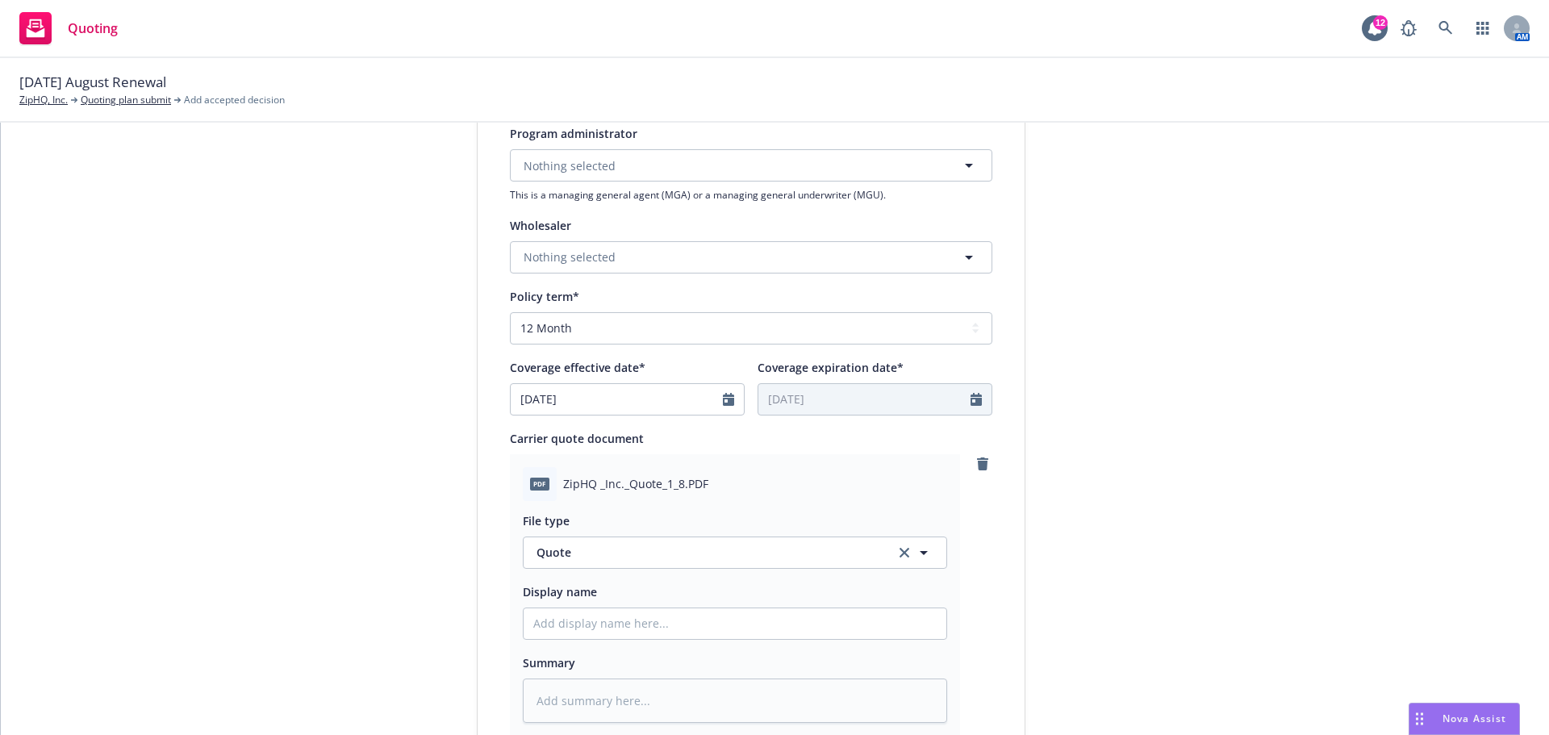
scroll to position [565, 0]
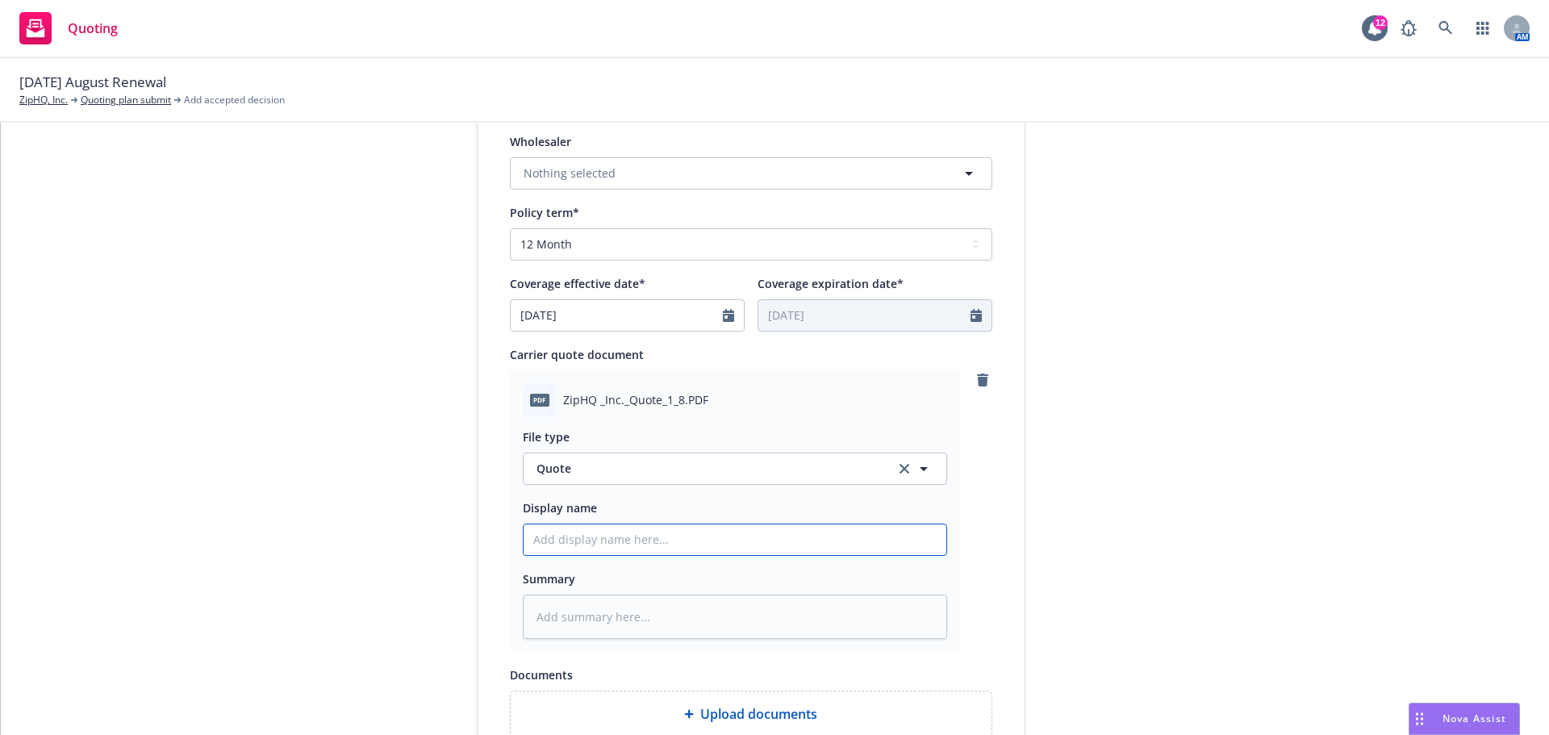
click at [561, 540] on input "Display name" at bounding box center [734, 539] width 423 height 31
type textarea "x"
type input "2"
type textarea "x"
type input "25"
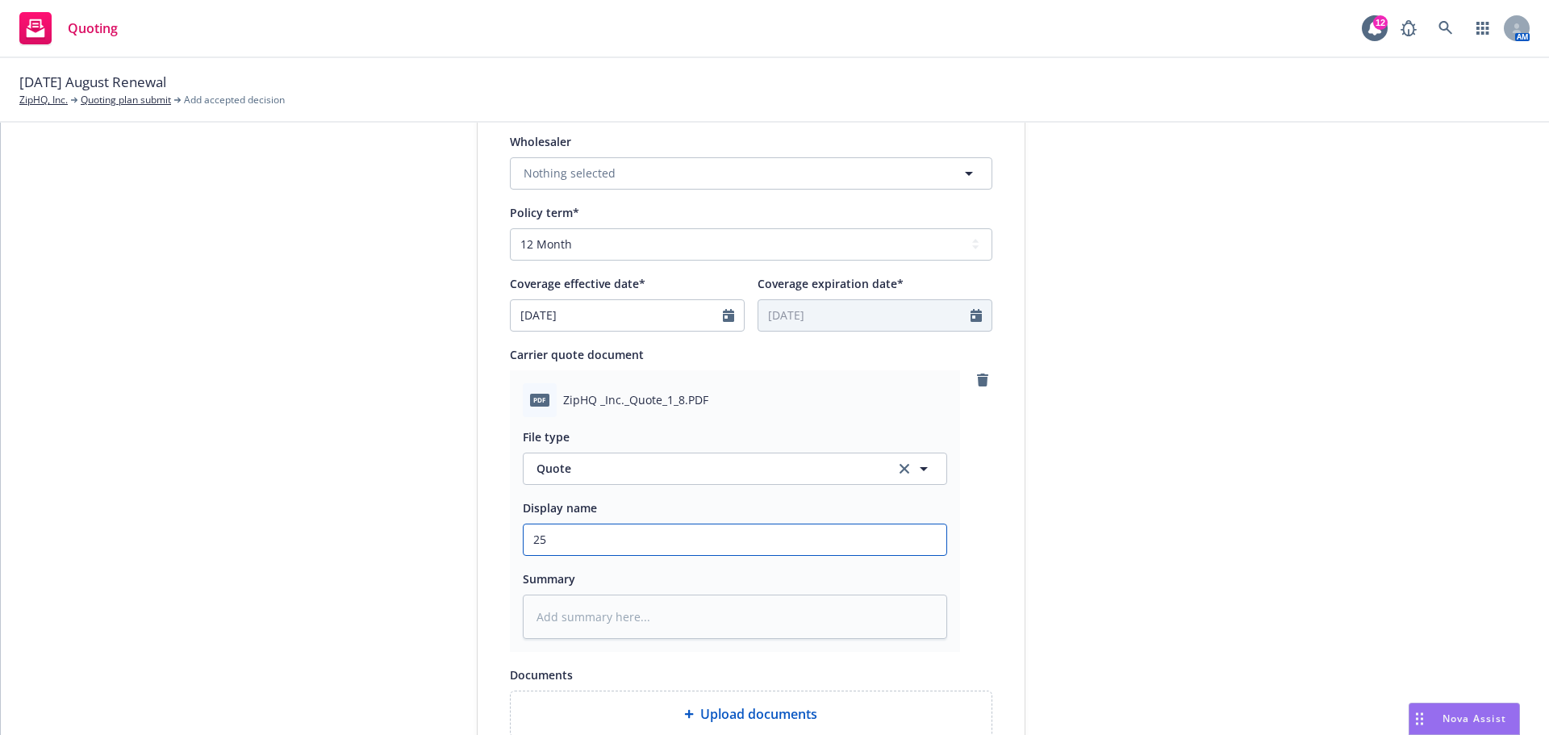
type textarea "x"
type input "25-"
type textarea "x"
type input "25-2"
type textarea "x"
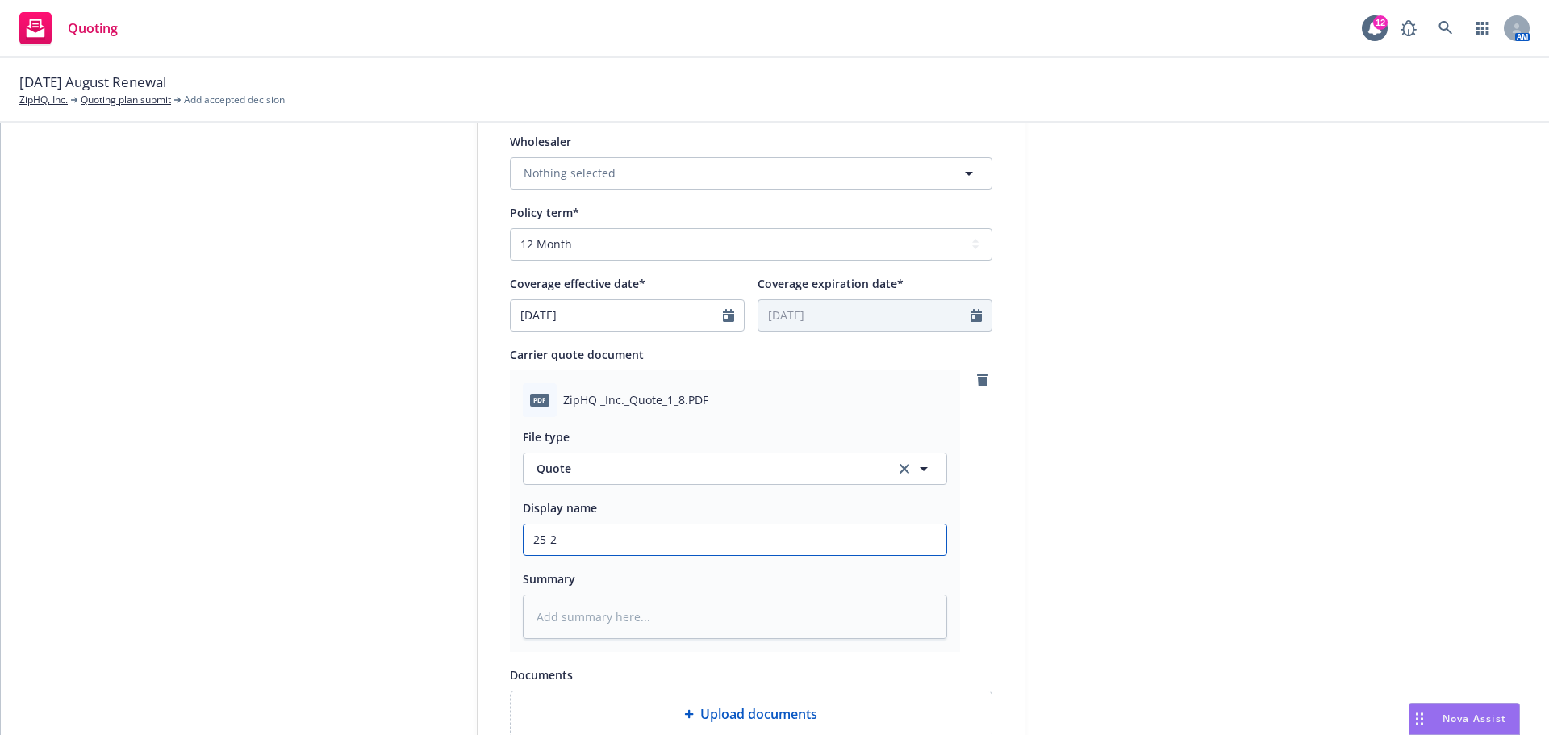
type input "25-26"
type textarea "x"
type input "25-26"
type textarea "x"
type input "25-26 $"
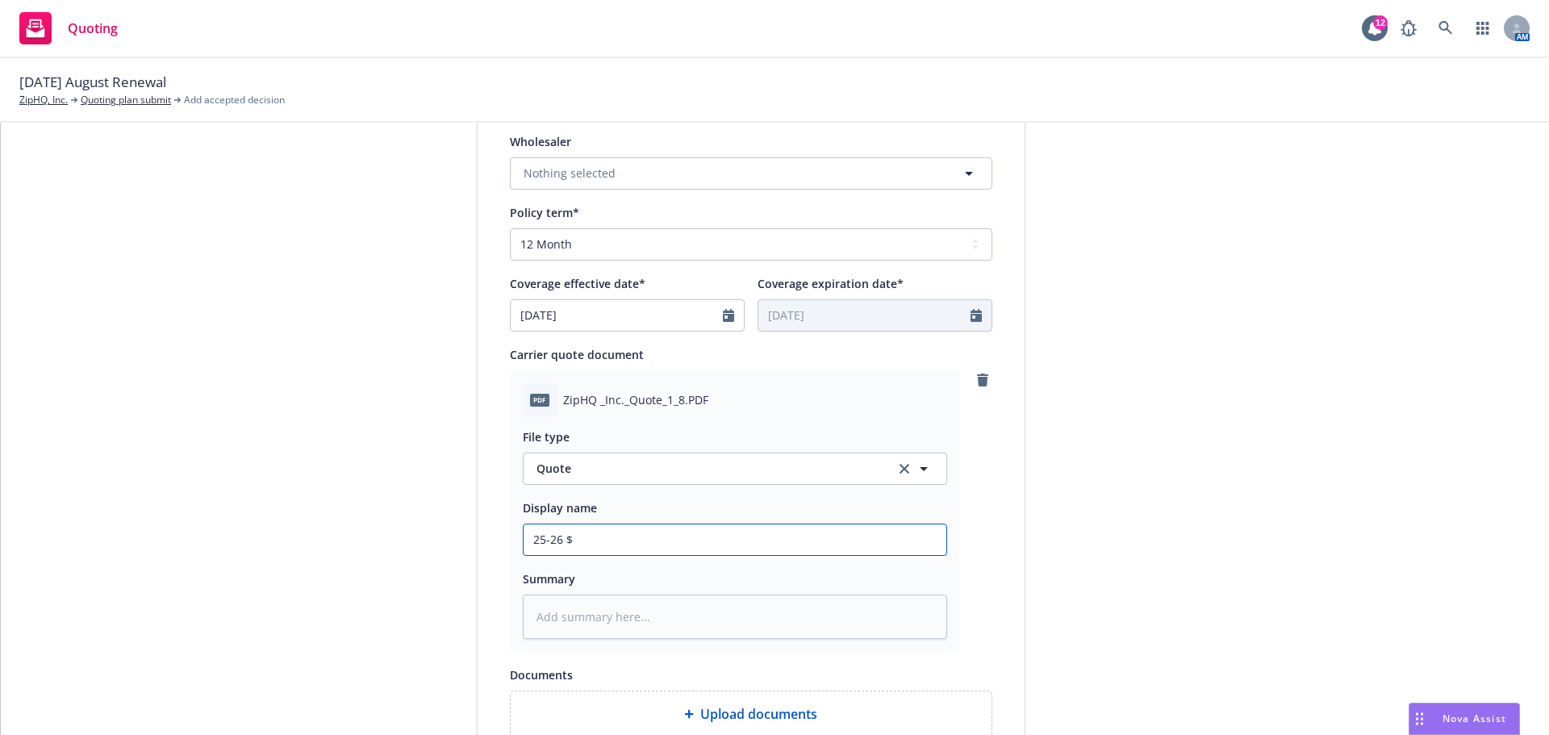
type textarea "x"
type input "25-26 $5"
type textarea "x"
type input "25-26 $5M"
type textarea "x"
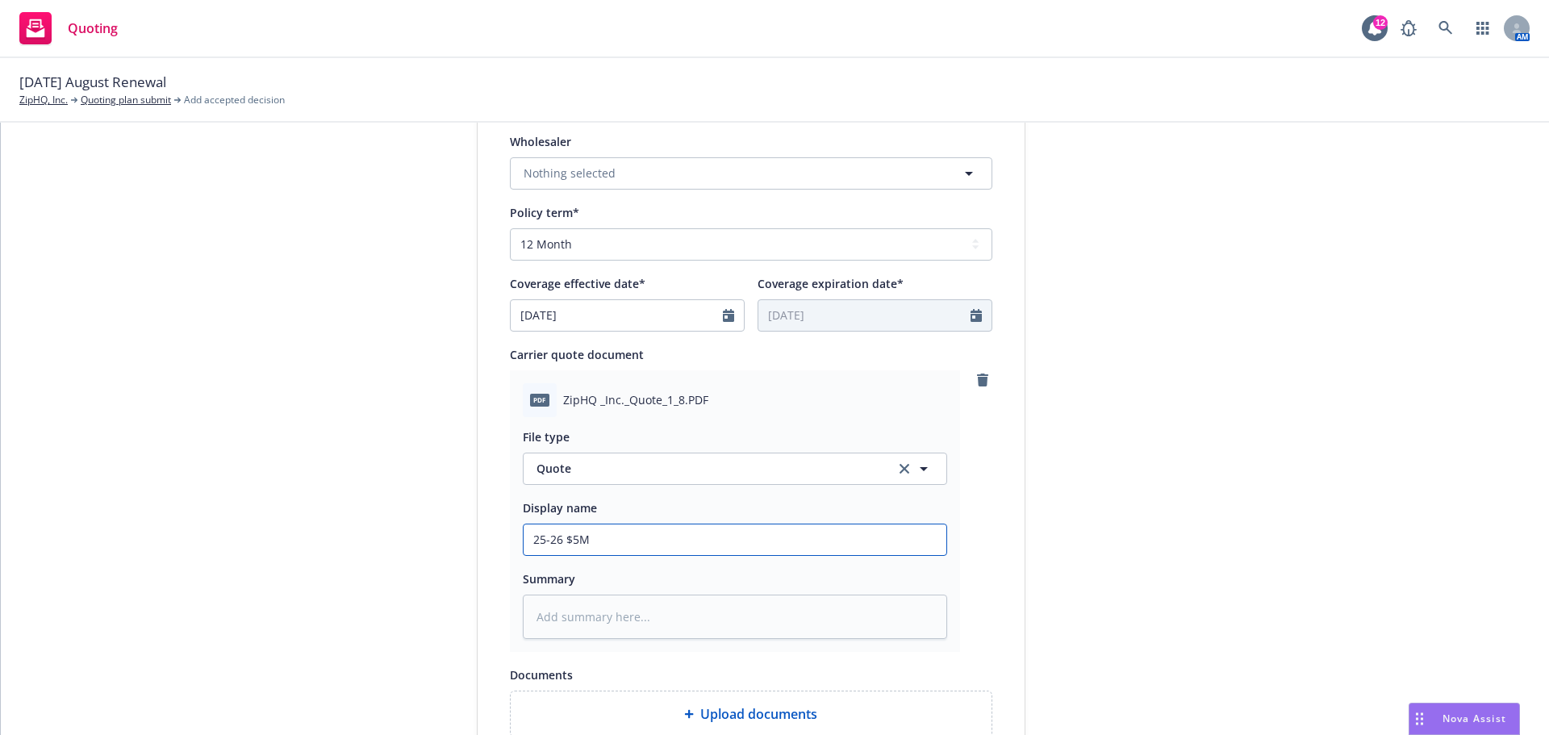
type input "25-26 $5M"
type textarea "x"
type input "25-26 $5M x"
type textarea "x"
type input "25-26 $5M xs"
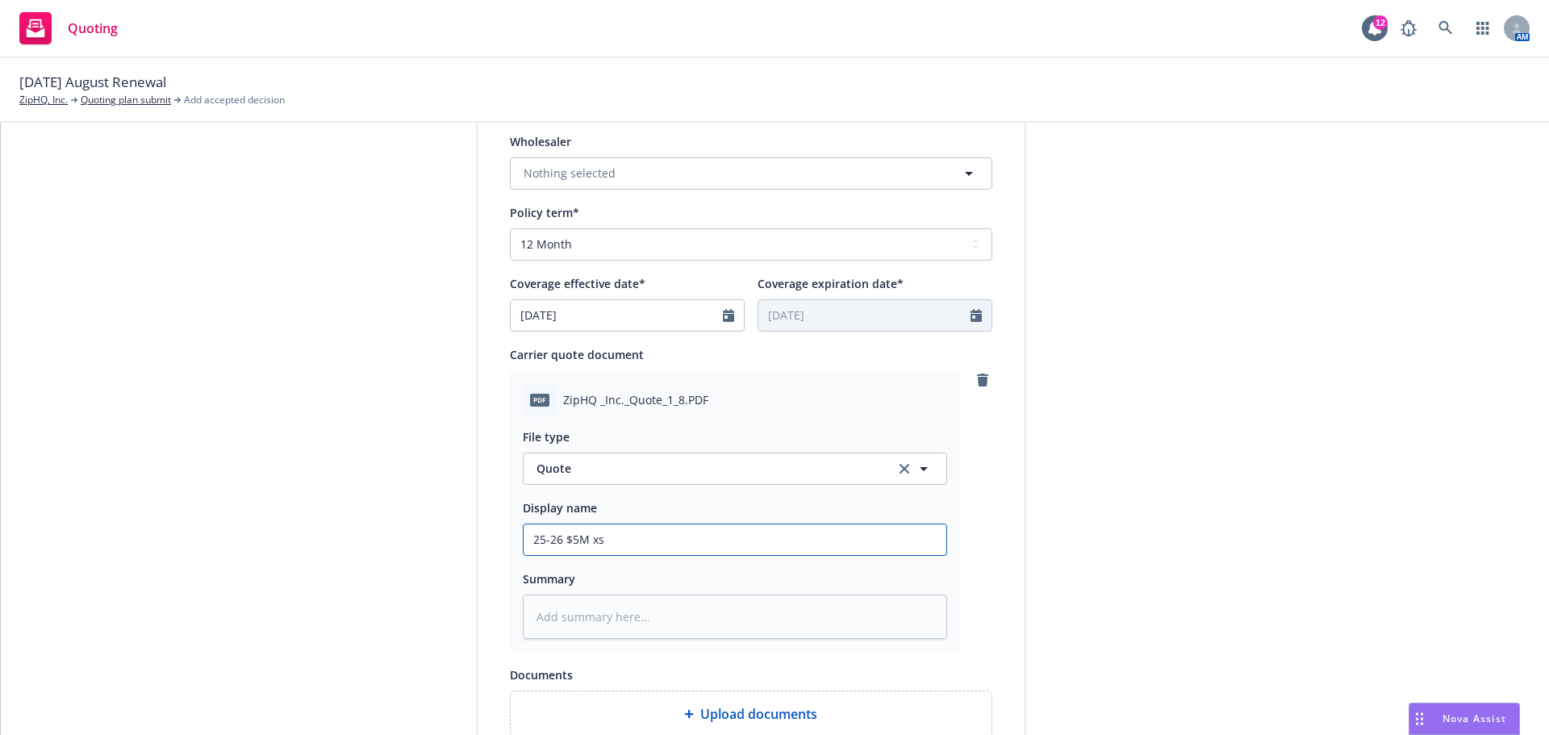
type textarea "x"
type input "25-26 $5M xs"
type textarea "x"
type input "25-26 $5M xs $"
type textarea "x"
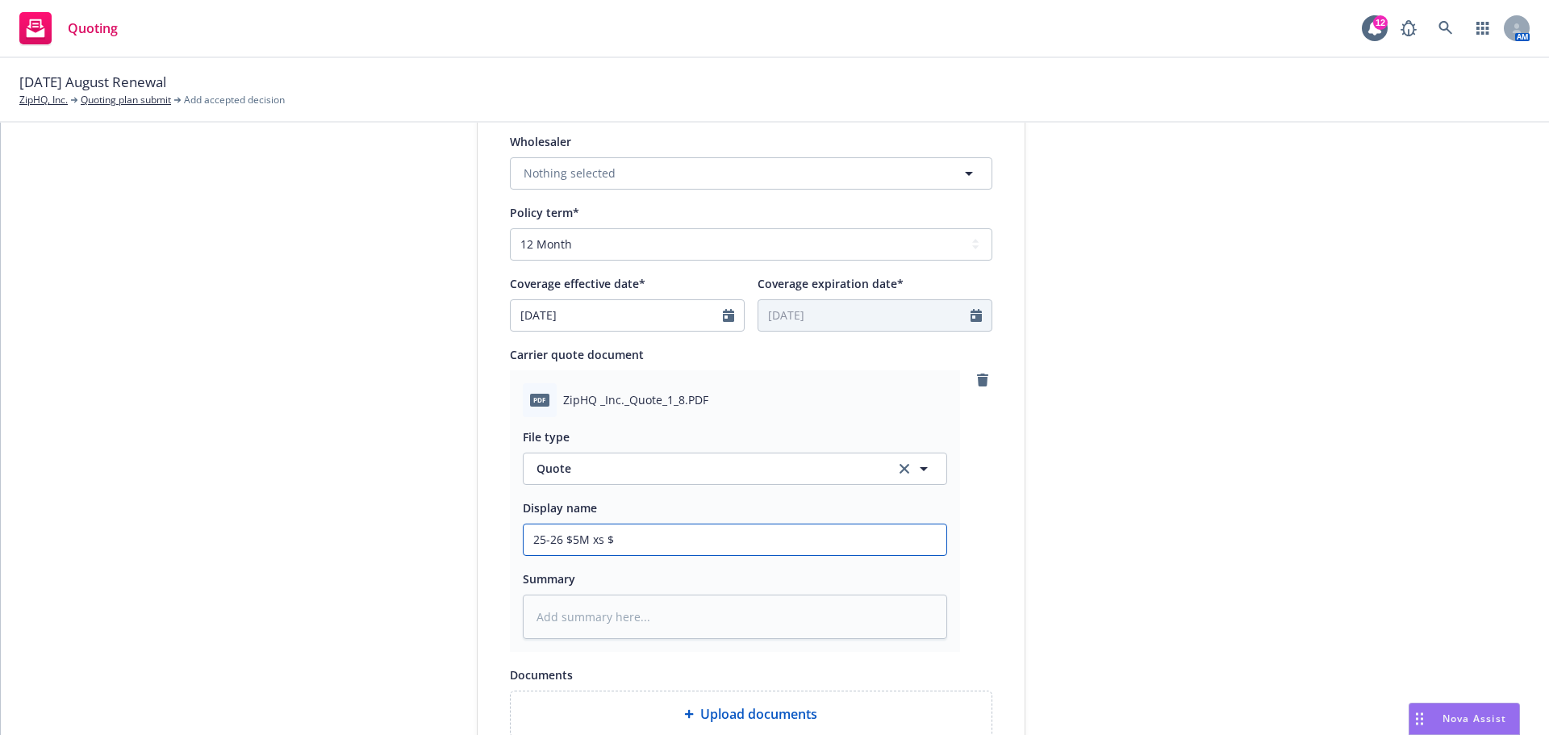
type input "25-26 $5M xs $5"
type textarea "x"
type input "25-26 $5M xs $5M"
type textarea "x"
type input "25-26 $5M xs $5M"
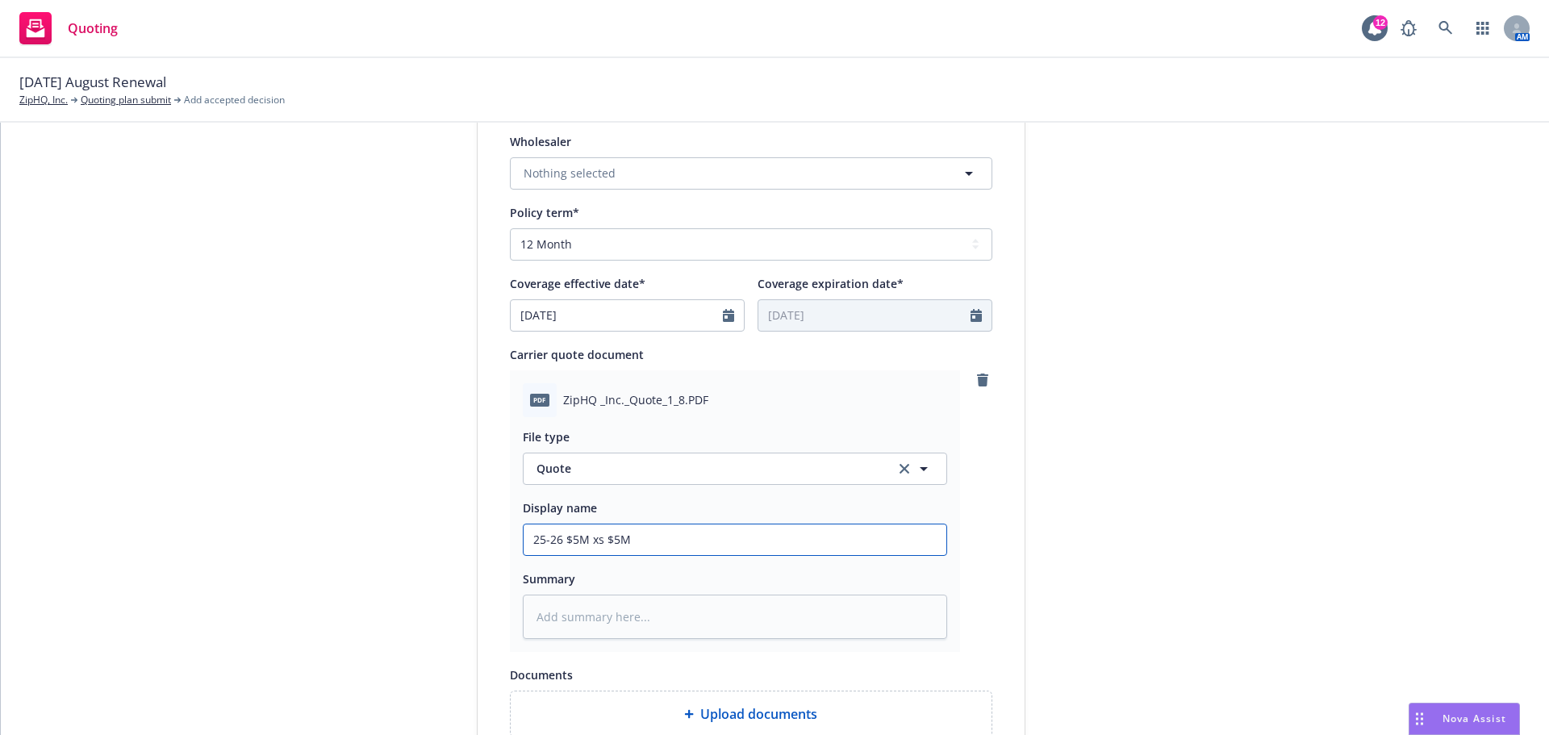
type textarea "x"
type input "25-26 $5M xs $5M C"
type textarea "x"
type input "25-26 $5M xs $5M Cy"
type textarea "x"
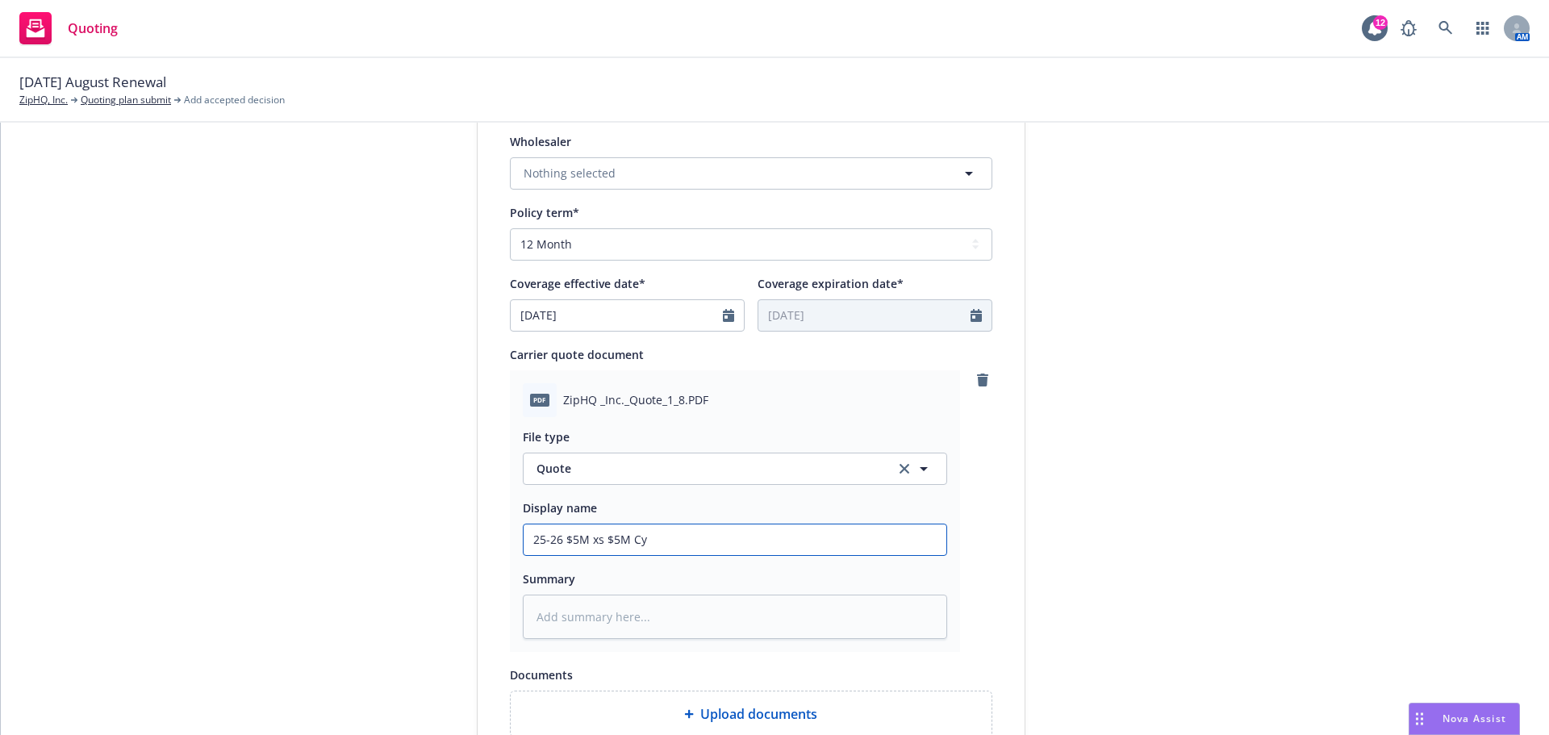
type input "25-26 $5M xs $5M Cyb"
type textarea "x"
type input "25-26 $5M xs $5M Cybe"
type textarea "x"
type input "25-26 $5M xs $5M Cyber"
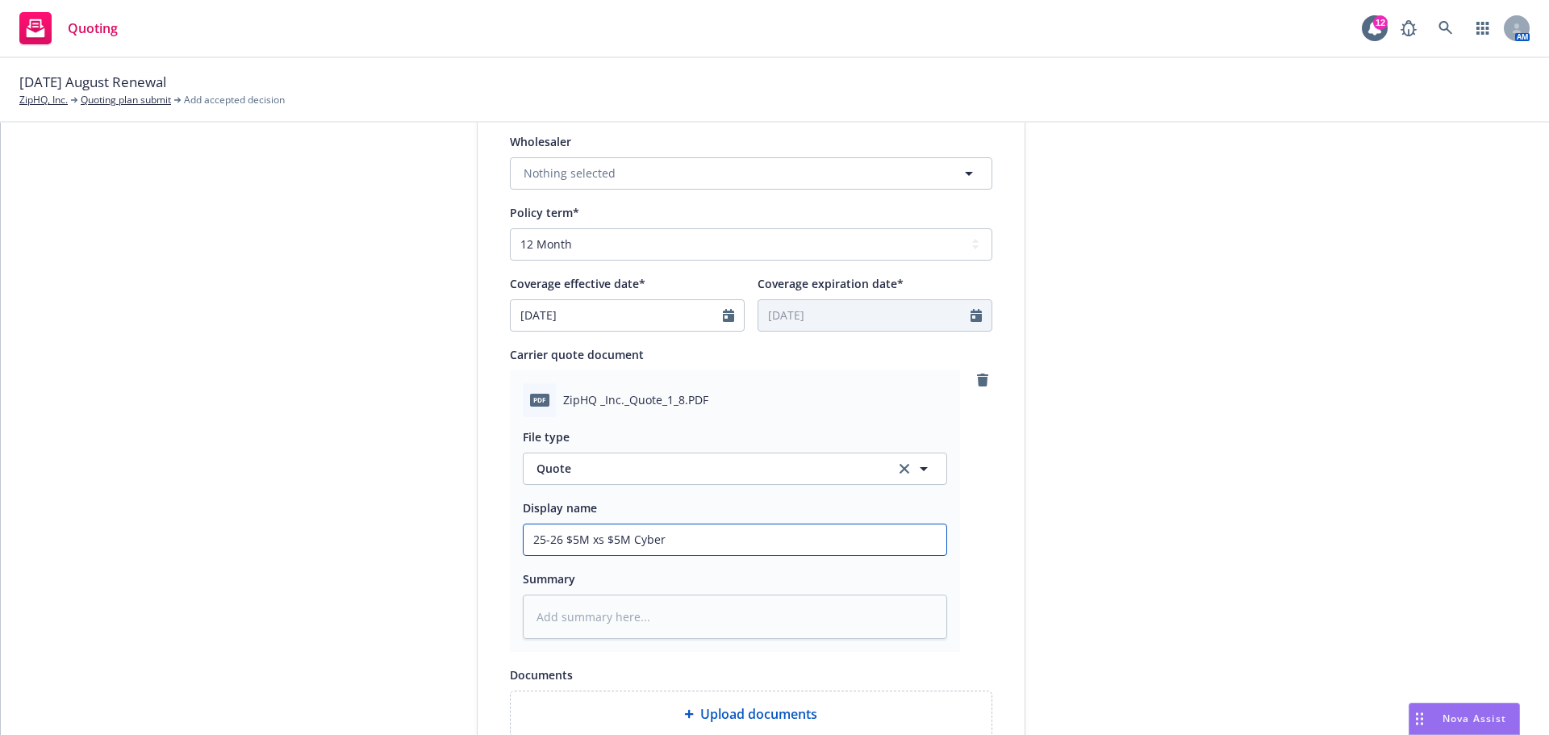
type textarea "x"
type input "25-26 $5M xs $5M Cyber"
type textarea "x"
type input "25-26 $5M xs $5M Cyber -"
type textarea "x"
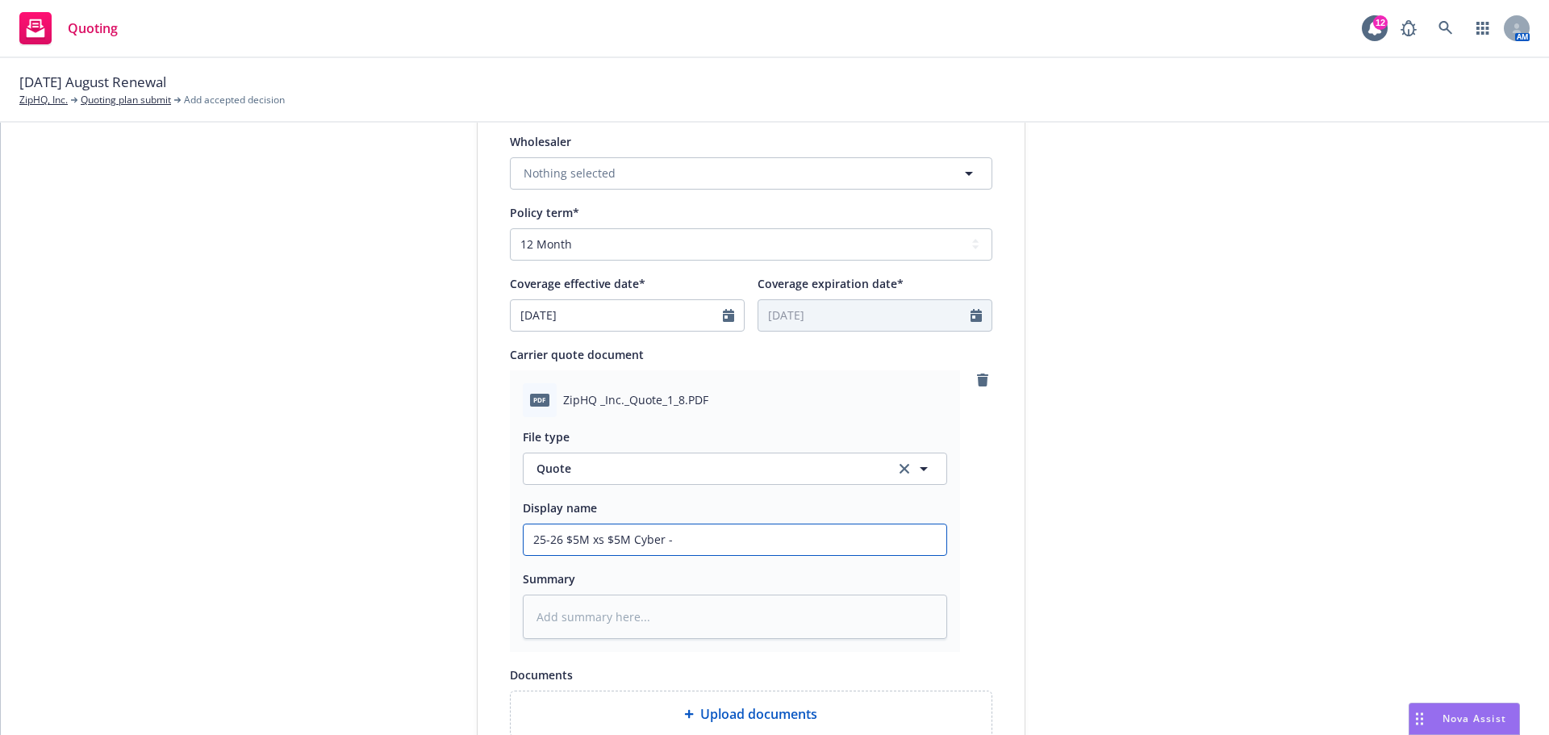
type input "25-26 $5M xs $5M Cyber -"
type textarea "x"
type input "25-26 $5M xs $5M Cyber - S"
type textarea "x"
type input "25-26 $5M xs $5M Cyber - So"
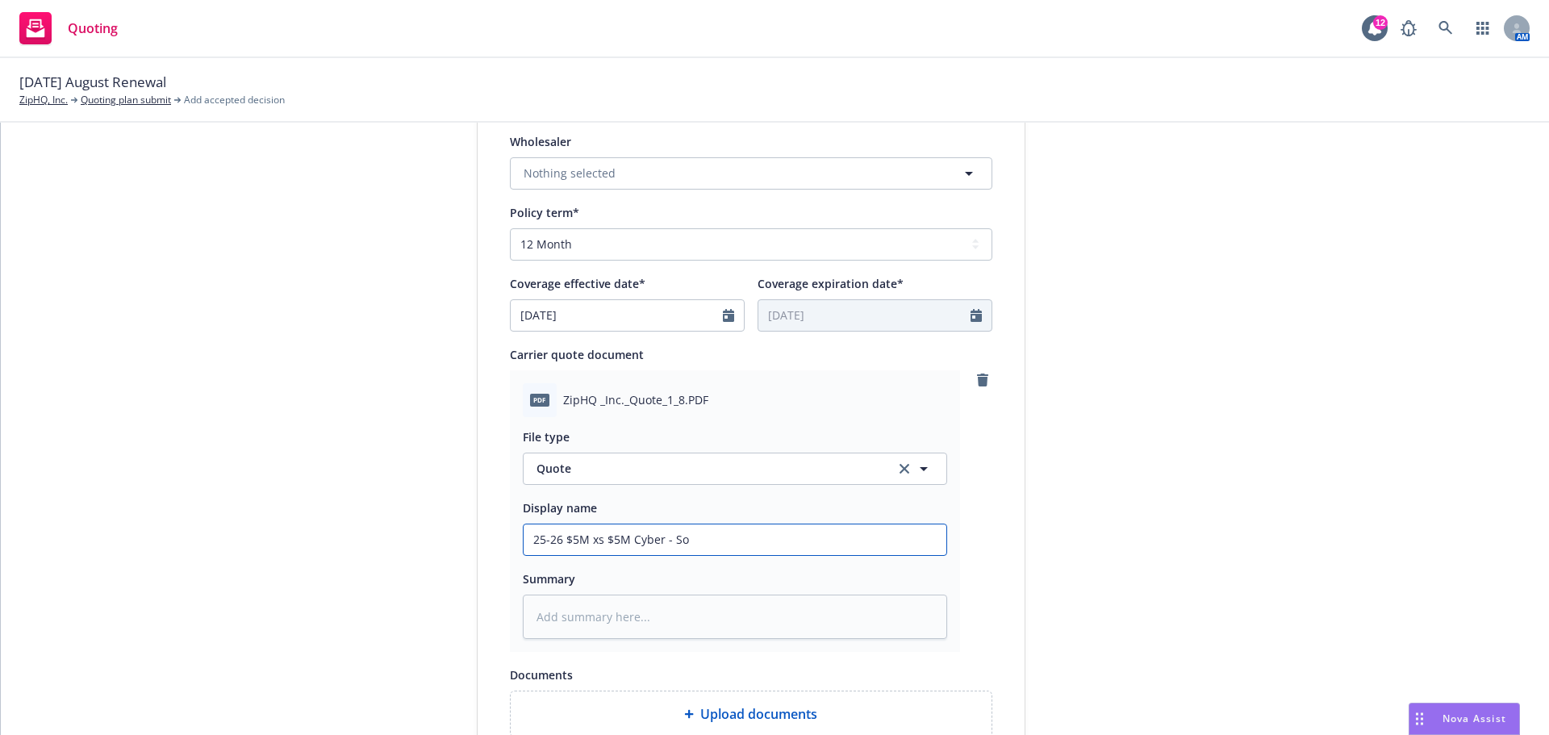
type textarea "x"
type input "25-26 $5M xs $5M Cyber - Som"
type textarea "x"
type input "25-26 $5M xs $5M Cyber - Somp"
type textarea "x"
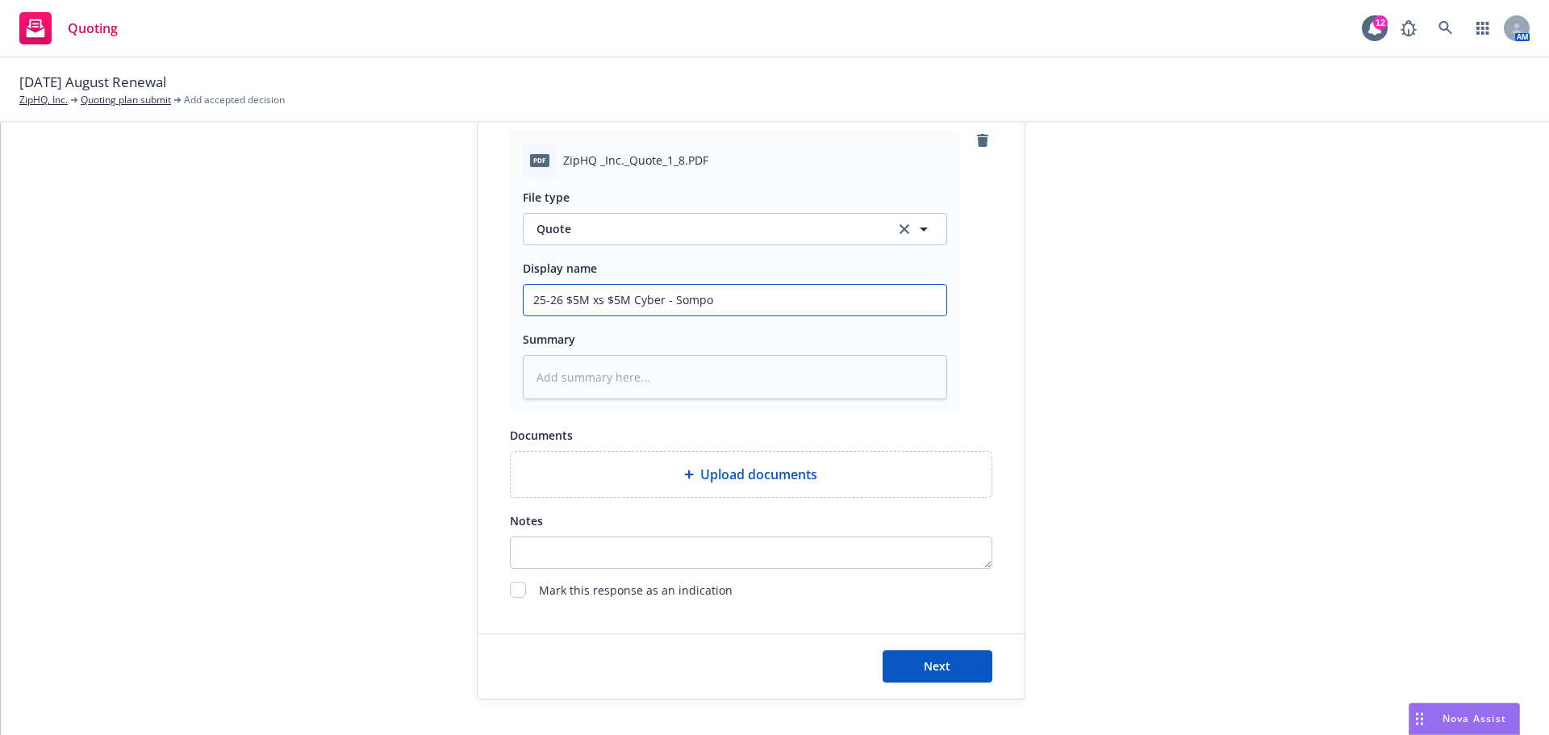
scroll to position [807, 0]
type input "25-26 $5M xs $5M Cyber - Sompo"
click at [928, 660] on span "Next" at bounding box center [937, 663] width 27 height 15
type textarea "x"
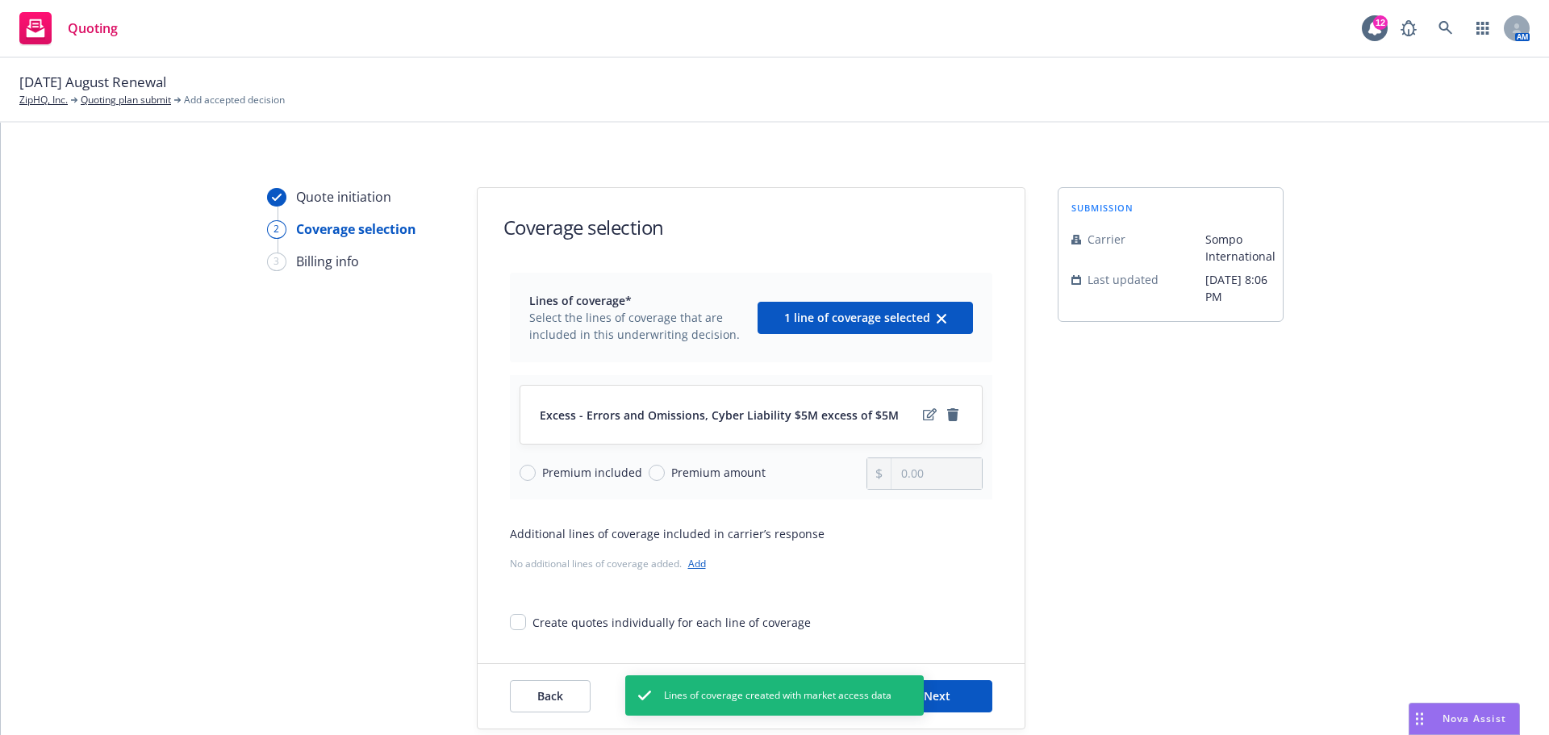
scroll to position [59, 0]
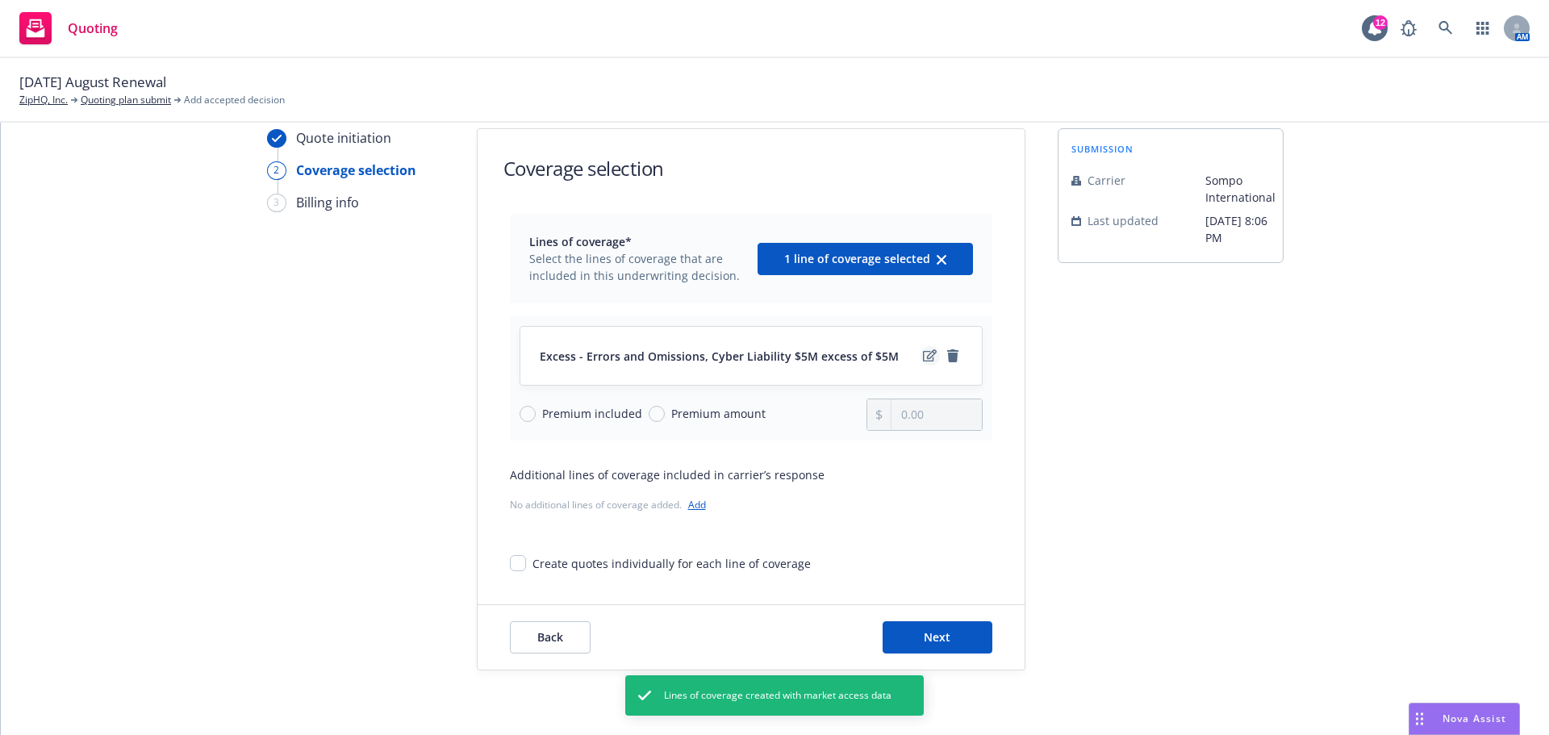
click at [927, 355] on icon "edit" at bounding box center [930, 355] width 14 height 12
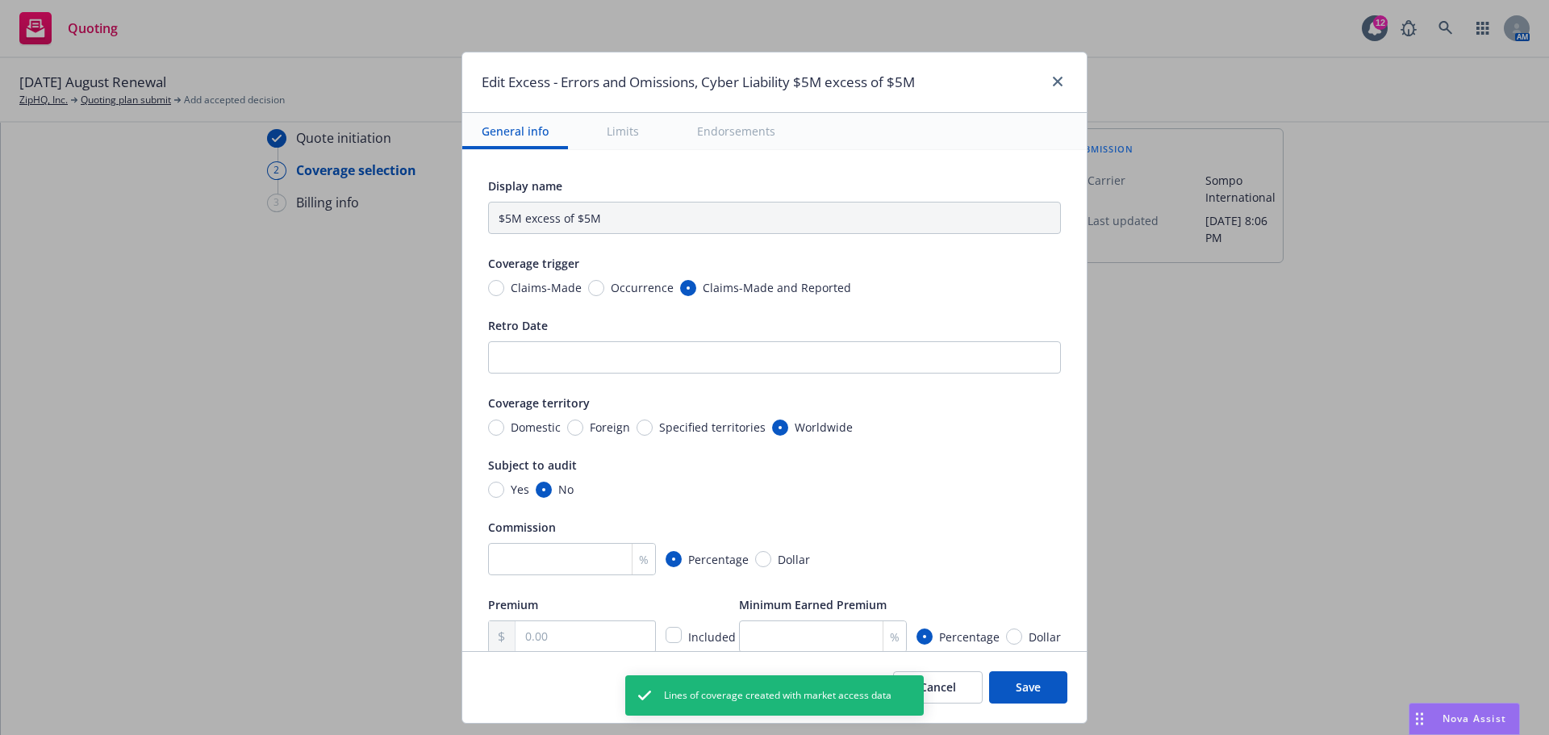
type input "Errors and Omissions, Cyber Liability $5M excess of $5M"
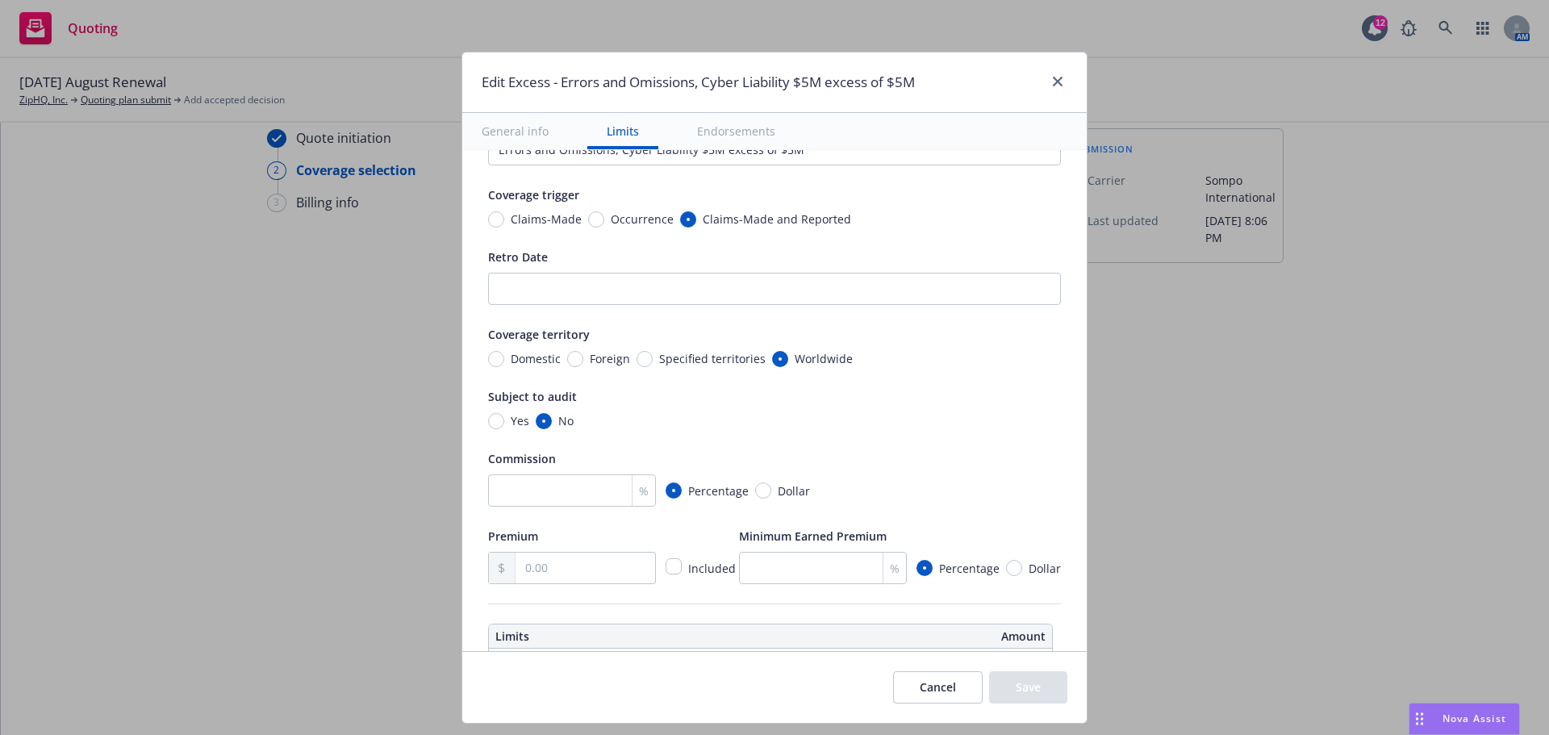
scroll to position [242, 0]
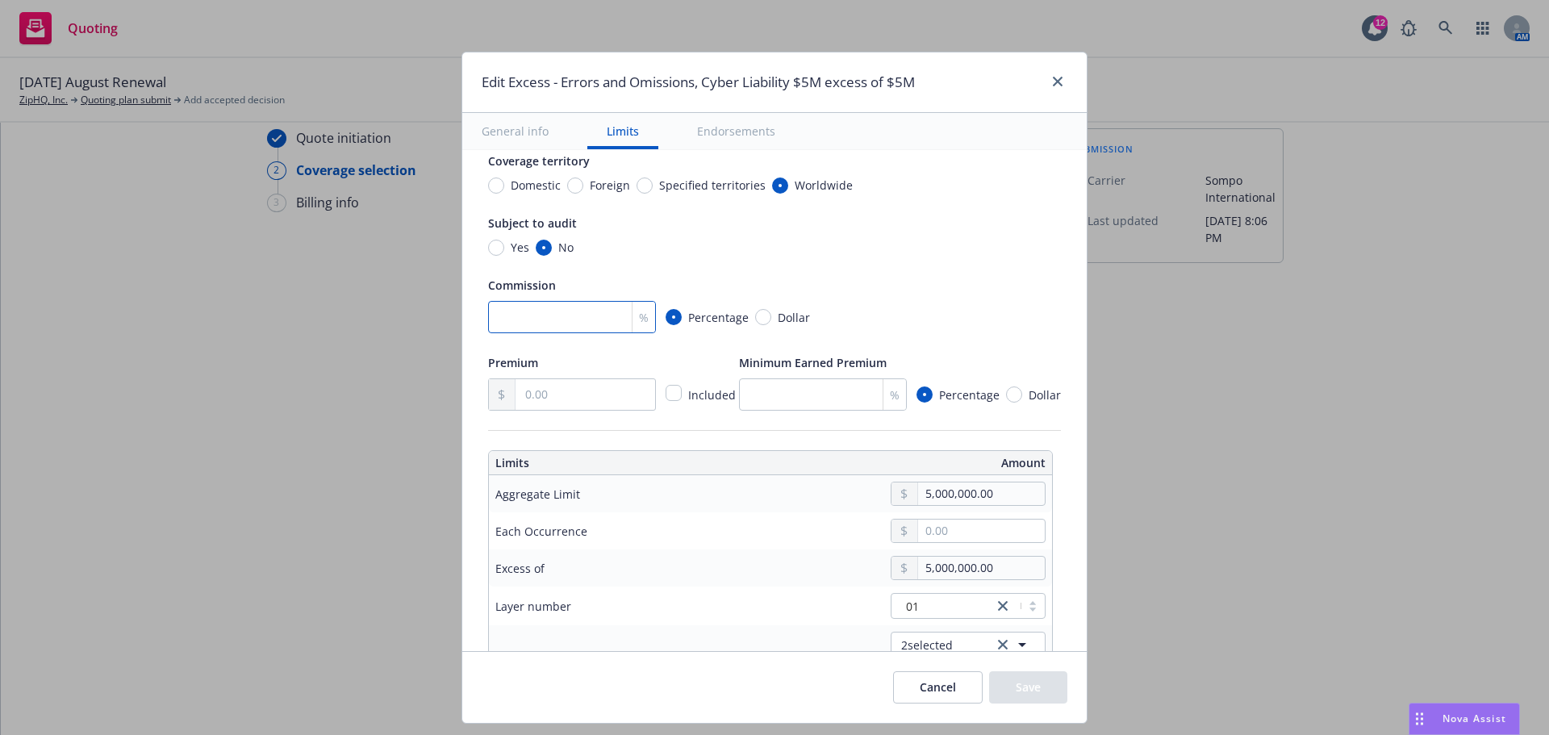
click at [543, 312] on input "number" at bounding box center [572, 317] width 168 height 32
type input "15"
click at [558, 388] on input "text" at bounding box center [585, 394] width 140 height 31
type input "45,000.00"
click at [282, 411] on div "Edit Excess - Errors and Omissions, Cyber Liability $5M excess of $5M General i…" at bounding box center [774, 367] width 1549 height 735
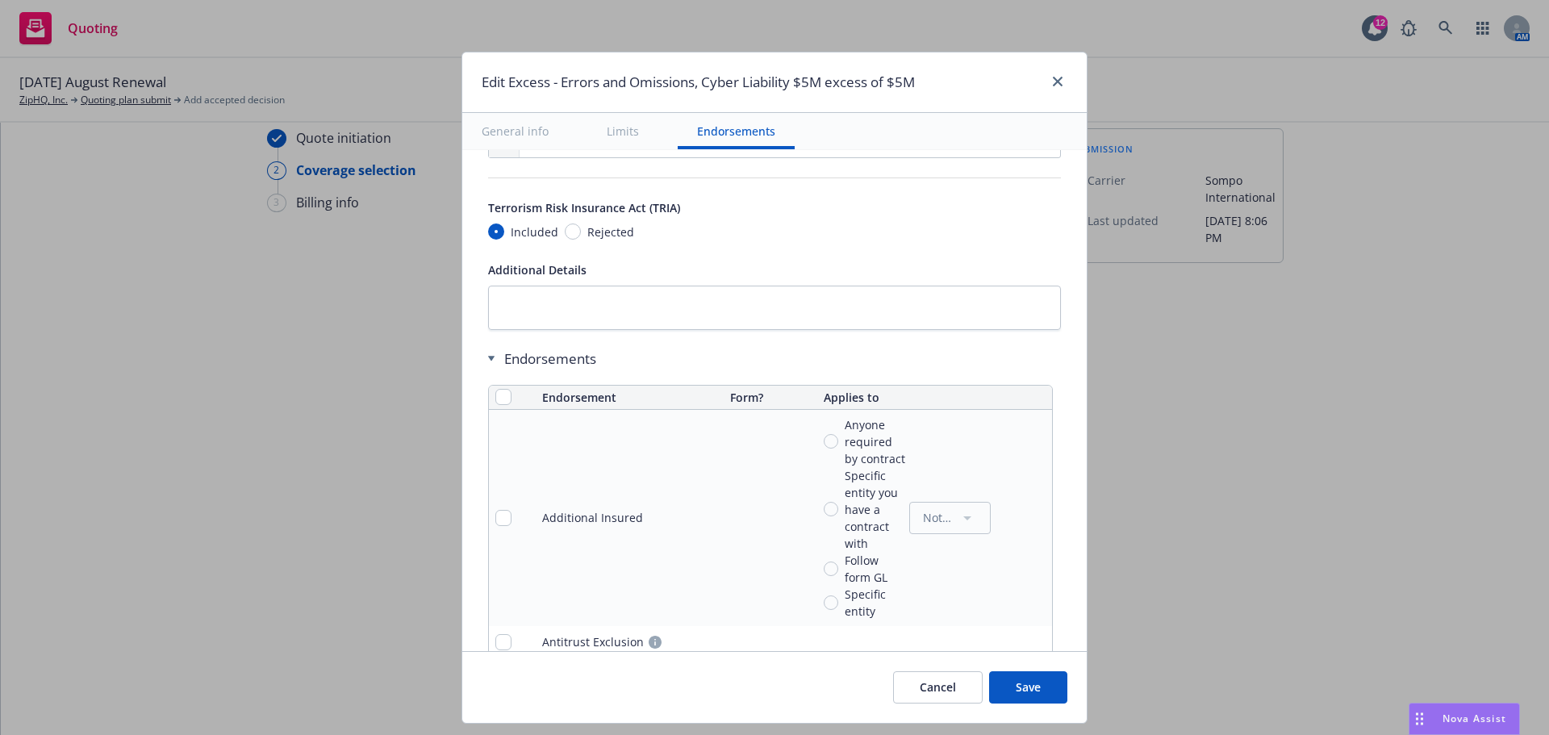
scroll to position [887, 0]
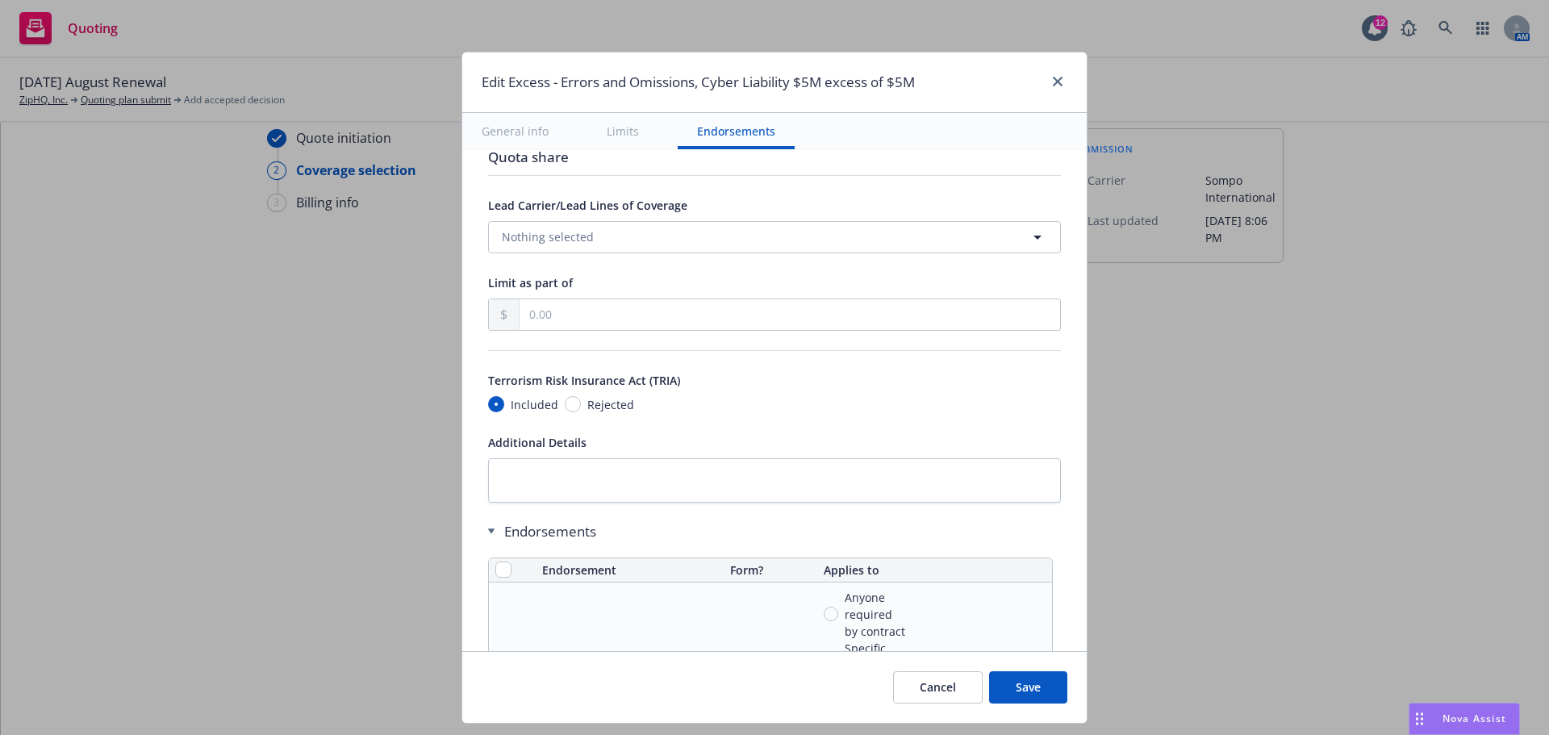
click at [1039, 695] on button "Save" at bounding box center [1028, 687] width 78 height 32
radio input "true"
type input "45,000.00"
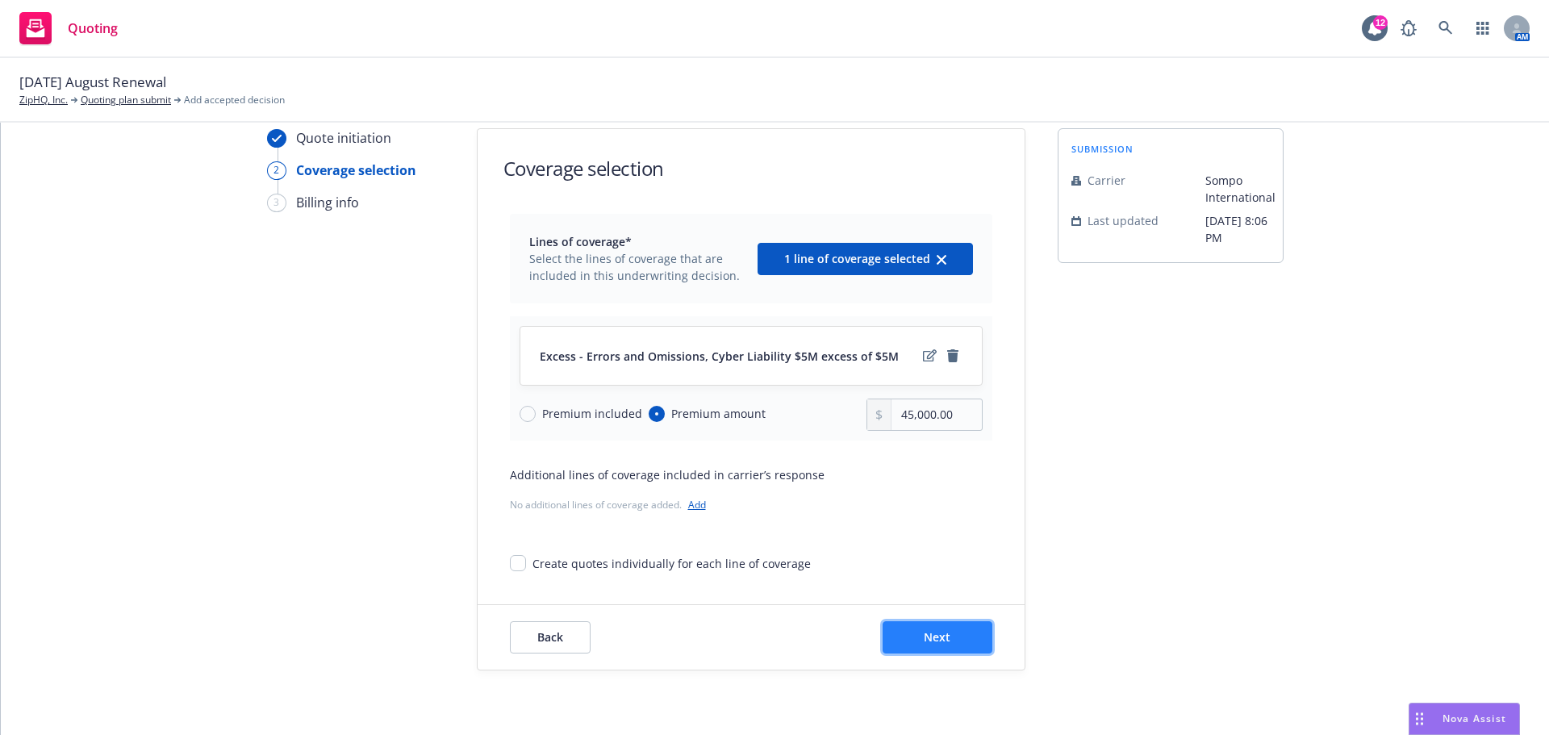
click at [953, 636] on button "Next" at bounding box center [937, 637] width 110 height 32
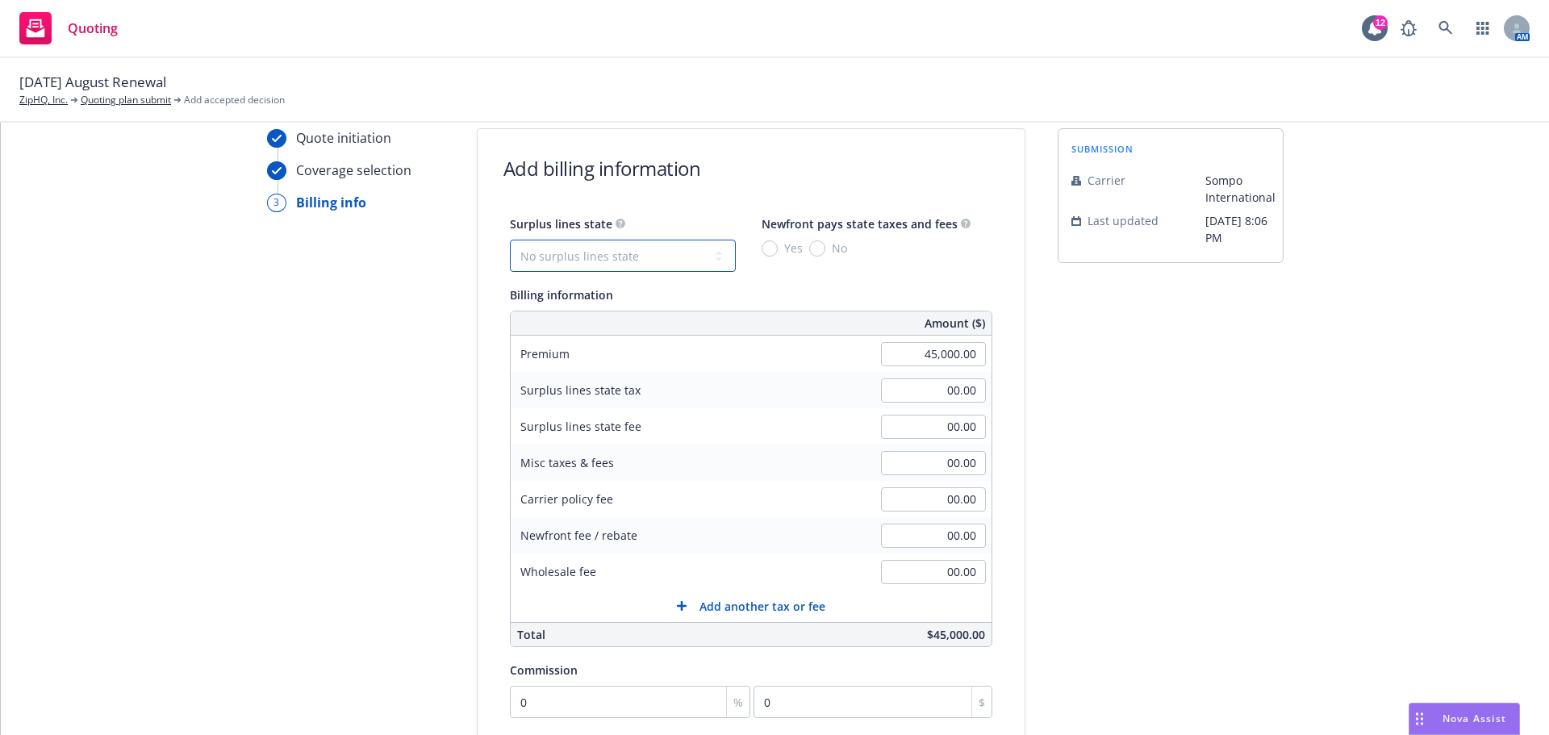
click at [574, 257] on select "No surplus lines state [US_STATE] [US_STATE] [US_STATE] [US_STATE] [US_STATE] […" at bounding box center [623, 256] width 226 height 32
select select "CA"
click at [510, 240] on select "No surplus lines state [US_STATE] [US_STATE] [US_STATE] [US_STATE] [US_STATE] […" at bounding box center [623, 256] width 226 height 32
type input "1,350.00"
type input "81.00"
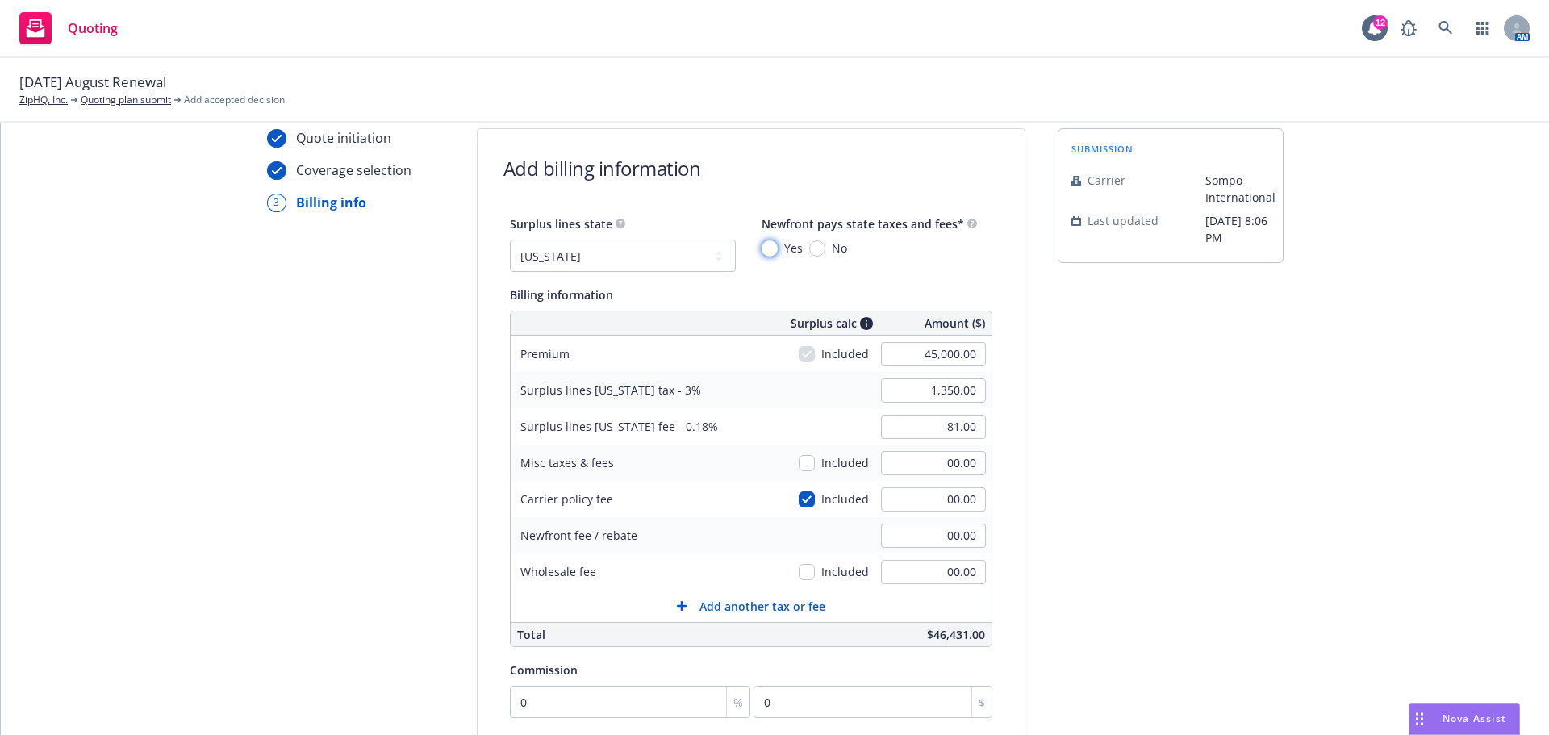
click at [761, 251] on input "Yes" at bounding box center [769, 248] width 16 height 16
radio input "true"
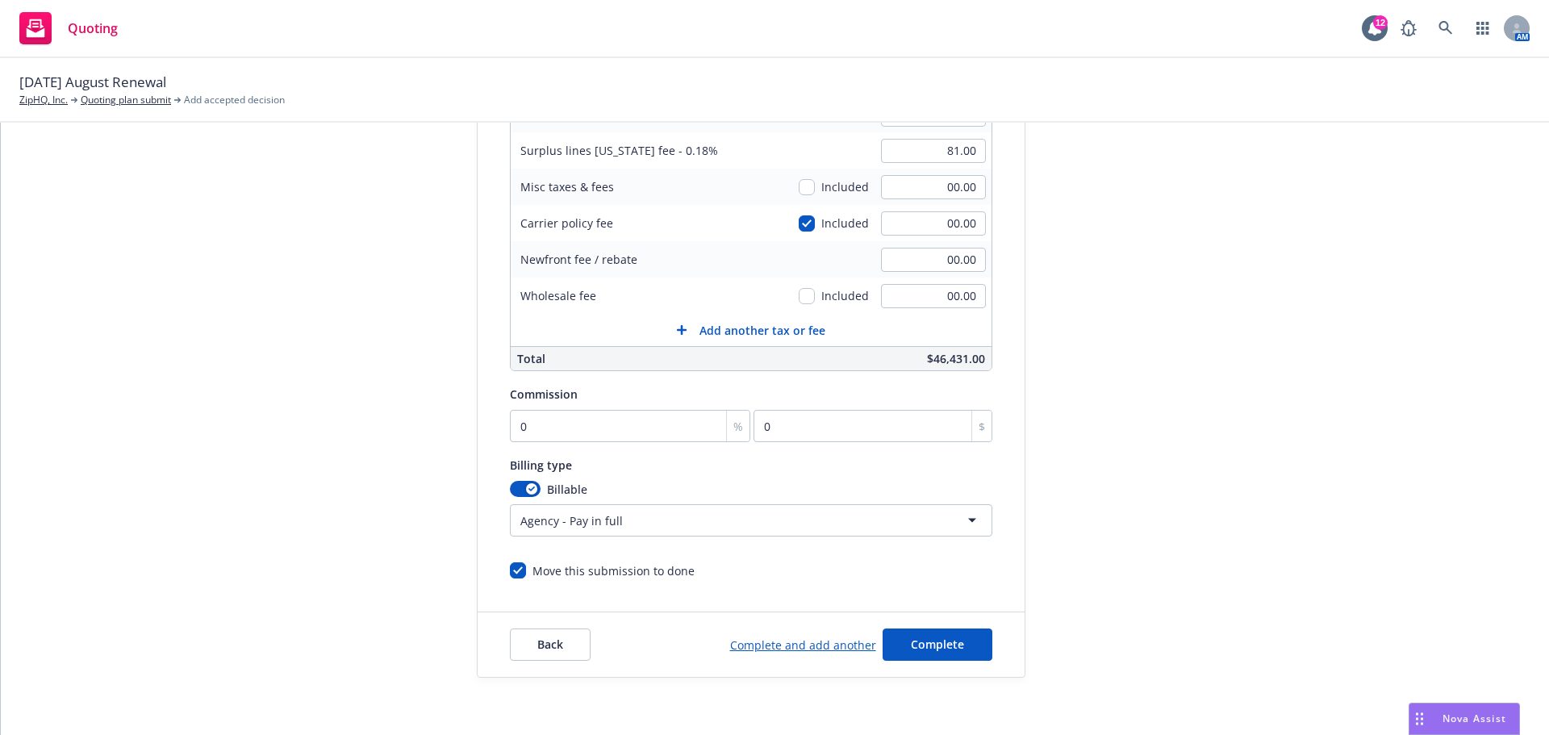
scroll to position [342, 0]
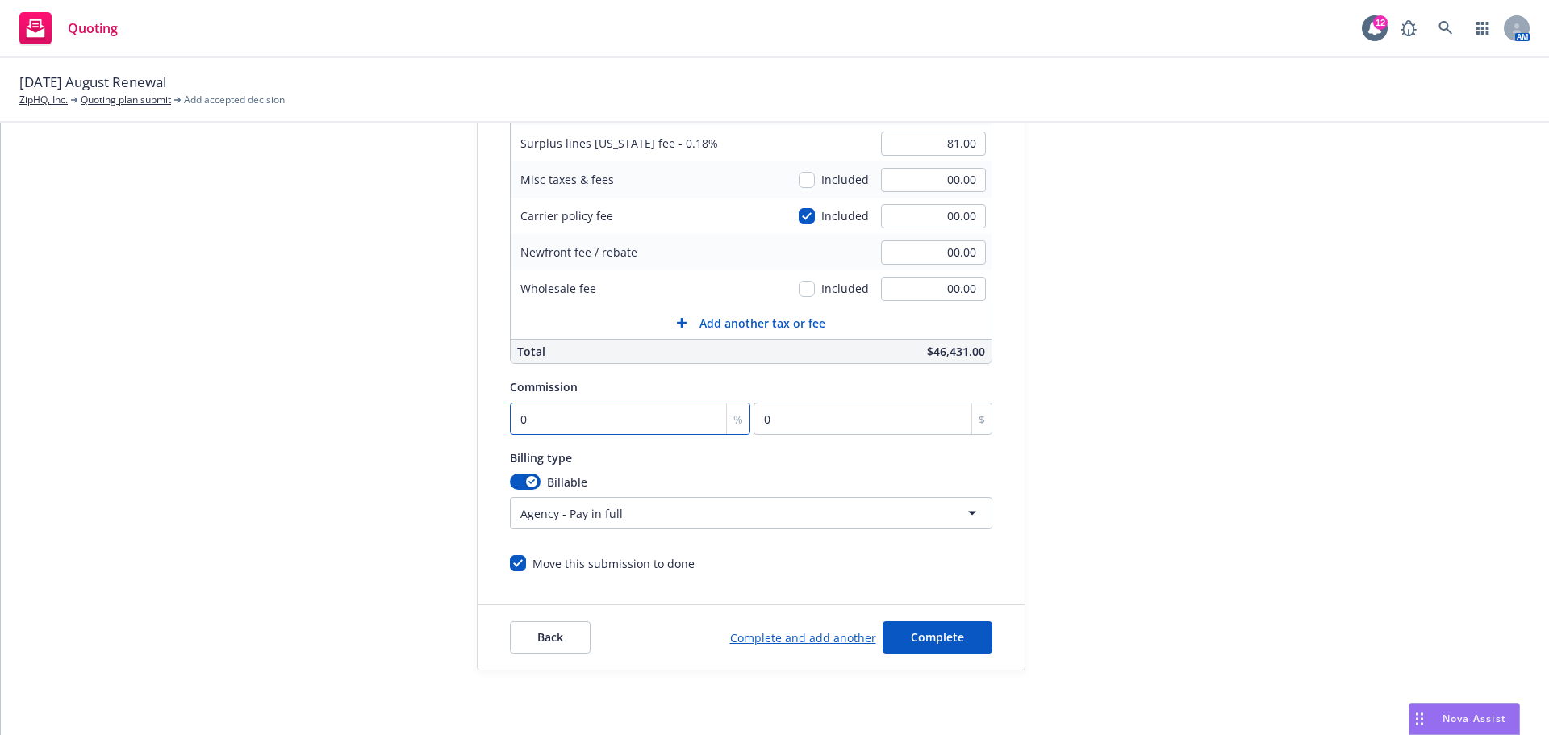
click at [519, 420] on input "0" at bounding box center [630, 418] width 241 height 32
type input "1"
type input "450"
type input "15"
type input "6750"
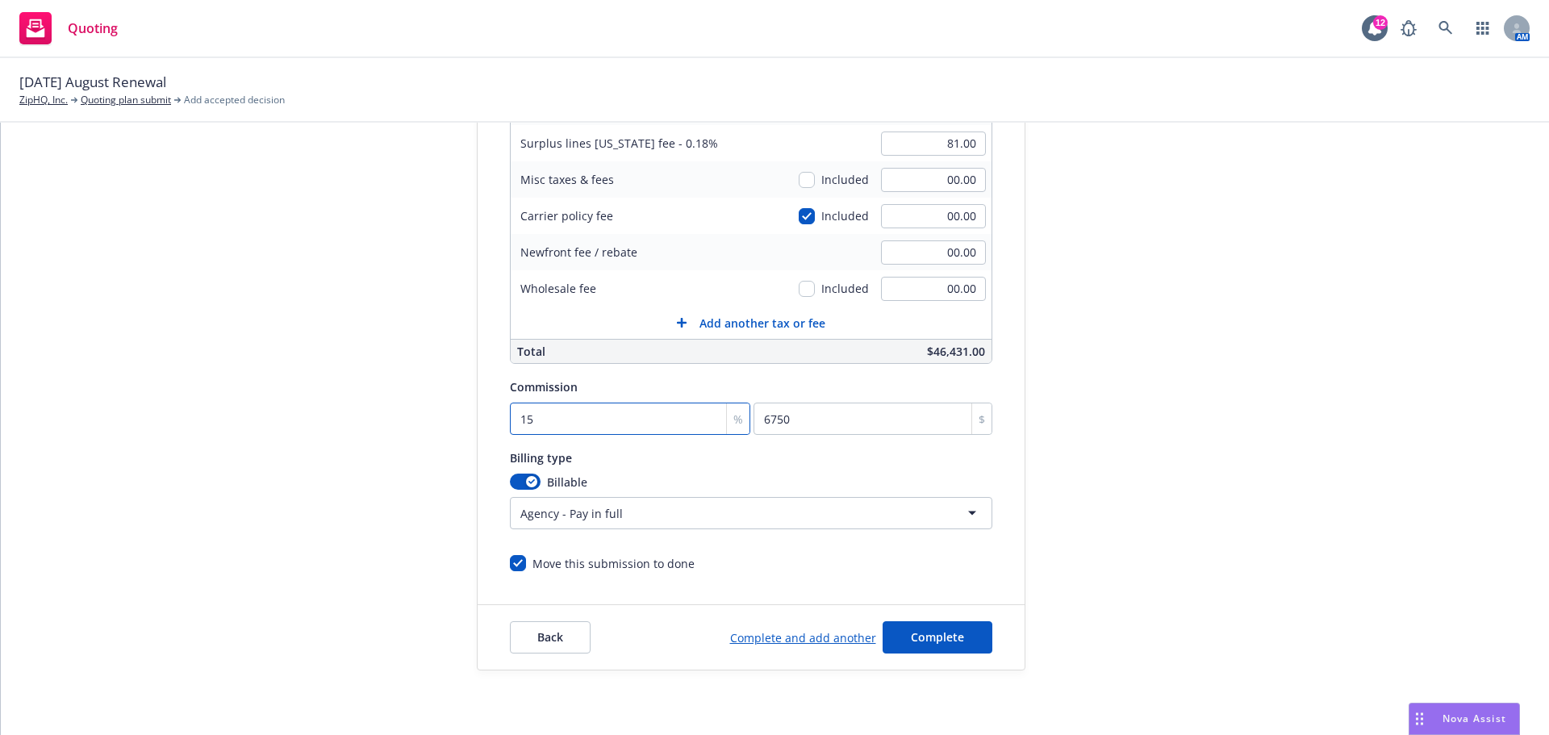
type input "15"
click at [281, 343] on div "Quote initiation Coverage selection 3 Billing info" at bounding box center [355, 257] width 177 height 825
click at [935, 640] on span "Complete" at bounding box center [937, 636] width 53 height 15
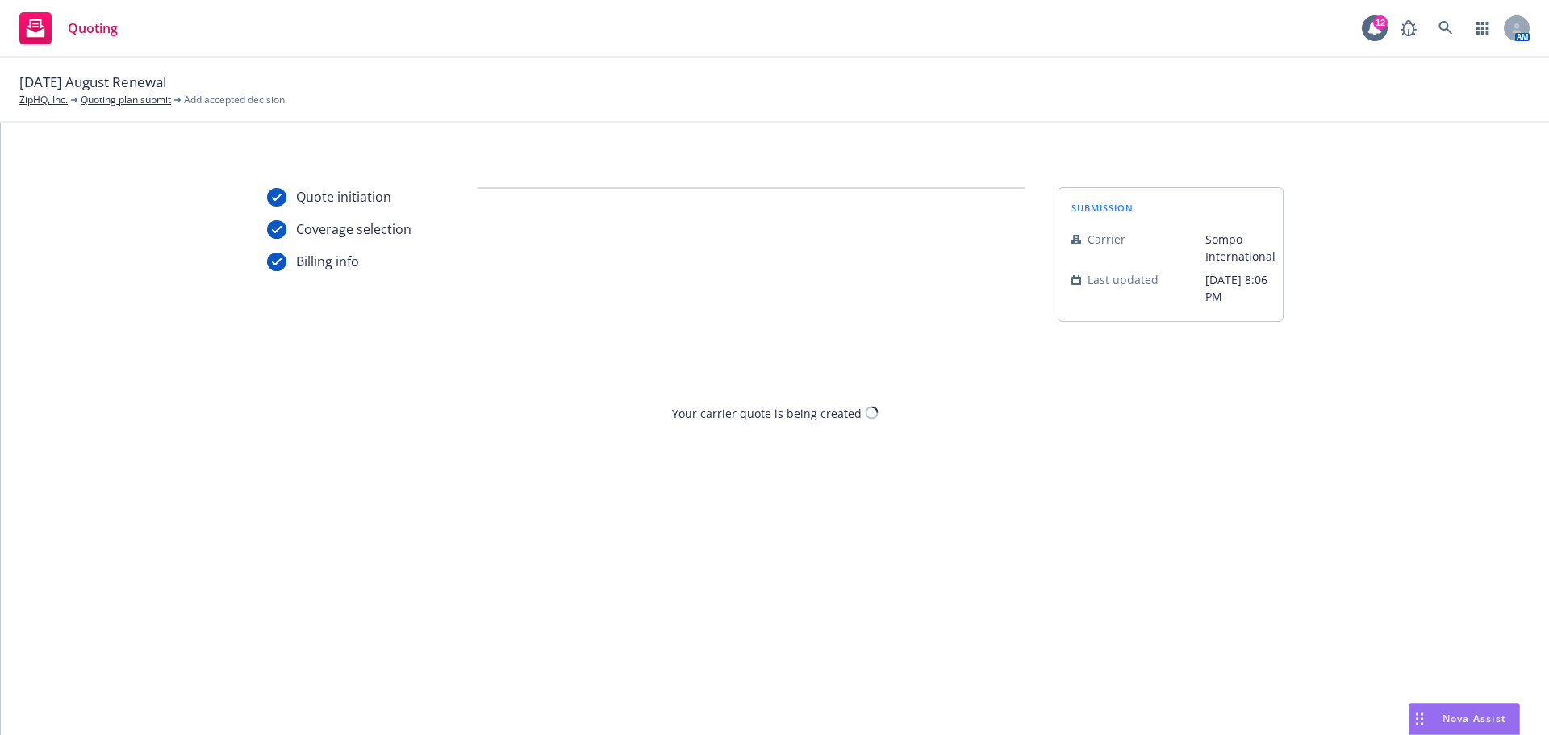
scroll to position [0, 0]
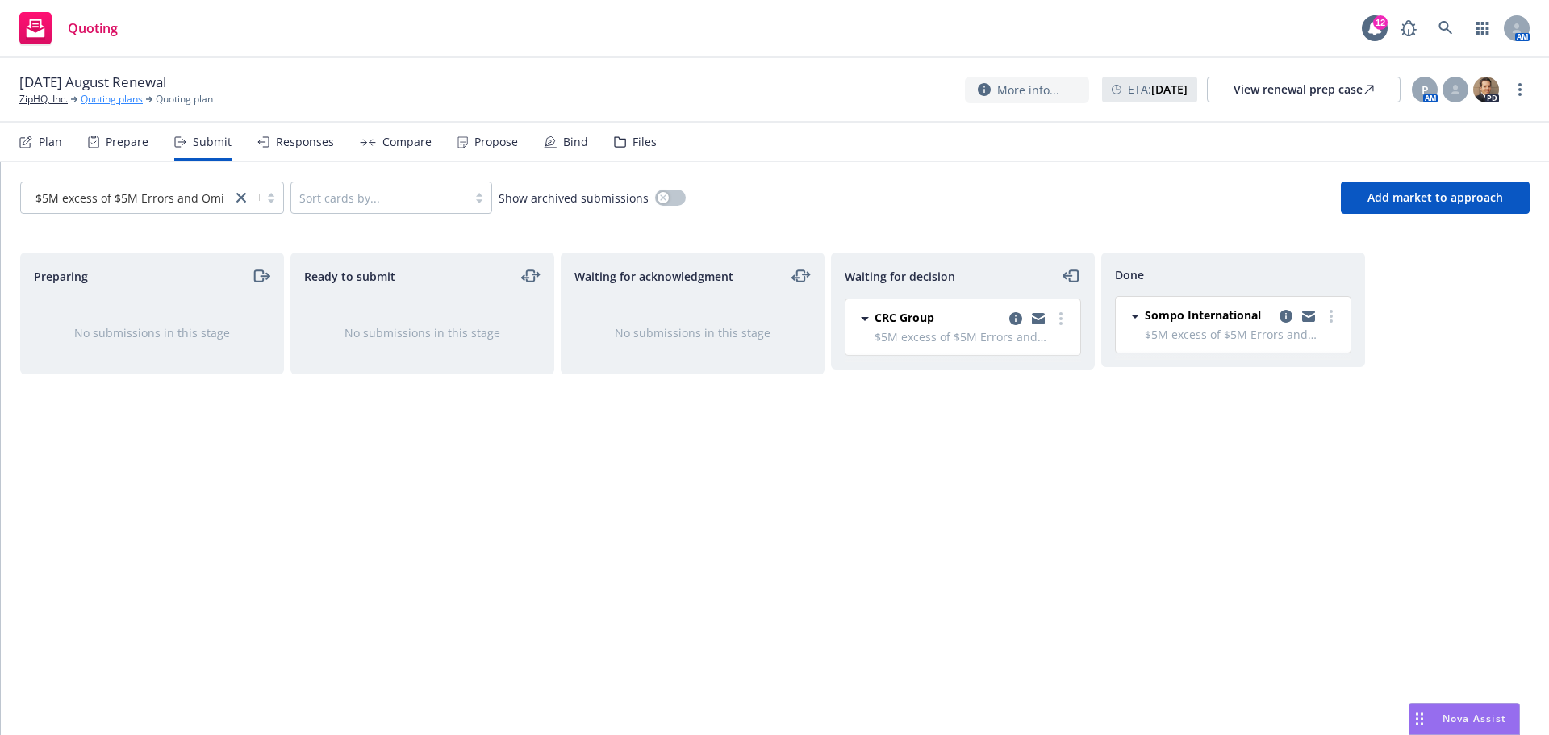
click at [121, 94] on link "Quoting plans" at bounding box center [112, 99] width 62 height 15
